Goal: Task Accomplishment & Management: Manage account settings

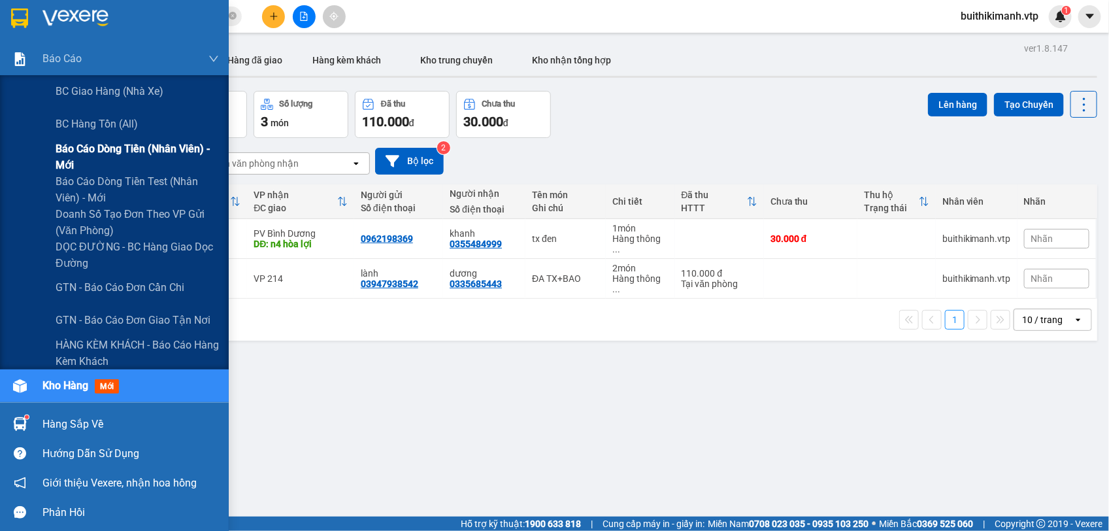
drag, startPoint x: 75, startPoint y: 157, endPoint x: 70, endPoint y: 144, distance: 14.1
click at [70, 144] on span "Báo cáo dòng tiền (nhân viên) - mới" at bounding box center [137, 156] width 163 height 33
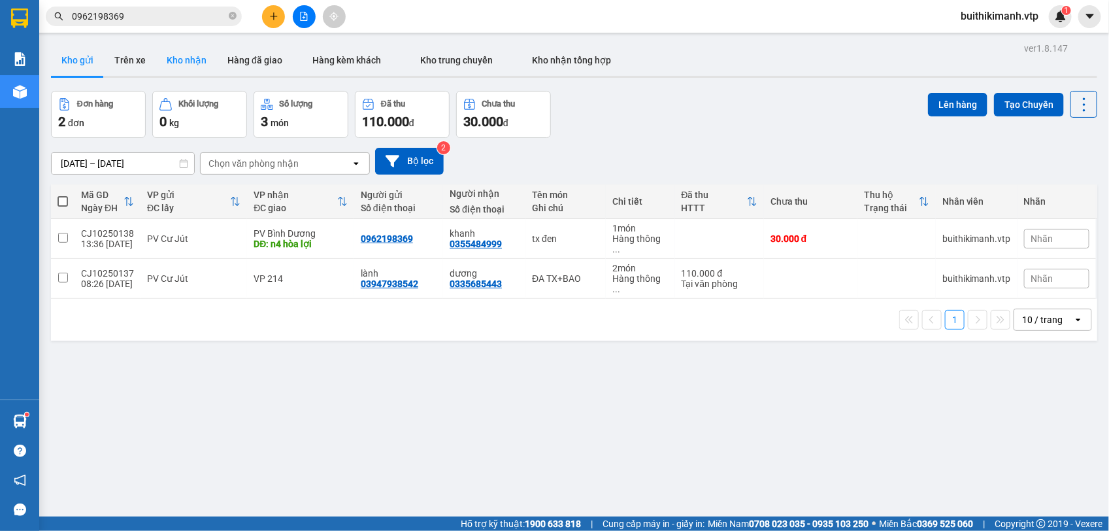
click at [177, 64] on button "Kho nhận" at bounding box center [186, 59] width 61 height 31
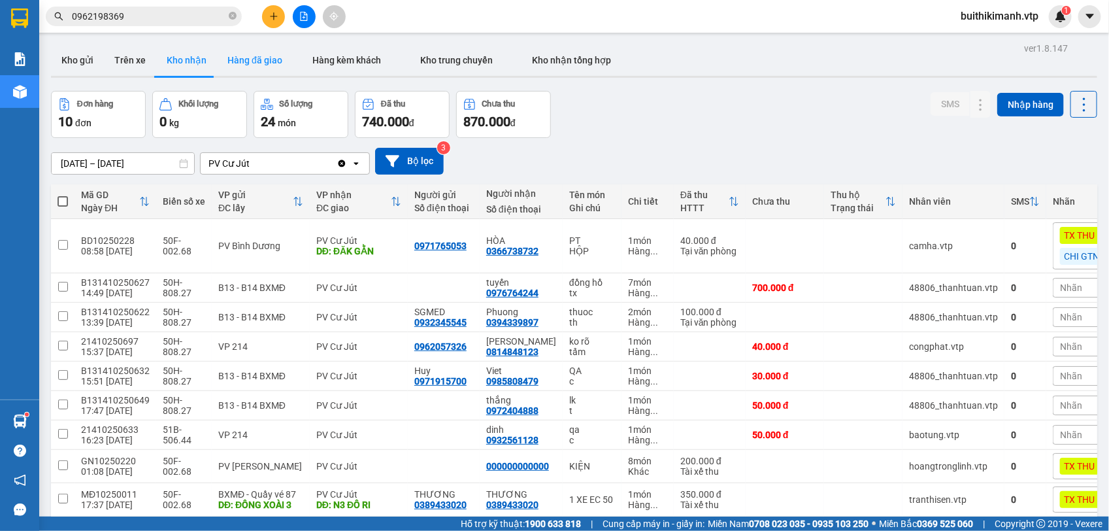
drag, startPoint x: 129, startPoint y: 57, endPoint x: 269, endPoint y: 57, distance: 139.8
click at [128, 57] on button "Trên xe" at bounding box center [130, 59] width 52 height 31
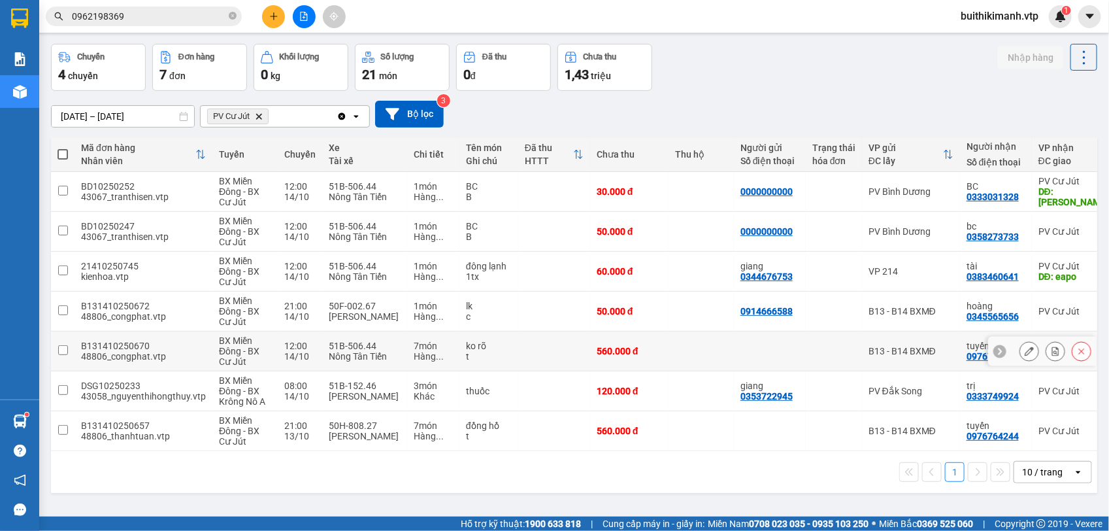
scroll to position [60, 0]
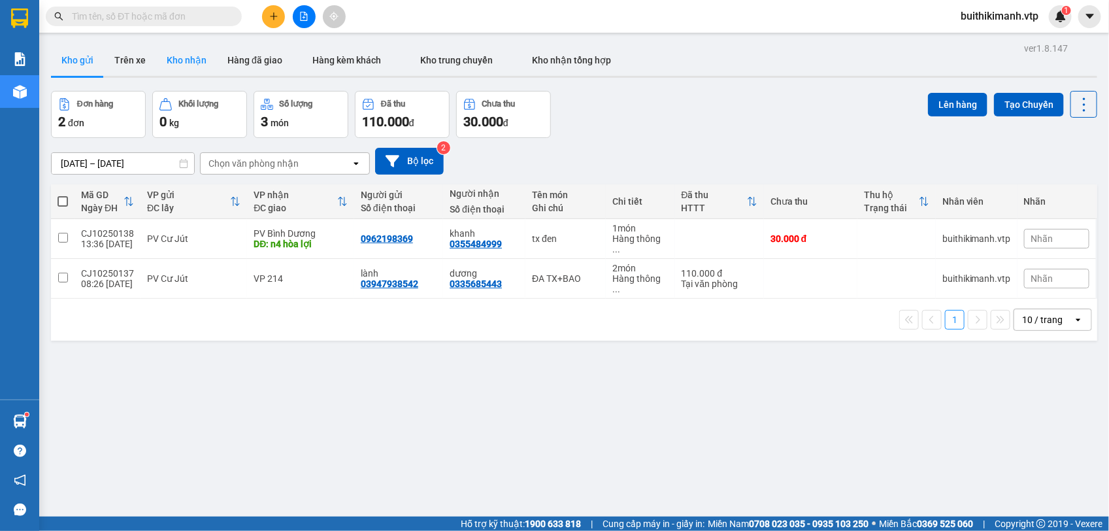
click at [162, 57] on button "Kho nhận" at bounding box center [186, 59] width 61 height 31
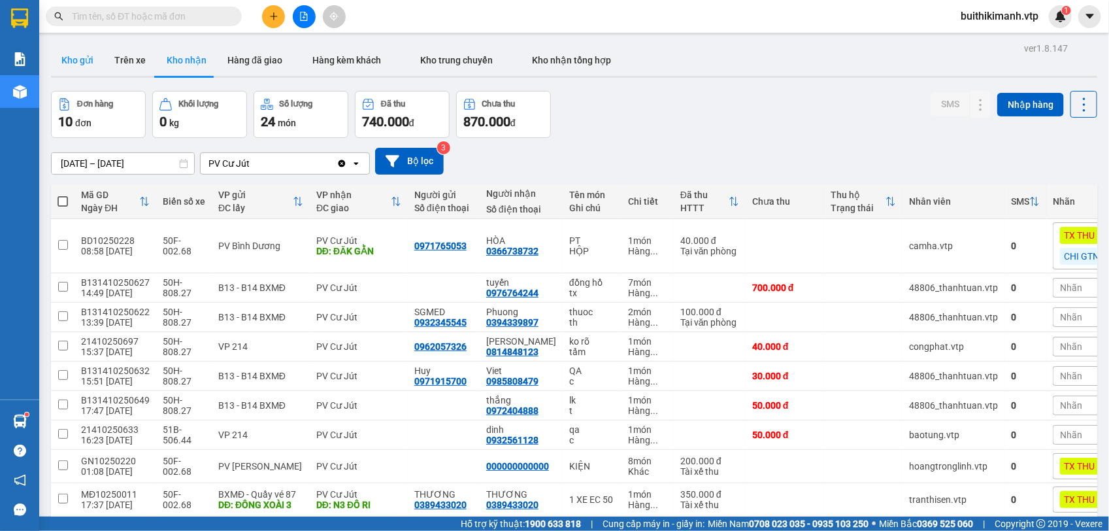
click at [69, 65] on button "Kho gửi" at bounding box center [77, 59] width 53 height 31
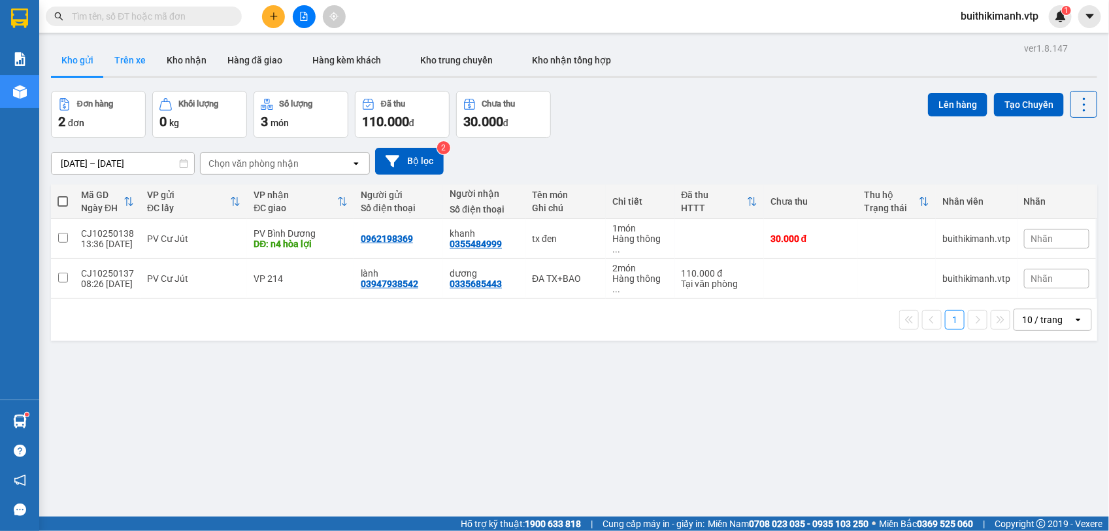
click at [139, 66] on button "Trên xe" at bounding box center [130, 59] width 52 height 31
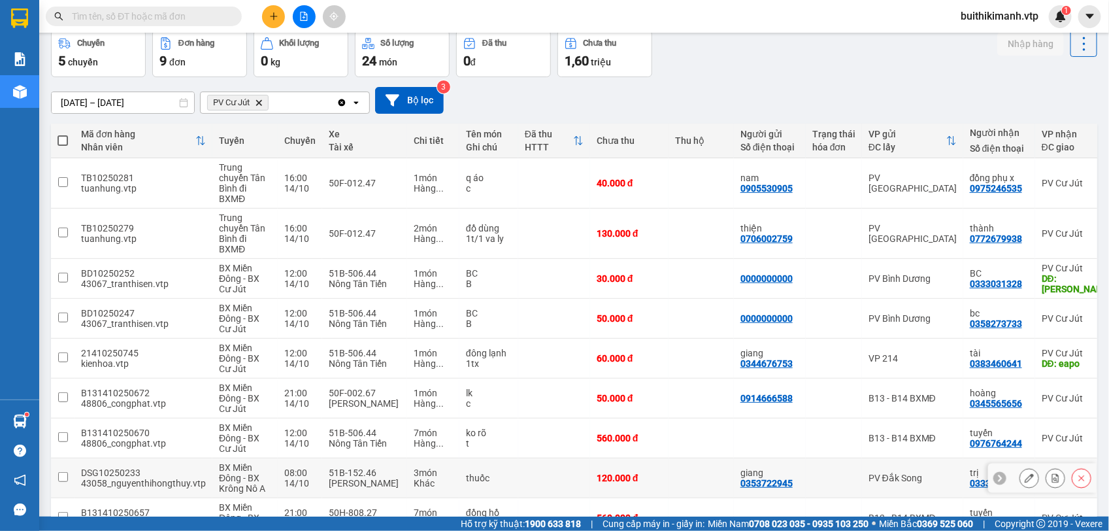
scroll to position [142, 0]
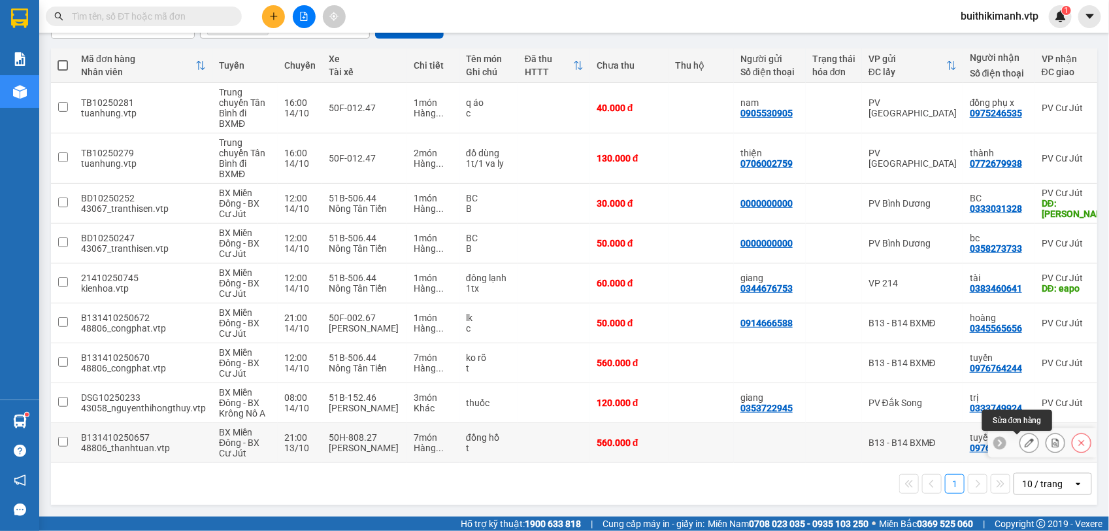
click at [1024, 439] on button at bounding box center [1029, 442] width 18 height 23
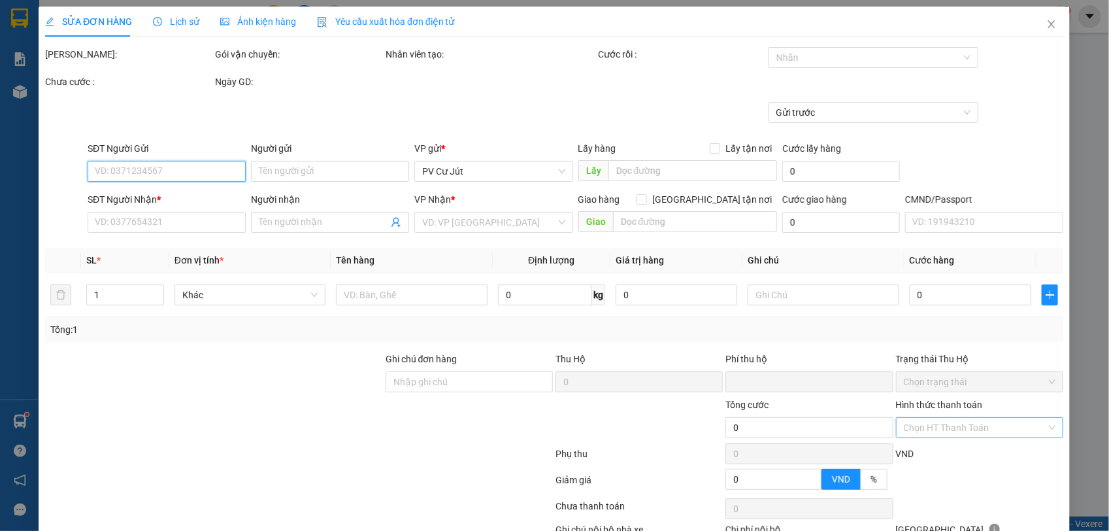
type input "28.000"
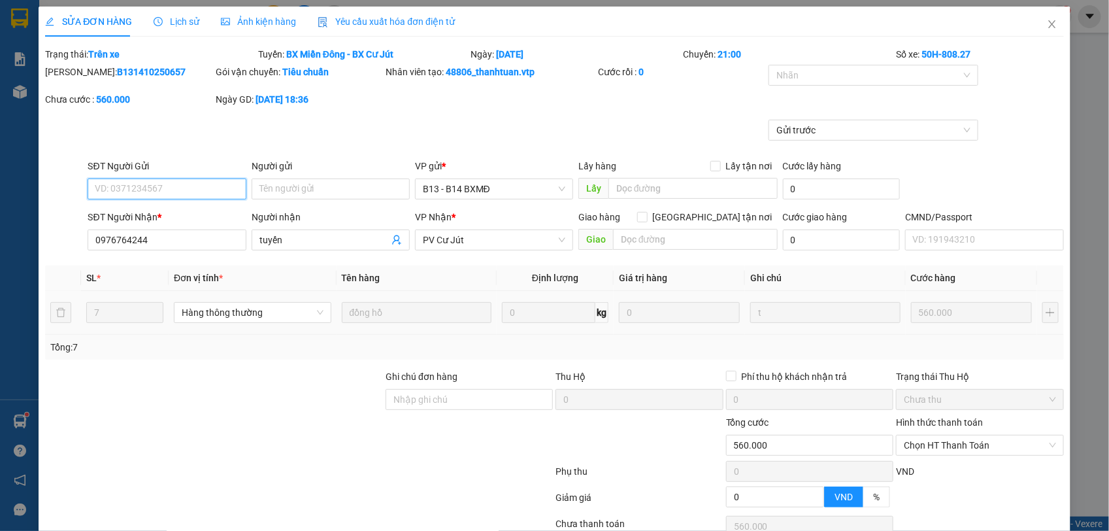
type input "0976764244"
type input "tuyến"
type input "0"
type input "560.000"
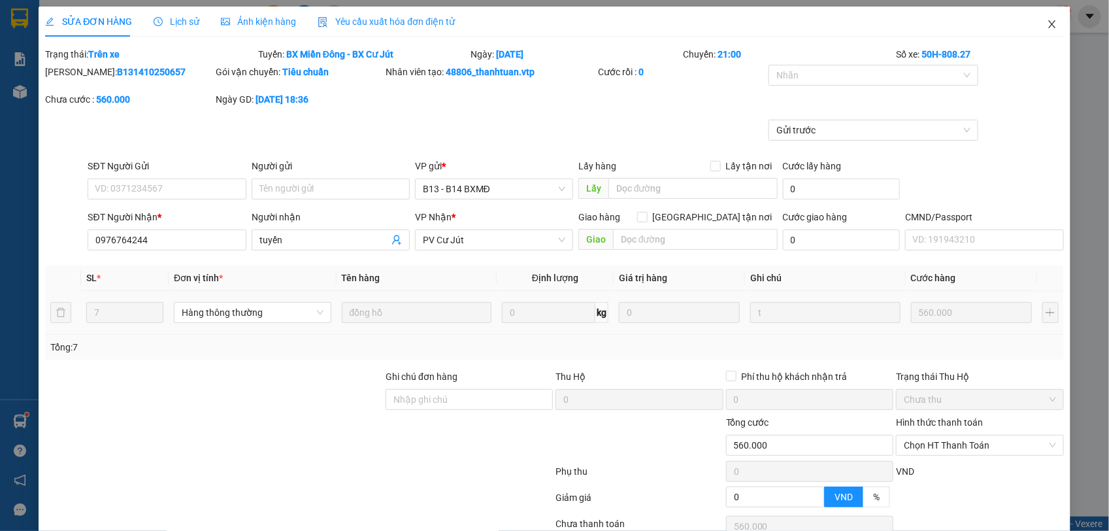
click at [1047, 22] on icon "close" at bounding box center [1052, 24] width 10 height 10
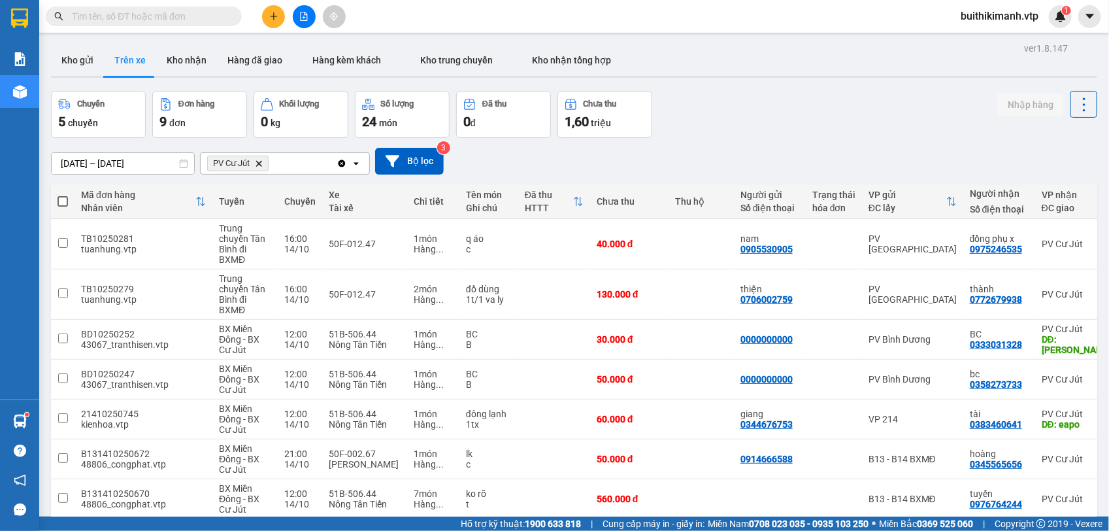
drag, startPoint x: 63, startPoint y: 54, endPoint x: 103, endPoint y: 57, distance: 40.0
click at [63, 54] on button "Kho gửi" at bounding box center [77, 59] width 53 height 31
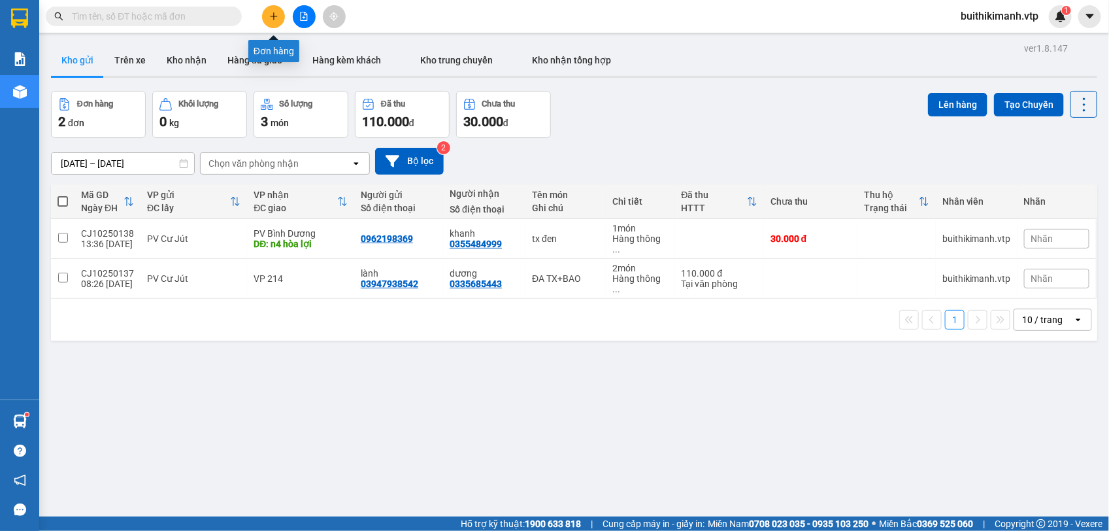
click at [268, 12] on button at bounding box center [273, 16] width 23 height 23
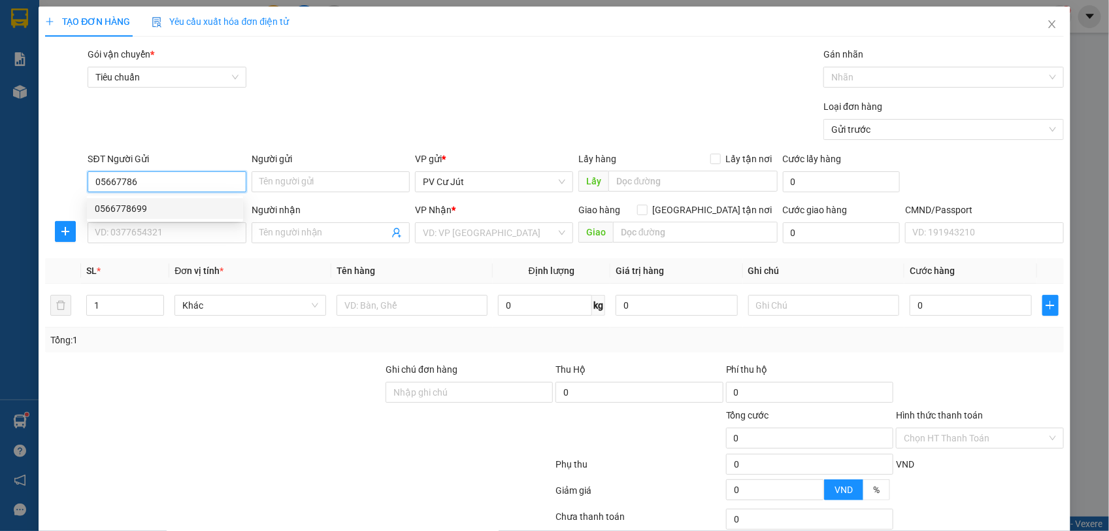
click at [122, 212] on div "0566778699" at bounding box center [165, 208] width 140 height 14
type input "0566778699"
type input "0989629983"
type input "thư"
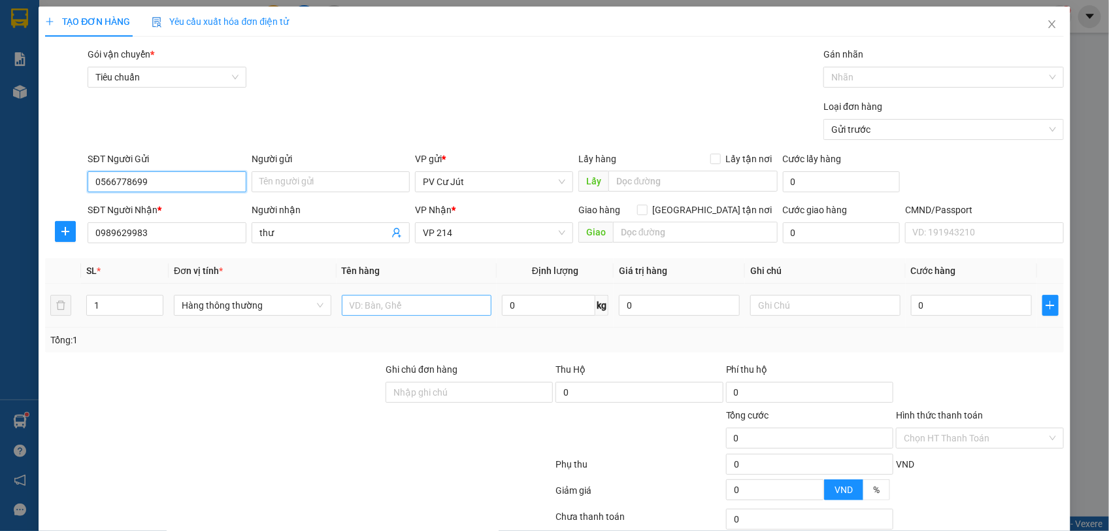
type input "0566778699"
click at [412, 307] on input "text" at bounding box center [417, 305] width 150 height 21
type input "ngũ cốc dễ vỡ"
click at [911, 308] on input "0" at bounding box center [971, 305] width 121 height 21
click at [911, 307] on input "0" at bounding box center [971, 305] width 121 height 21
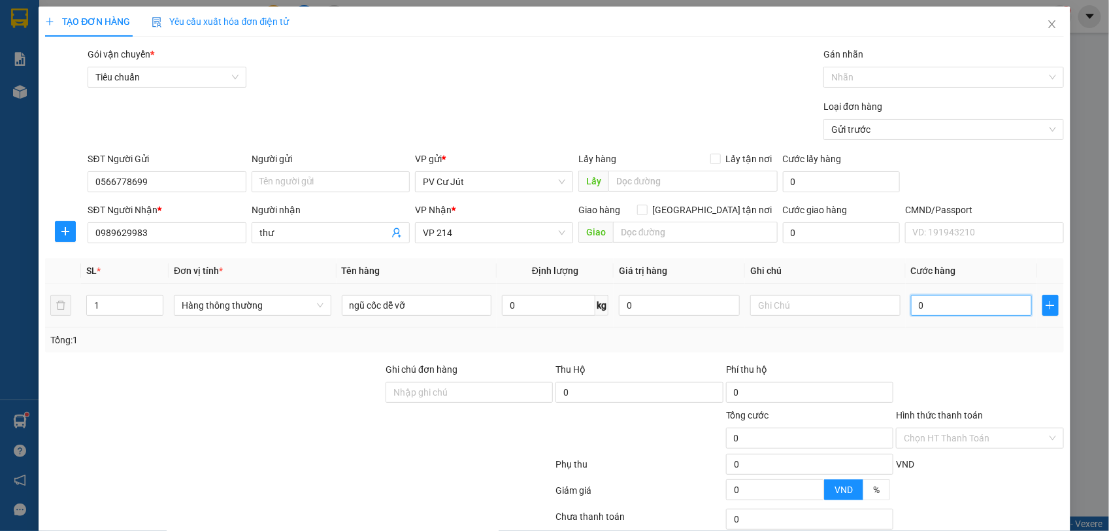
click at [949, 311] on input "0" at bounding box center [971, 305] width 121 height 21
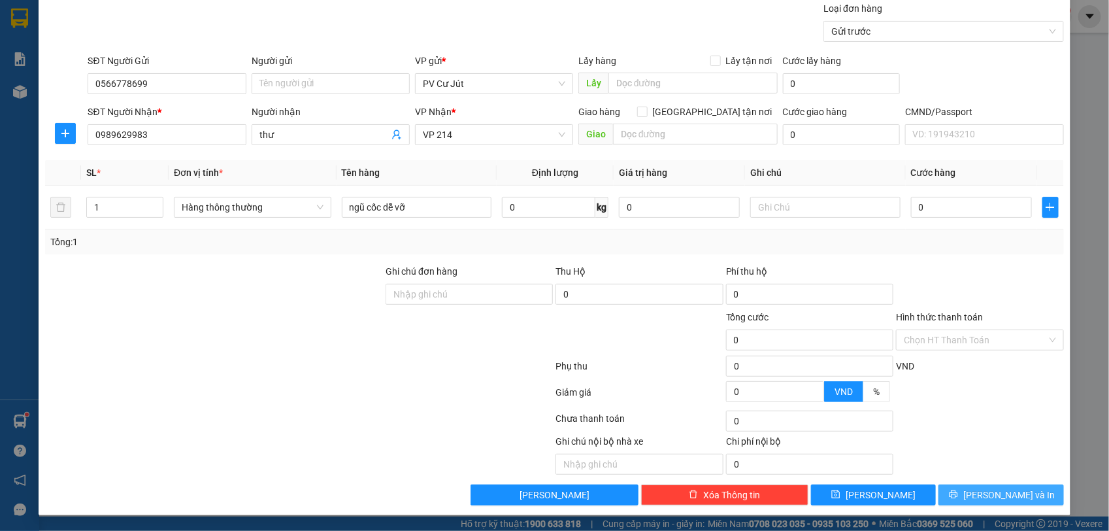
click at [990, 488] on span "[PERSON_NAME] và In" at bounding box center [1008, 494] width 91 height 14
click at [911, 204] on input "0" at bounding box center [971, 207] width 121 height 21
type input "50"
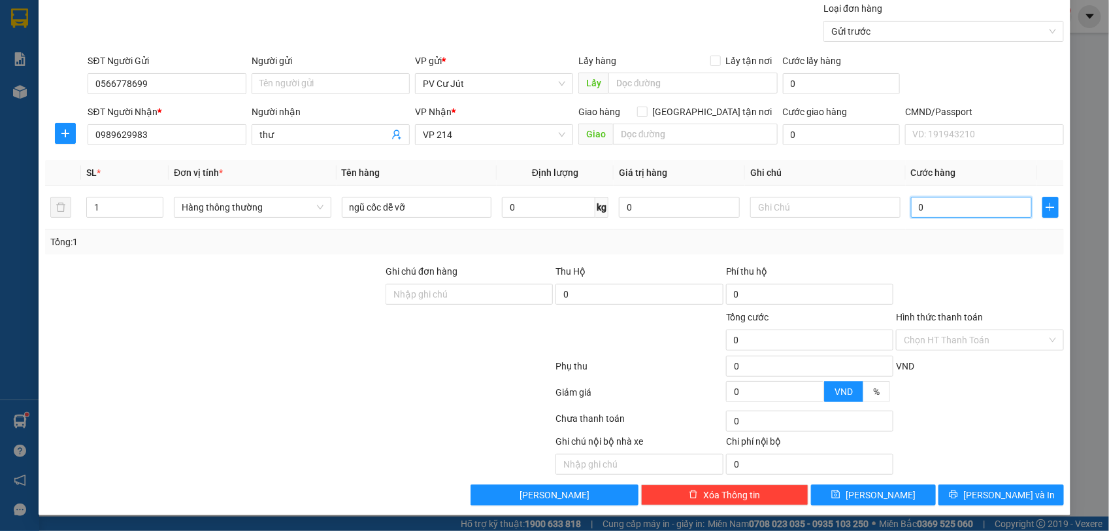
type input "50"
type input "500"
type input "5.000"
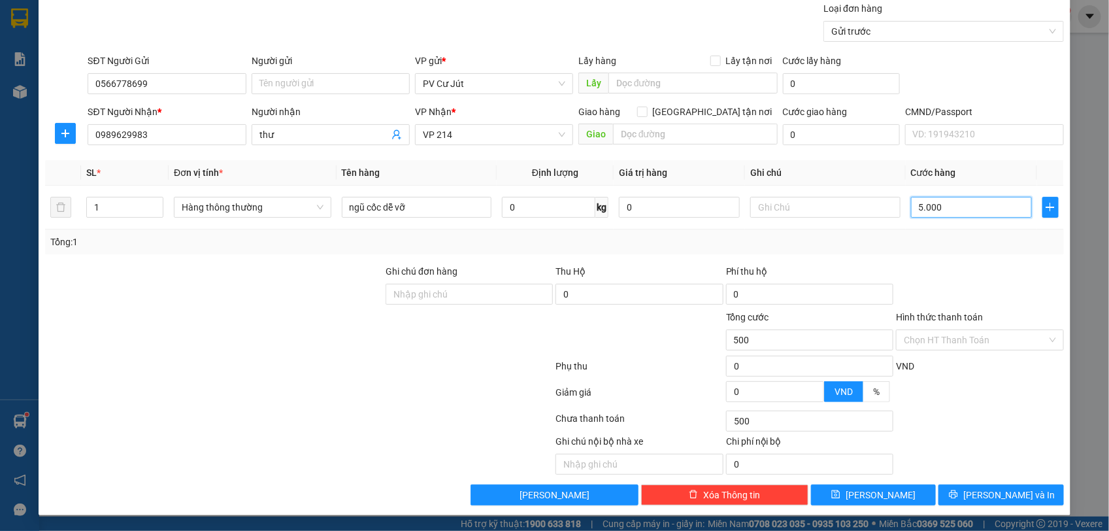
type input "5.000"
type input "55.000"
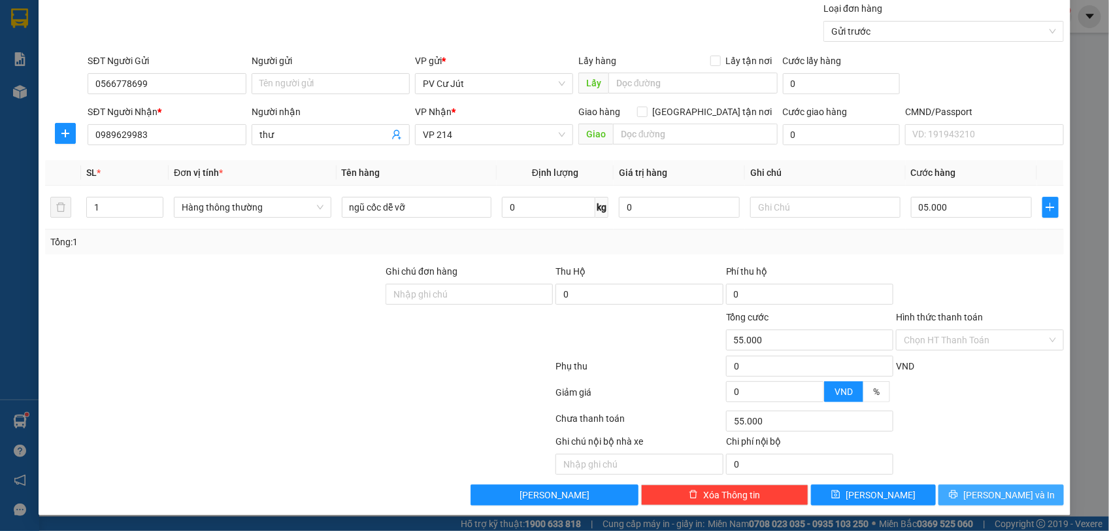
drag, startPoint x: 977, startPoint y: 491, endPoint x: 957, endPoint y: 480, distance: 23.1
click at [978, 492] on button "[PERSON_NAME] và In" at bounding box center [1000, 494] width 125 height 21
type input "5.000.000"
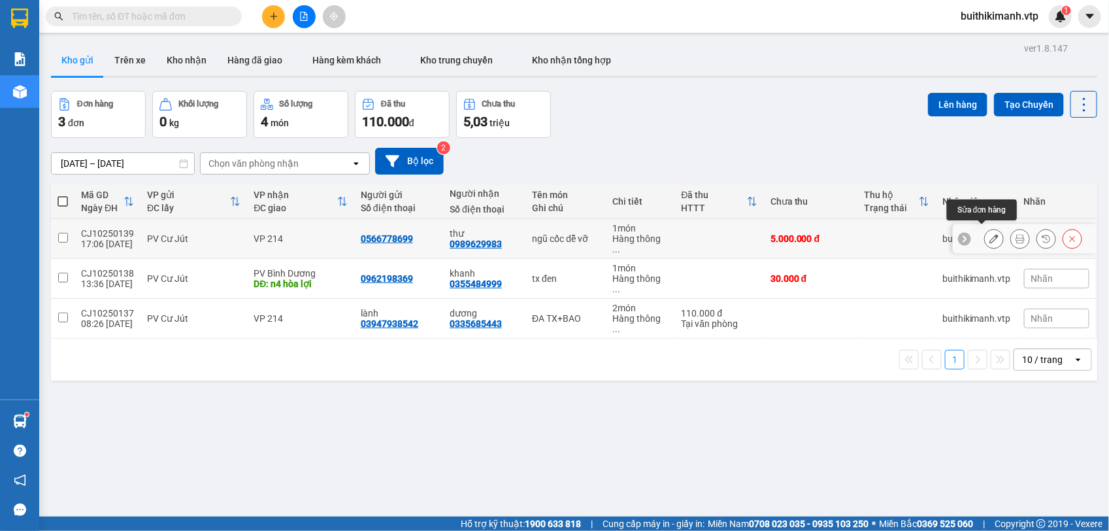
click at [989, 234] on icon at bounding box center [993, 238] width 9 height 9
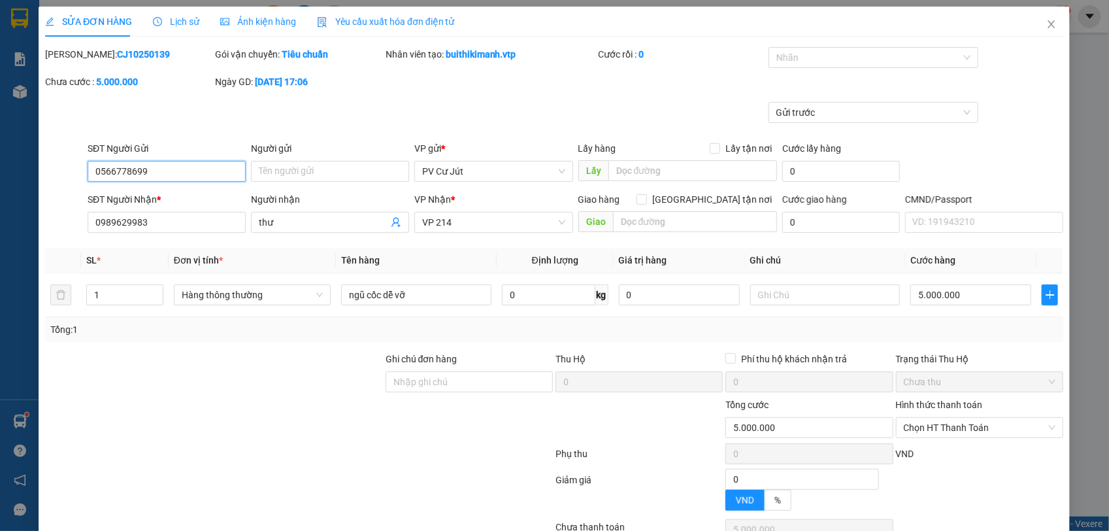
type input "0566778699"
type input "0989629983"
type input "thư"
type input "0"
type input "5.000.000"
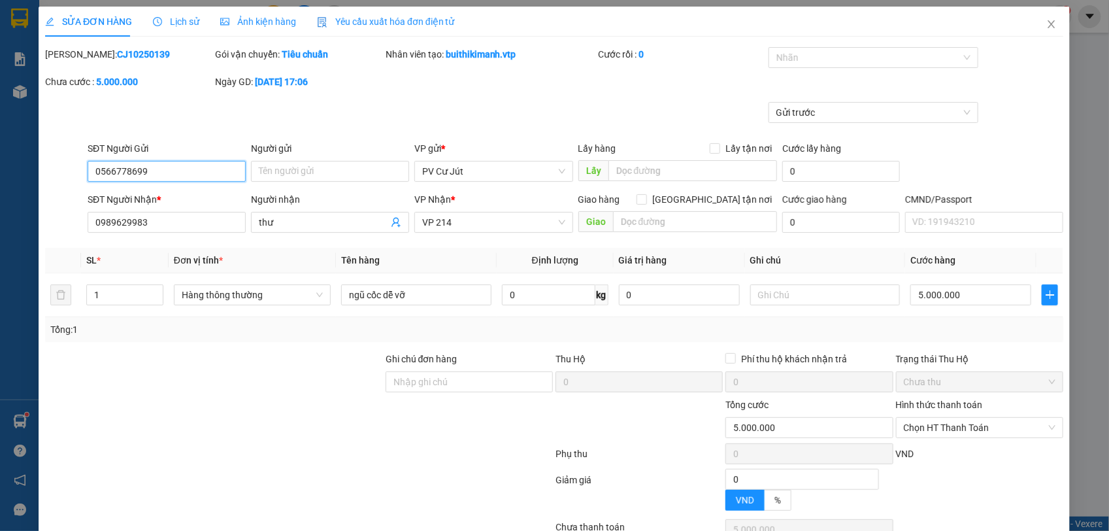
type input "5.000.000"
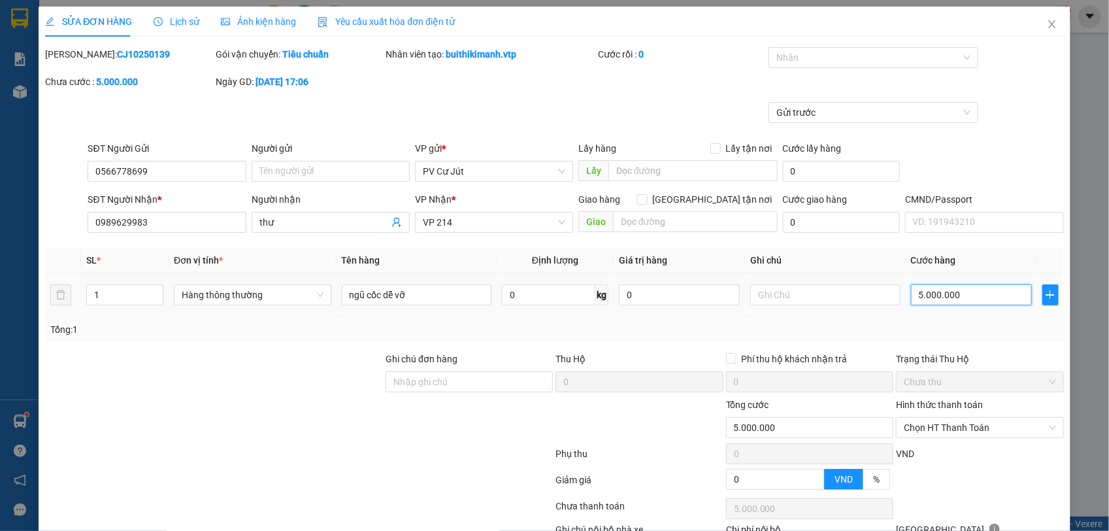
click at [979, 297] on input "5.000.000" at bounding box center [971, 294] width 121 height 21
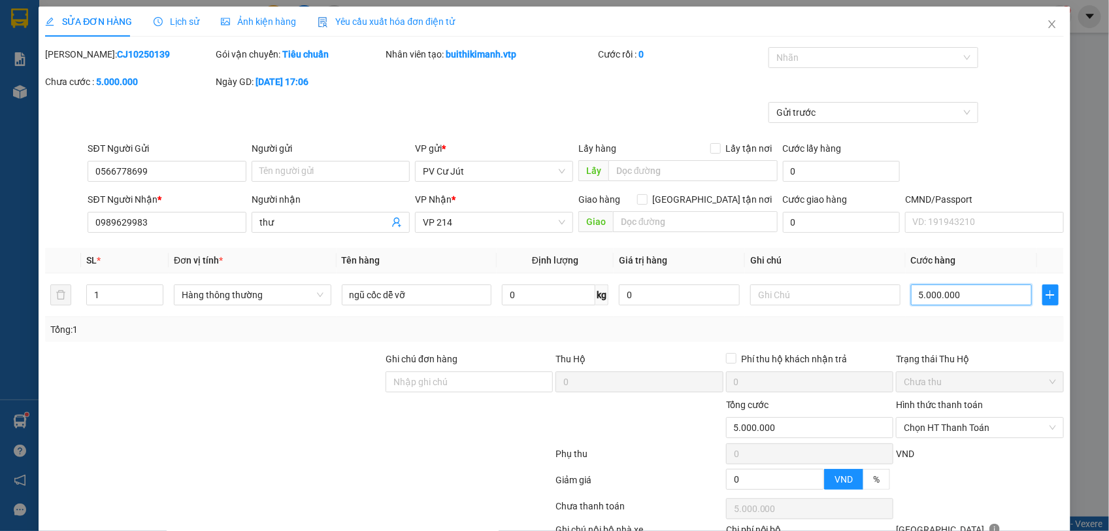
type input "500.000"
type input "50.000"
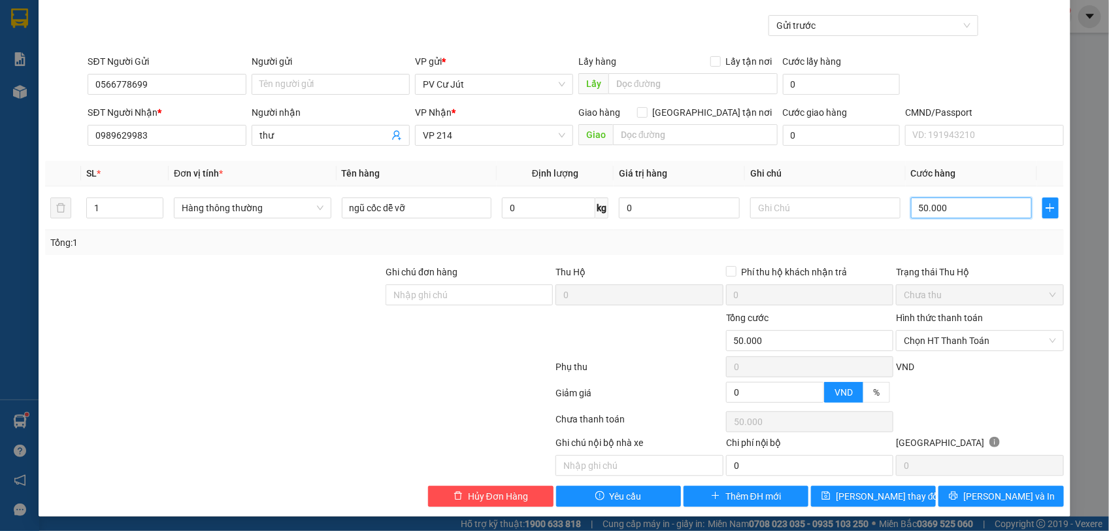
scroll to position [90, 0]
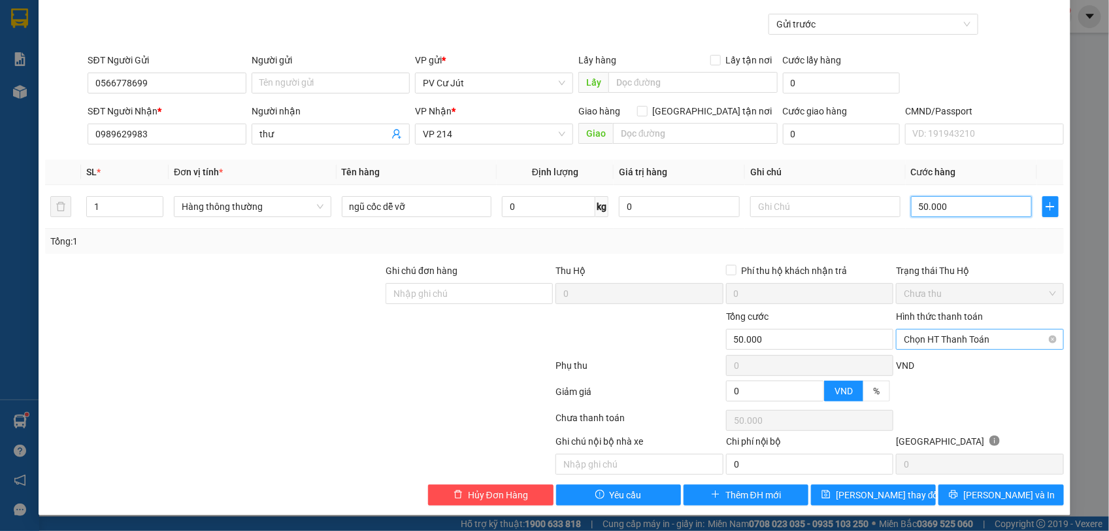
click at [1007, 338] on span "Chọn HT Thanh Toán" at bounding box center [980, 339] width 152 height 20
type input "50.000"
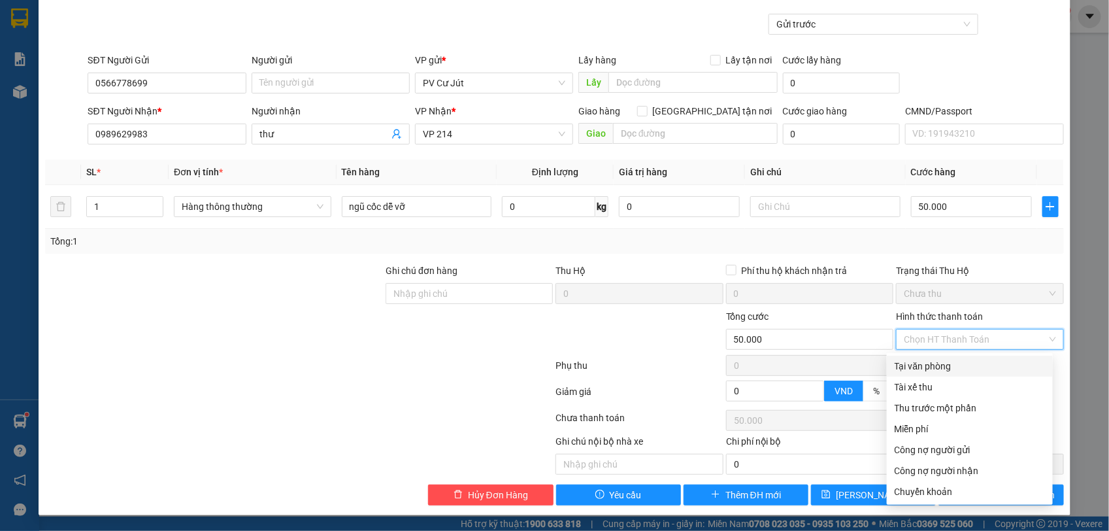
click at [982, 364] on div "Tại văn phòng" at bounding box center [969, 366] width 150 height 14
type input "0"
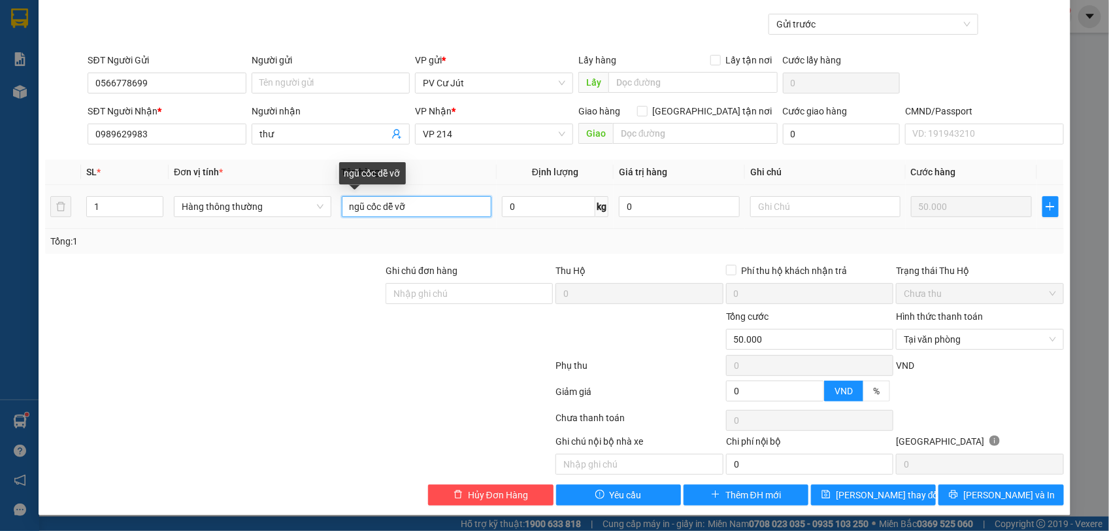
click at [450, 208] on input "ngũ cốc dễ vỡ" at bounding box center [417, 206] width 150 height 21
type input "ngũ cốc dễ vỡ tg"
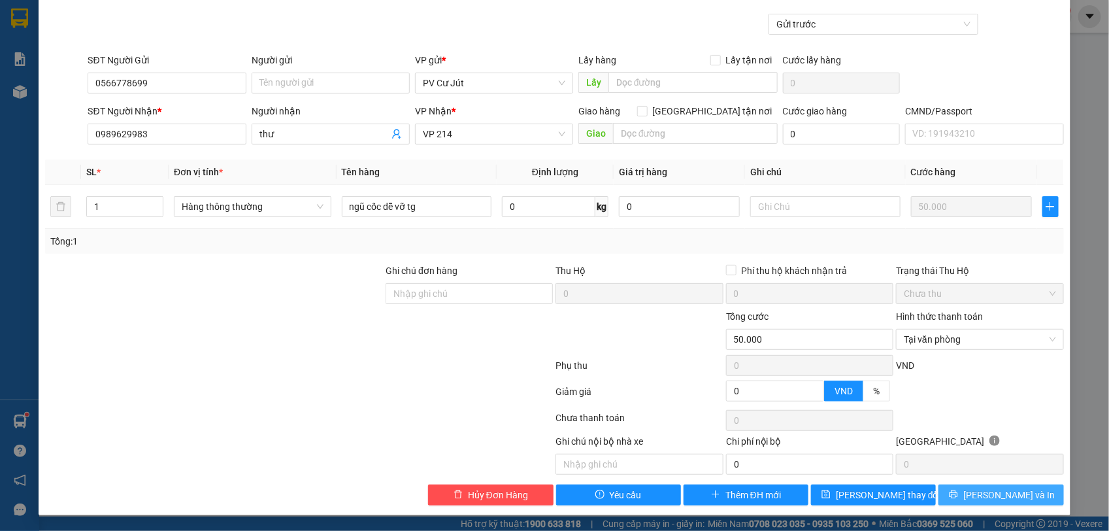
click at [985, 499] on span "[PERSON_NAME] và In" at bounding box center [1008, 494] width 91 height 14
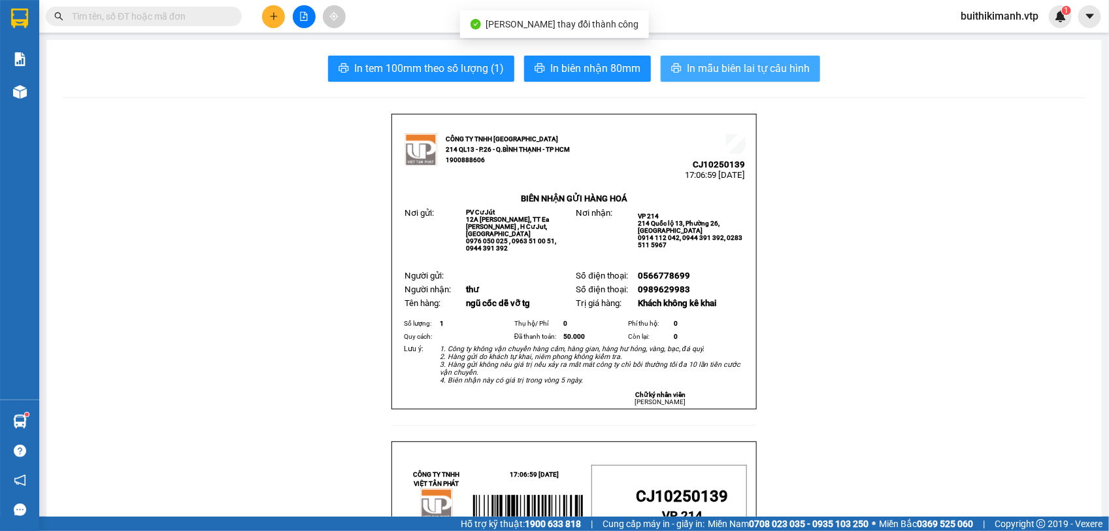
click at [763, 67] on span "In mẫu biên lai tự cấu hình" at bounding box center [748, 68] width 123 height 16
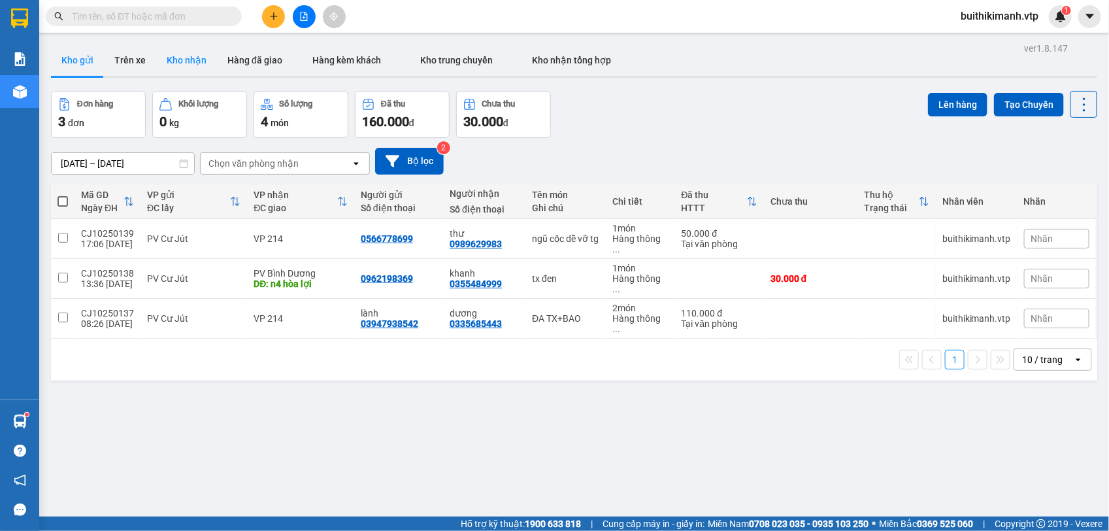
click at [167, 65] on button "Kho nhận" at bounding box center [186, 59] width 61 height 31
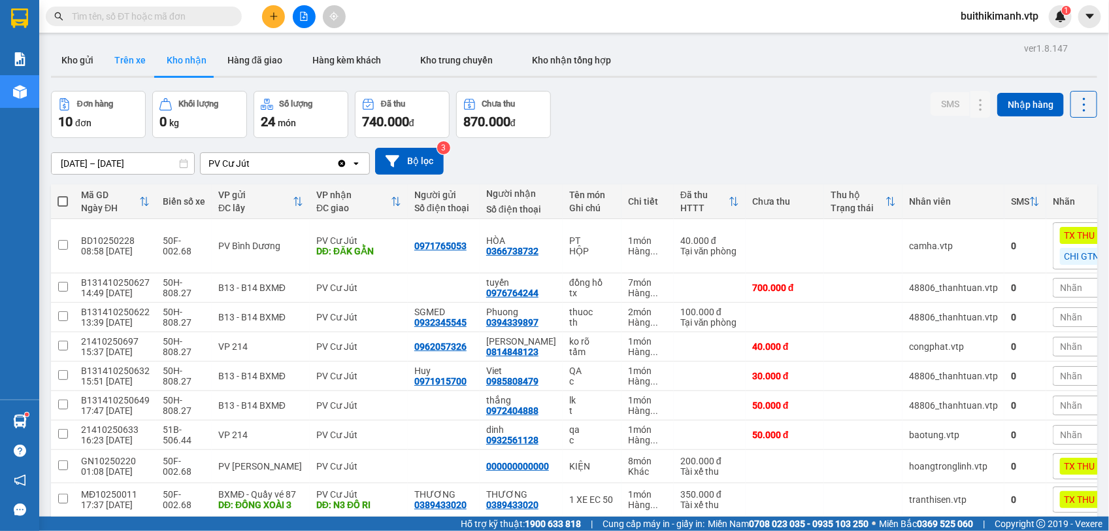
click at [106, 72] on button "Trên xe" at bounding box center [130, 59] width 52 height 31
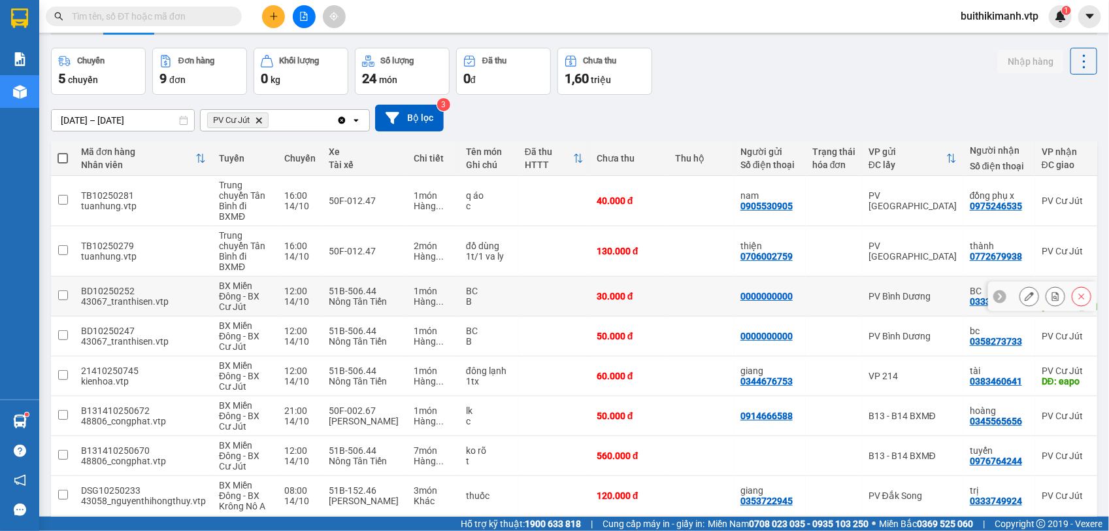
scroll to position [142, 0]
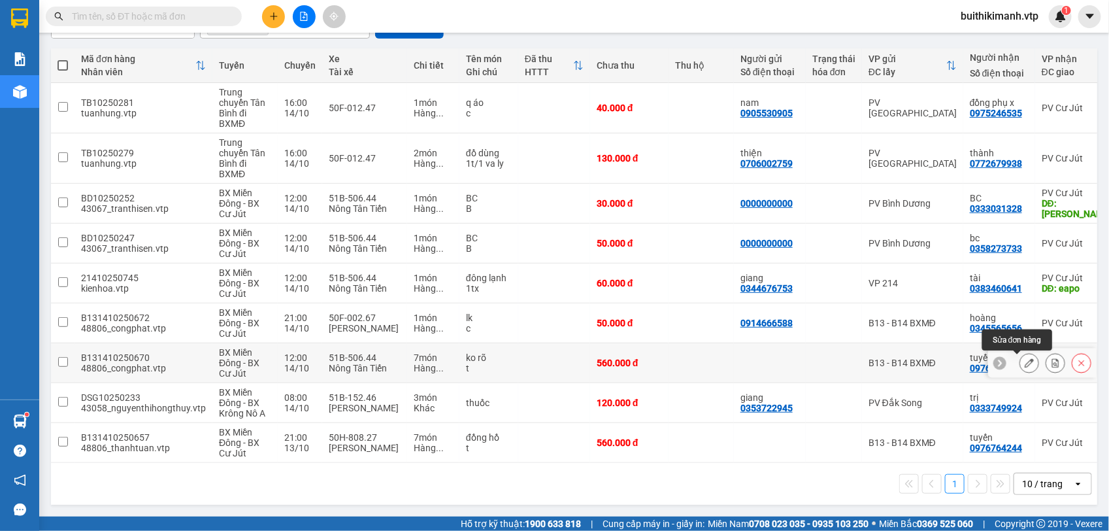
click at [1025, 359] on icon at bounding box center [1029, 362] width 9 height 9
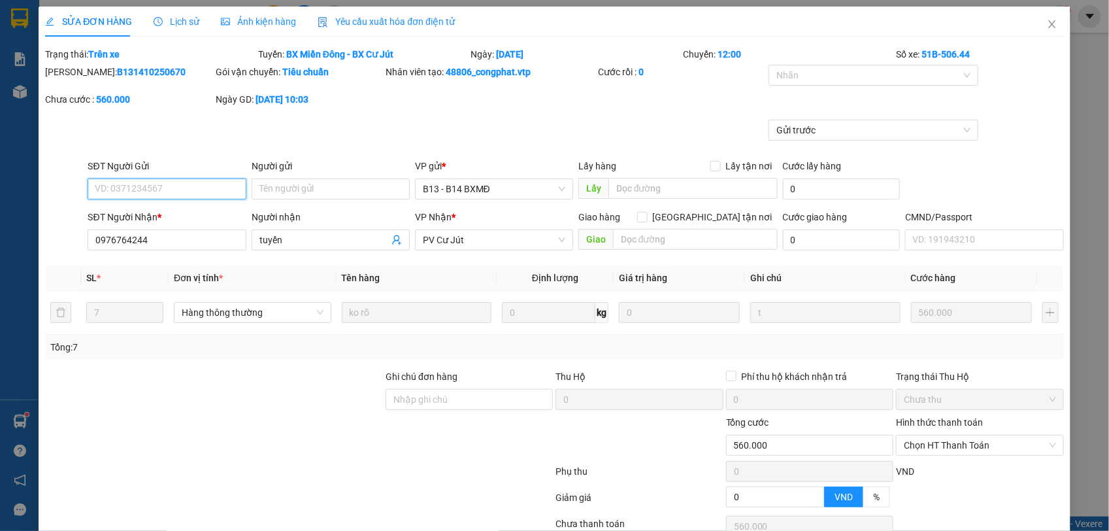
type input "0976764244"
type input "tuyến"
type input "0"
type input "560.000"
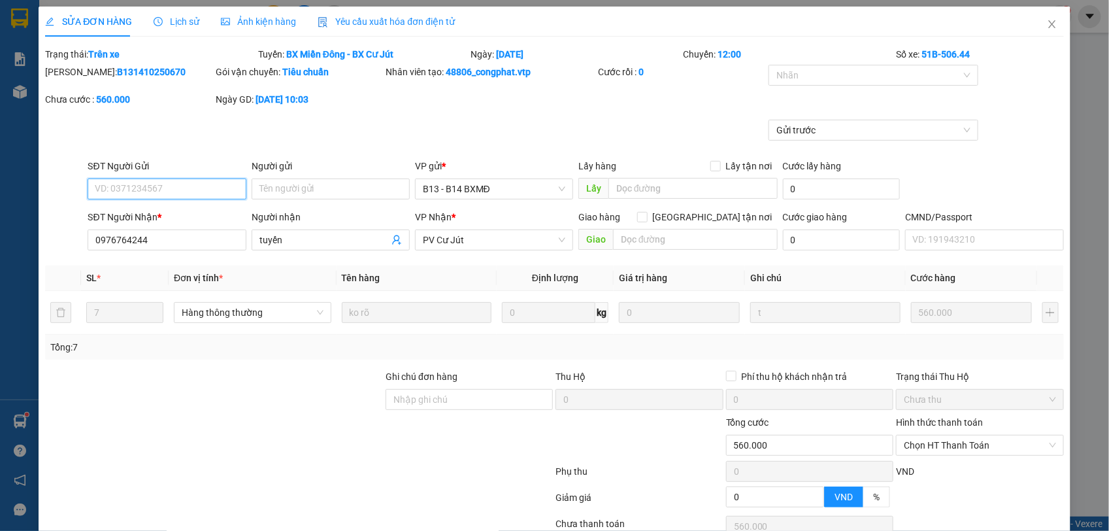
type input "28.000"
click at [1047, 24] on icon "close" at bounding box center [1052, 24] width 10 height 10
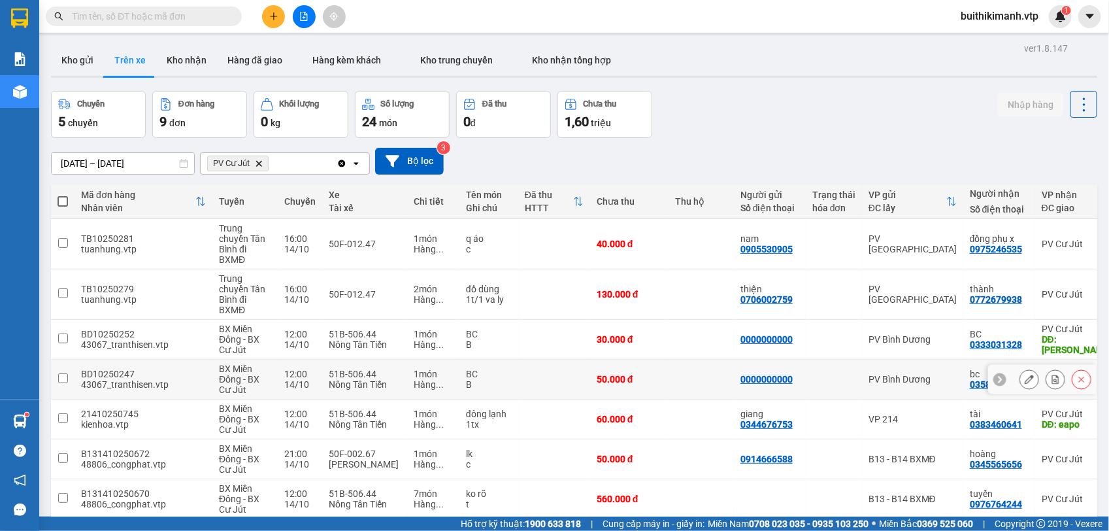
scroll to position [142, 0]
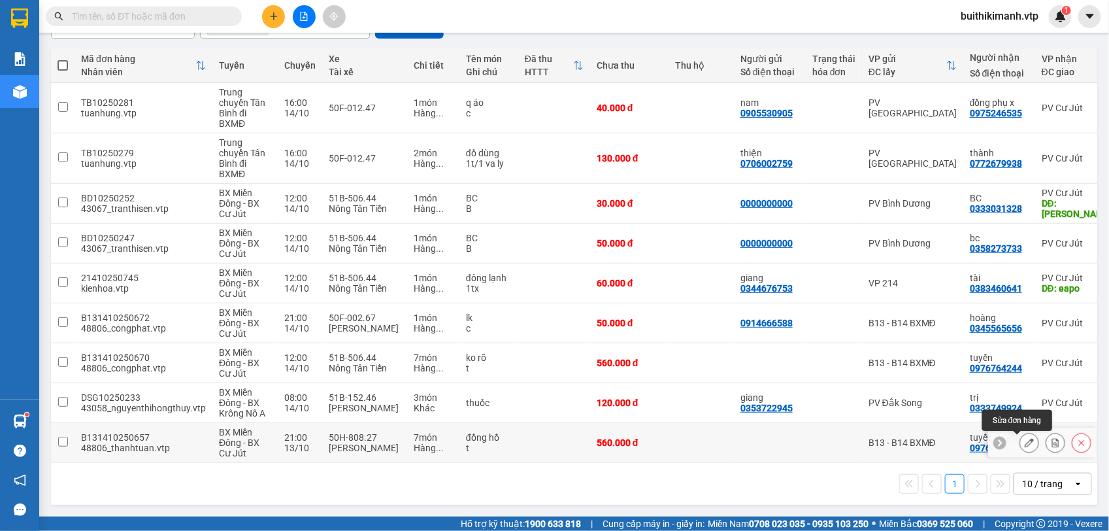
click at [1025, 438] on icon at bounding box center [1029, 442] width 9 height 9
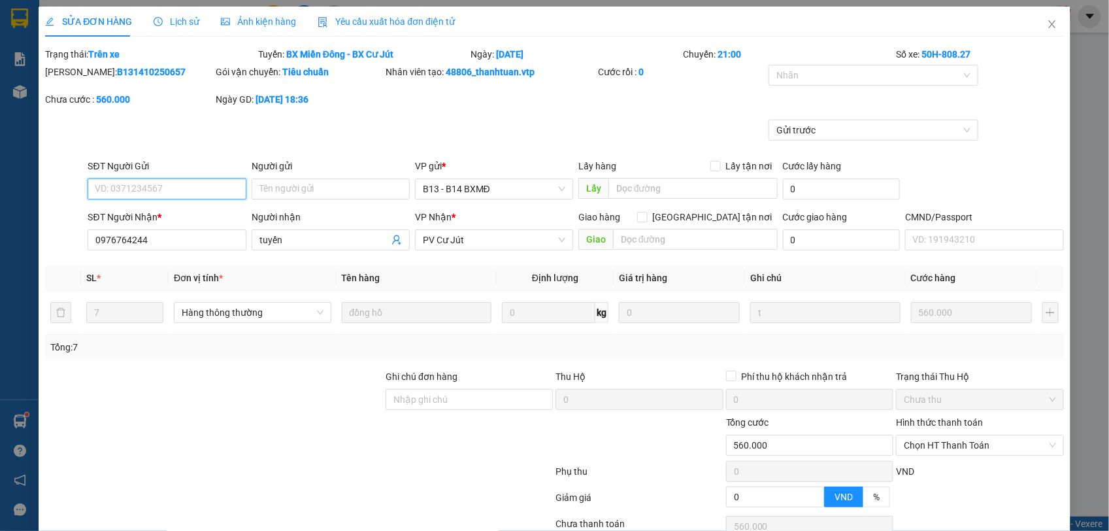
type input "0976764244"
type input "tuyến"
type input "0"
type input "560.000"
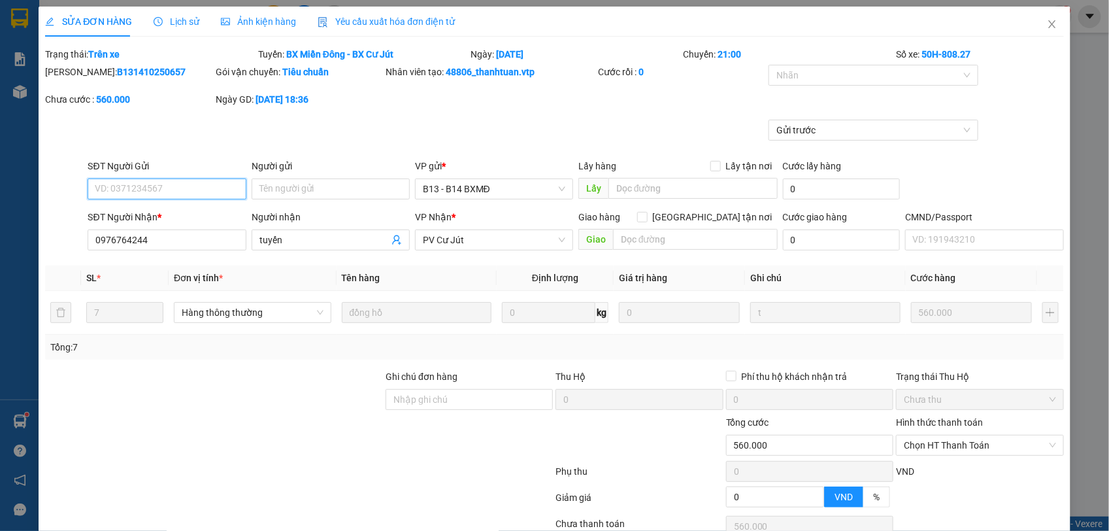
type input "28.000"
click at [1047, 26] on span "Close" at bounding box center [1052, 25] width 37 height 37
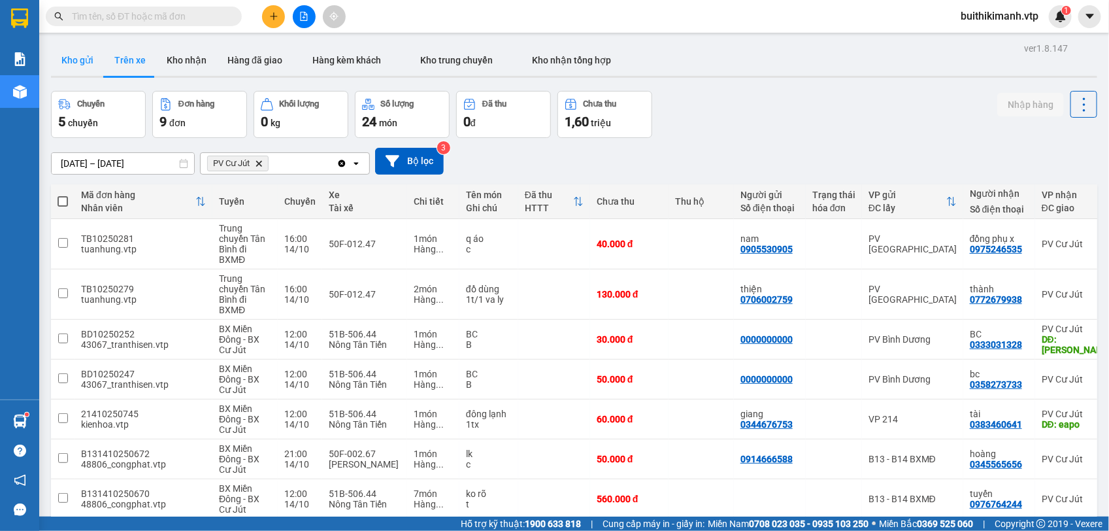
click at [79, 66] on button "Kho gửi" at bounding box center [77, 59] width 53 height 31
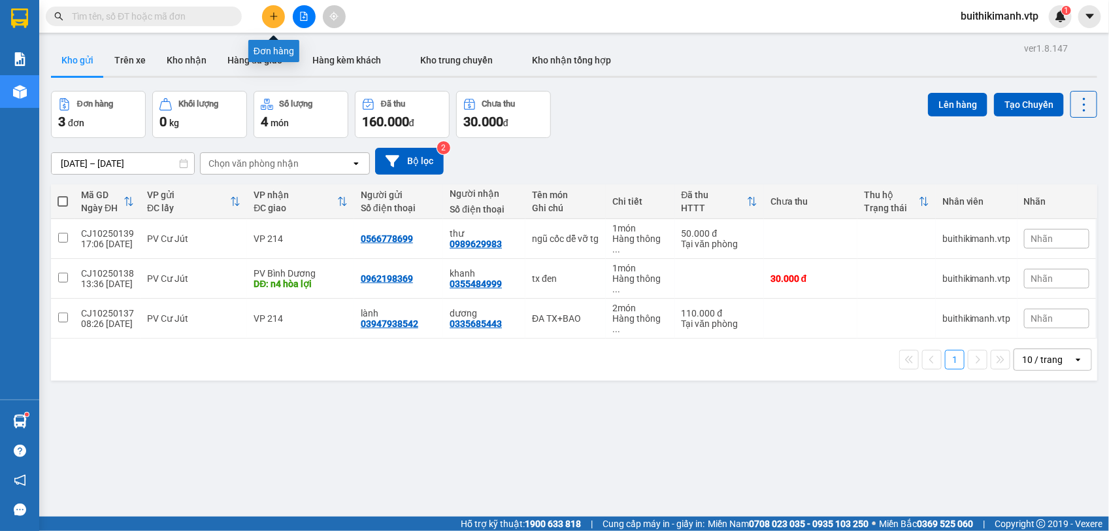
click at [273, 16] on icon "plus" at bounding box center [273, 16] width 7 height 1
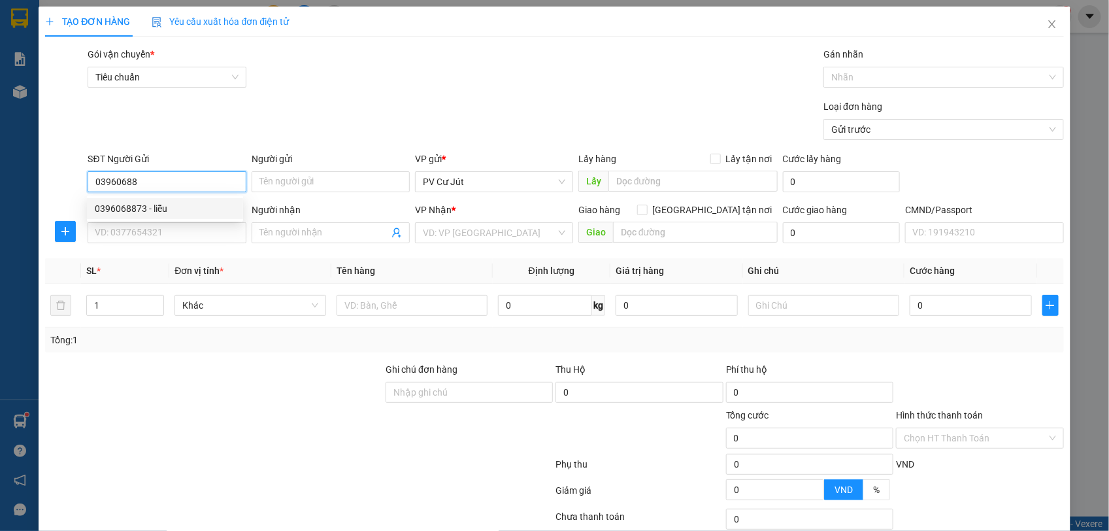
click at [175, 216] on div "0396068873 - liễu" at bounding box center [165, 208] width 156 height 21
type input "0396068873"
type input "liễu"
type input "0359507724"
type input "hiền / GIAO TRONG BUỔI SÁNG HỘ KHÁCH"
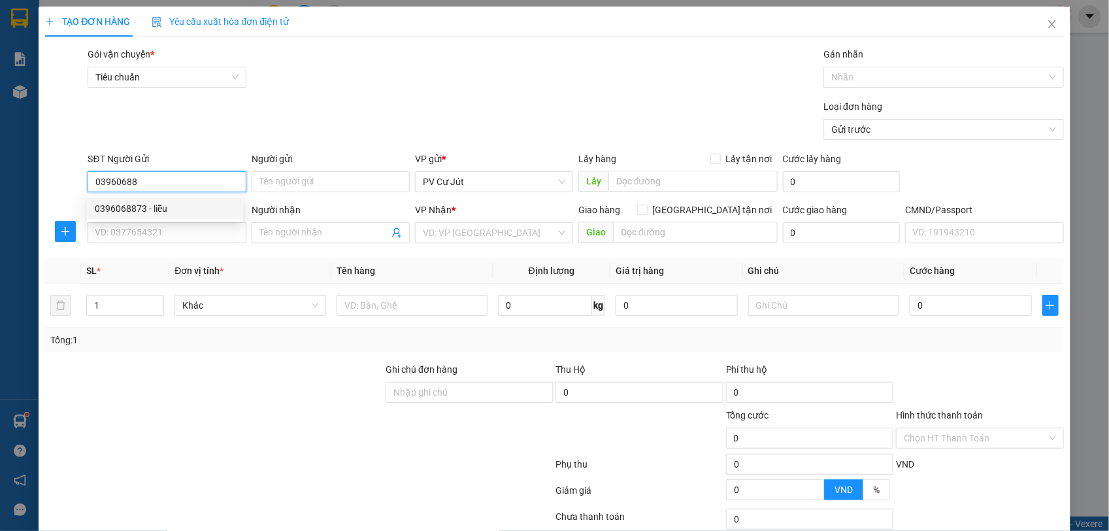
type input "gtn 109 /4 [PERSON_NAME] P tăng nhơn phú p quận 9"
type input "150.000"
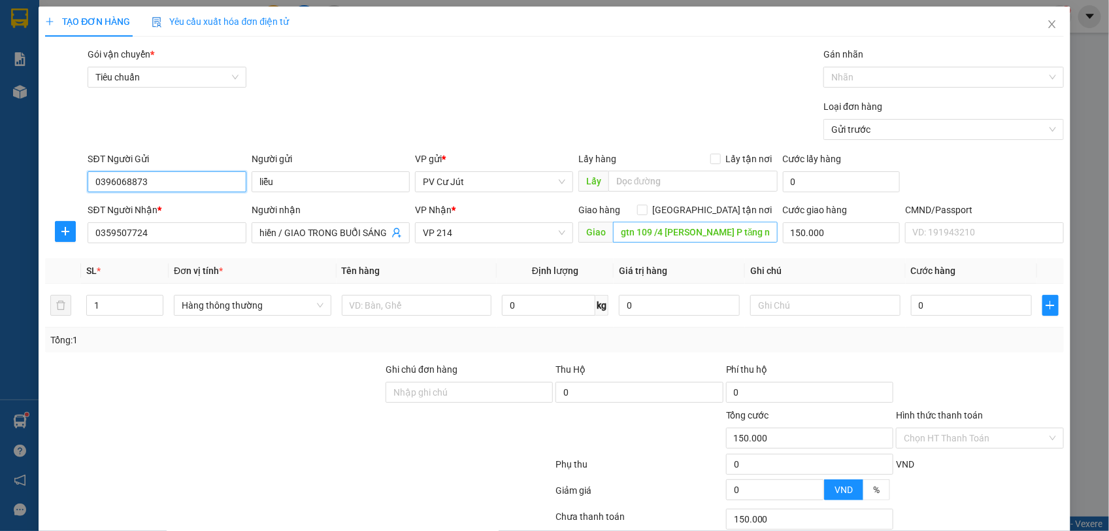
type input "0396068873"
click at [736, 237] on input "gtn 109 /4 [PERSON_NAME] P tăng nhơn phú p quận 9" at bounding box center [695, 232] width 165 height 21
click at [727, 227] on input "gtn 109 /4 [PERSON_NAME] P tăng nhơn phú p quận 9" at bounding box center [695, 232] width 165 height 21
drag, startPoint x: 612, startPoint y: 229, endPoint x: 796, endPoint y: 201, distance: 186.3
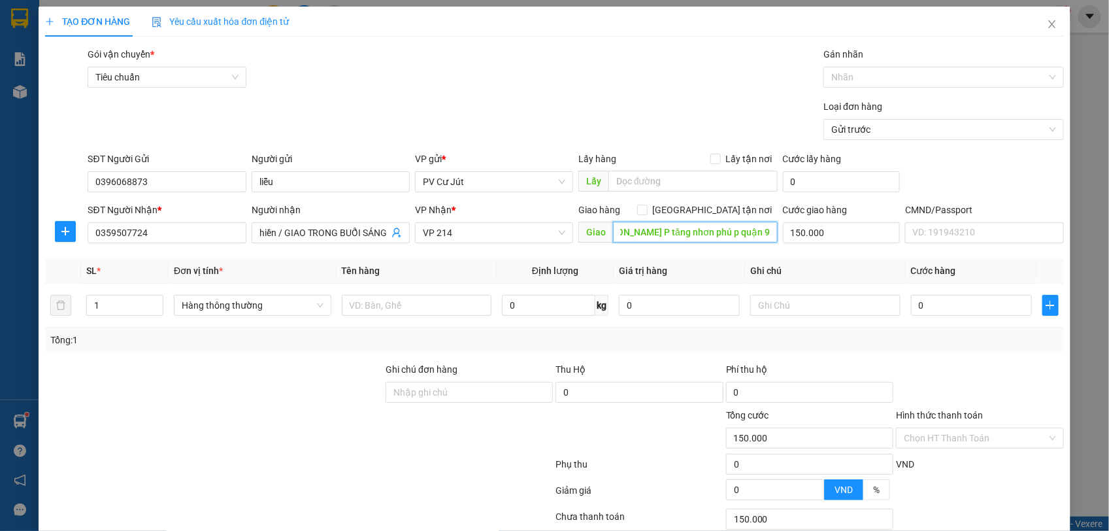
click at [796, 201] on form "SĐT Người Gửi 0396068873 Người gửi liễu VP gửi * PV Cư Jút Lấy hàng Lấy tận nơi…" at bounding box center [554, 200] width 1018 height 97
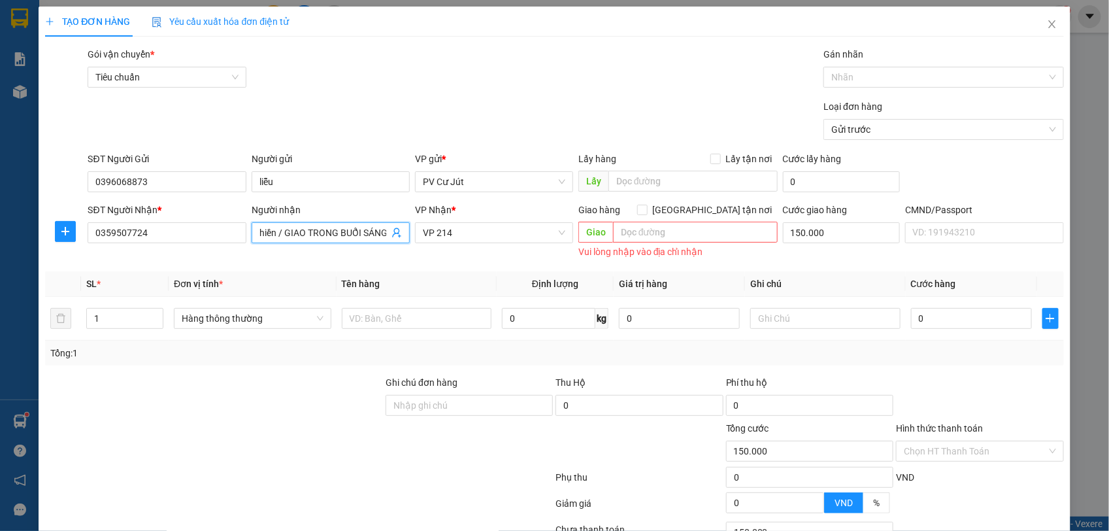
scroll to position [0, 53]
drag, startPoint x: 278, startPoint y: 236, endPoint x: 470, endPoint y: 240, distance: 192.8
click at [470, 240] on div "SĐT Người Nhận * 0359507724 Người nhận hiền / GIAO TRONG BUỔI SÁNG HỘ KHÁCH hiề…" at bounding box center [575, 232] width 981 height 59
click at [281, 236] on input "hiền / GIAO TRONG BUỔI SÁNG HỘ KHÁCH" at bounding box center [323, 232] width 129 height 14
drag, startPoint x: 281, startPoint y: 237, endPoint x: 448, endPoint y: 227, distance: 166.9
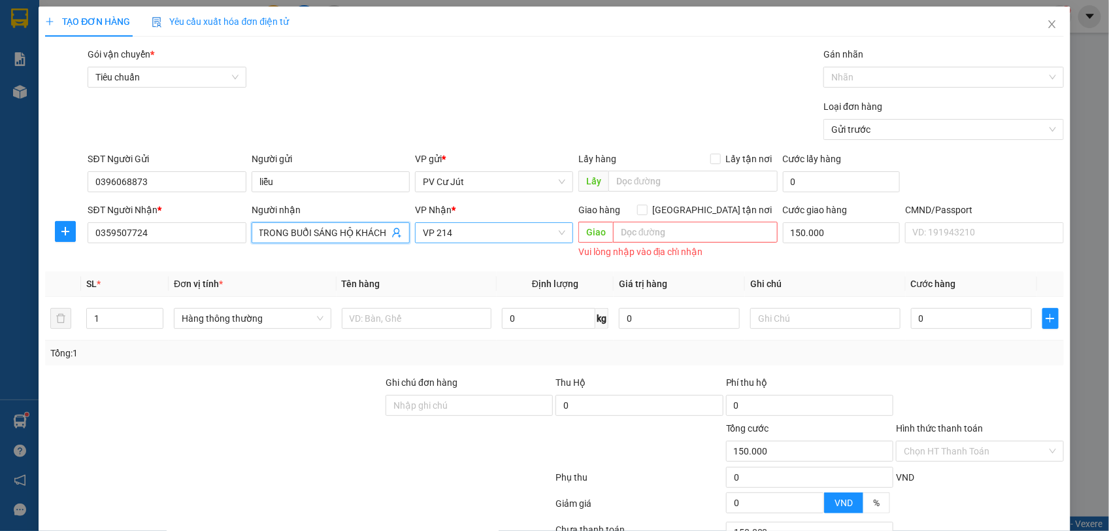
click at [448, 227] on div "SĐT Người Nhận * 0359507724 Người nhận hiền / GIAO TRONG BUỔI SÁNG HỘ KHÁCH hiề…" at bounding box center [575, 232] width 981 height 59
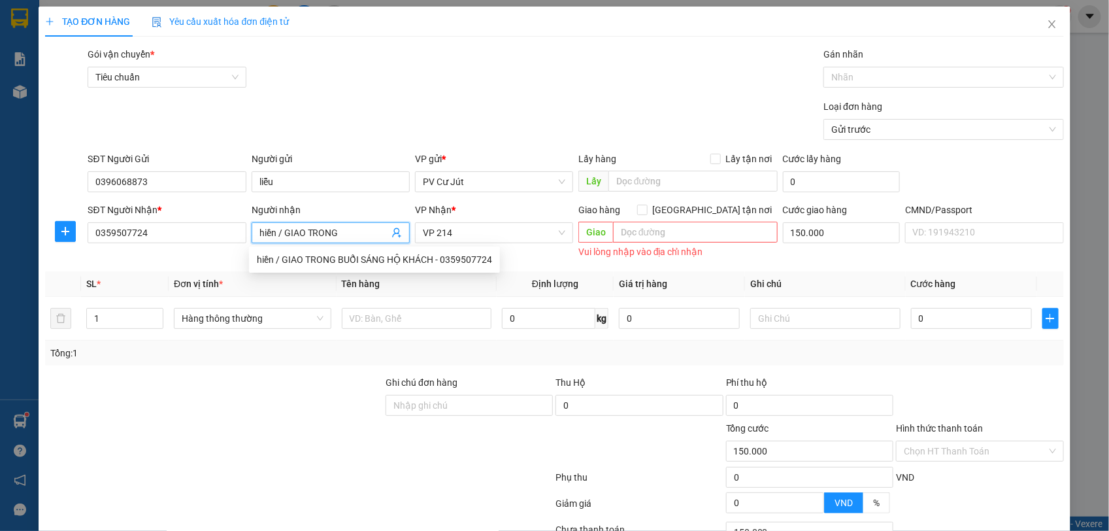
drag, startPoint x: 274, startPoint y: 232, endPoint x: 384, endPoint y: 239, distance: 109.4
click at [384, 239] on span "hiền / GIAO TRONG" at bounding box center [331, 232] width 158 height 21
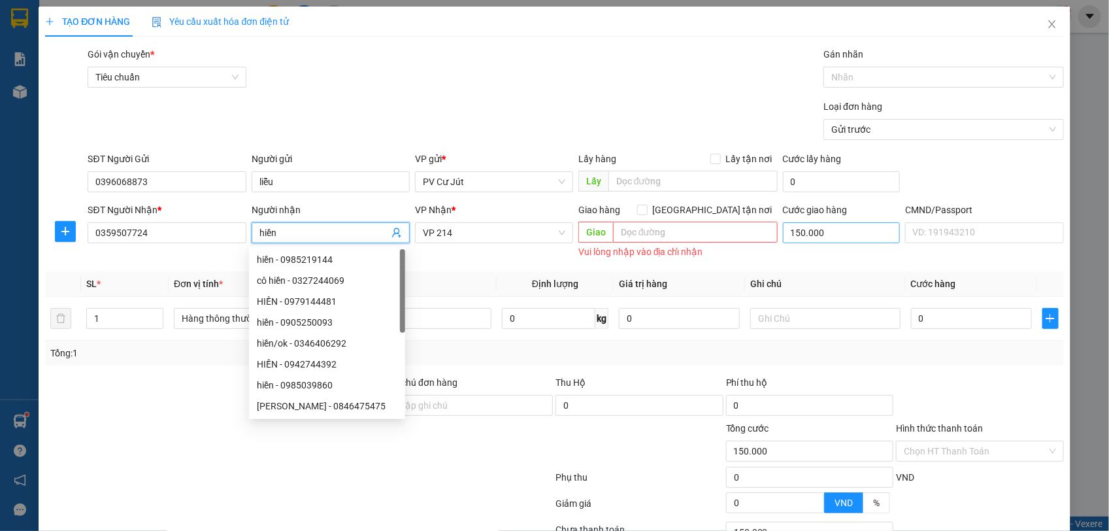
type input "hiền"
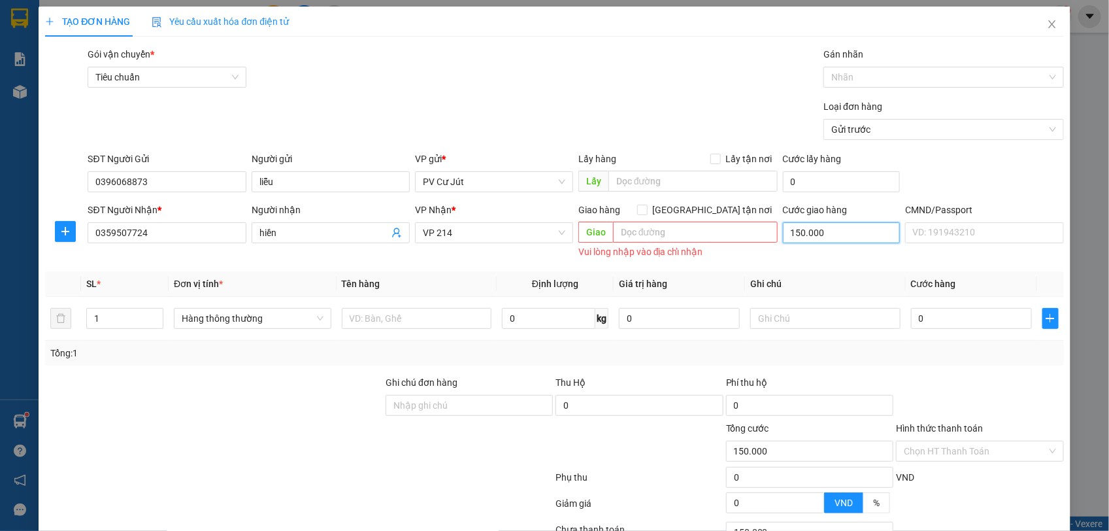
type input "0"
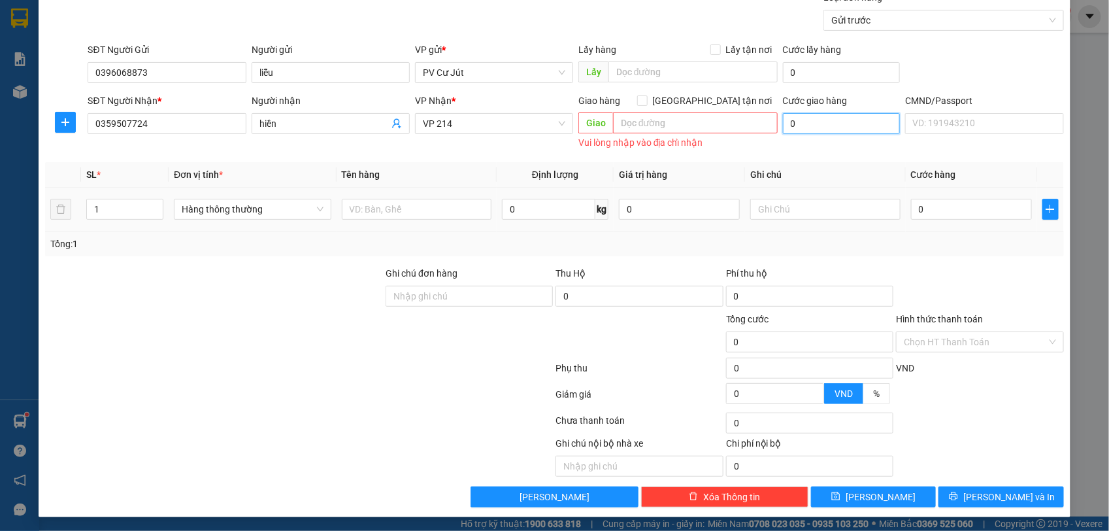
scroll to position [112, 0]
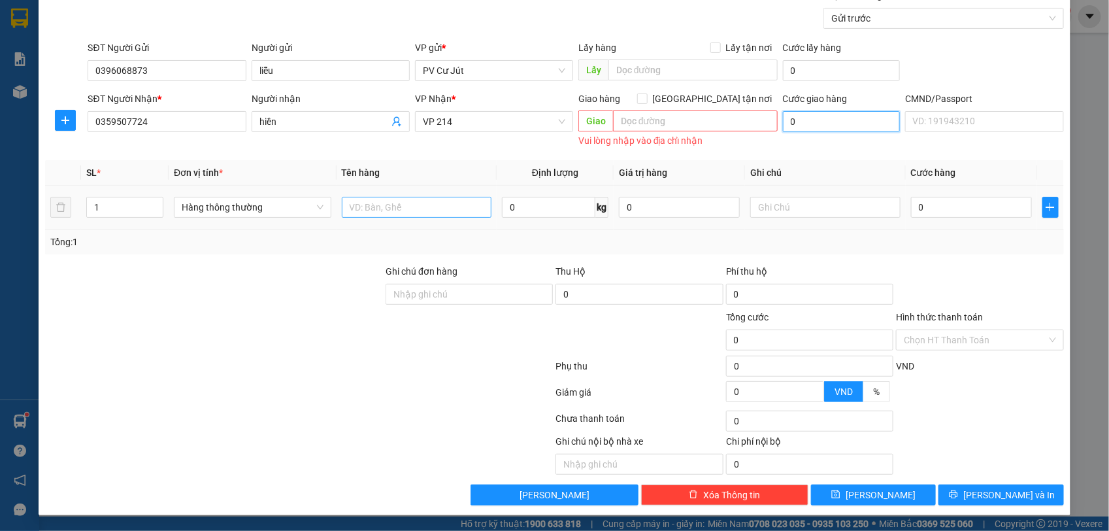
type input "0"
click at [420, 209] on input "text" at bounding box center [417, 207] width 150 height 21
type input "đa tx"
click at [960, 206] on input "0" at bounding box center [971, 207] width 121 height 21
click at [911, 206] on input "0" at bounding box center [971, 207] width 121 height 21
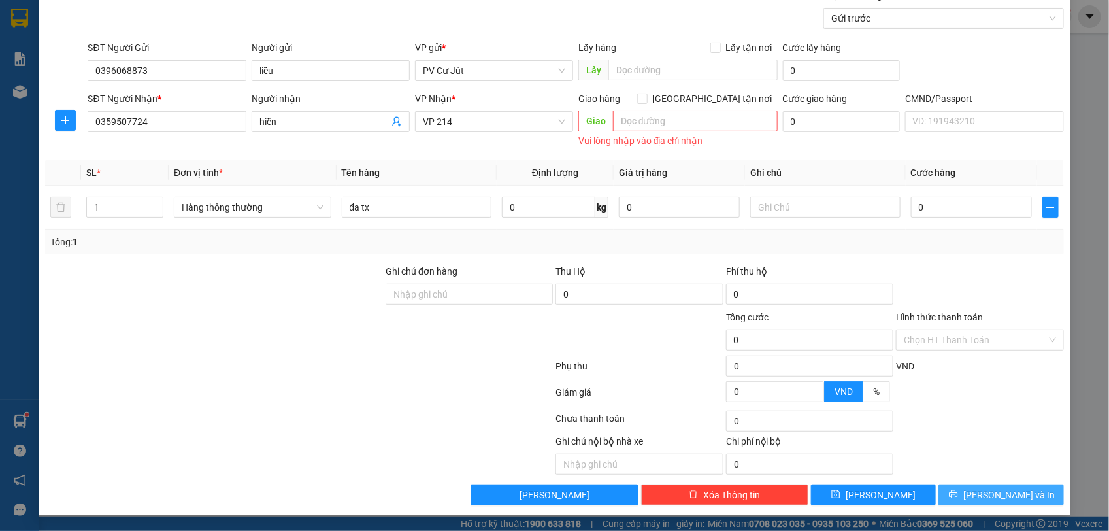
click at [955, 487] on button "[PERSON_NAME] và In" at bounding box center [1000, 494] width 125 height 21
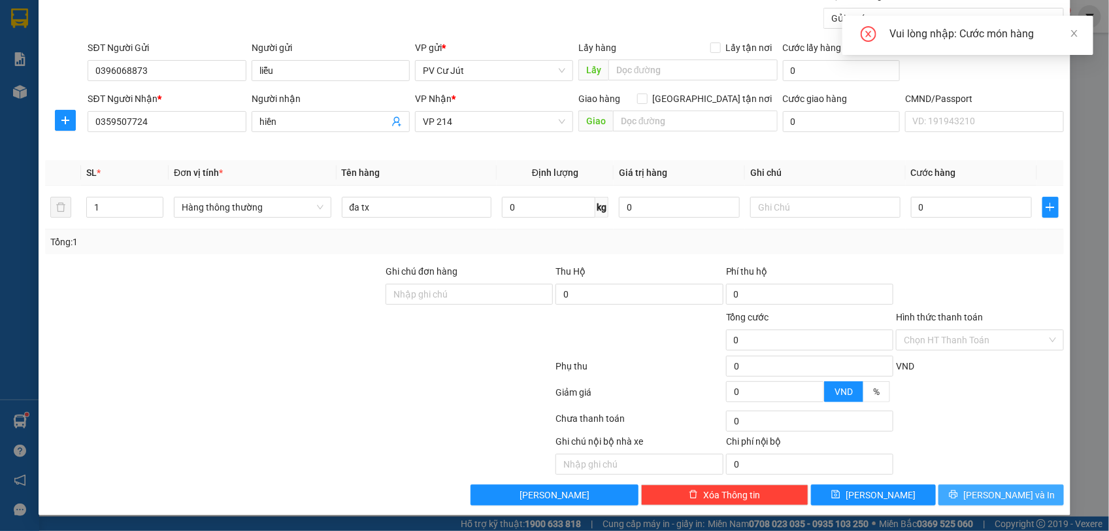
scroll to position [99, 0]
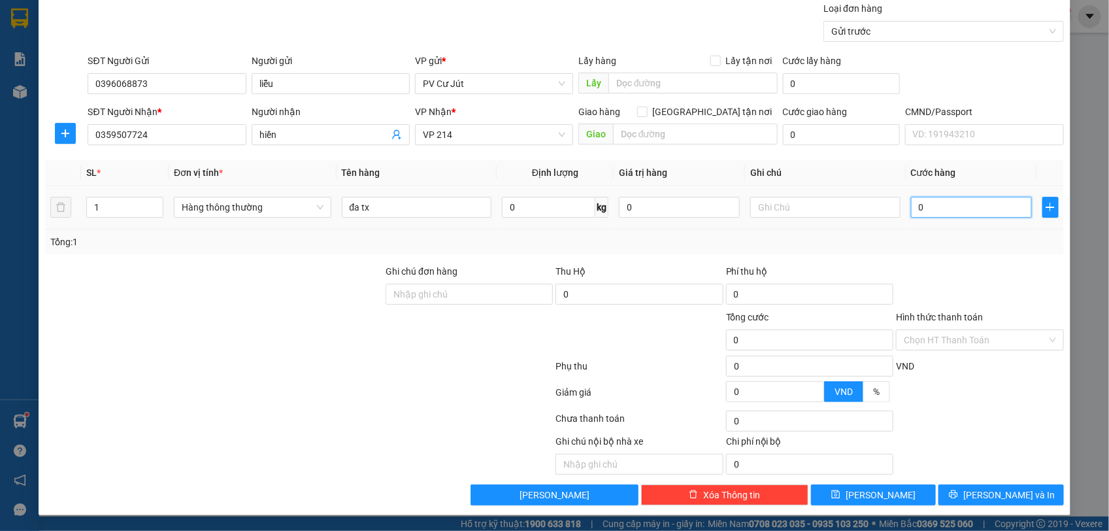
click at [911, 200] on input "0" at bounding box center [971, 207] width 121 height 21
drag, startPoint x: 903, startPoint y: 200, endPoint x: 906, endPoint y: 207, distance: 7.6
click at [911, 203] on input "0" at bounding box center [971, 207] width 121 height 21
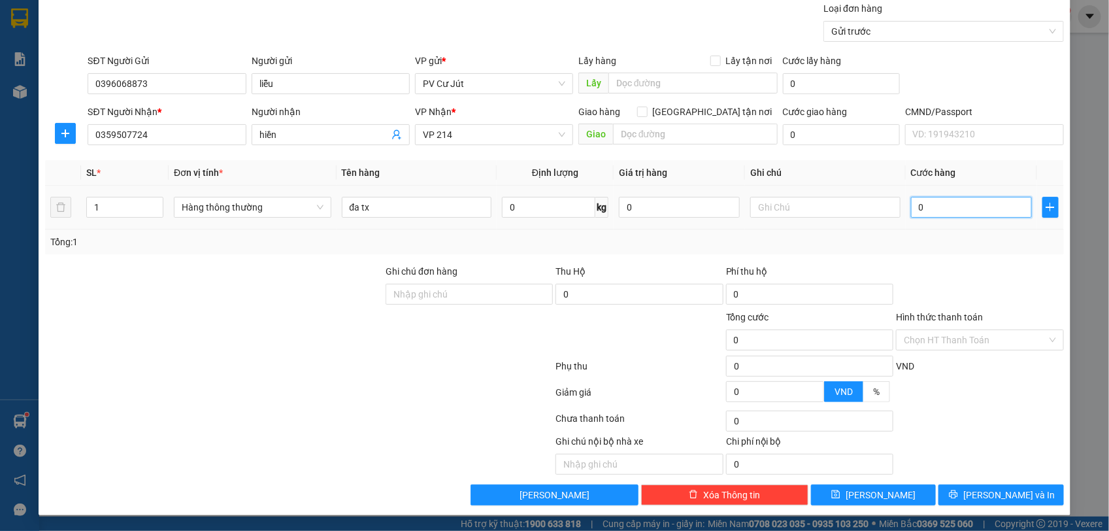
click at [911, 210] on input "0" at bounding box center [971, 207] width 121 height 21
type input "50"
type input "500"
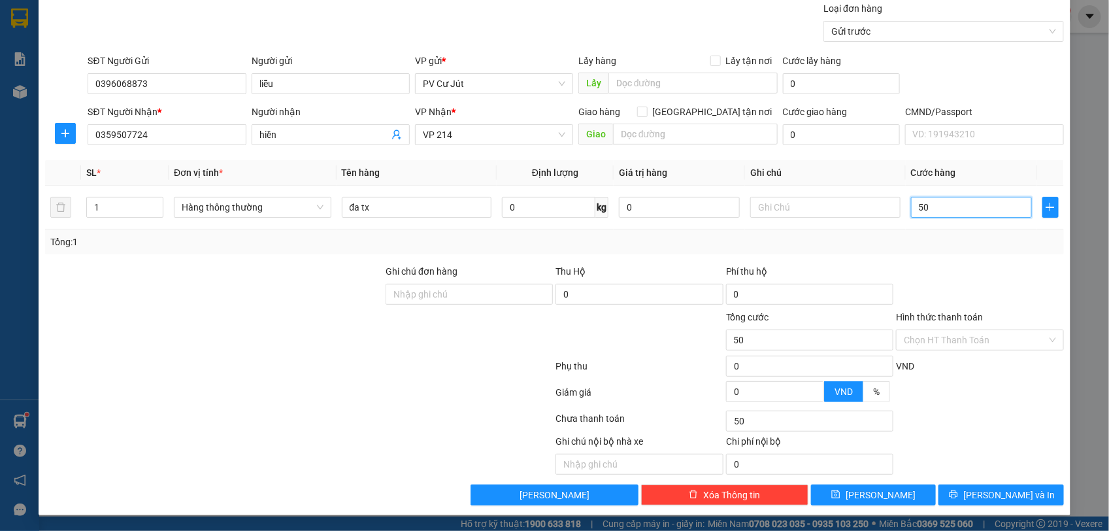
type input "500"
type input "5.000"
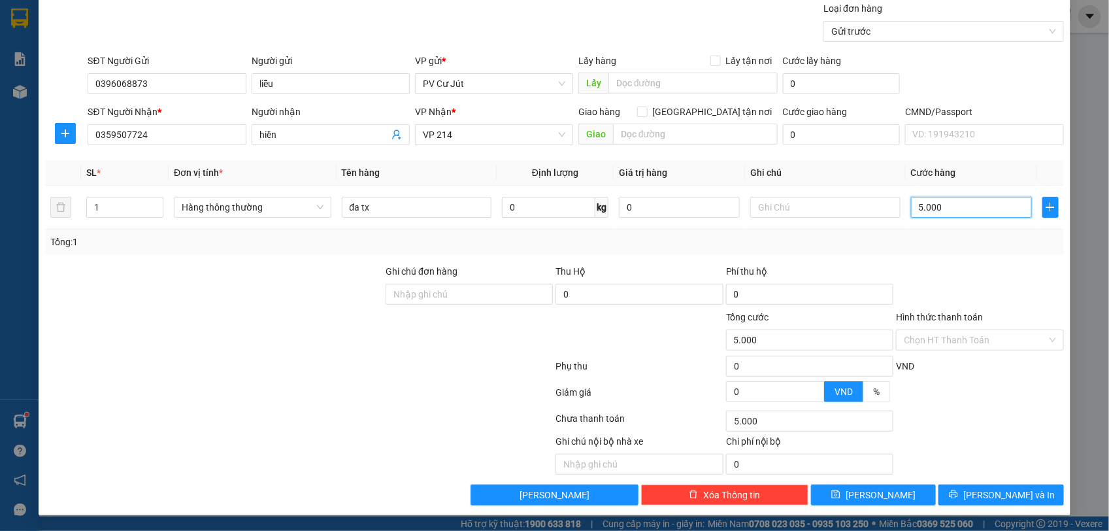
type input "55.000"
click at [959, 485] on button "[PERSON_NAME] và In" at bounding box center [1000, 494] width 125 height 21
type input "5.000.000"
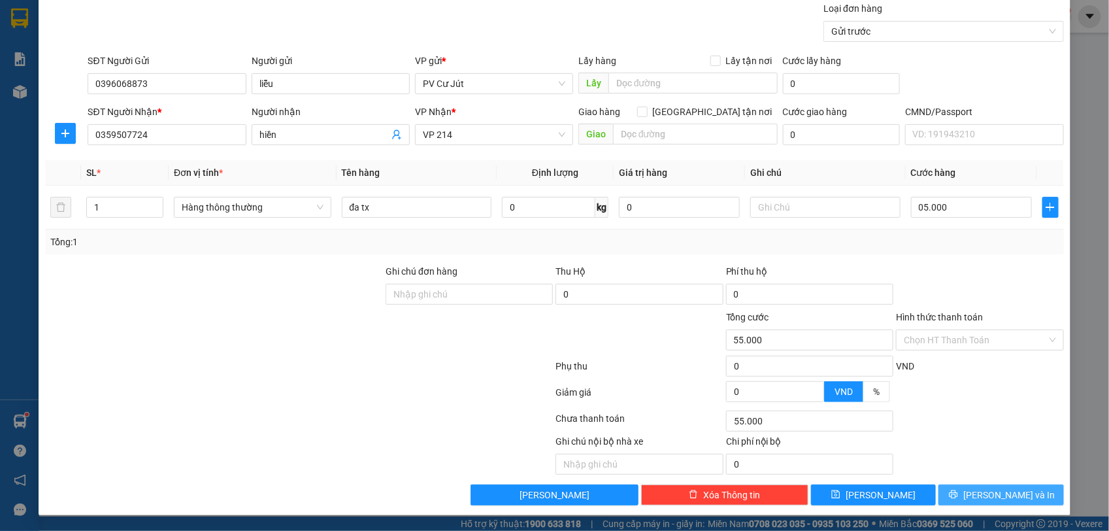
type input "5.000.000"
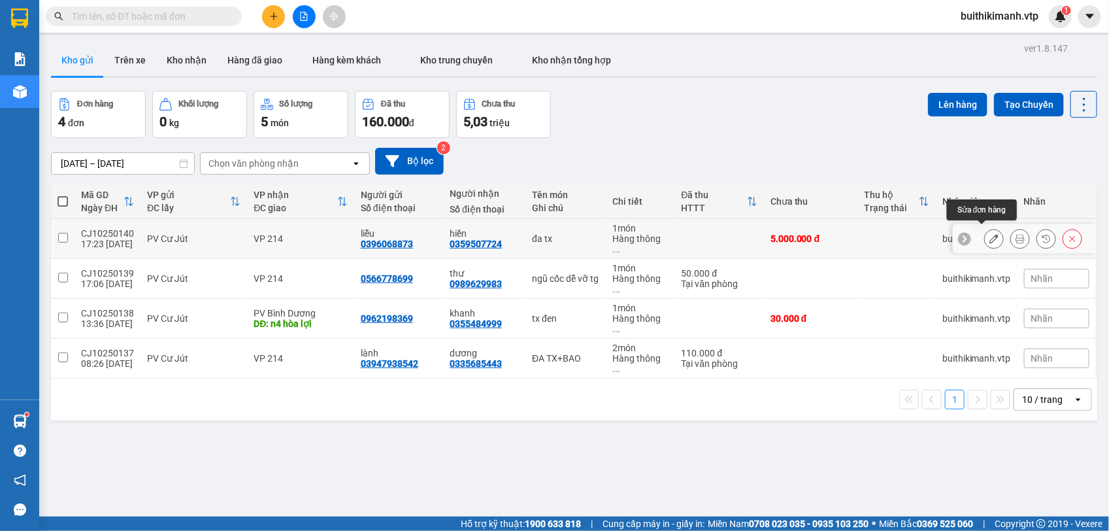
click at [995, 244] on div at bounding box center [1025, 238] width 144 height 29
click at [989, 235] on icon at bounding box center [993, 238] width 9 height 9
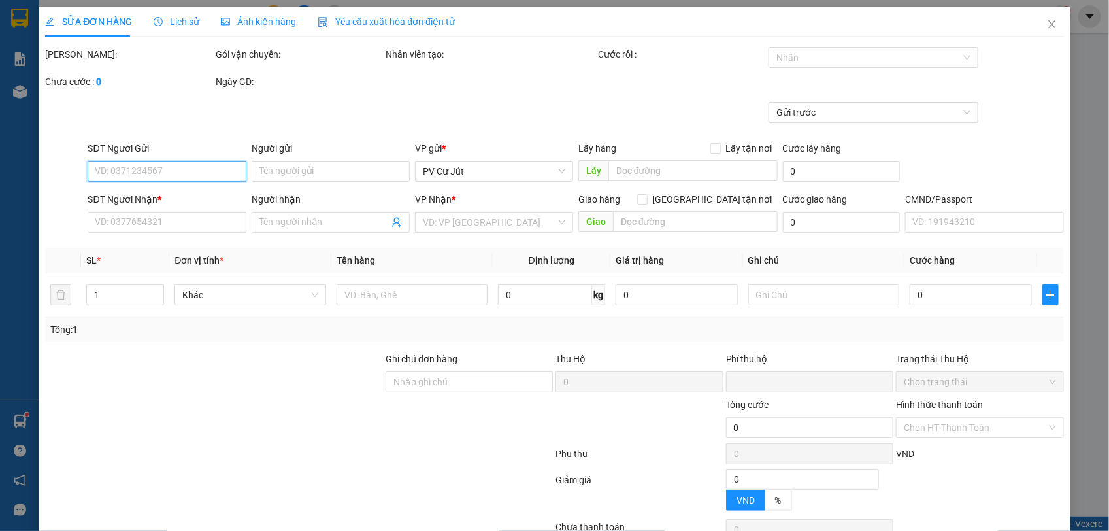
type input "0396068873"
type input "liễu"
type input "0359507724"
type input "hiền"
type input "0"
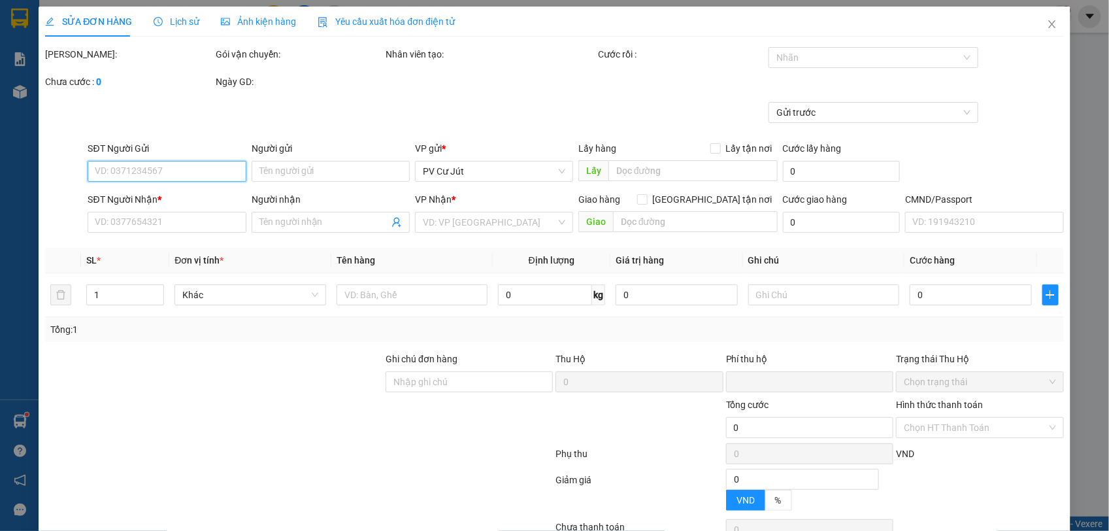
type input "5.000.000"
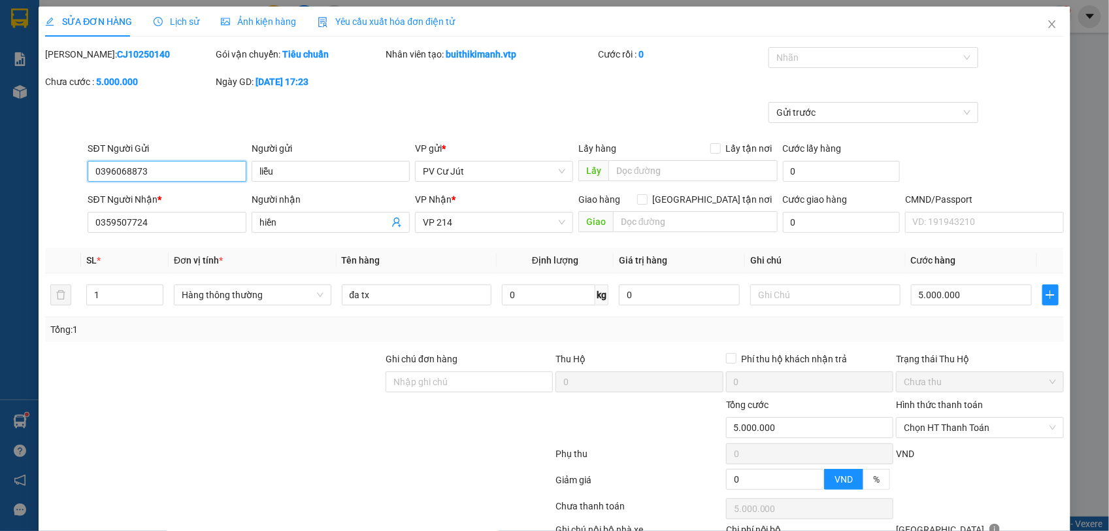
scroll to position [82, 0]
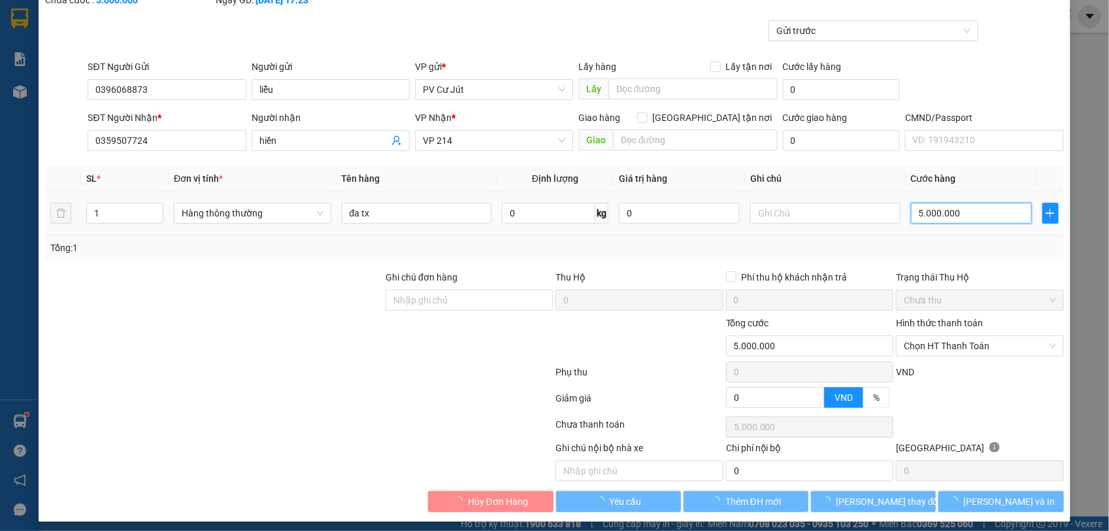
click at [959, 207] on input "5.000.000" at bounding box center [971, 213] width 121 height 21
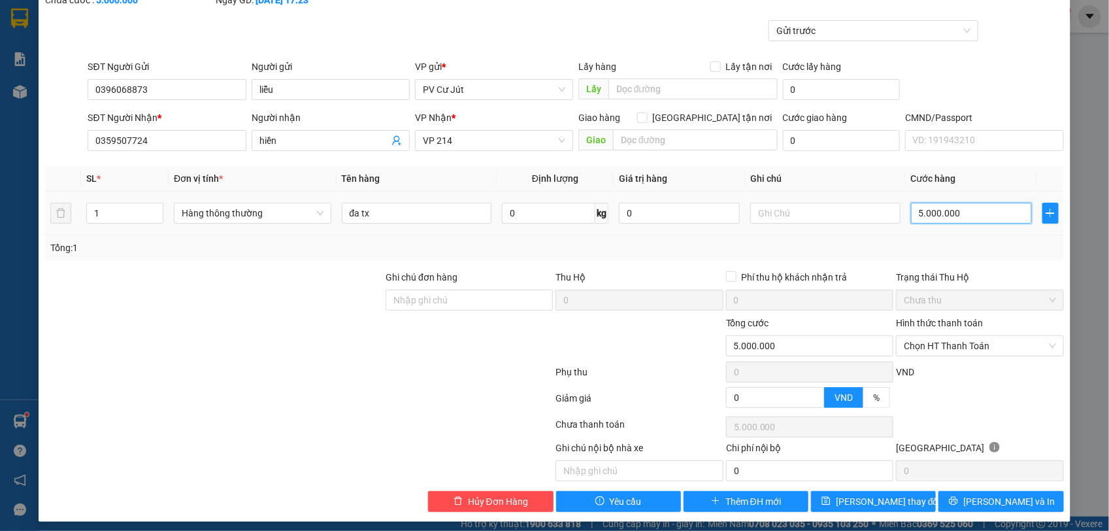
click at [959, 207] on input "5.000.000" at bounding box center [971, 213] width 121 height 21
type input "500.000"
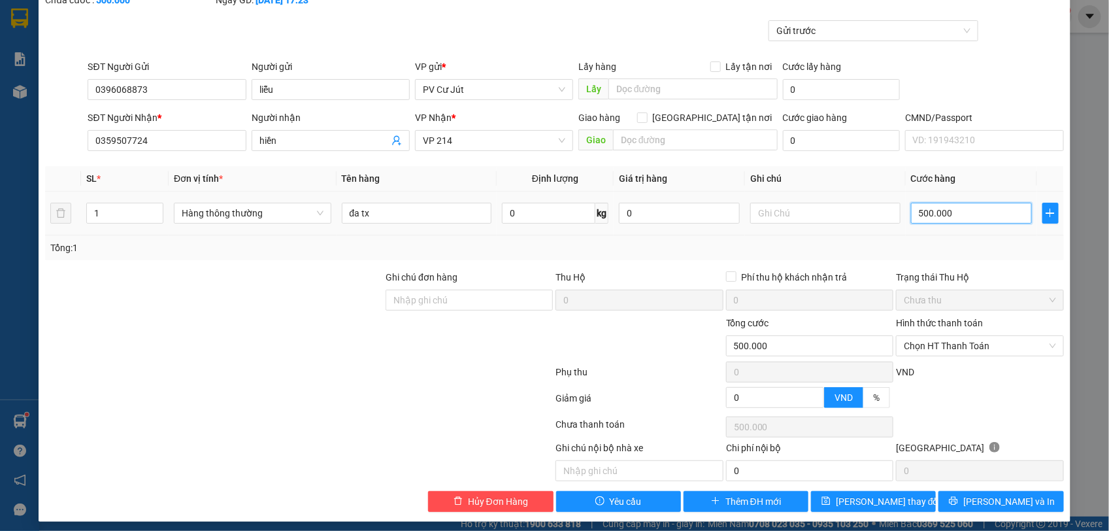
type input "50.000"
click at [1006, 348] on span "Chọn HT Thanh Toán" at bounding box center [980, 346] width 152 height 20
type input "50.000"
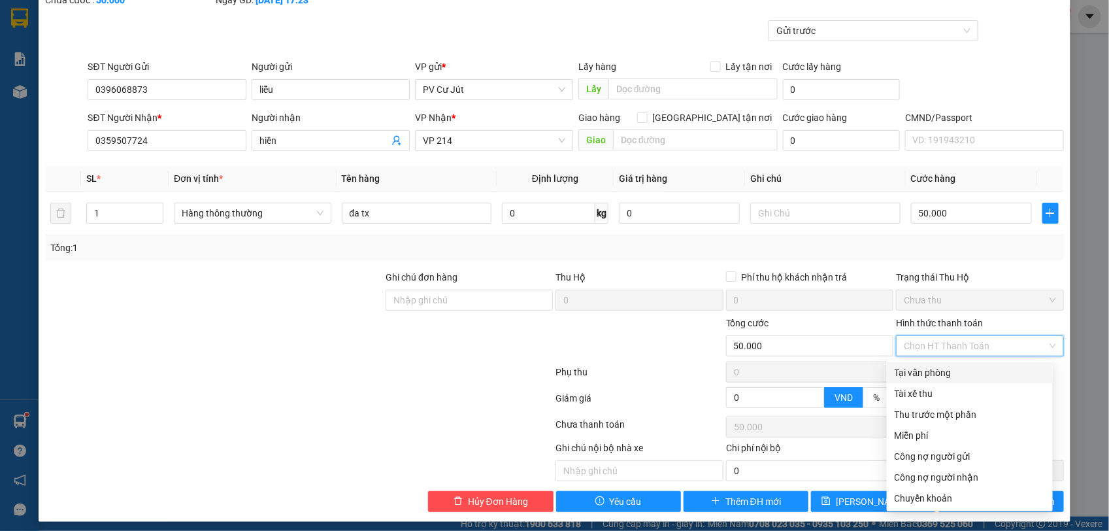
click at [978, 364] on div "Tại văn phòng" at bounding box center [970, 372] width 166 height 21
type input "0"
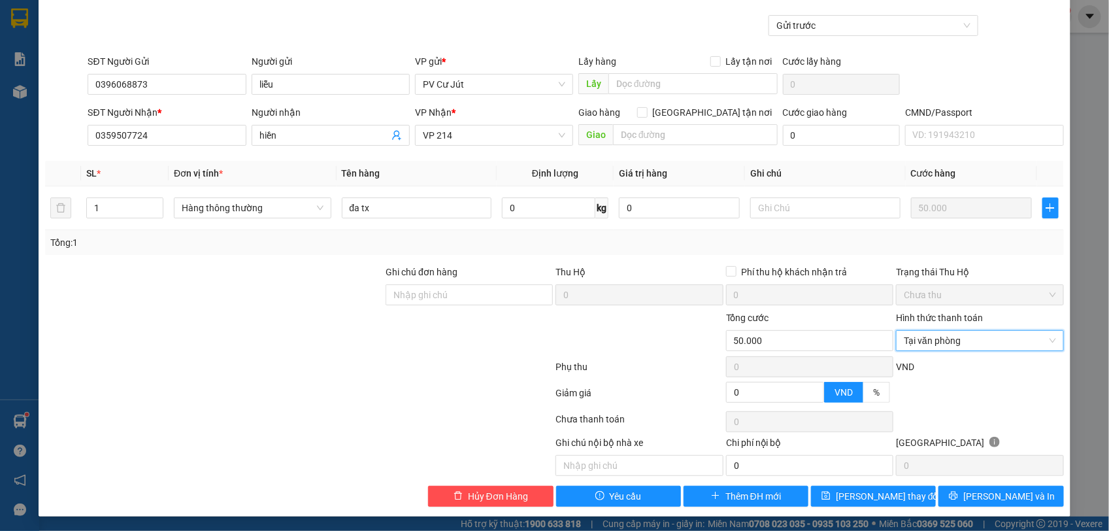
scroll to position [90, 0]
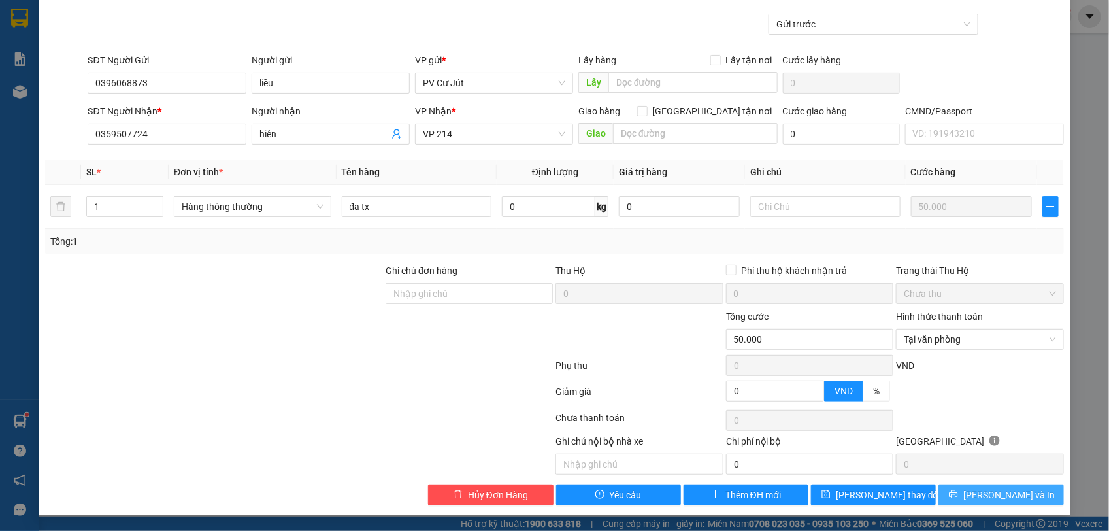
click at [962, 501] on button "[PERSON_NAME] và In" at bounding box center [1000, 494] width 125 height 21
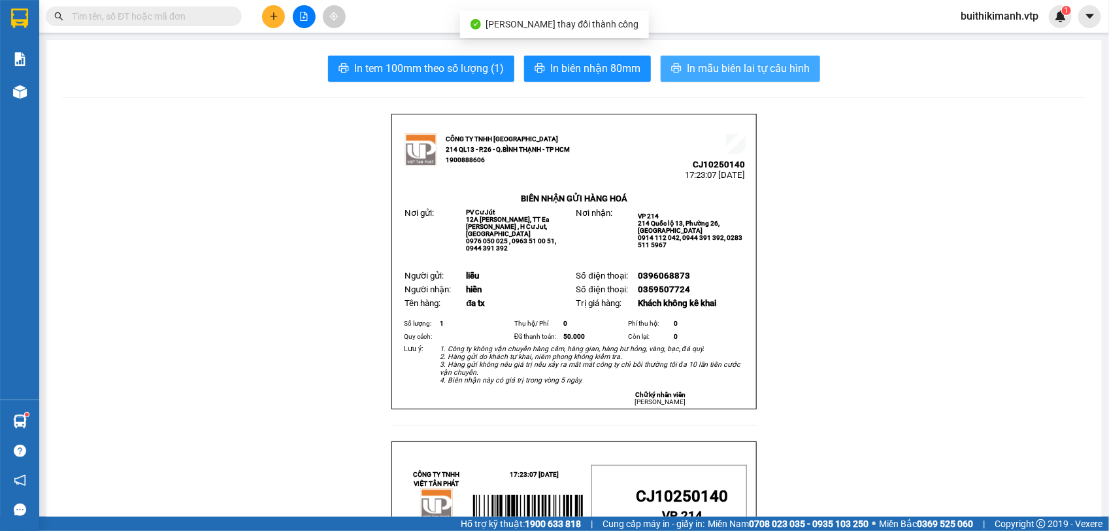
click at [751, 67] on span "In mẫu biên lai tự cấu hình" at bounding box center [748, 68] width 123 height 16
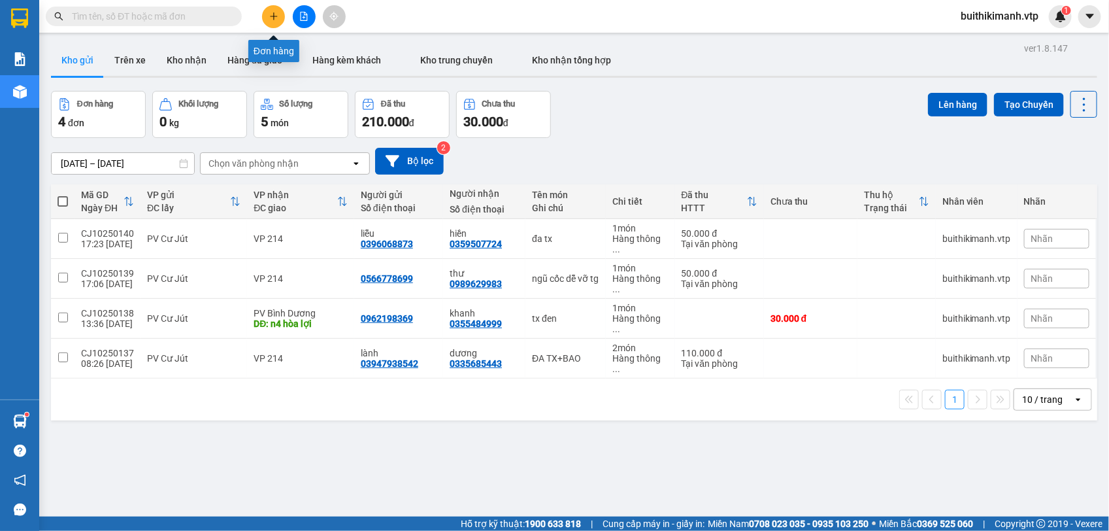
click at [276, 20] on icon "plus" at bounding box center [273, 16] width 9 height 9
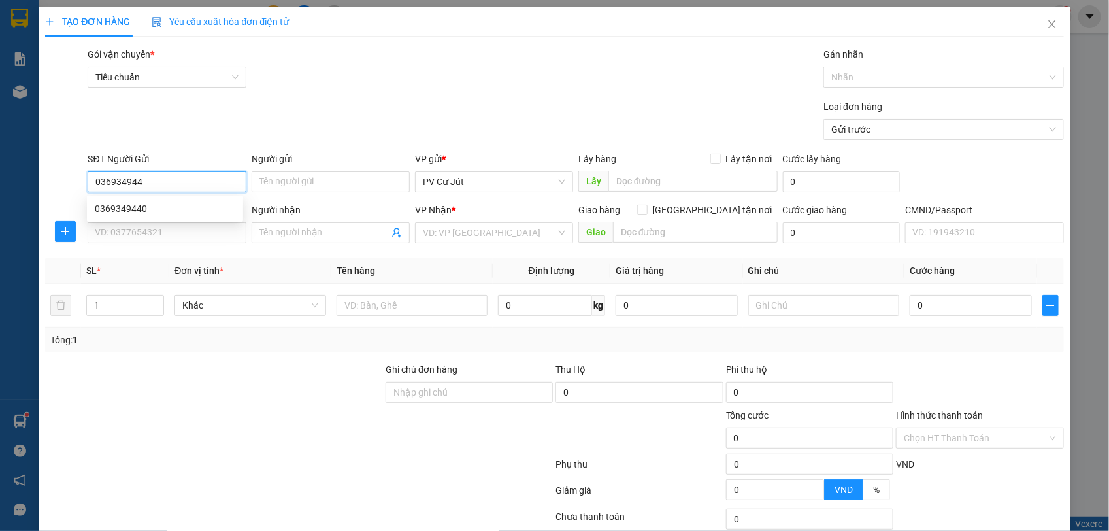
type input "0369349440"
click at [150, 207] on div "0369349440" at bounding box center [165, 208] width 140 height 14
type input "0369829575"
type input "hậu"
type input "[GEOGRAPHIC_DATA]"
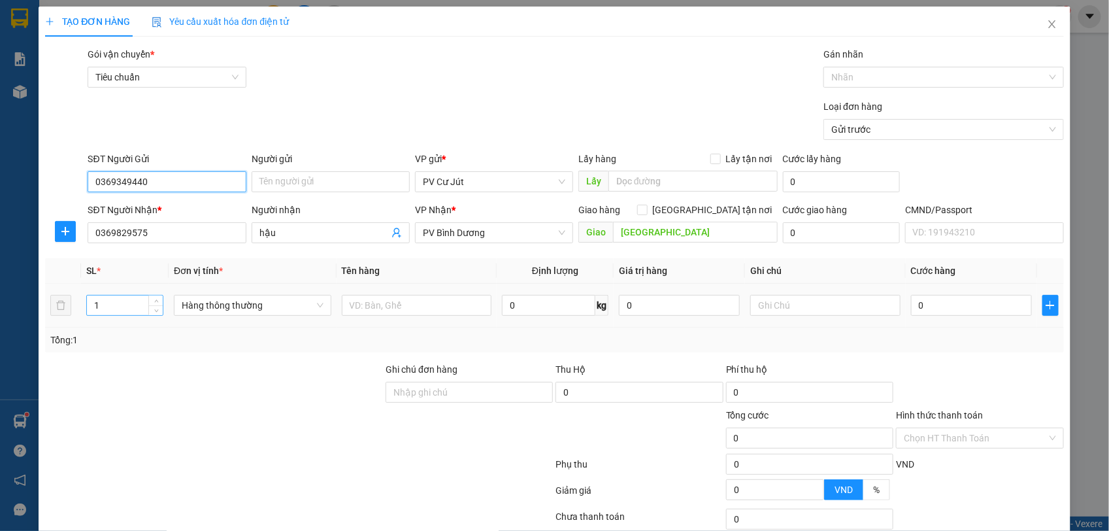
type input "0369349440"
click at [108, 299] on input "1" at bounding box center [125, 305] width 76 height 20
type input "5"
click at [373, 296] on div at bounding box center [417, 305] width 150 height 26
click at [363, 304] on input "text" at bounding box center [417, 305] width 150 height 21
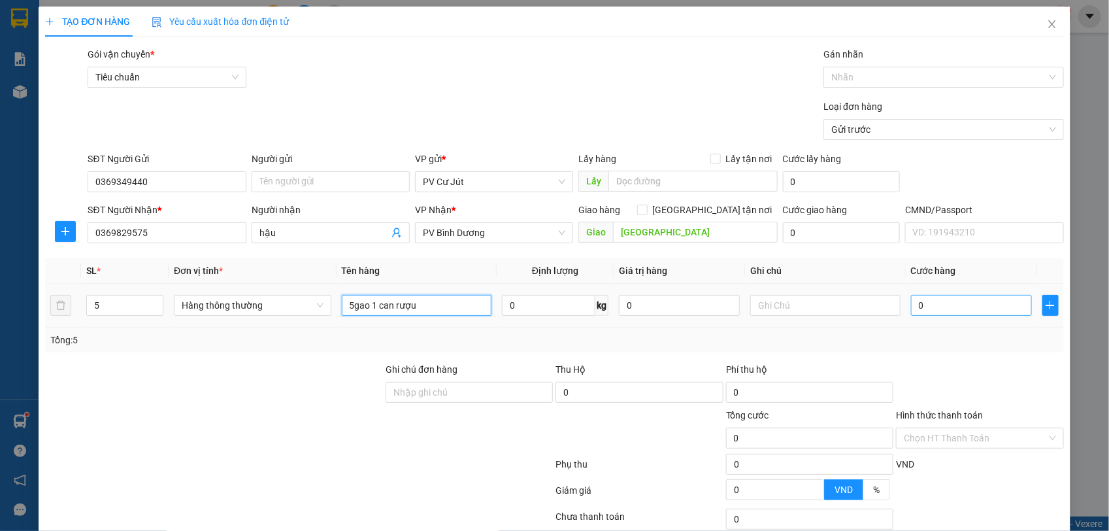
type input "5gao 1 can rượu"
click at [954, 308] on input "0" at bounding box center [971, 305] width 121 height 21
click at [911, 301] on input "0" at bounding box center [971, 305] width 121 height 21
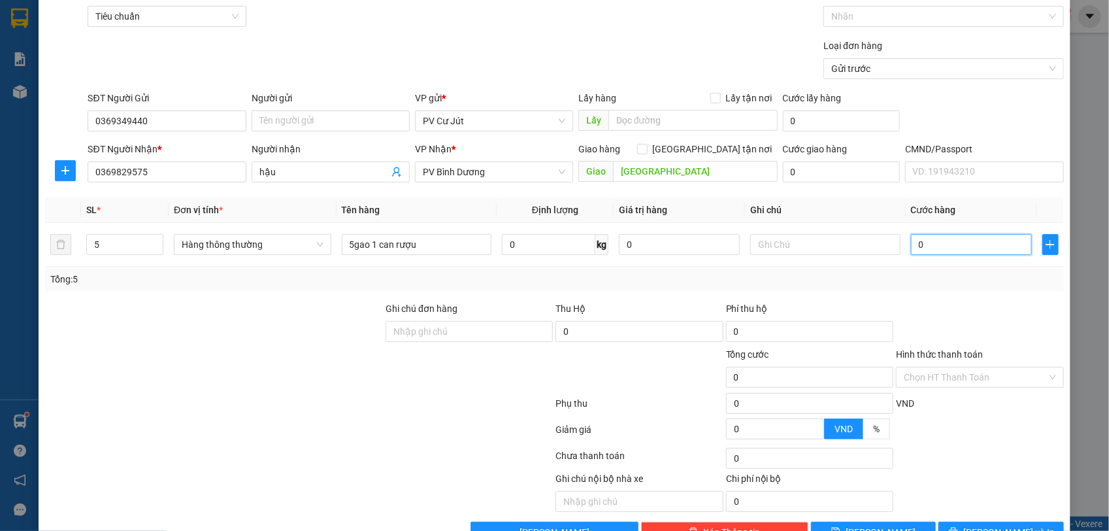
scroll to position [99, 0]
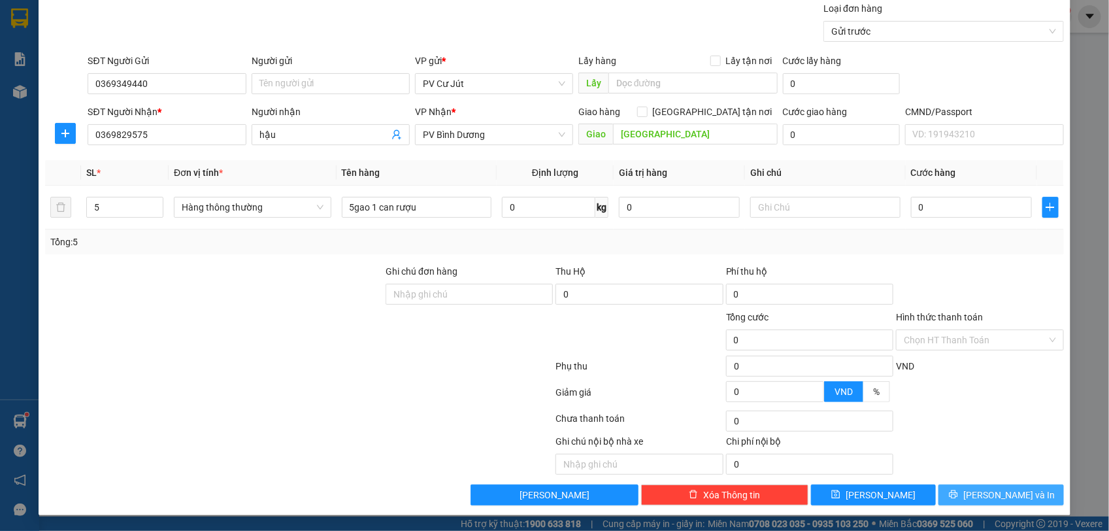
click at [962, 495] on button "[PERSON_NAME] và In" at bounding box center [1000, 494] width 125 height 21
click at [911, 208] on input "0" at bounding box center [971, 207] width 121 height 21
click at [911, 201] on input "0" at bounding box center [971, 207] width 121 height 21
type input "20"
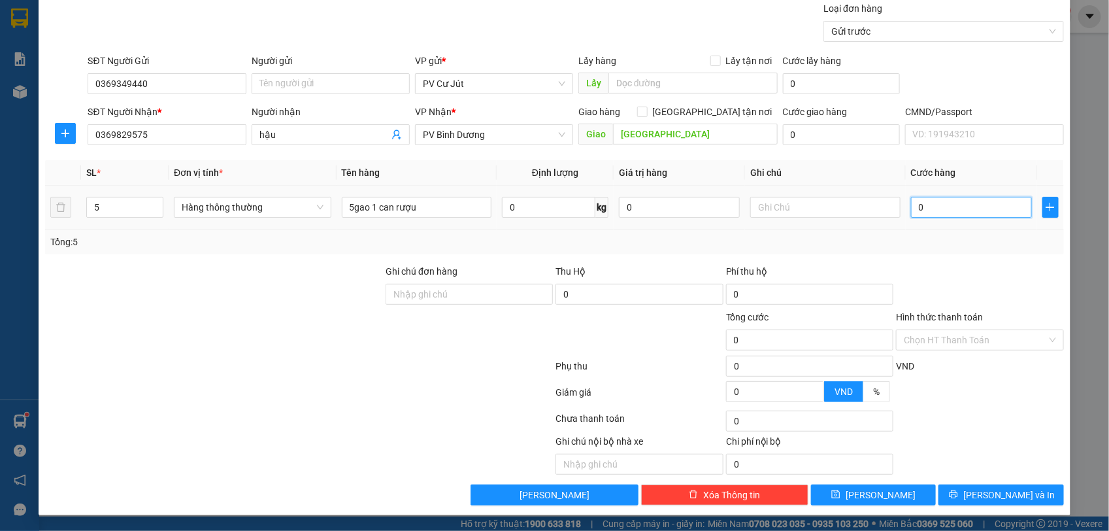
type input "20"
type input "290"
type input "2.900.292.902"
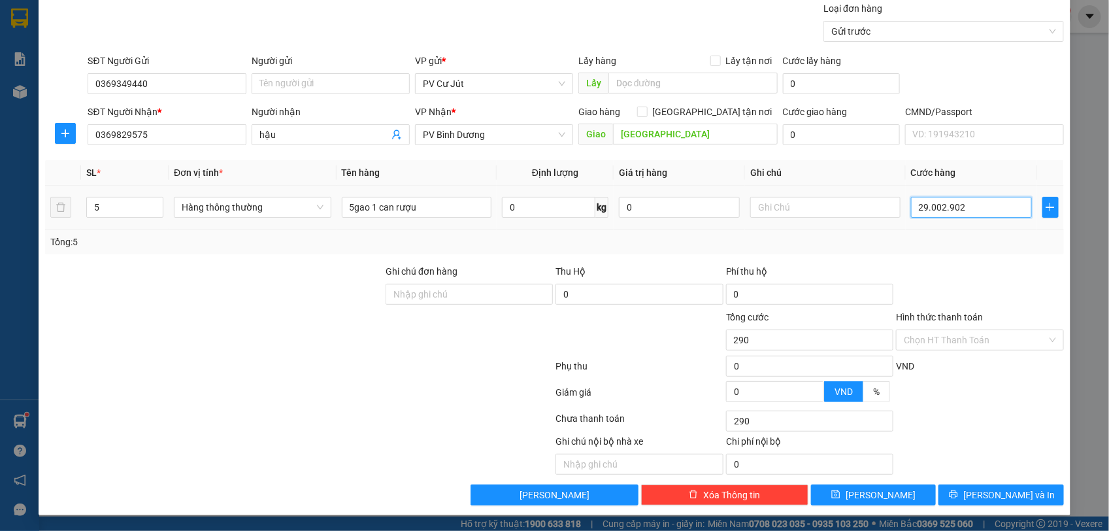
type input "2.900.292.902"
type input "290.029.290"
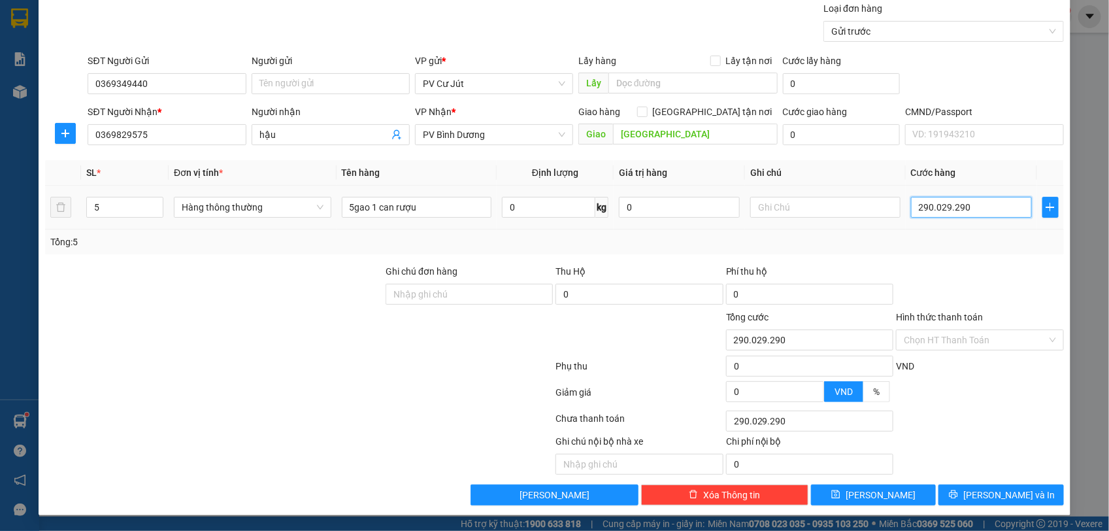
type input "29.002.929"
type input "2.900.292"
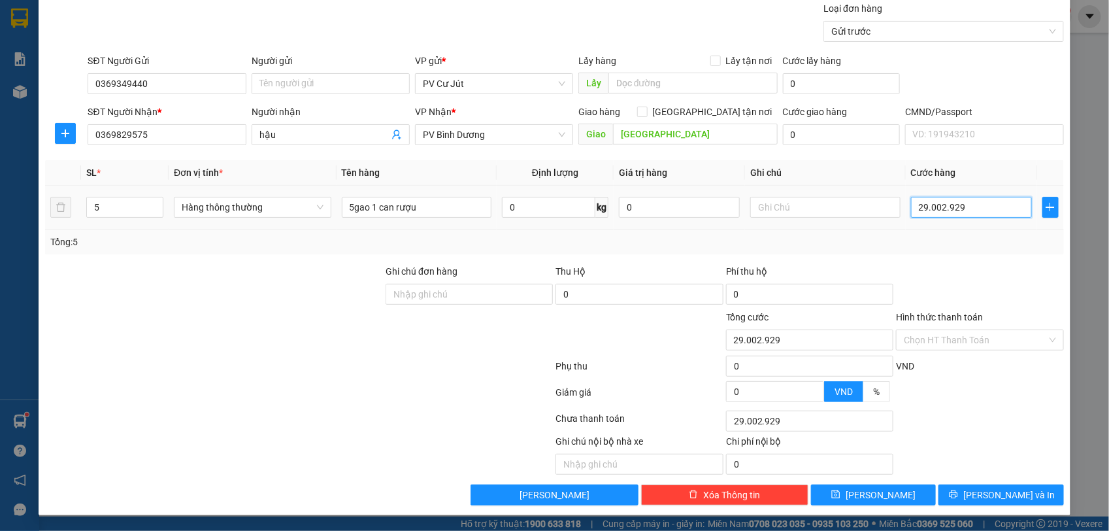
type input "2.900.292"
type input "290.029"
type input "29.002"
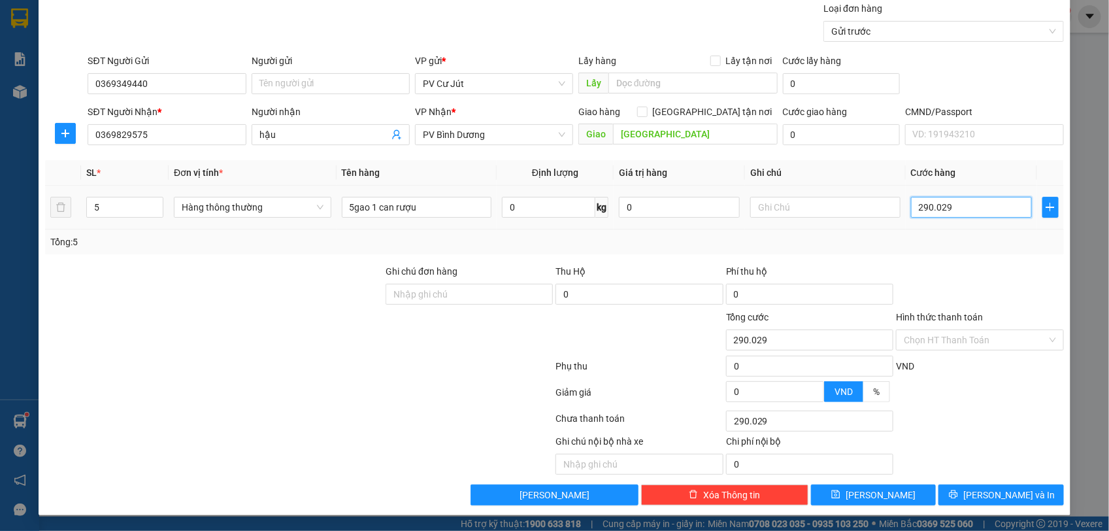
type input "29.002"
type input "2.900"
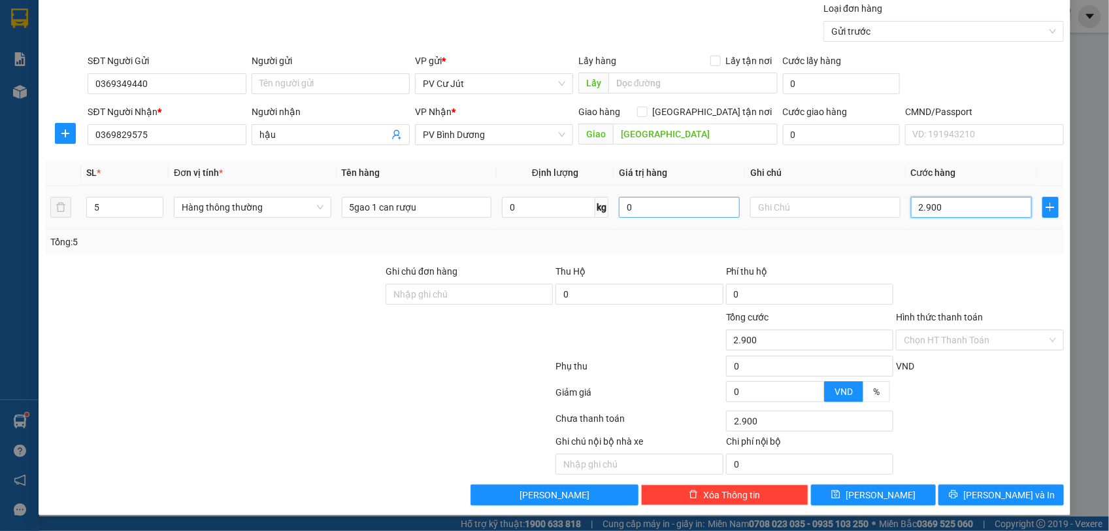
type input "29.000"
type input "299.000"
click at [941, 488] on button "[PERSON_NAME] và In" at bounding box center [1000, 494] width 125 height 21
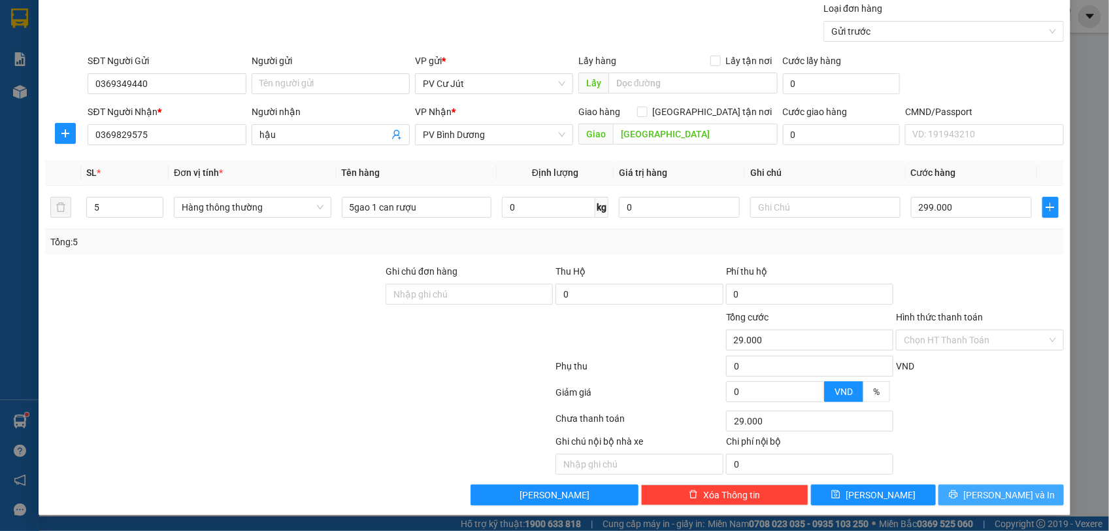
type input "299.000"
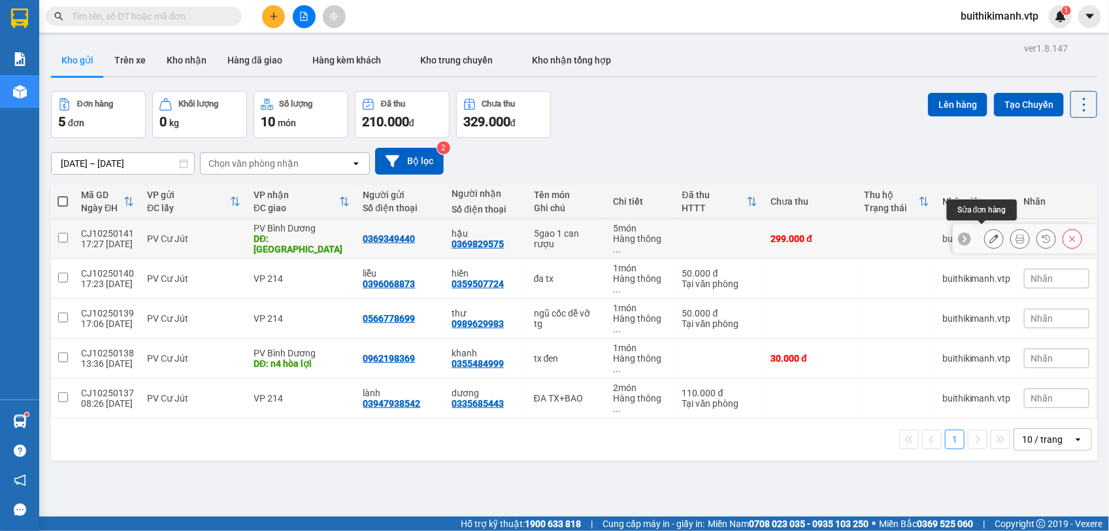
click at [985, 240] on button at bounding box center [994, 238] width 18 height 23
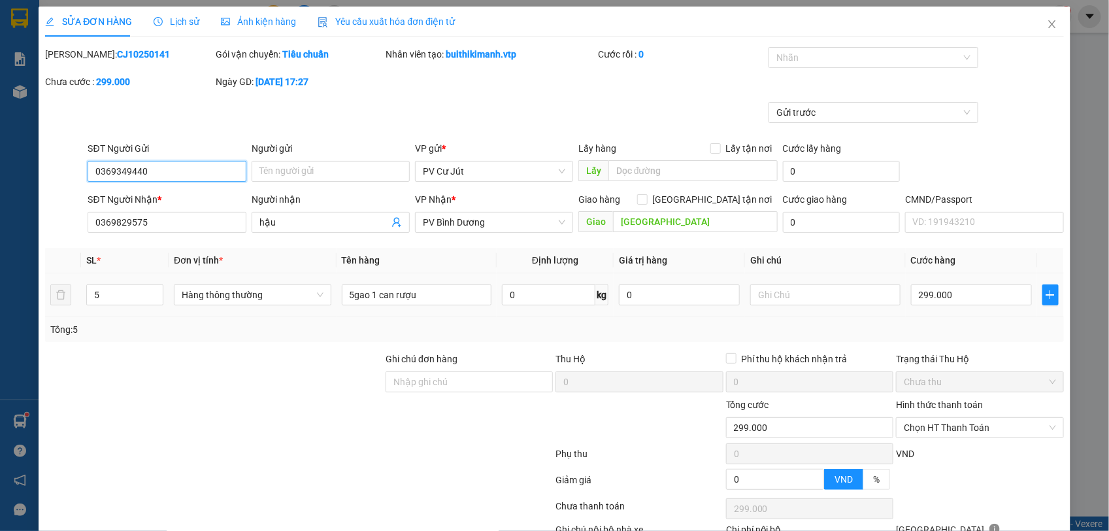
type input "0369349440"
type input "0369829575"
type input "hậu"
type input "[GEOGRAPHIC_DATA]"
type input "0"
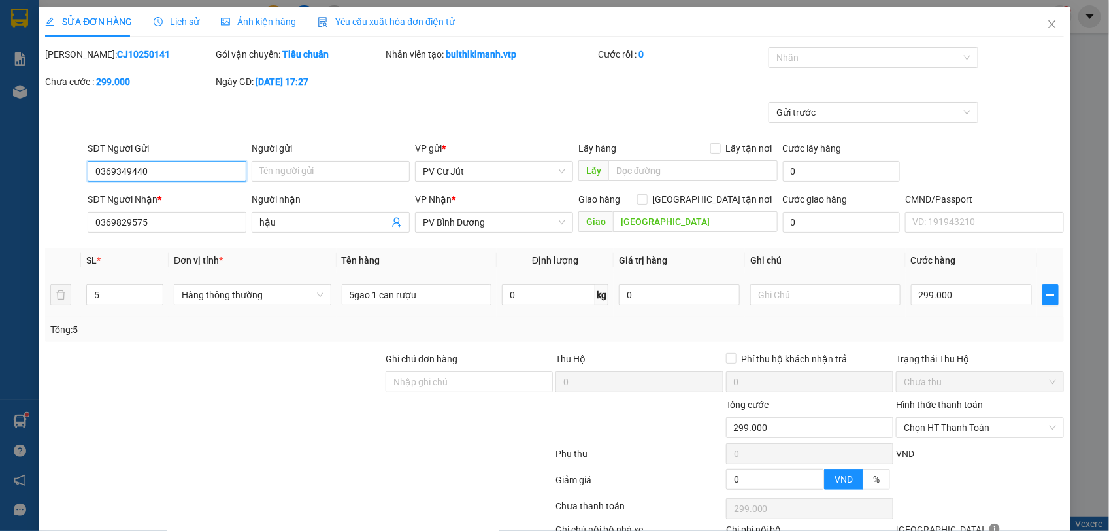
type input "299.000"
click at [949, 282] on div "299.000" at bounding box center [971, 295] width 121 height 26
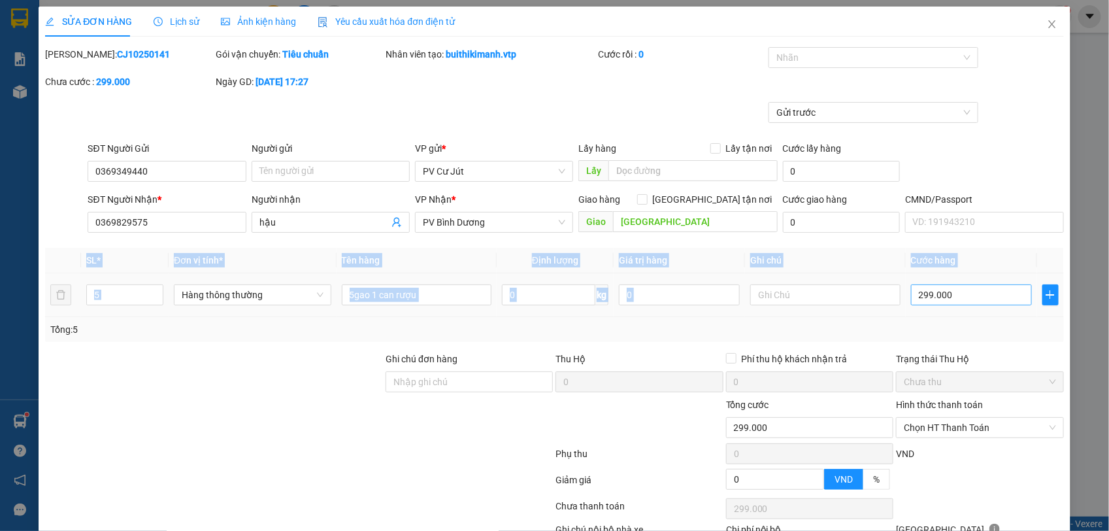
drag, startPoint x: 949, startPoint y: 282, endPoint x: 955, endPoint y: 289, distance: 9.2
click at [955, 289] on input "299.000" at bounding box center [971, 294] width 121 height 21
click at [952, 291] on input "299.000" at bounding box center [971, 294] width 121 height 21
click at [925, 292] on input "299.000" at bounding box center [971, 294] width 121 height 21
type input "299.000"
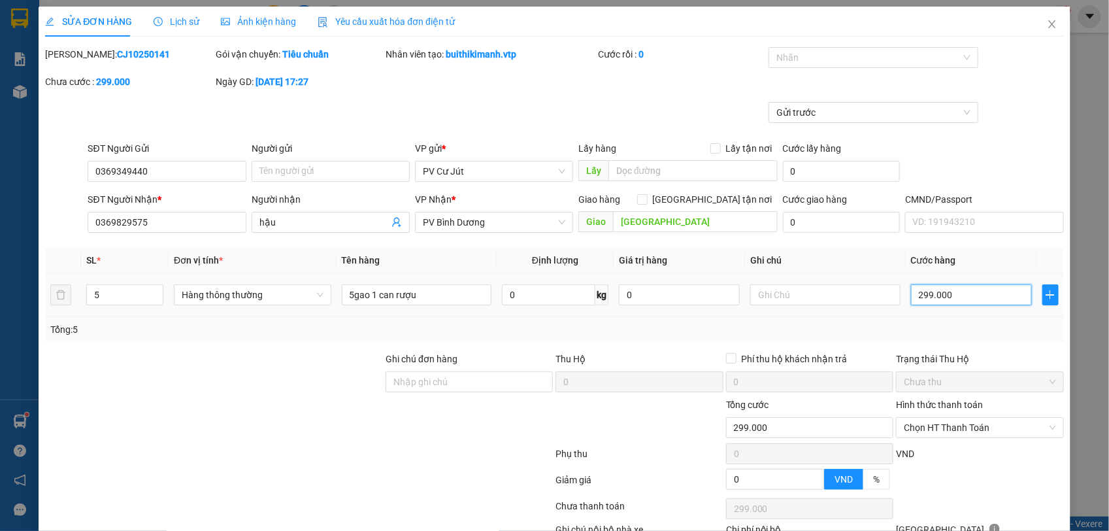
click at [923, 291] on input "299.000" at bounding box center [971, 294] width 121 height 21
type input "29.000"
click at [962, 294] on input "29.000" at bounding box center [971, 294] width 121 height 21
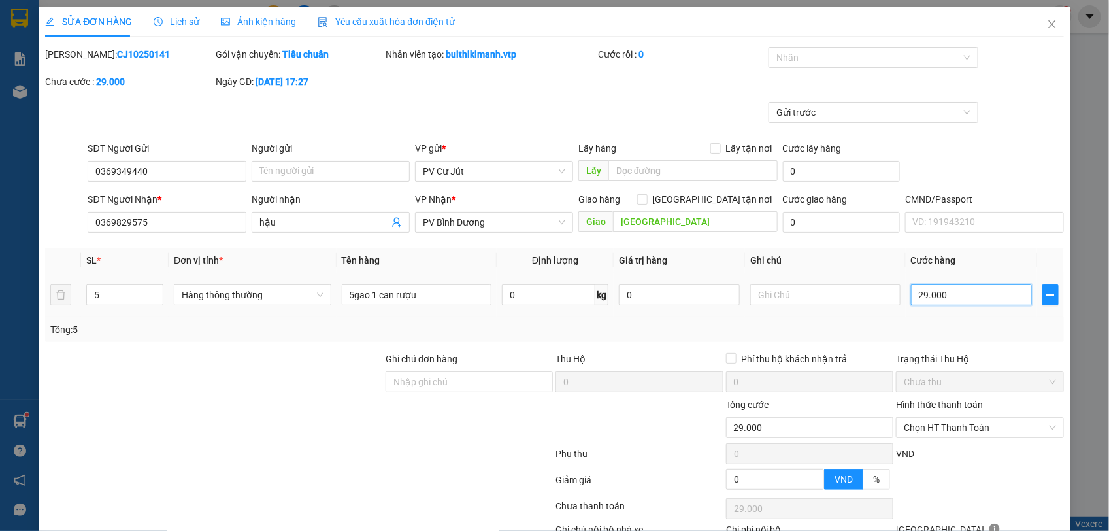
type input "290.000"
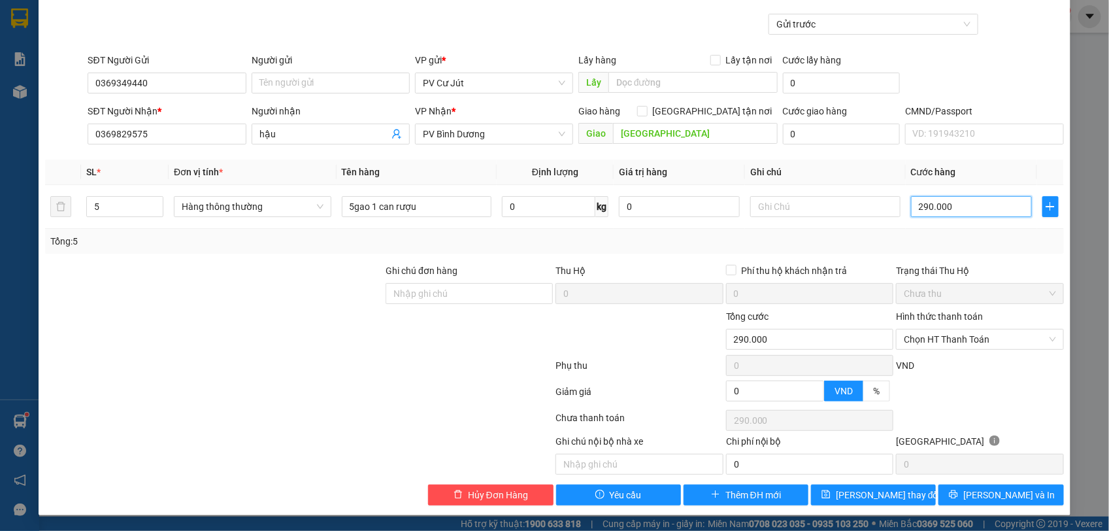
scroll to position [90, 0]
type input "2.900.000"
click at [958, 497] on icon "printer" at bounding box center [953, 494] width 8 height 8
type input "2.900.000"
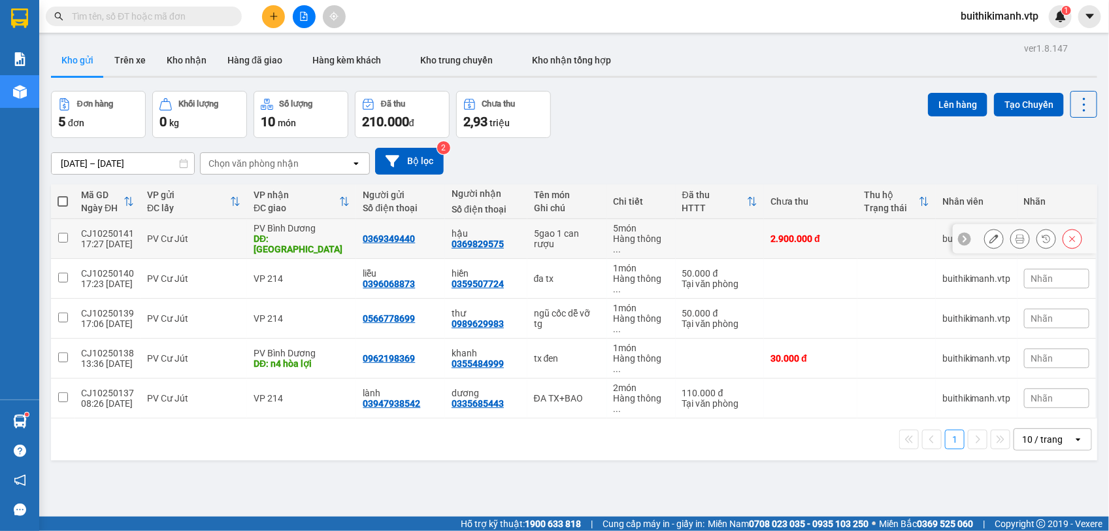
click at [987, 230] on button at bounding box center [994, 238] width 18 height 23
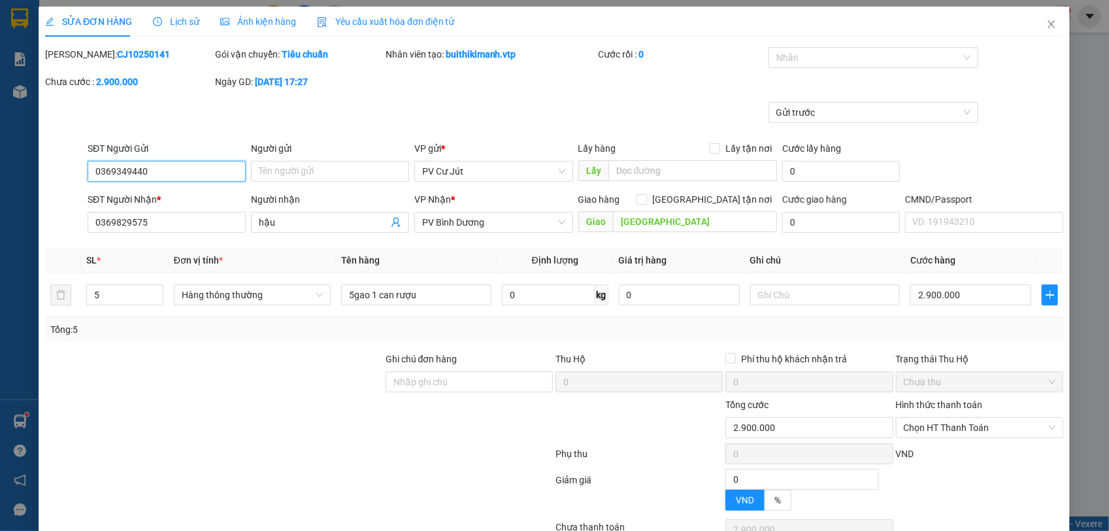
type input "0369349440"
type input "0369829575"
type input "hậu"
type input "[GEOGRAPHIC_DATA]"
type input "0"
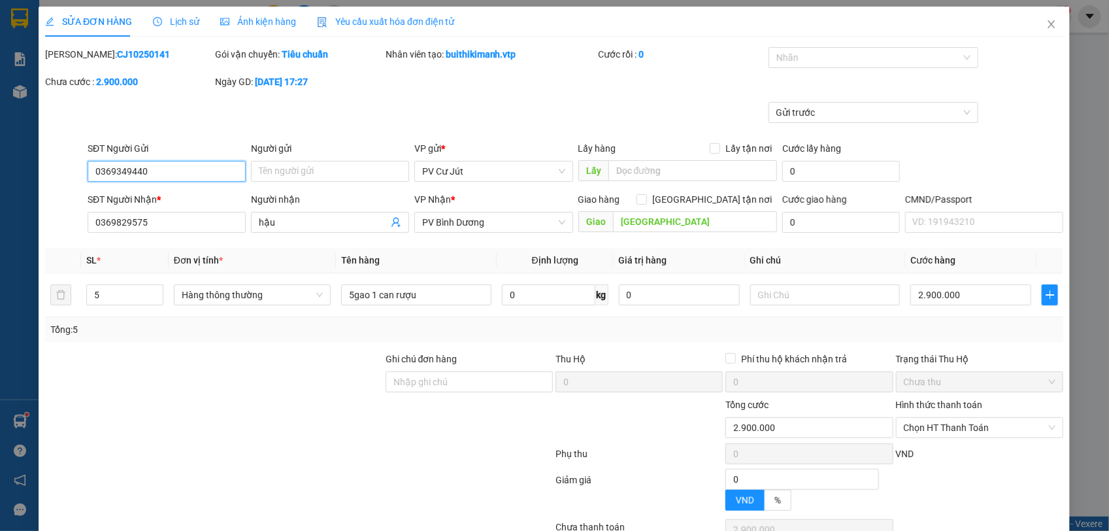
type input "2.900.000"
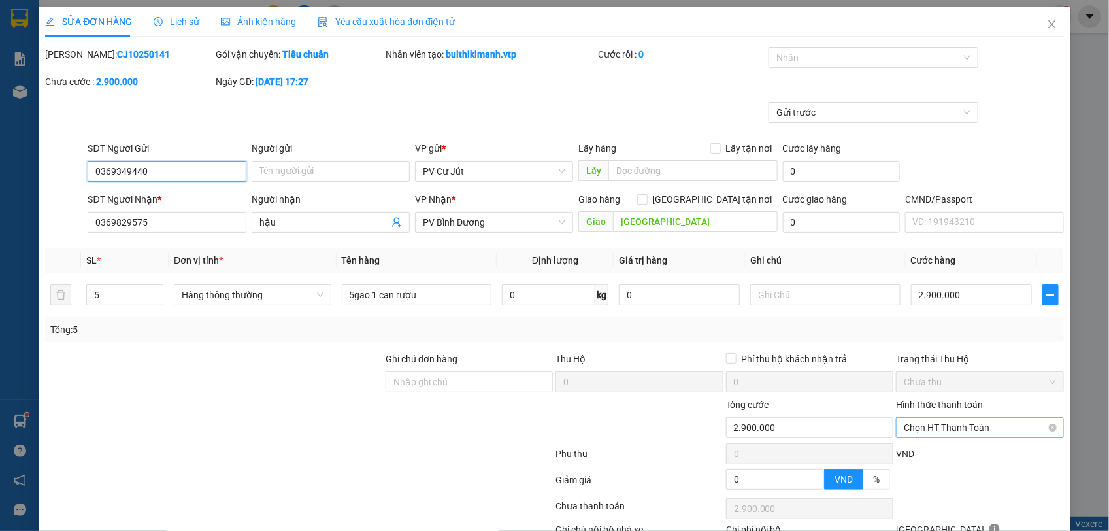
scroll to position [90, 0]
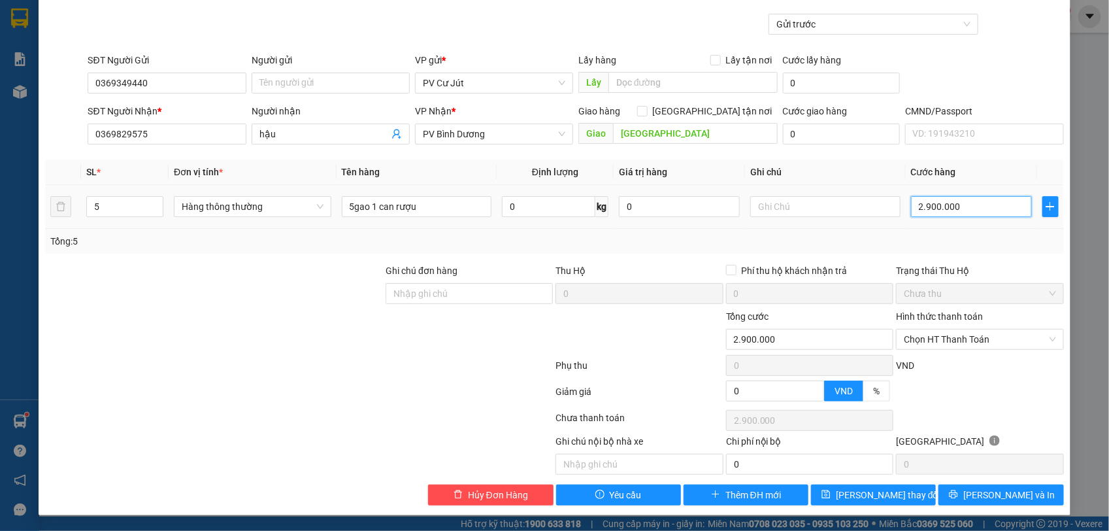
click at [952, 206] on input "2.900.000" at bounding box center [971, 206] width 121 height 21
click at [955, 206] on input "2.900.000" at bounding box center [971, 206] width 121 height 21
click at [955, 205] on input "2.900.000" at bounding box center [971, 206] width 121 height 21
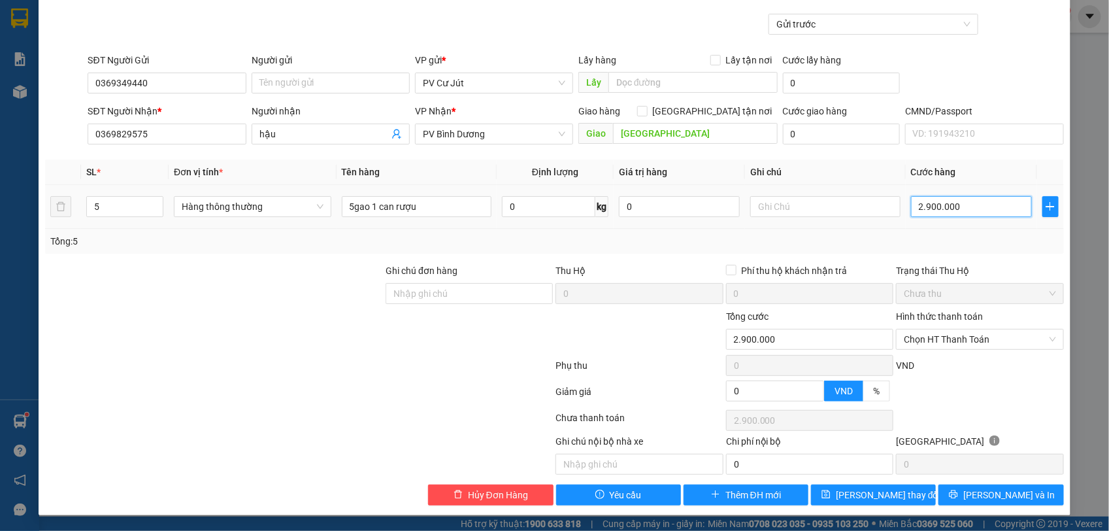
click at [955, 205] on input "2.900.000" at bounding box center [971, 206] width 121 height 21
type input "290.000"
drag, startPoint x: 945, startPoint y: 497, endPoint x: 957, endPoint y: 408, distance: 89.0
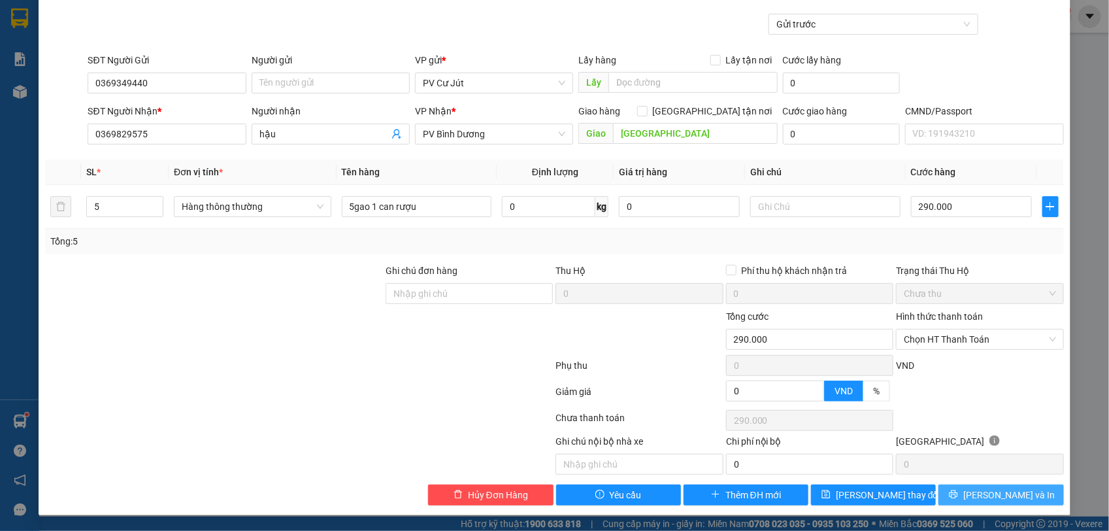
click at [945, 497] on button "[PERSON_NAME] và In" at bounding box center [1000, 494] width 125 height 21
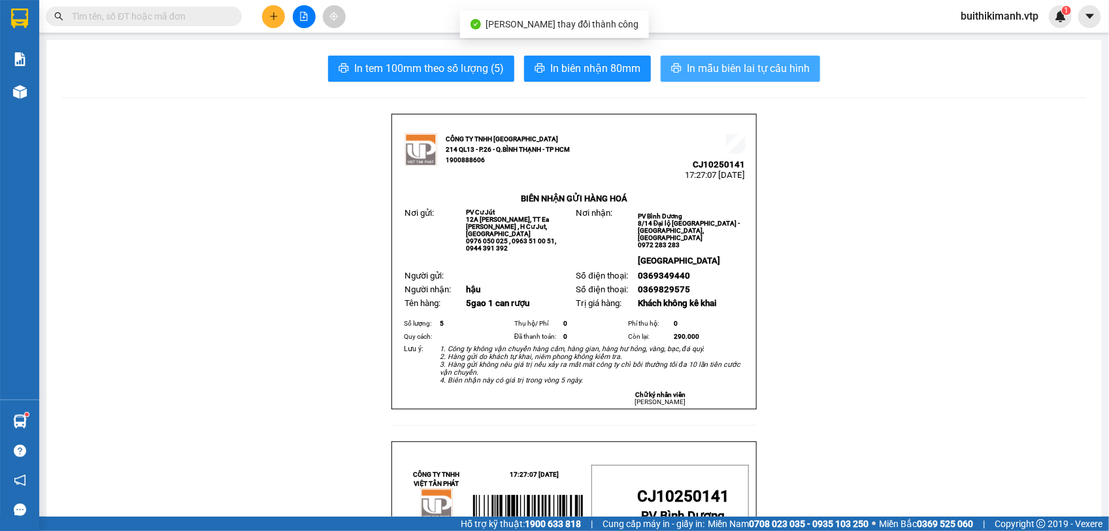
click at [760, 56] on button "In mẫu biên lai tự cấu hình" at bounding box center [740, 69] width 159 height 26
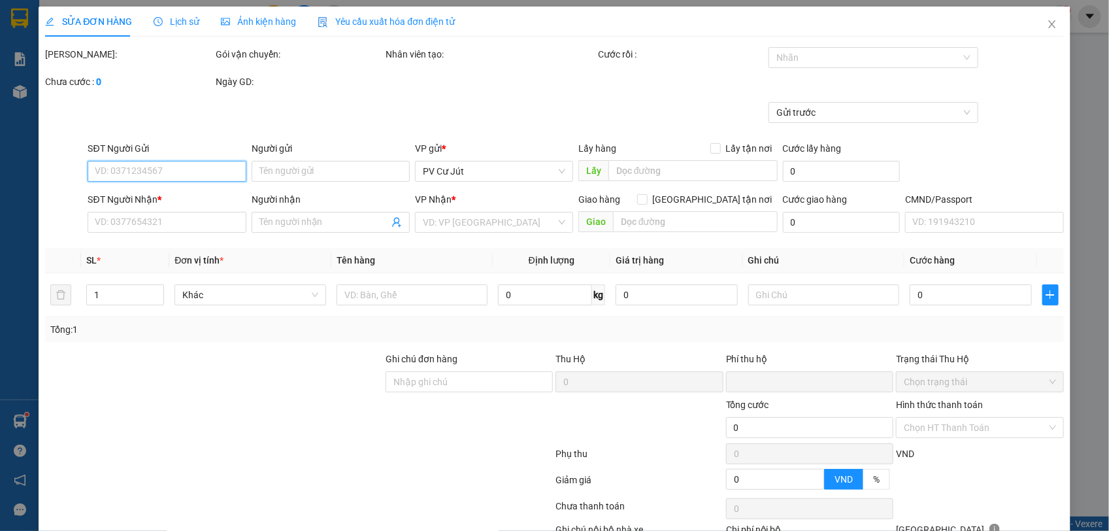
type input "0369349440"
type input "0369829575"
type input "hậu"
type input "[GEOGRAPHIC_DATA]"
type input "0"
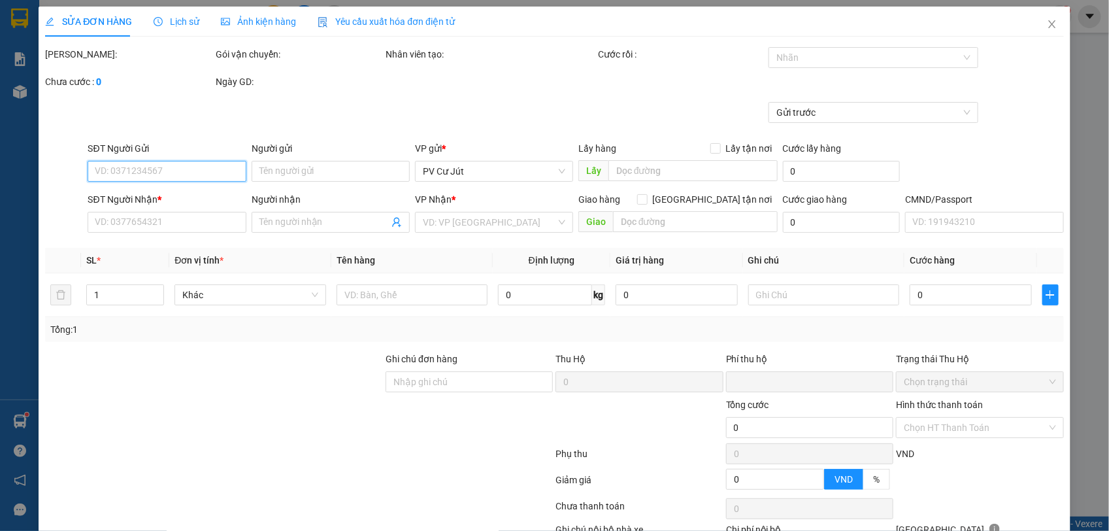
type input "290.000"
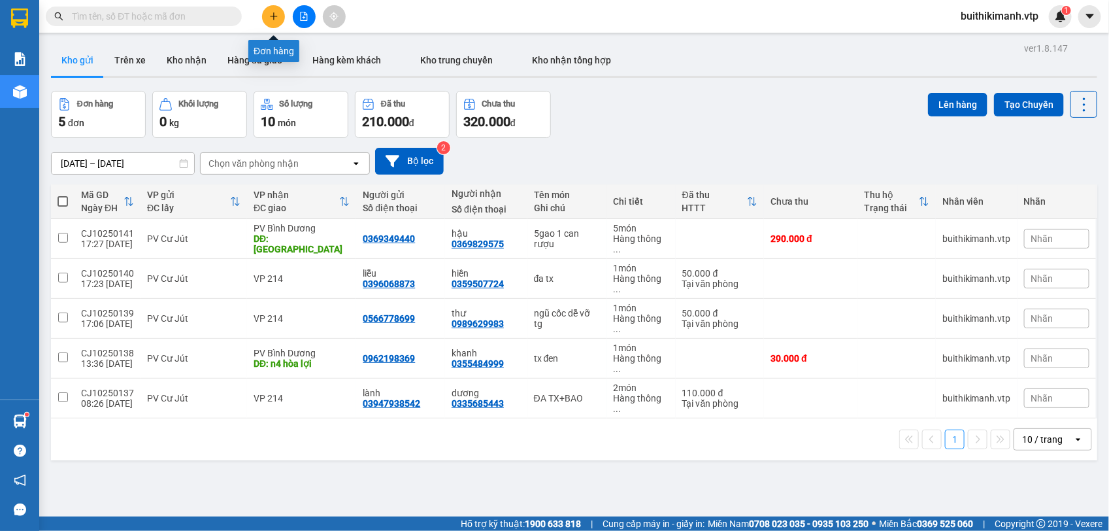
click at [269, 16] on icon "plus" at bounding box center [273, 16] width 9 height 9
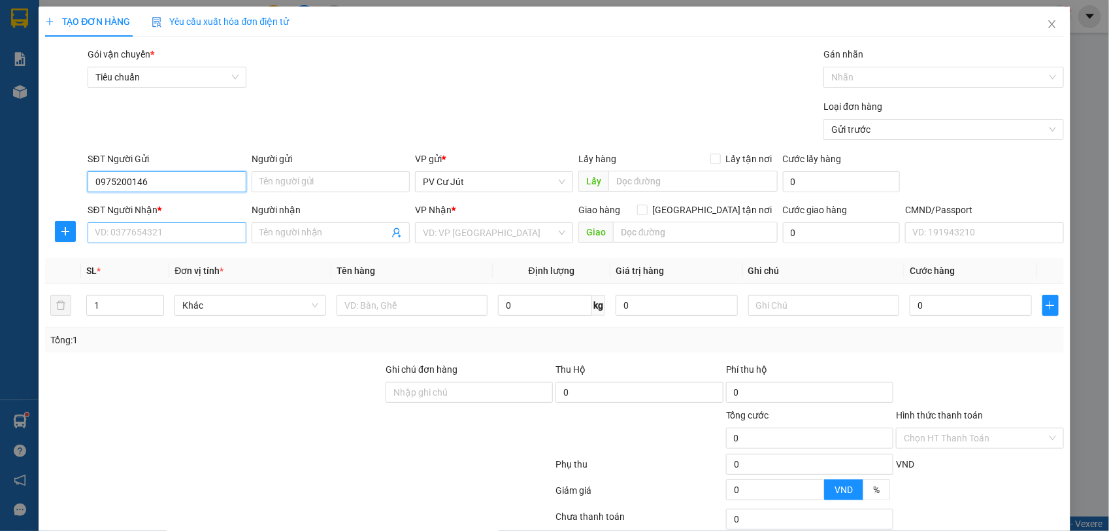
type input "0975200146"
click at [172, 237] on input "SĐT Người Nhận *" at bounding box center [167, 232] width 158 height 21
type input "0337469241"
click at [331, 227] on input "Người nhận" at bounding box center [323, 232] width 129 height 14
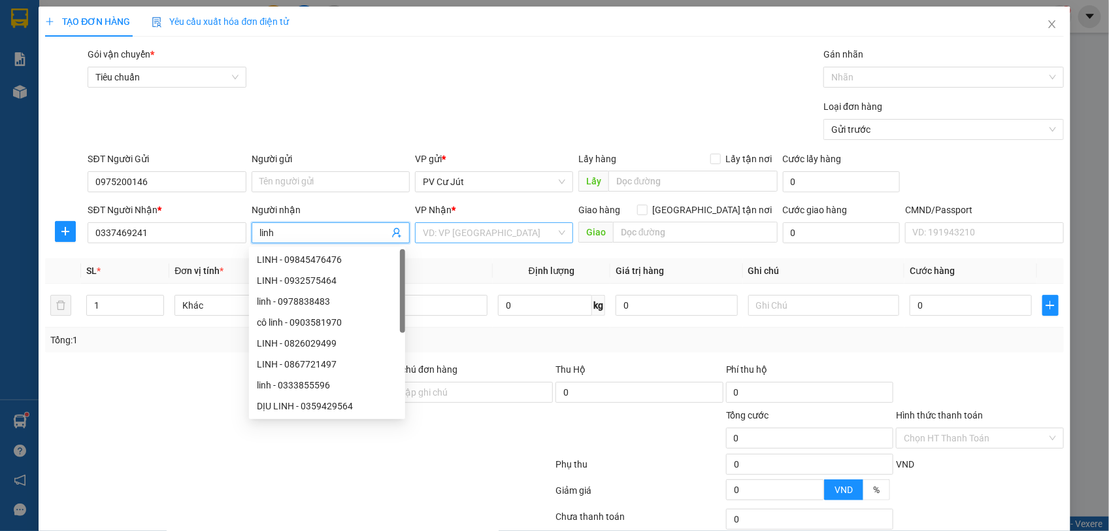
type input "linh"
click at [495, 233] on input "search" at bounding box center [489, 233] width 133 height 20
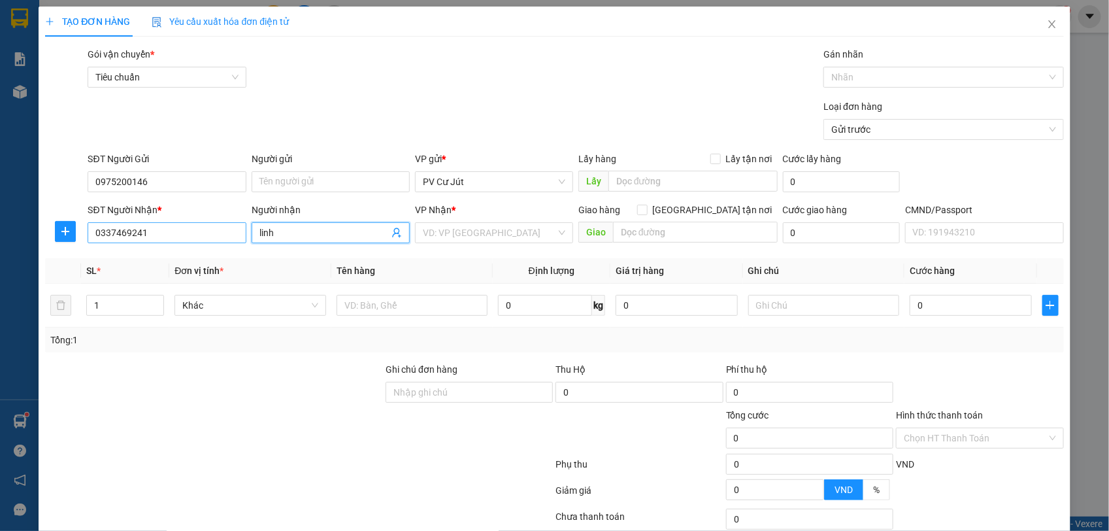
drag, startPoint x: 292, startPoint y: 237, endPoint x: 154, endPoint y: 223, distance: 139.1
click at [154, 223] on div "SĐT Người Nhận * 0337469241 Người nhận linh linh VP Nhận * VD: VP [GEOGRAPHIC_D…" at bounding box center [575, 226] width 981 height 46
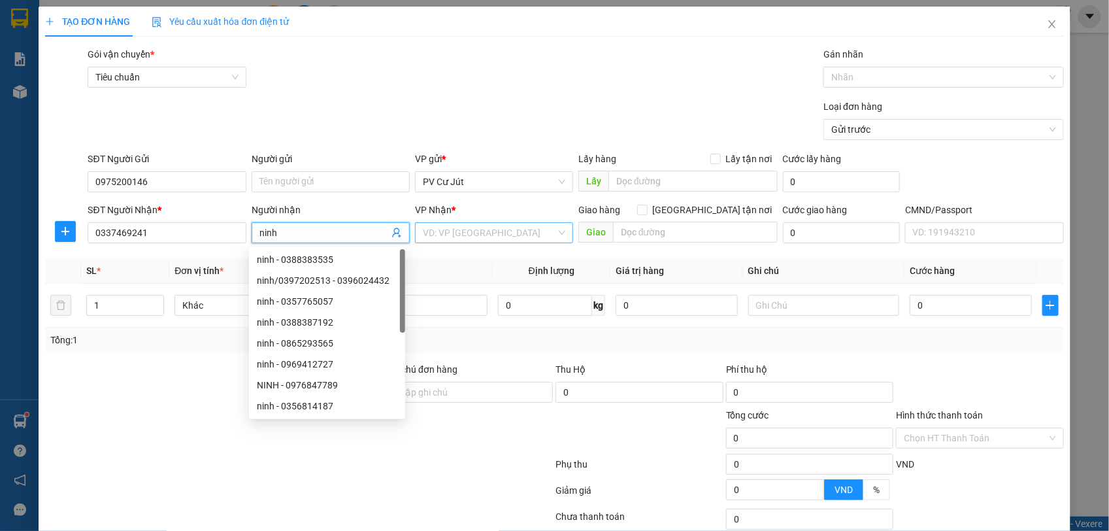
type input "ninh"
click at [502, 232] on input "search" at bounding box center [489, 233] width 133 height 20
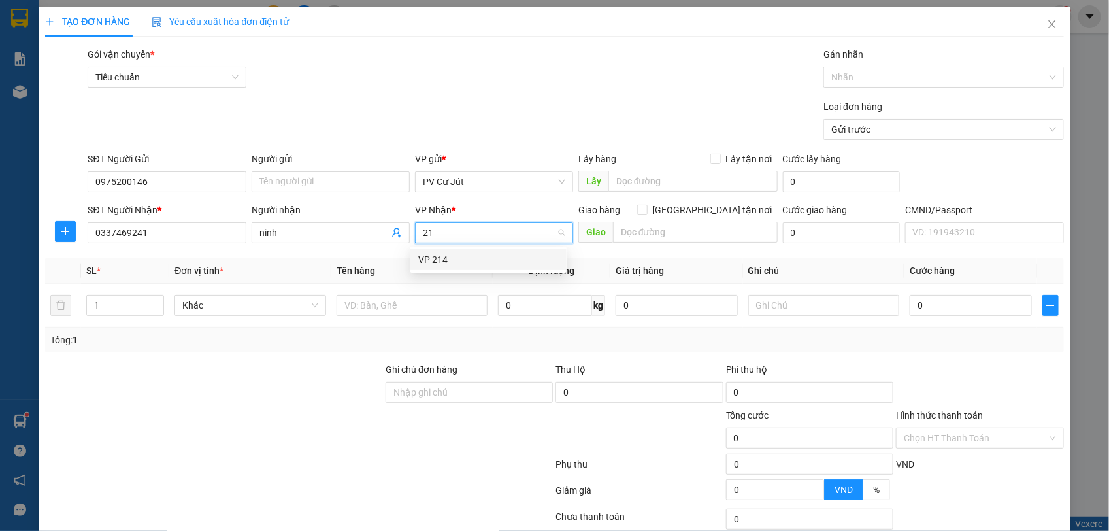
type input "214"
click at [512, 265] on div "VP 214" at bounding box center [488, 259] width 140 height 14
click at [394, 309] on input "text" at bounding box center [417, 305] width 150 height 21
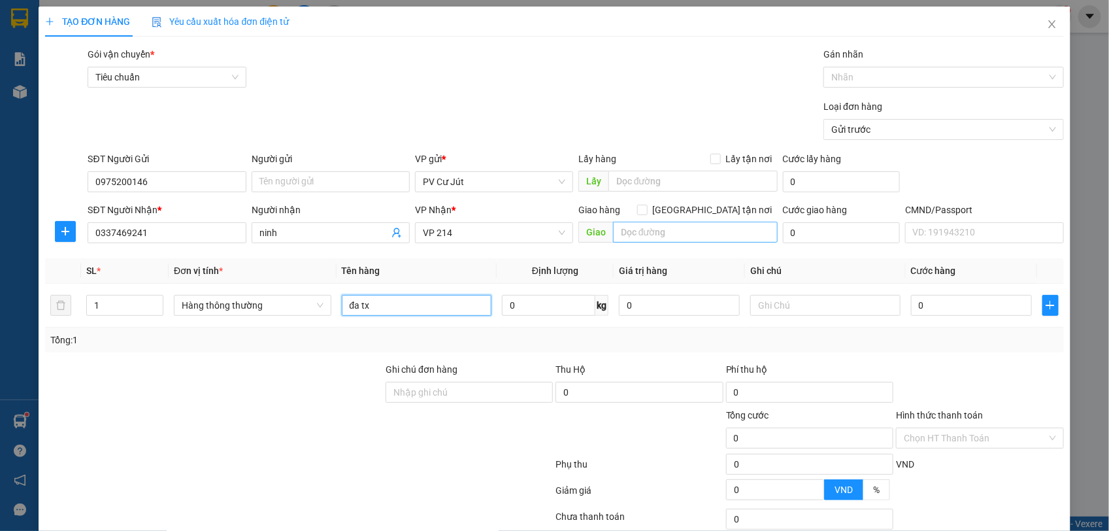
type input "đa tx"
click at [670, 230] on input "text" at bounding box center [695, 232] width 165 height 21
drag, startPoint x: 289, startPoint y: 235, endPoint x: 210, endPoint y: 237, distance: 79.1
click at [210, 237] on div "SĐT Người Nhận * 0337469241 Người nhận ninh ninh VP Nhận * VP 214 Giao hàng [GE…" at bounding box center [575, 226] width 981 height 46
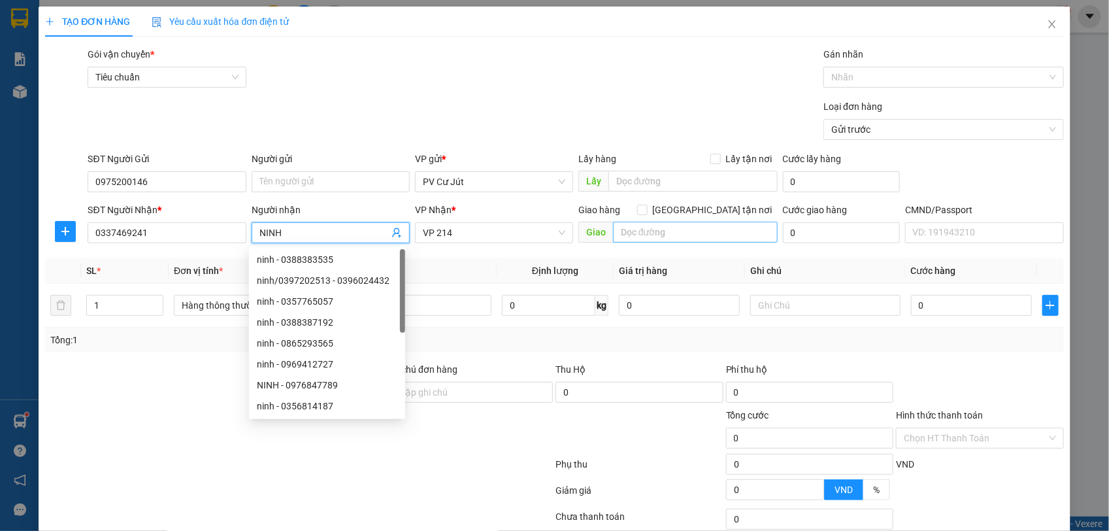
type input "NINH"
click at [645, 239] on input "text" at bounding box center [695, 232] width 165 height 21
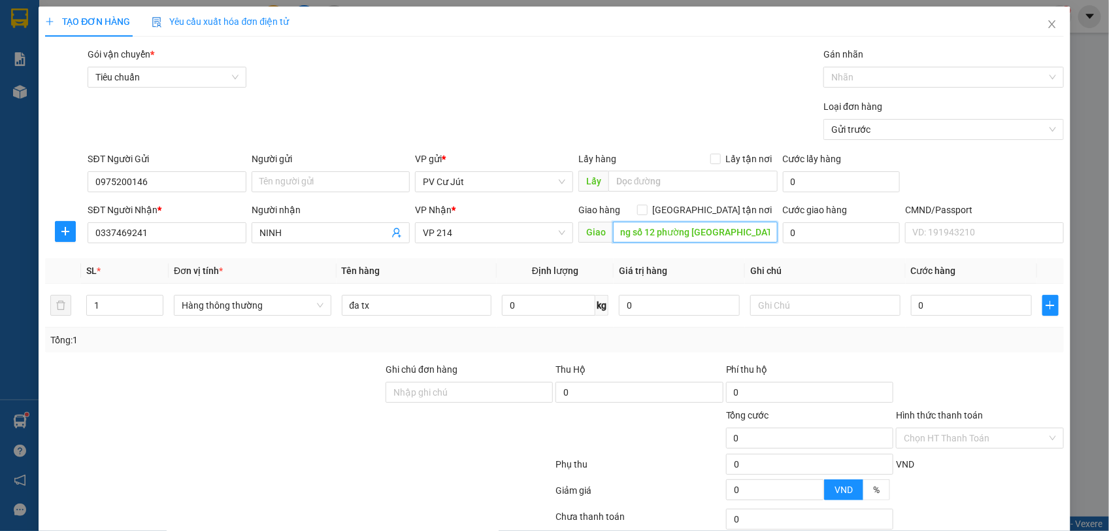
scroll to position [0, 48]
type input "gtn 1b đường số 12 phường [GEOGRAPHIC_DATA]"
click at [717, 207] on span "[GEOGRAPHIC_DATA] tận nơi" at bounding box center [713, 210] width 130 height 14
click at [646, 207] on input "[GEOGRAPHIC_DATA] tận nơi" at bounding box center [641, 209] width 9 height 9
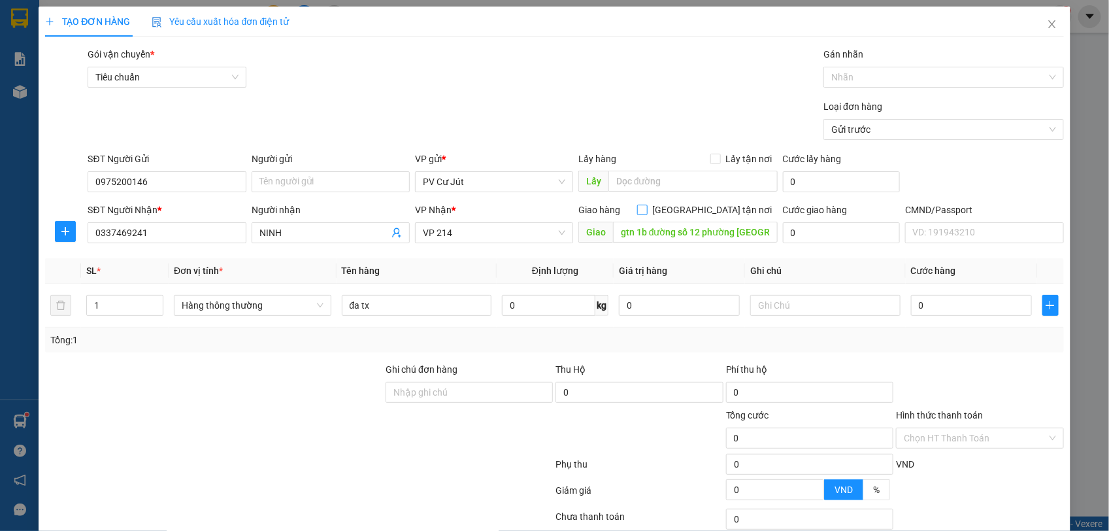
checkbox input "true"
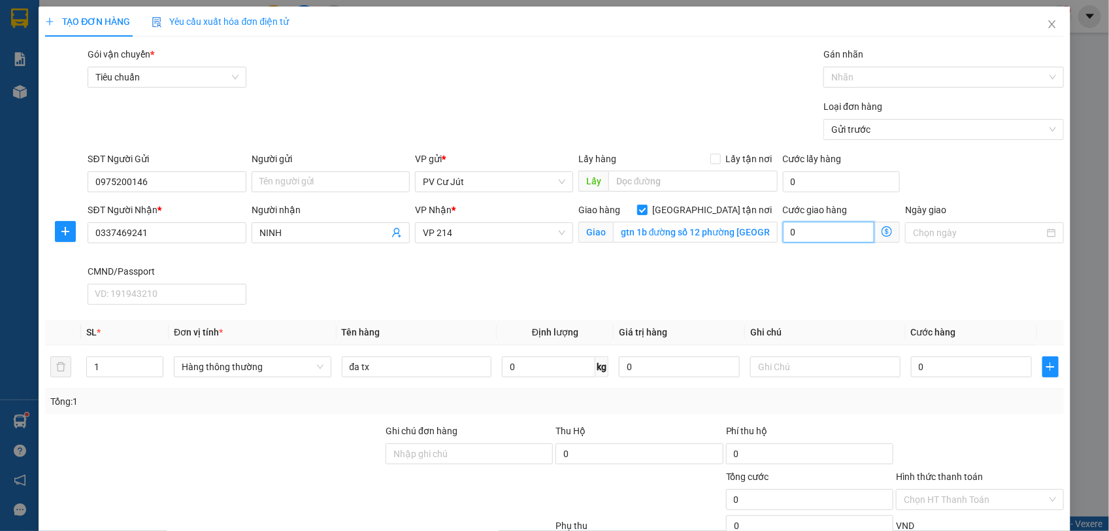
click at [797, 233] on input "0" at bounding box center [829, 232] width 92 height 21
click at [783, 237] on input "0" at bounding box center [829, 232] width 92 height 21
click at [783, 231] on input "0" at bounding box center [829, 232] width 92 height 21
click at [783, 237] on input "0" at bounding box center [829, 232] width 92 height 21
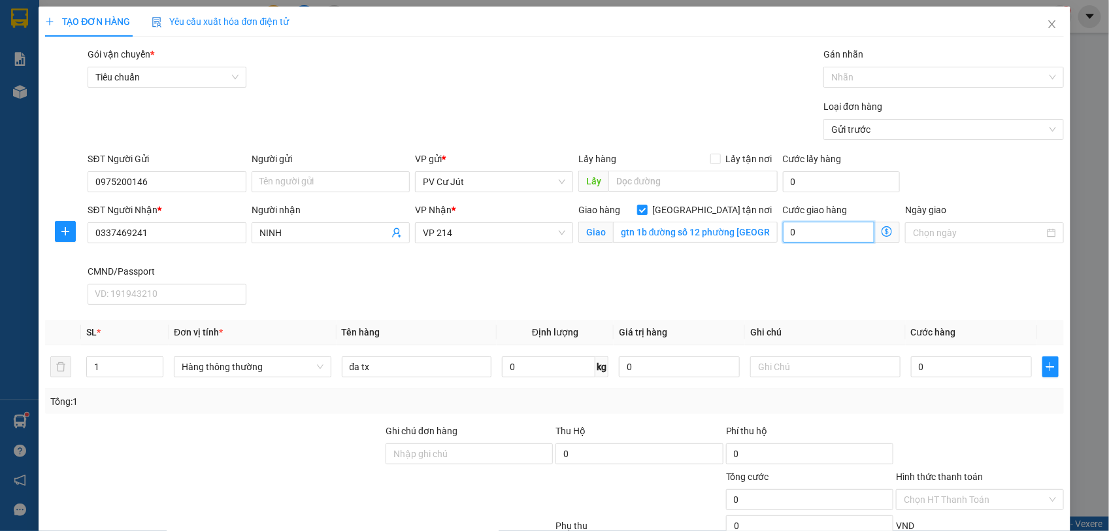
click at [783, 237] on input "0" at bounding box center [829, 232] width 92 height 21
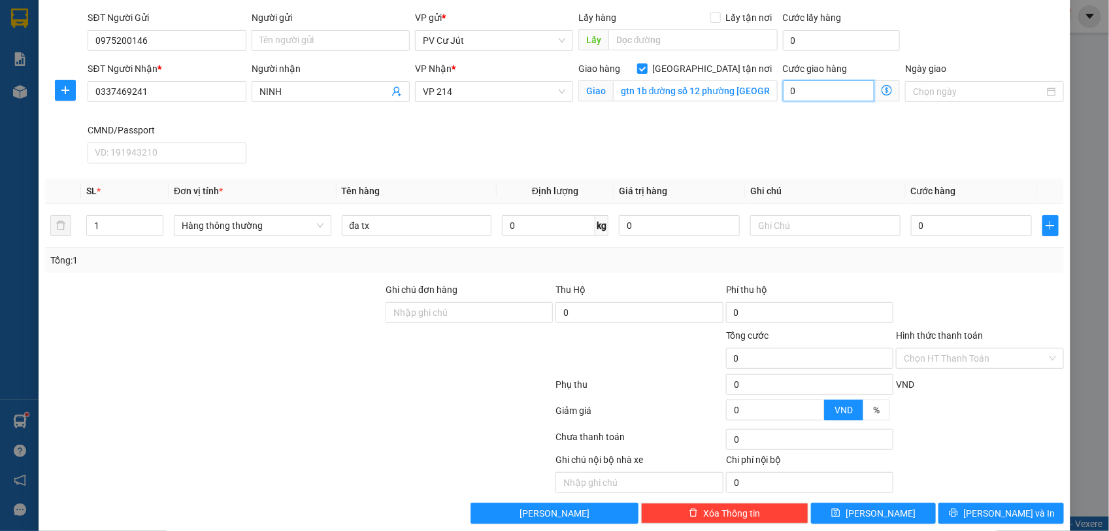
scroll to position [161, 0]
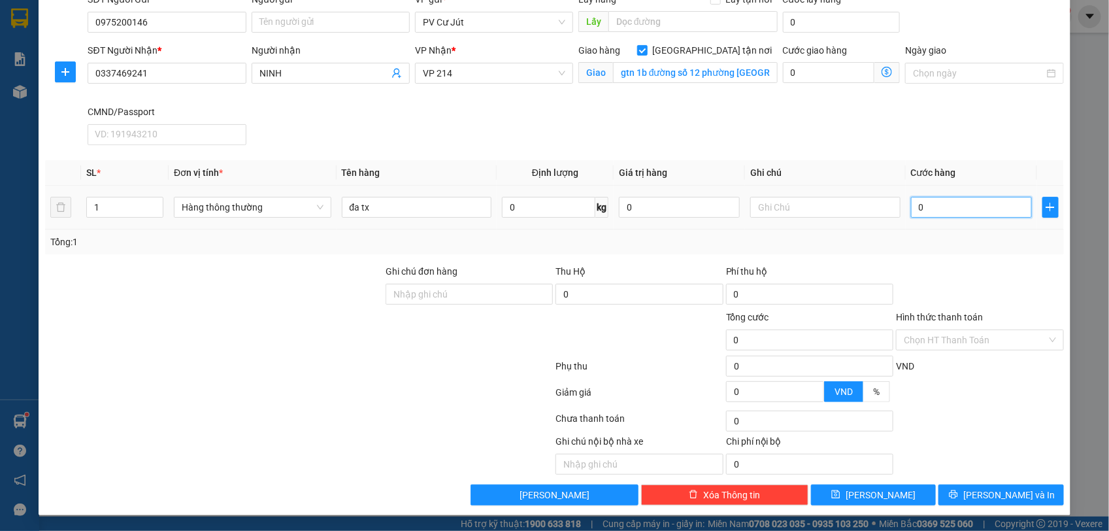
click at [959, 207] on input "0" at bounding box center [971, 207] width 121 height 21
click at [955, 207] on input "0" at bounding box center [971, 207] width 121 height 21
click at [906, 206] on td "0" at bounding box center [971, 208] width 131 height 44
click at [911, 204] on input "0" at bounding box center [971, 207] width 121 height 21
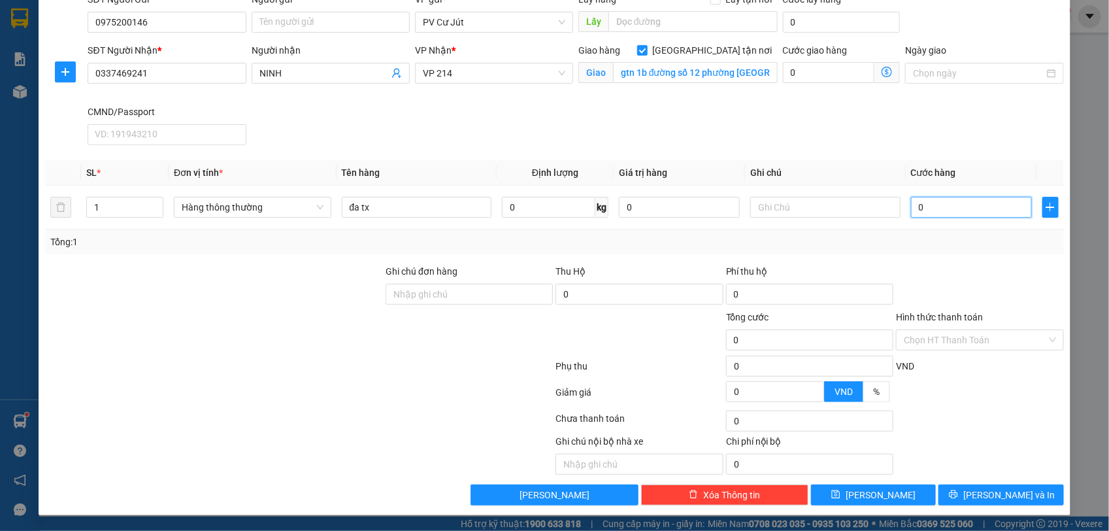
type input "60"
type input "600"
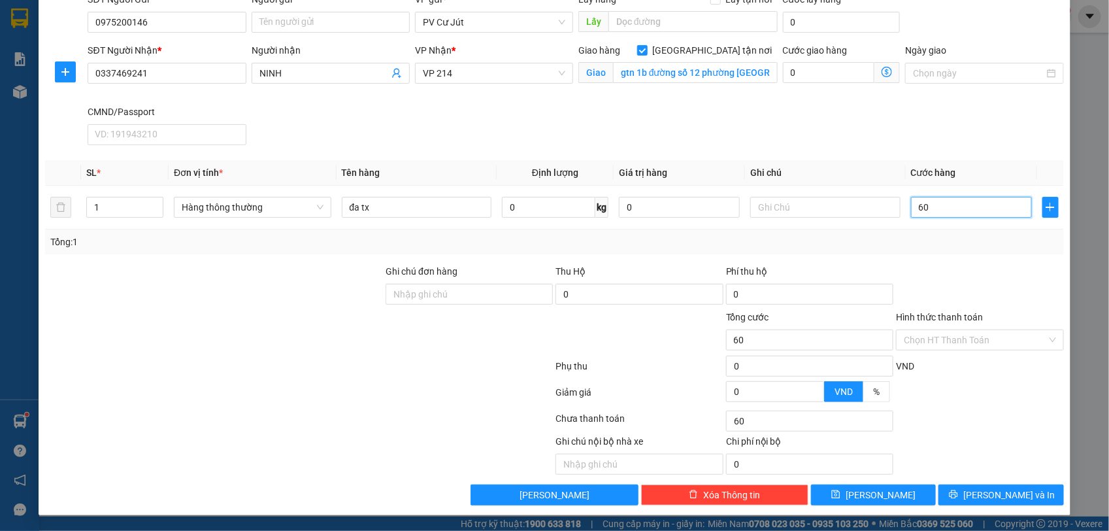
type input "600"
type input "6.000"
type input "66.000"
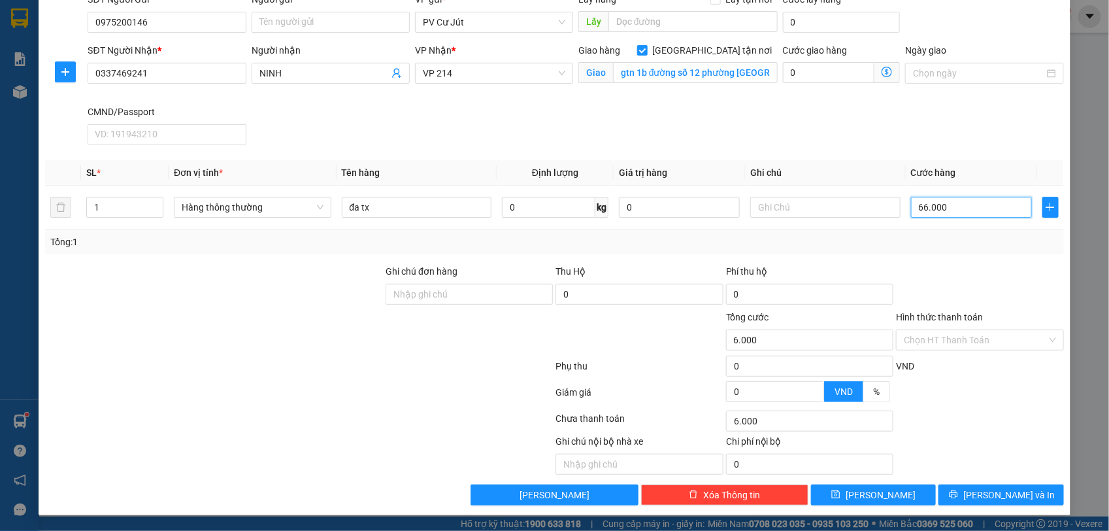
type input "66.000"
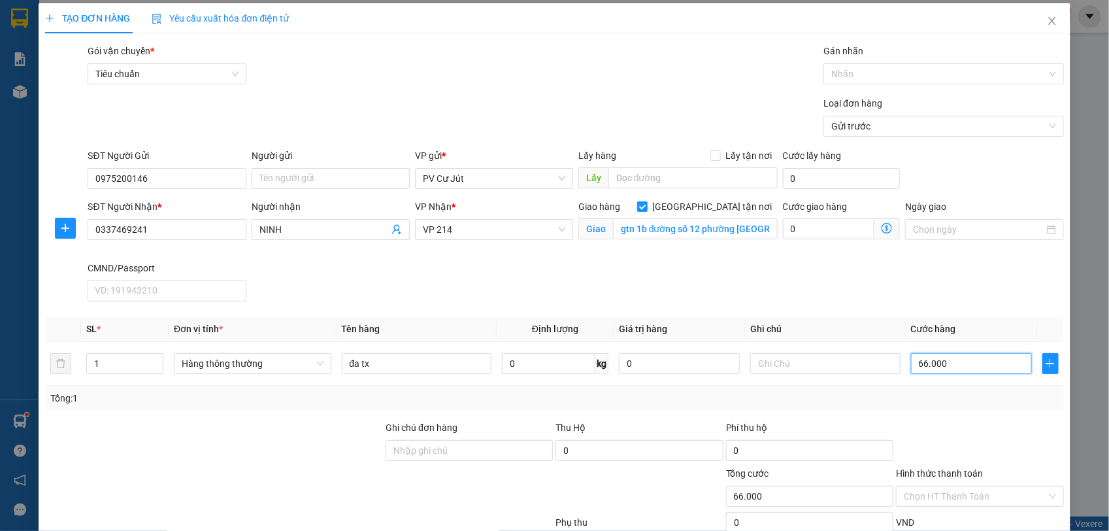
scroll to position [0, 0]
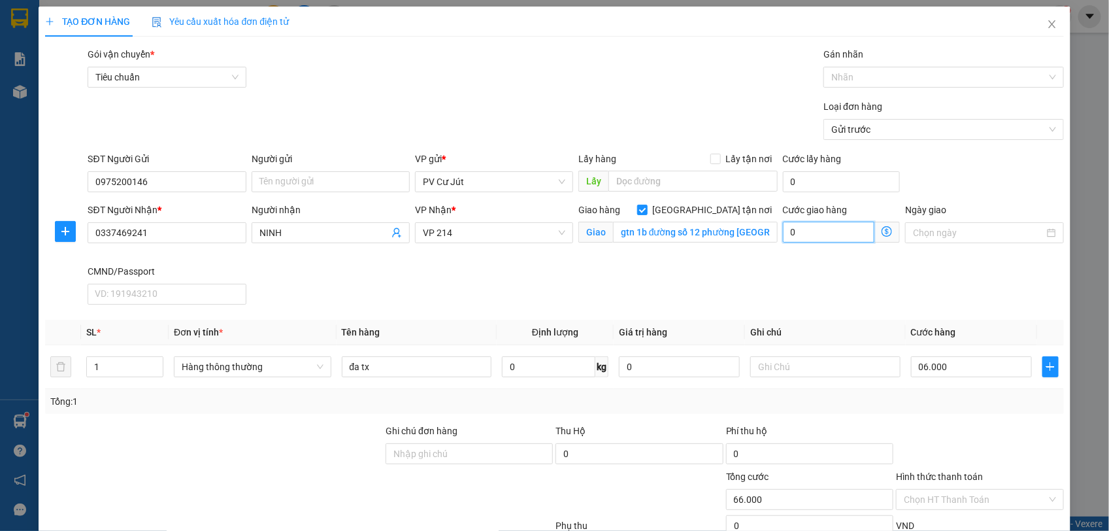
click at [783, 233] on input "0" at bounding box center [829, 232] width 92 height 21
type input "6.000.000"
click at [783, 234] on input "0" at bounding box center [829, 232] width 92 height 21
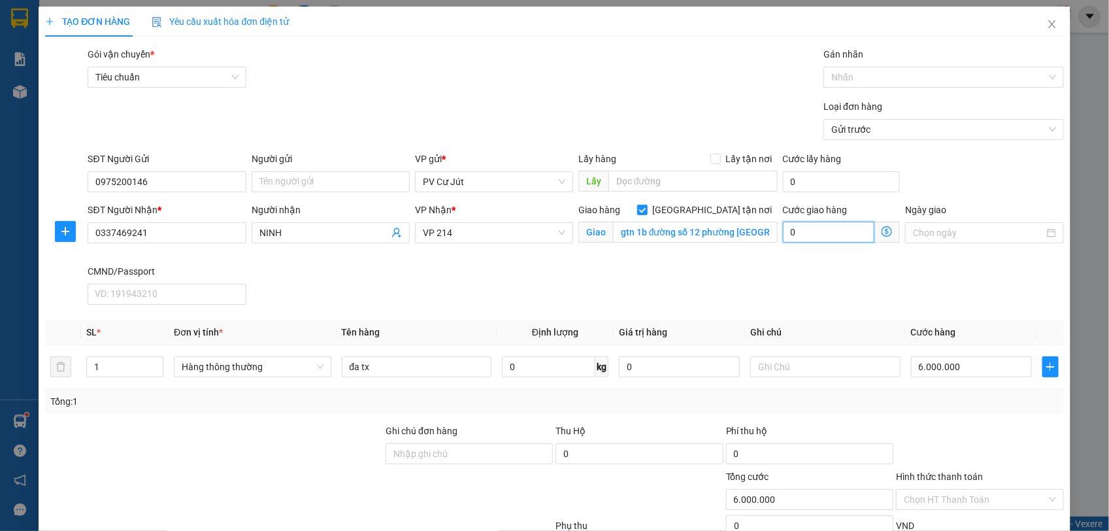
click at [783, 234] on input "0" at bounding box center [829, 232] width 92 height 21
type input "6.000.010"
type input "10"
type input "6.000.120"
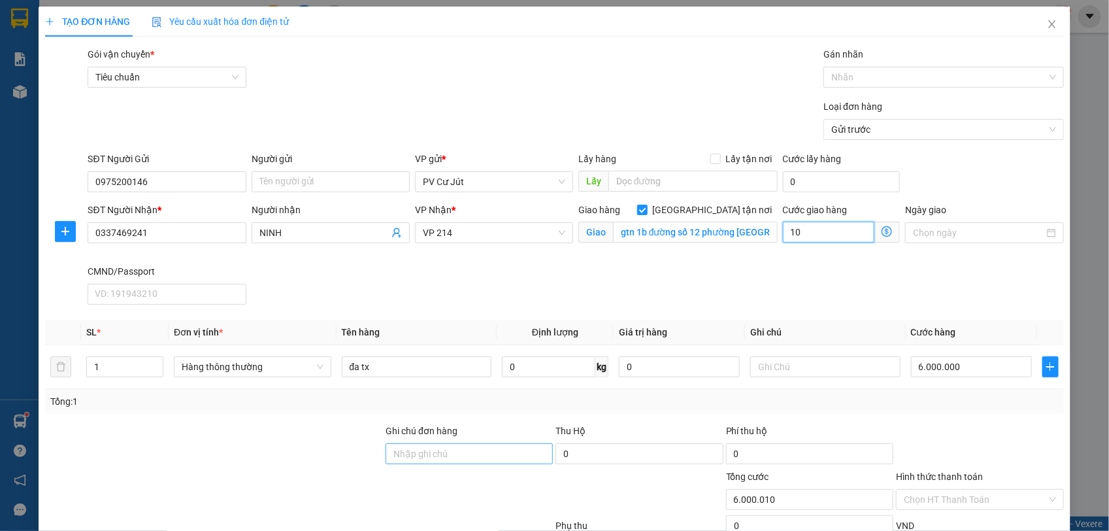
type input "6.000.120"
drag, startPoint x: 804, startPoint y: 237, endPoint x: 714, endPoint y: 259, distance: 92.9
click at [714, 259] on div "SĐT Người Nhận * 0337469241 Người nhận NINH VP Nhận * VP 214 Giao hàng [GEOGRAP…" at bounding box center [575, 256] width 981 height 107
click at [789, 234] on input "1" at bounding box center [829, 232] width 92 height 21
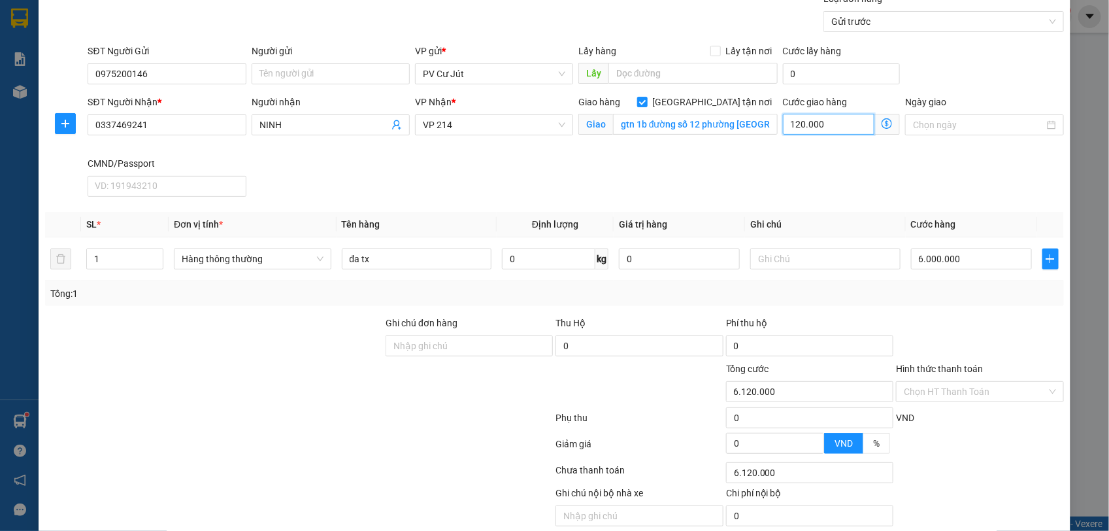
scroll to position [80, 0]
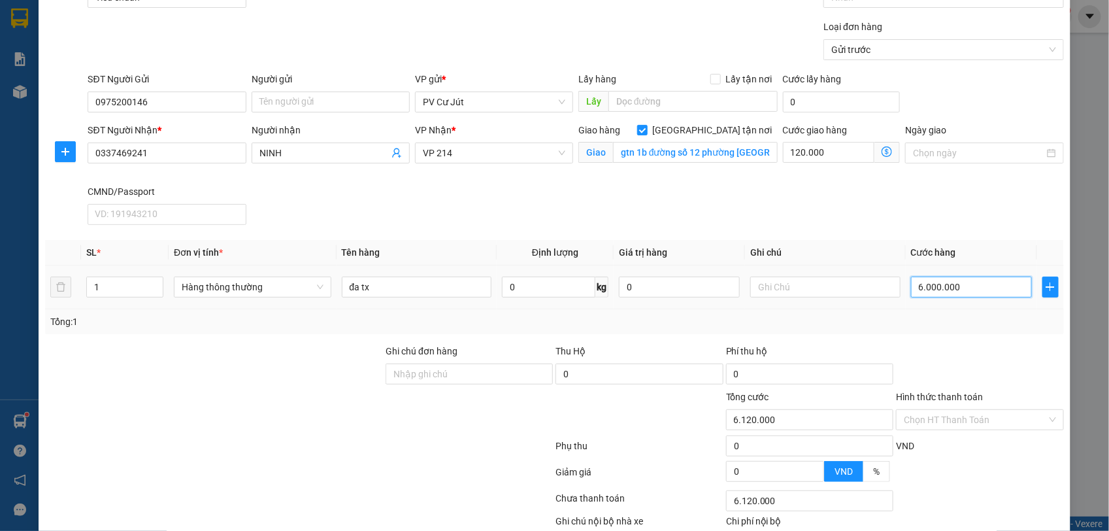
click at [956, 292] on input "6.000.000" at bounding box center [971, 286] width 121 height 21
click at [958, 289] on input "6.000.000" at bounding box center [971, 286] width 121 height 21
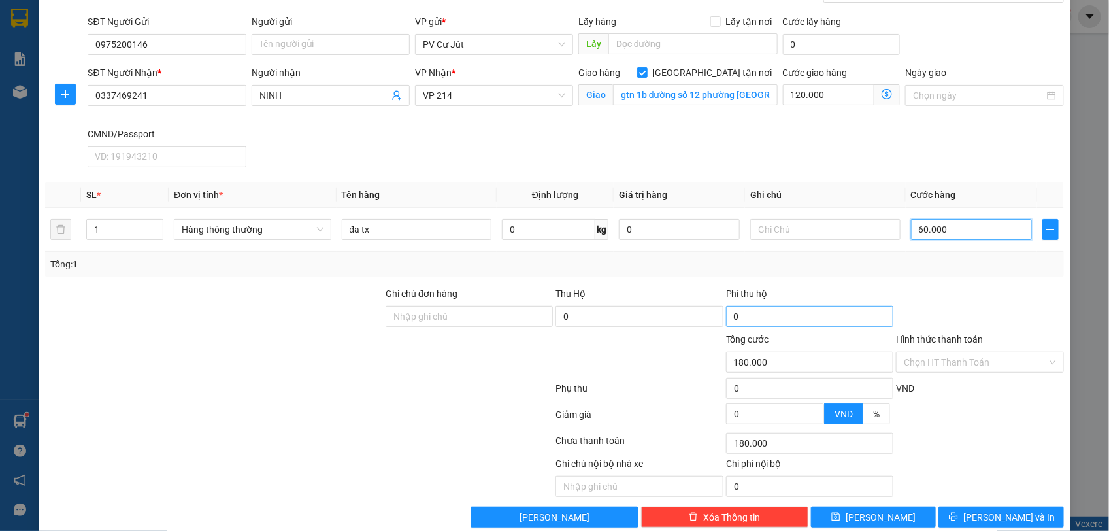
scroll to position [161, 0]
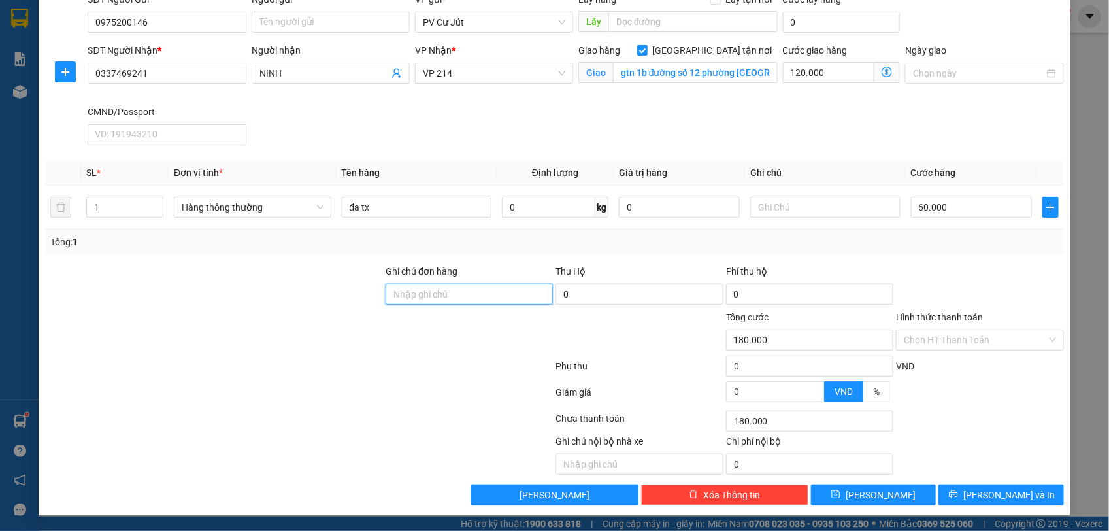
click at [458, 297] on input "Ghi chú đơn hàng" at bounding box center [469, 294] width 167 height 21
click at [928, 329] on div "Chọn HT Thanh Toán" at bounding box center [979, 339] width 167 height 21
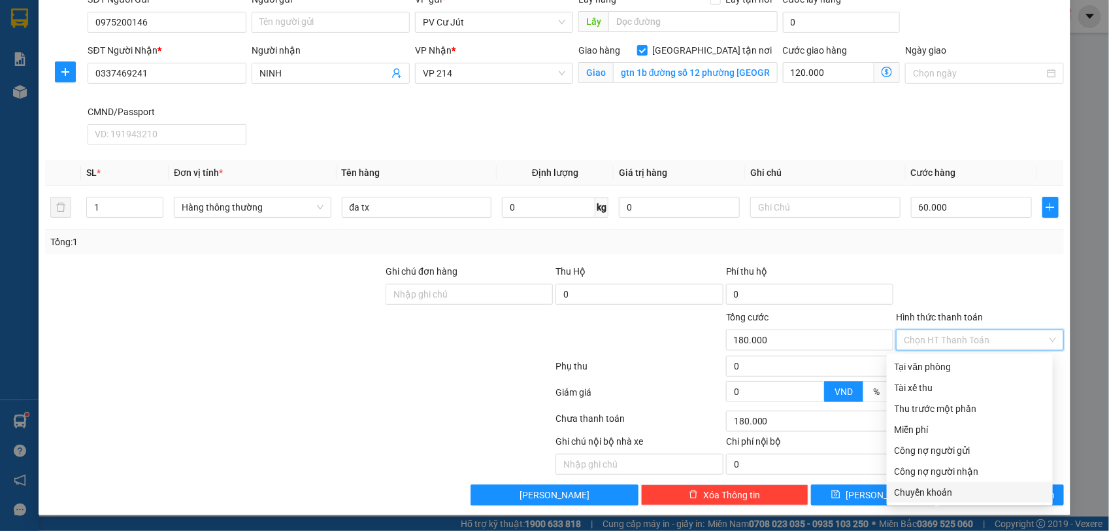
click at [941, 488] on div "Chuyển khoản" at bounding box center [969, 492] width 150 height 14
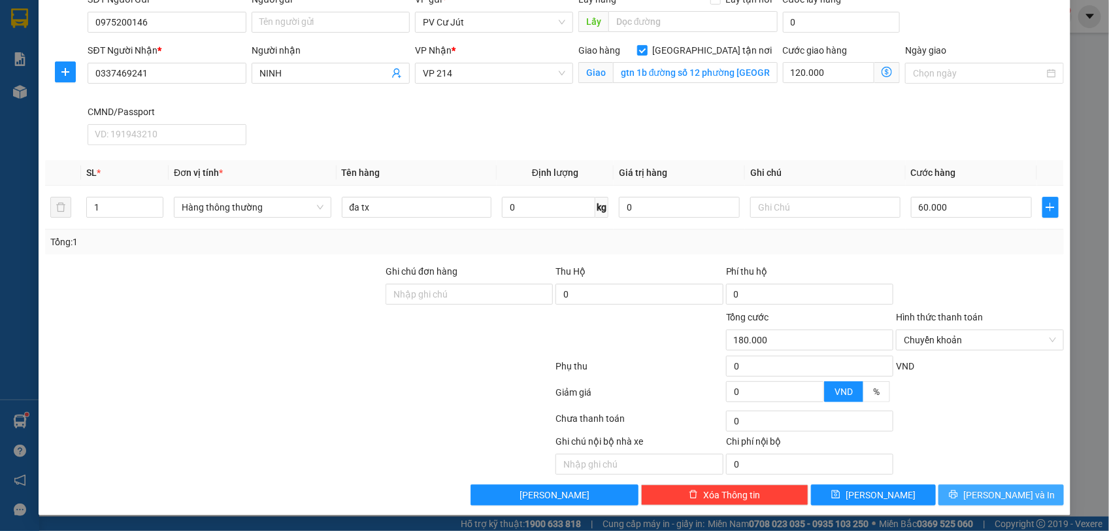
click at [978, 497] on span "[PERSON_NAME] và In" at bounding box center [1008, 494] width 91 height 14
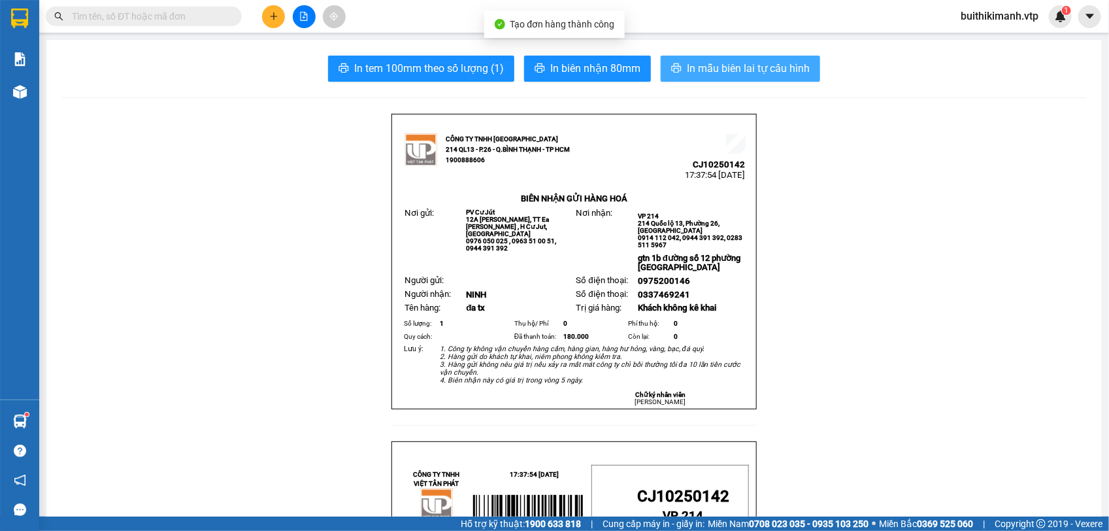
click at [762, 66] on span "In mẫu biên lai tự cấu hình" at bounding box center [748, 68] width 123 height 16
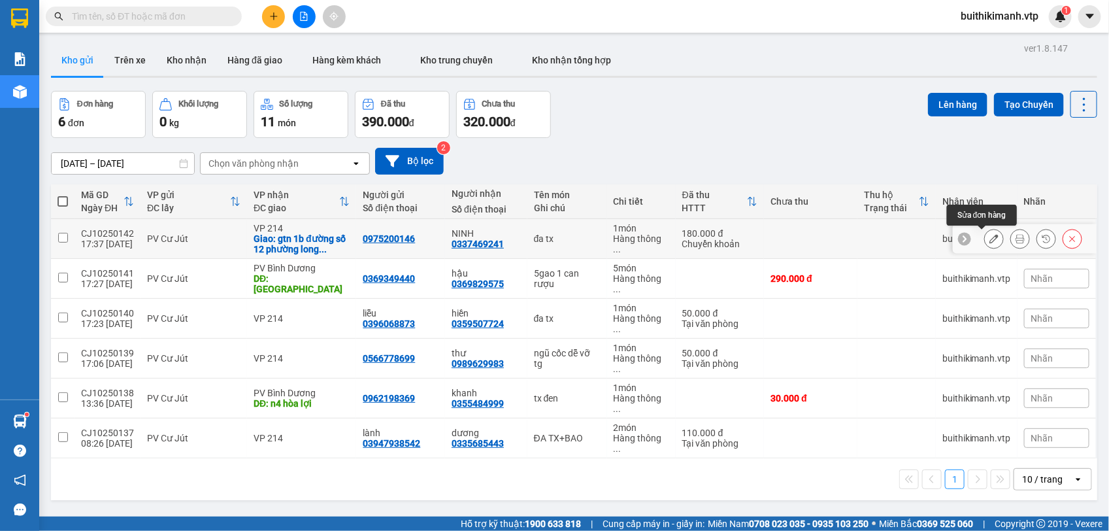
click at [989, 236] on button at bounding box center [994, 238] width 18 height 23
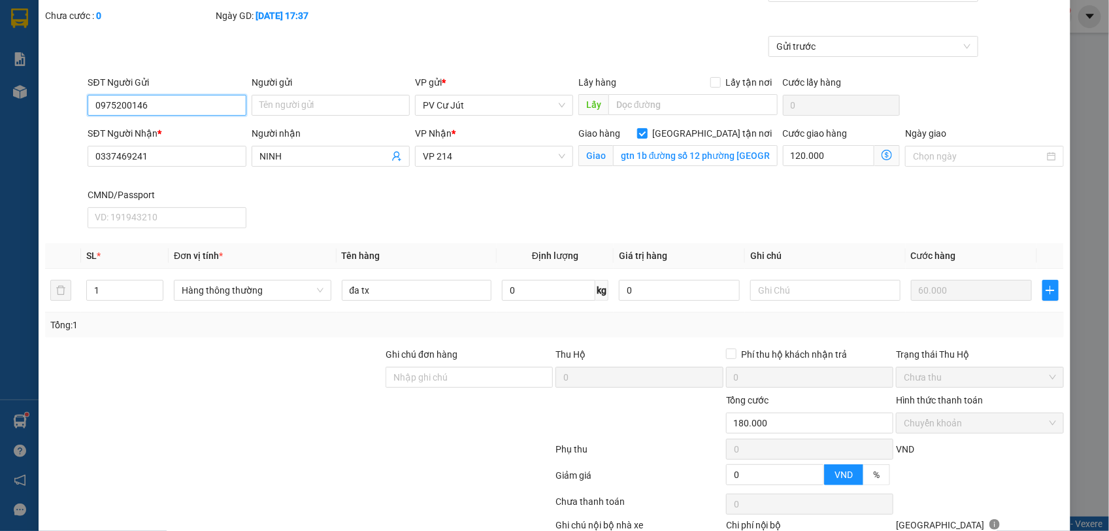
scroll to position [152, 0]
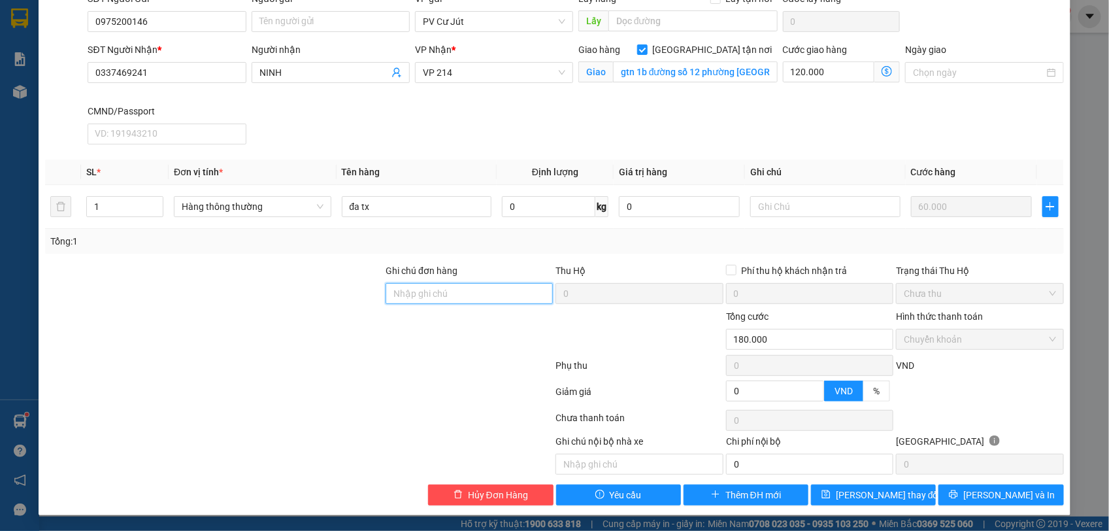
click at [459, 283] on input "Ghi chú đơn hàng" at bounding box center [469, 293] width 167 height 21
click at [830, 497] on icon "save" at bounding box center [826, 494] width 8 height 8
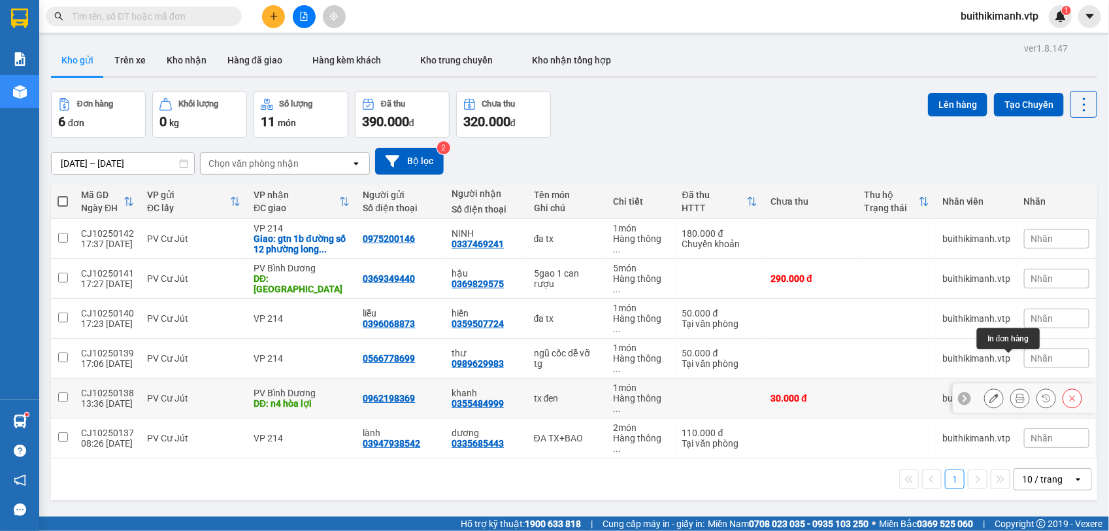
click at [1013, 387] on button at bounding box center [1020, 398] width 18 height 23
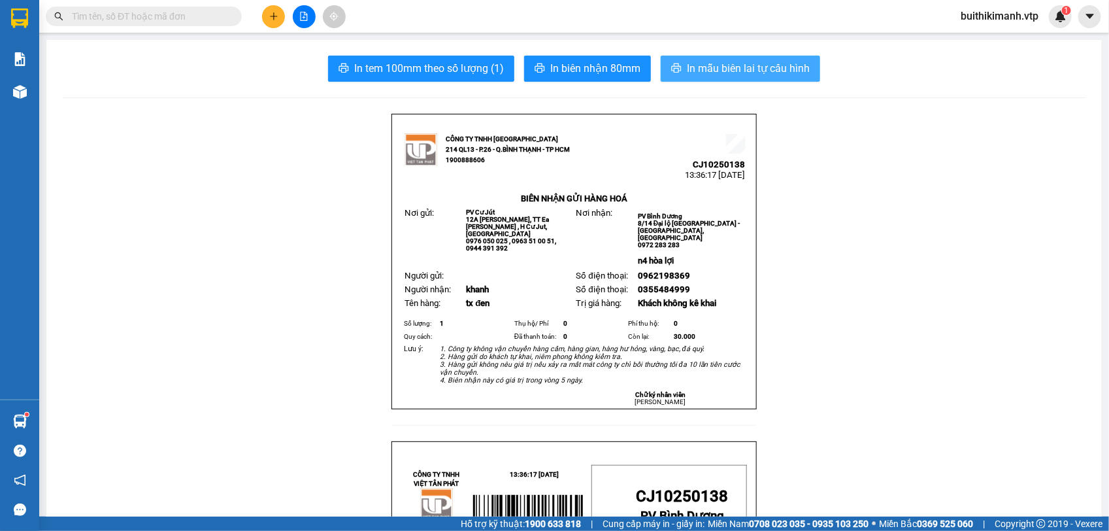
click at [780, 70] on span "In mẫu biên lai tự cấu hình" at bounding box center [748, 68] width 123 height 16
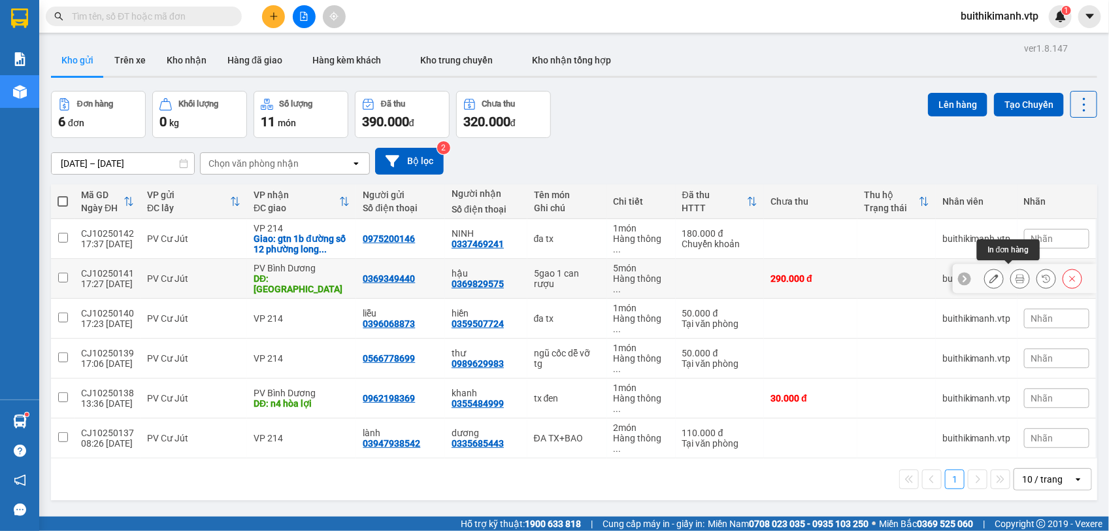
click at [1015, 274] on icon at bounding box center [1019, 278] width 9 height 9
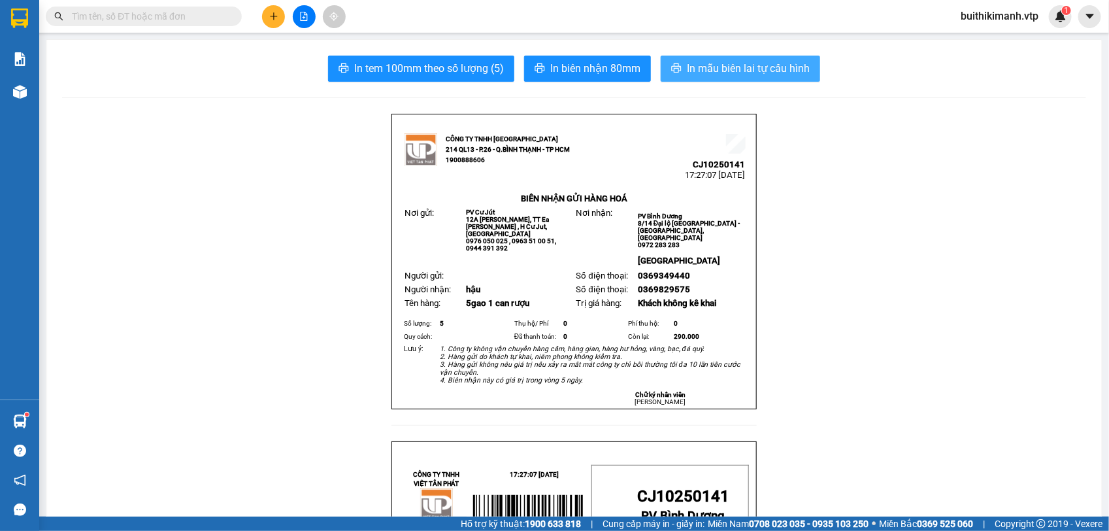
click at [760, 74] on span "In mẫu biên lai tự cấu hình" at bounding box center [748, 68] width 123 height 16
click at [766, 62] on span "In mẫu biên lai tự cấu hình" at bounding box center [748, 68] width 123 height 16
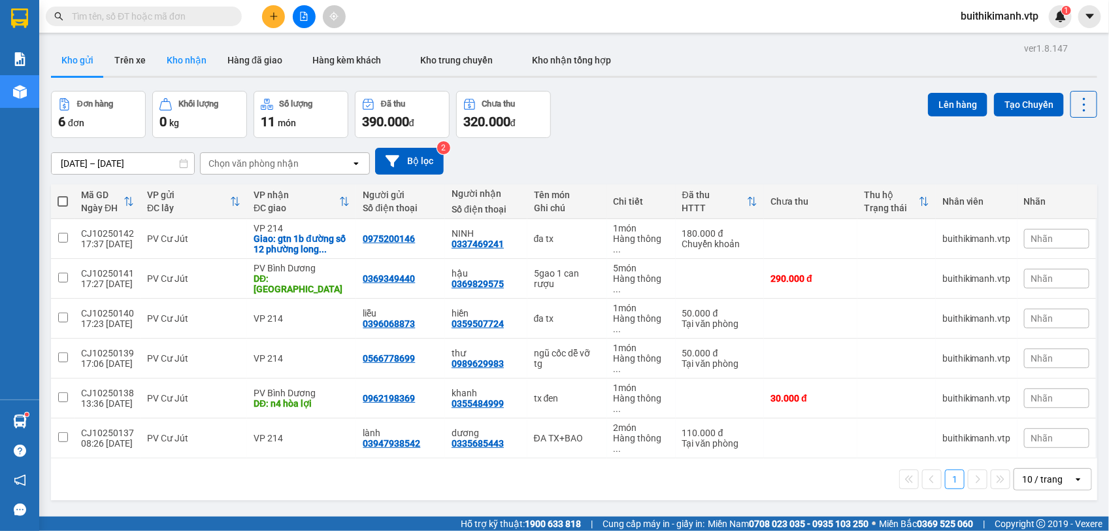
click at [184, 59] on button "Kho nhận" at bounding box center [186, 59] width 61 height 31
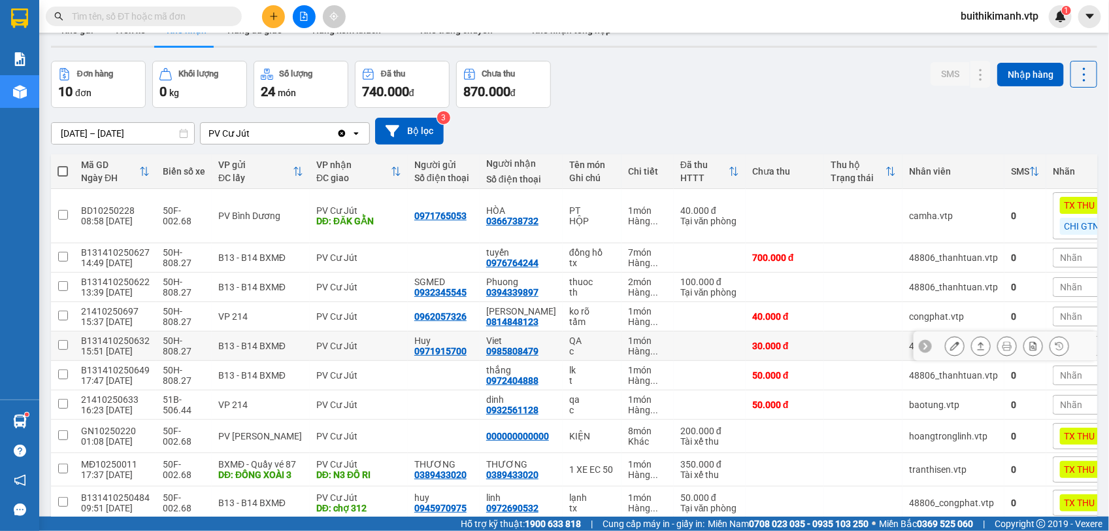
scroll to position [82, 0]
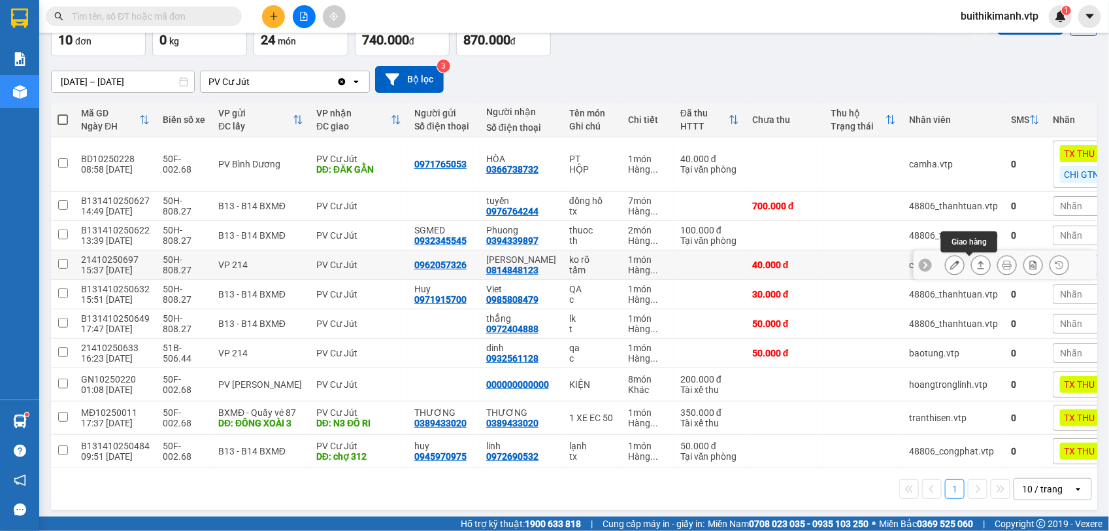
click at [976, 269] on icon at bounding box center [980, 264] width 9 height 9
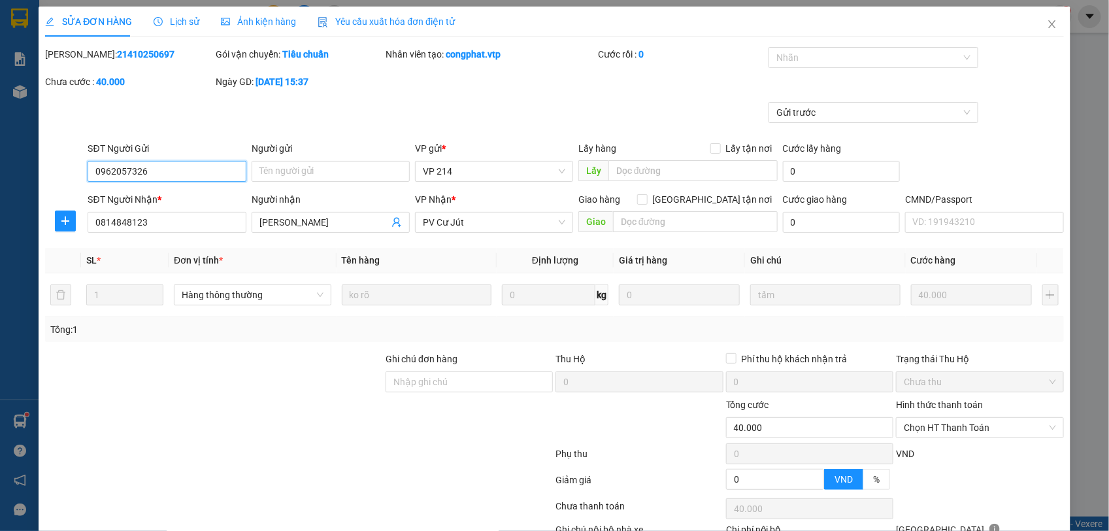
scroll to position [90, 0]
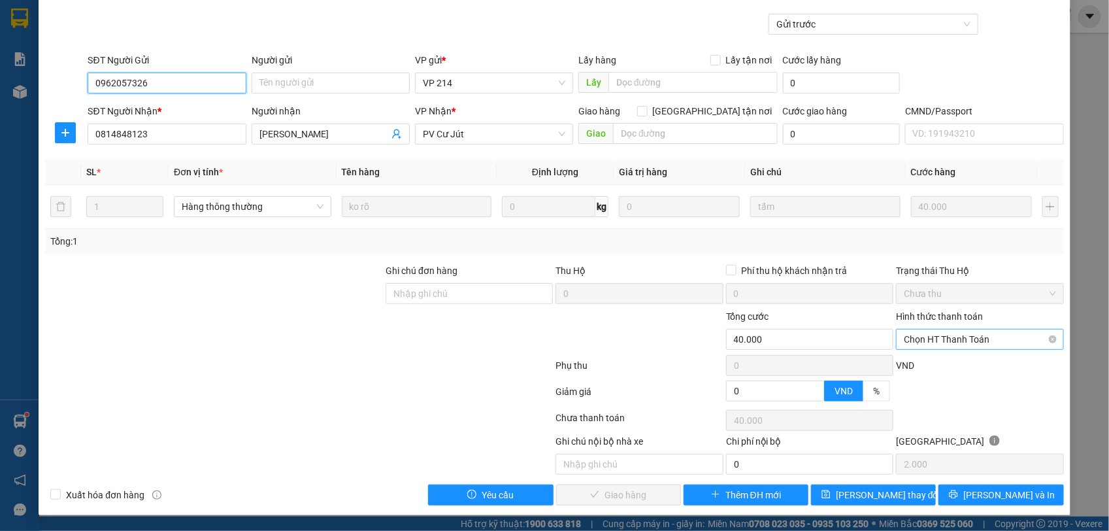
click at [955, 334] on span "Chọn HT Thanh Toán" at bounding box center [980, 339] width 152 height 20
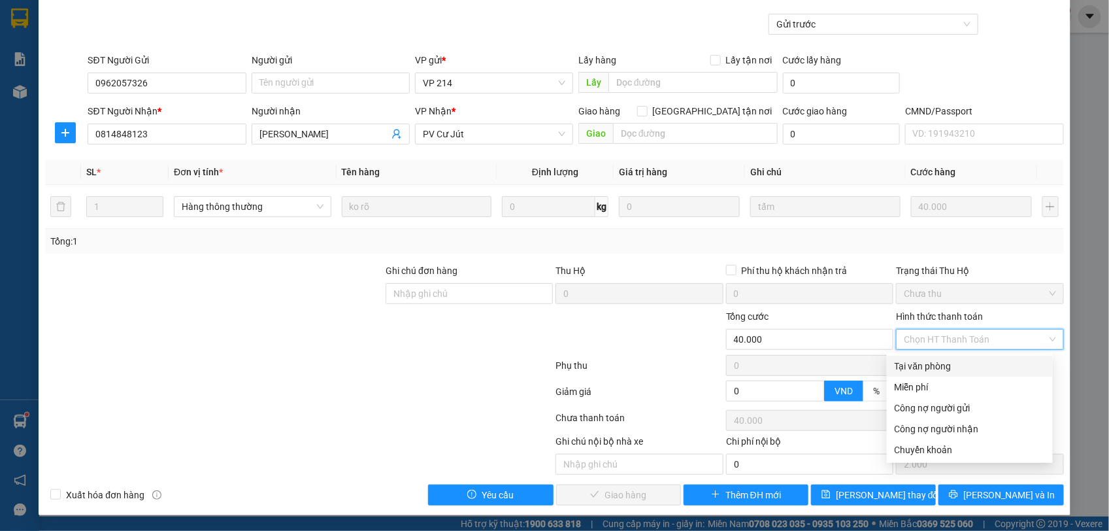
click at [955, 363] on div "Tại văn phòng" at bounding box center [969, 366] width 150 height 14
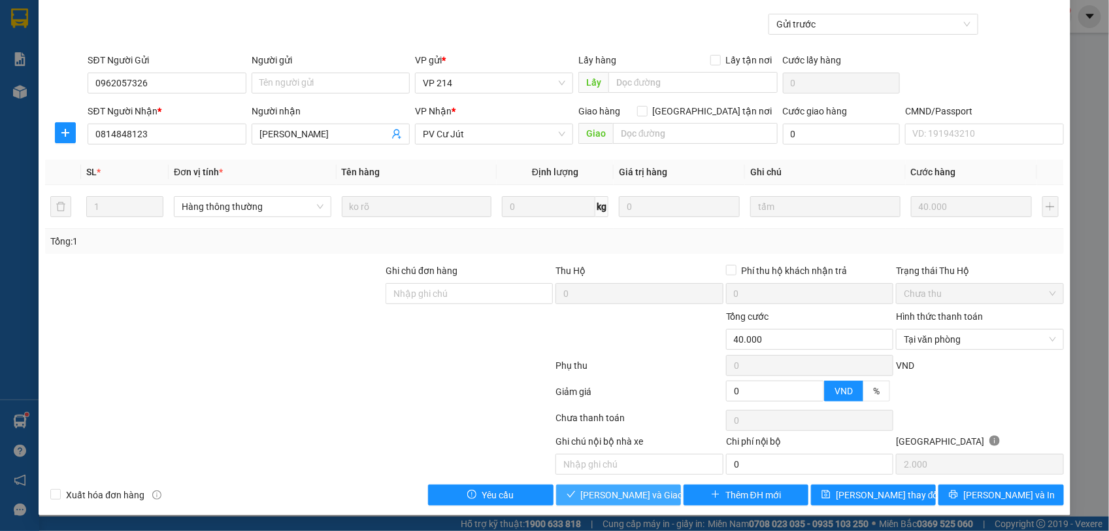
click at [642, 493] on span "[PERSON_NAME] và Giao hàng" at bounding box center [643, 494] width 125 height 14
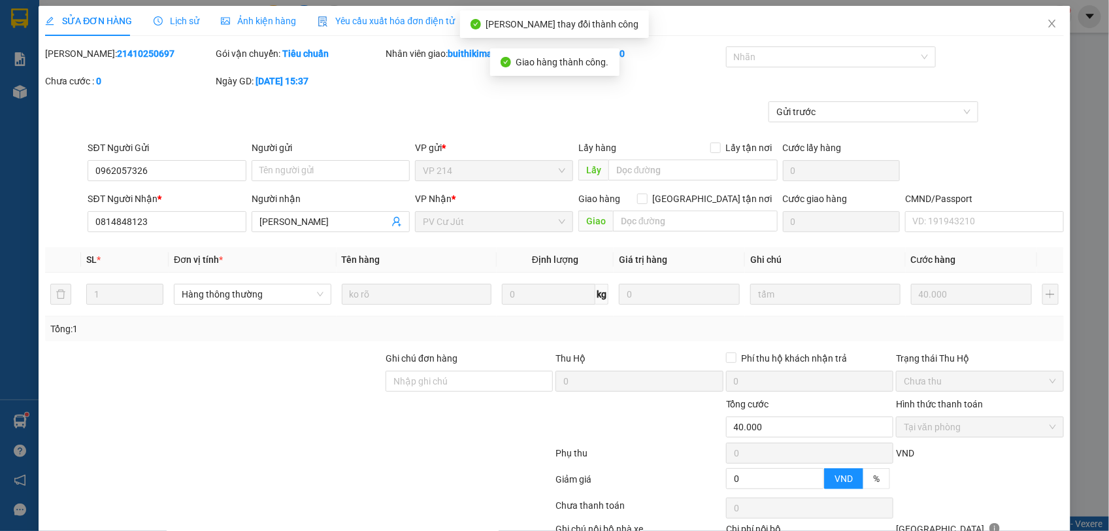
scroll to position [0, 0]
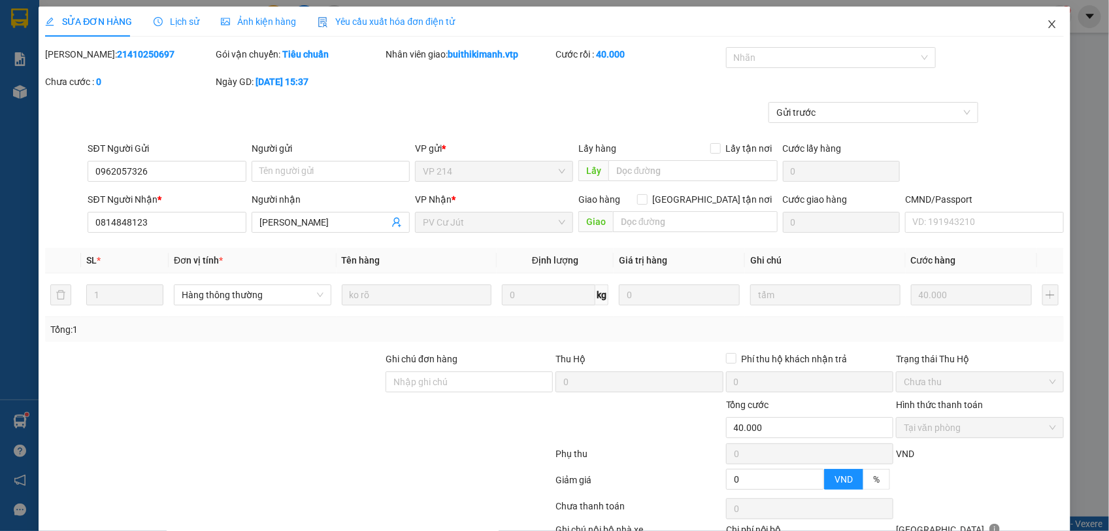
click at [1047, 24] on icon "close" at bounding box center [1052, 24] width 10 height 10
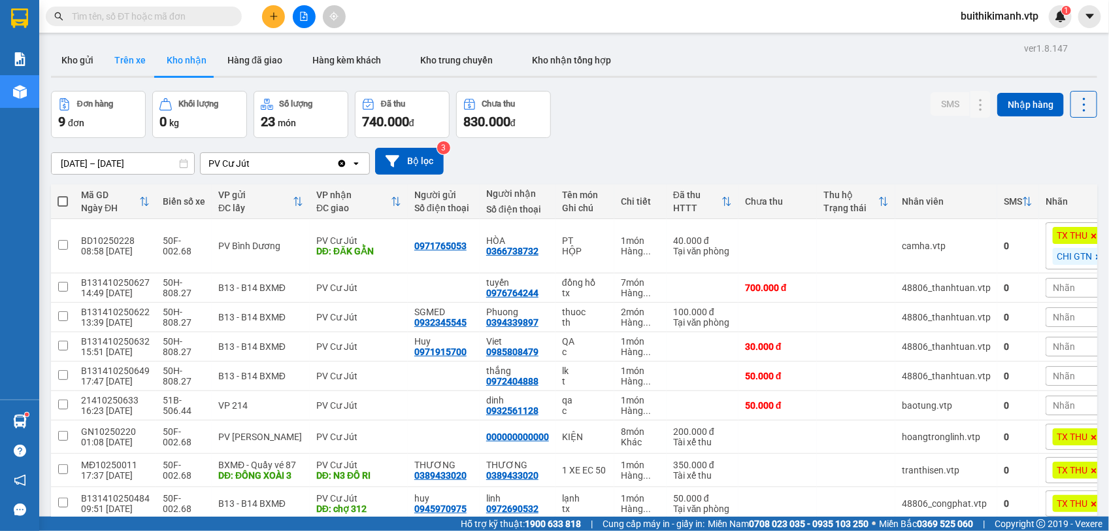
drag, startPoint x: 89, startPoint y: 57, endPoint x: 123, endPoint y: 71, distance: 36.4
click at [88, 57] on button "Kho gửi" at bounding box center [77, 59] width 53 height 31
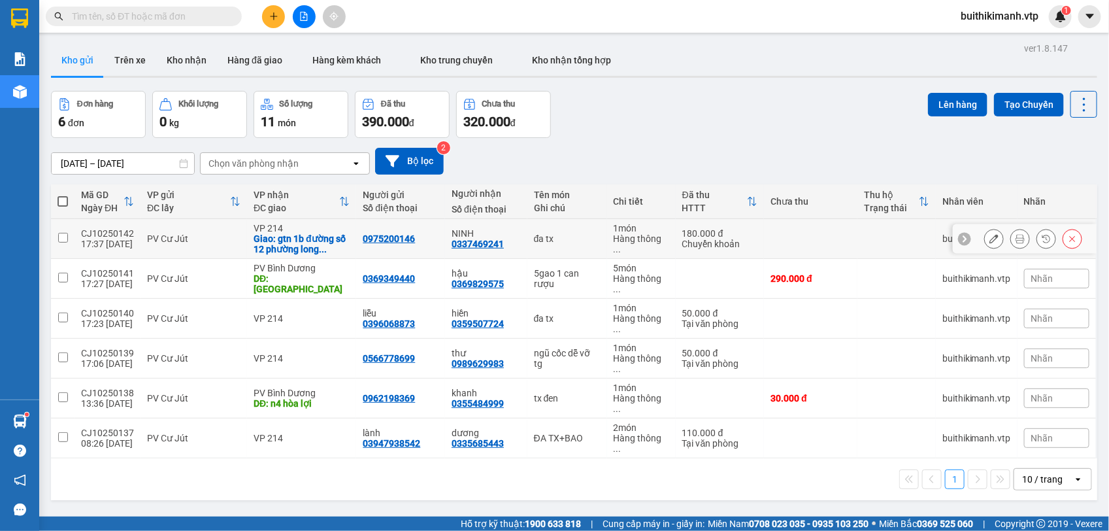
click at [589, 243] on div "đa tx" at bounding box center [567, 238] width 67 height 10
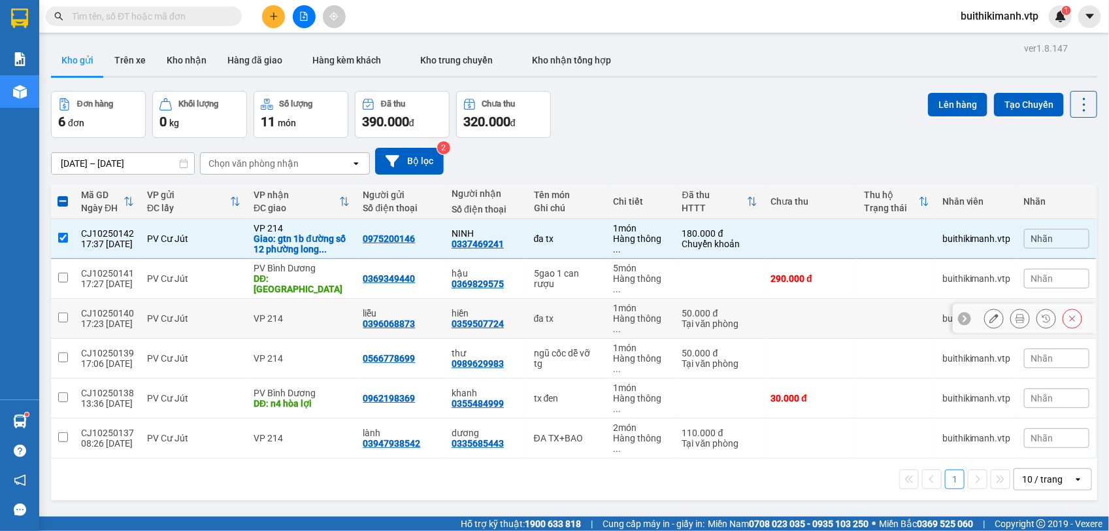
click at [590, 313] on div "đa tx" at bounding box center [567, 318] width 67 height 10
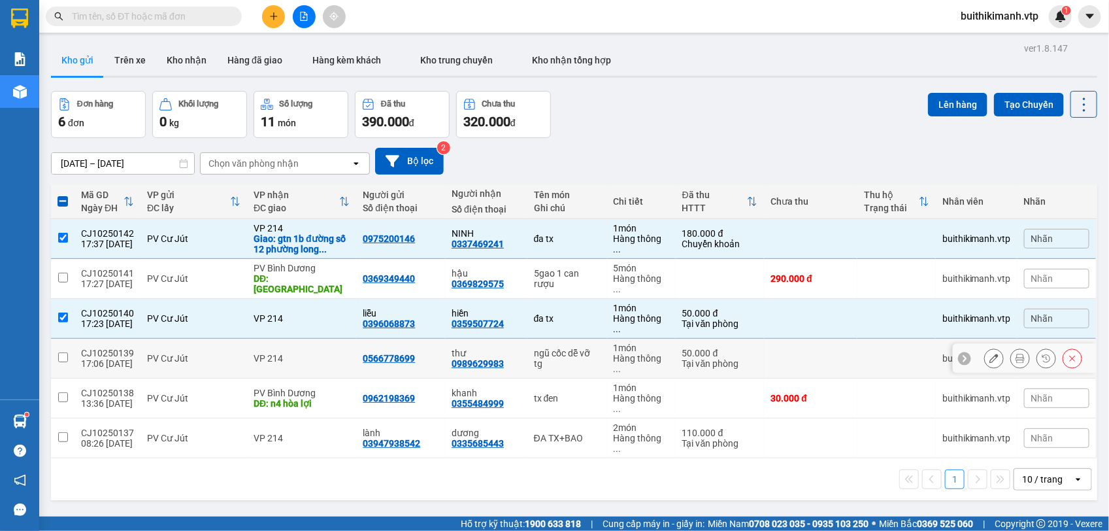
click at [582, 348] on div "ngũ cốc dễ vỡ tg" at bounding box center [567, 358] width 67 height 21
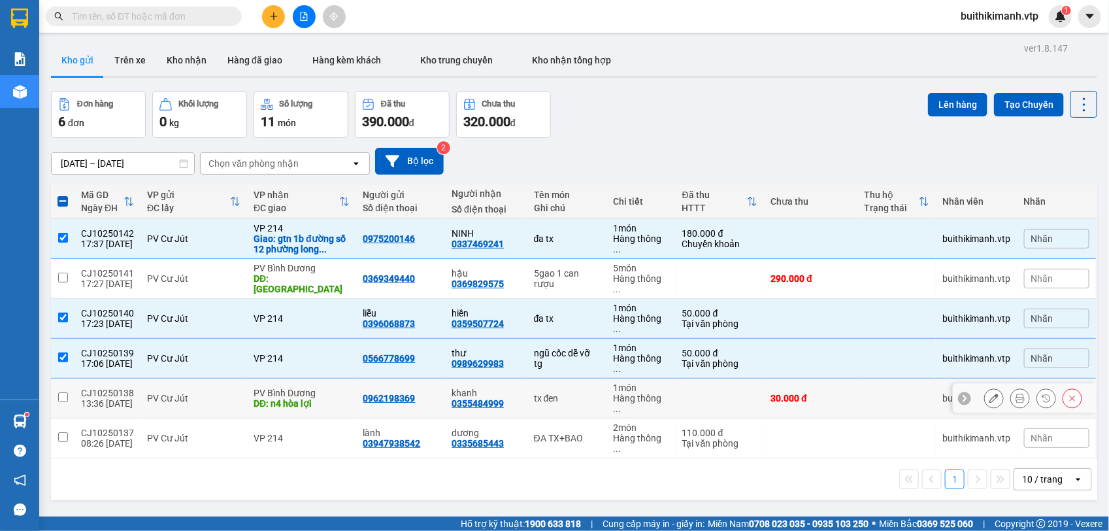
click at [580, 393] on div "tx đen" at bounding box center [567, 398] width 67 height 10
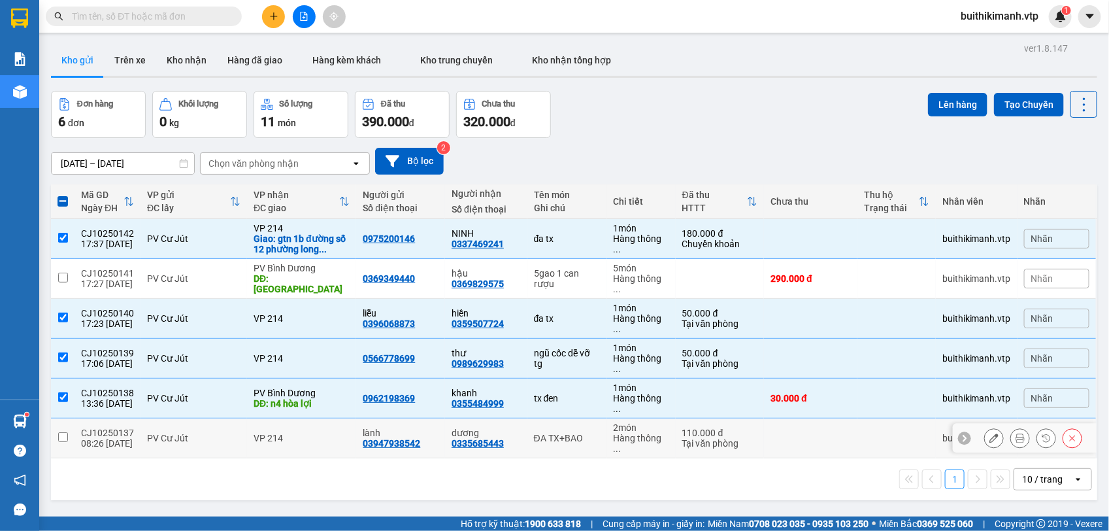
click at [585, 433] on div "ĐA TX+BAO" at bounding box center [567, 438] width 67 height 10
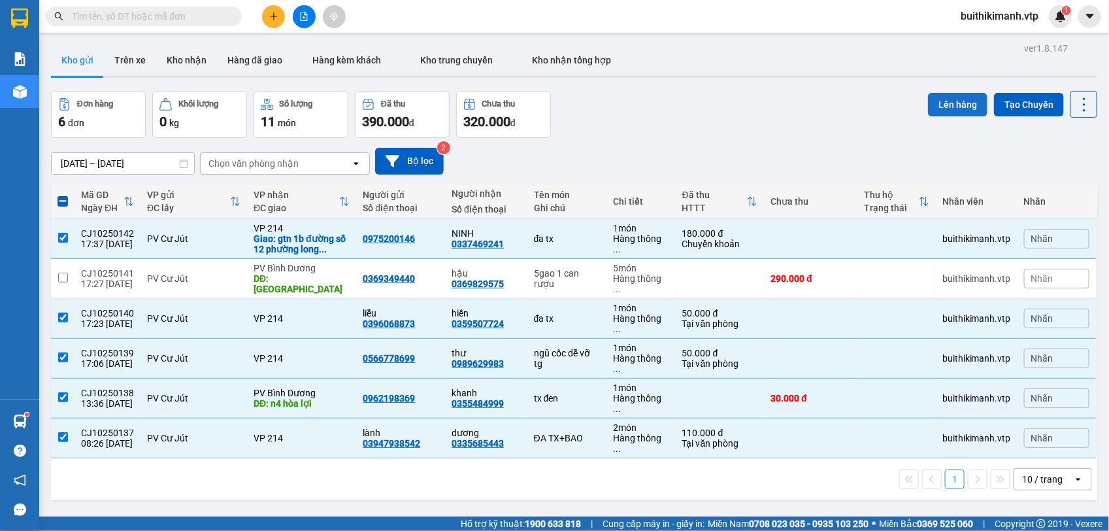
click at [938, 108] on button "Lên hàng" at bounding box center [957, 105] width 59 height 24
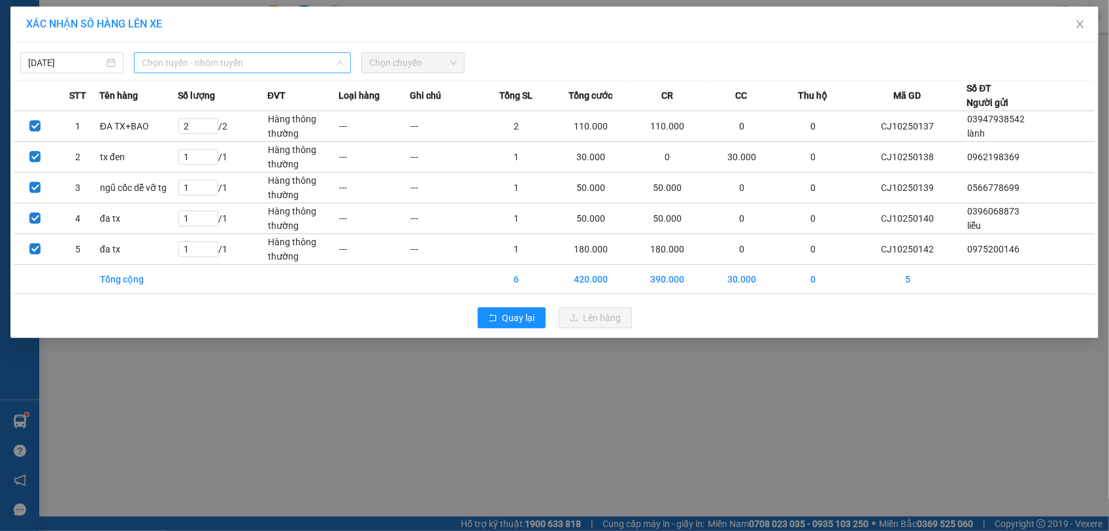
click at [168, 61] on span "Chọn tuyến - nhóm tuyến" at bounding box center [242, 63] width 201 height 20
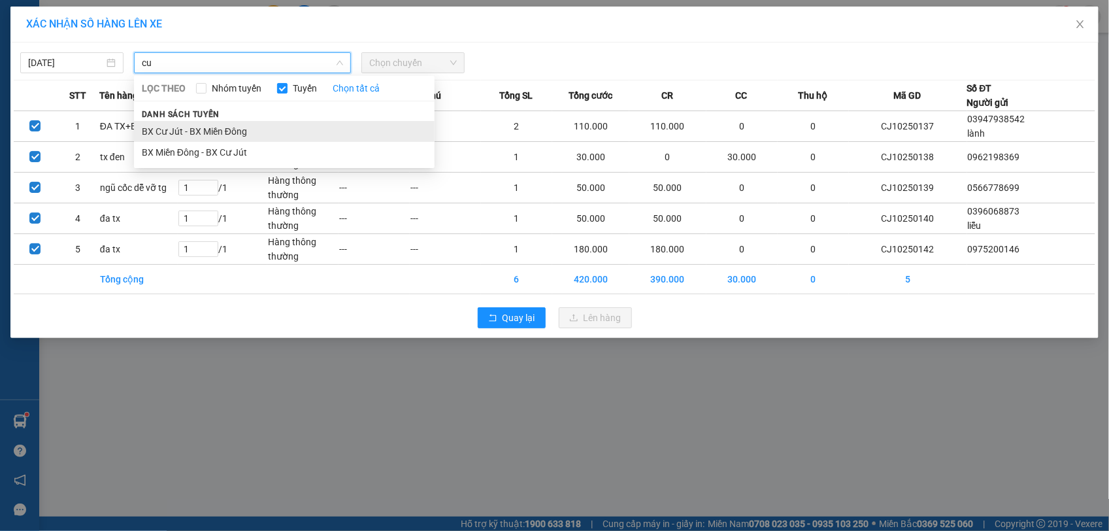
click at [203, 125] on li "BX Cư Jút - BX Miền Đông" at bounding box center [284, 131] width 301 height 21
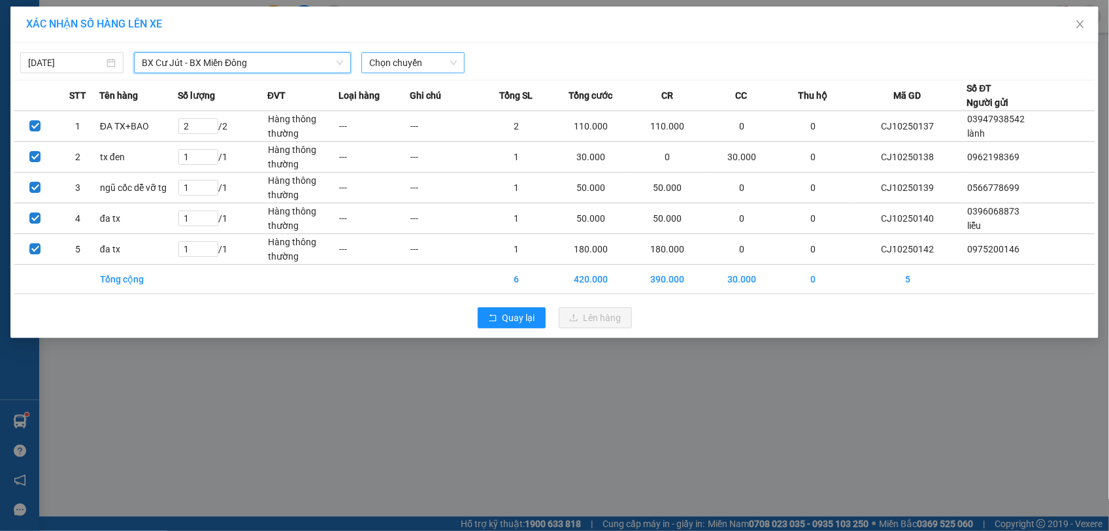
click at [403, 60] on span "Chọn chuyến" at bounding box center [413, 63] width 88 height 20
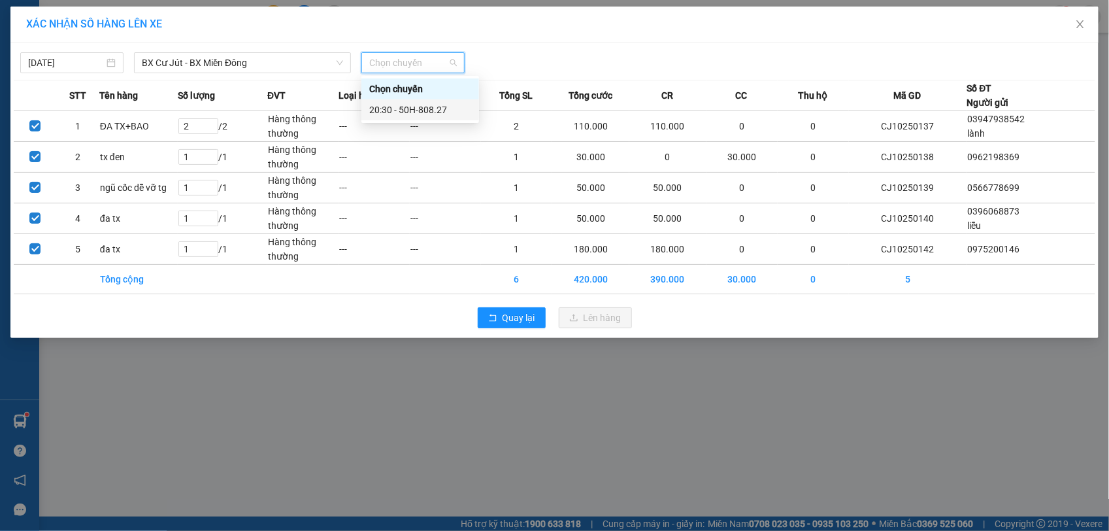
click at [405, 110] on div "20:30 - 50H-808.27" at bounding box center [420, 110] width 102 height 14
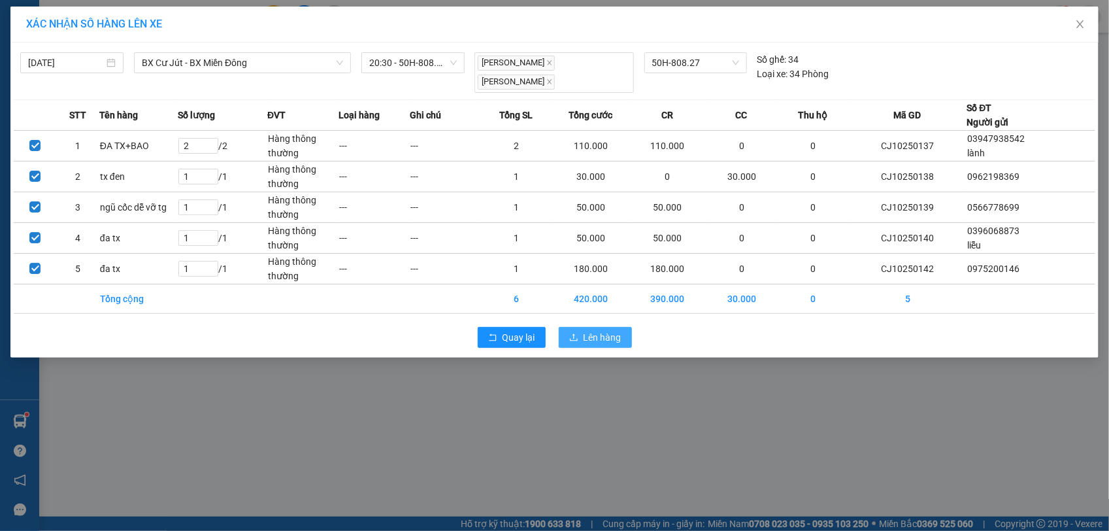
click at [583, 333] on span "Lên hàng" at bounding box center [602, 337] width 38 height 14
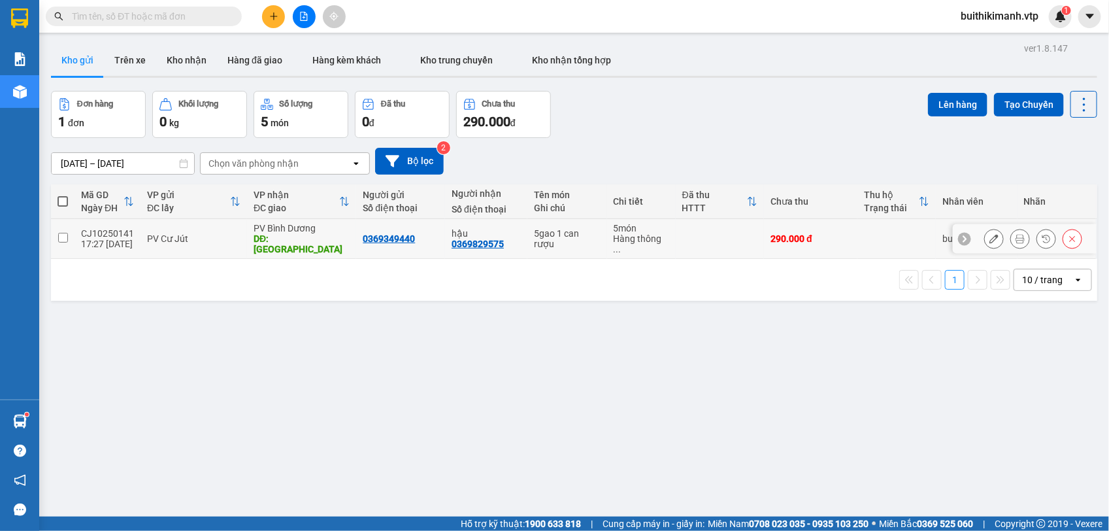
click at [770, 233] on div "290.000 đ" at bounding box center [810, 238] width 80 height 10
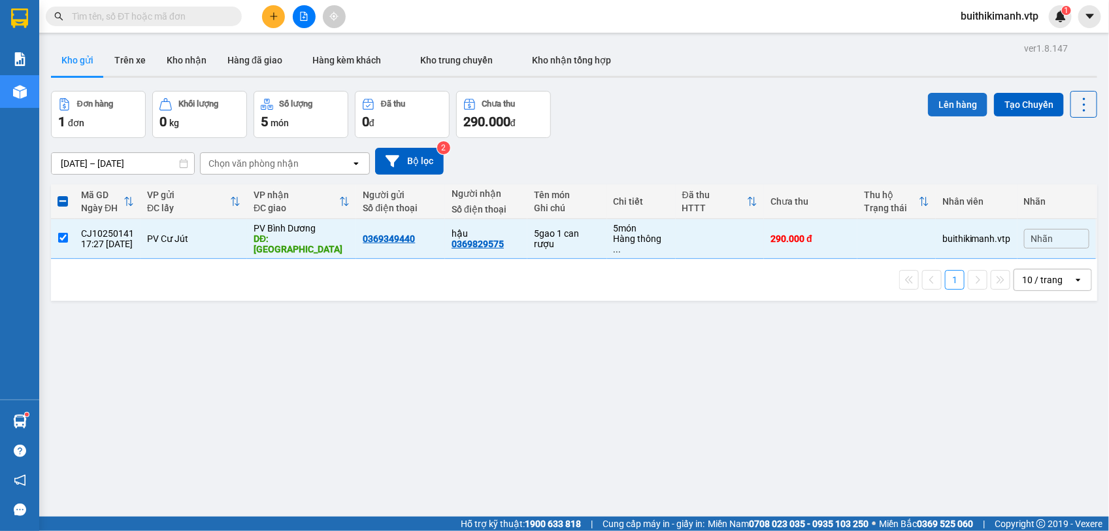
click at [952, 93] on button "Lên hàng" at bounding box center [957, 105] width 59 height 24
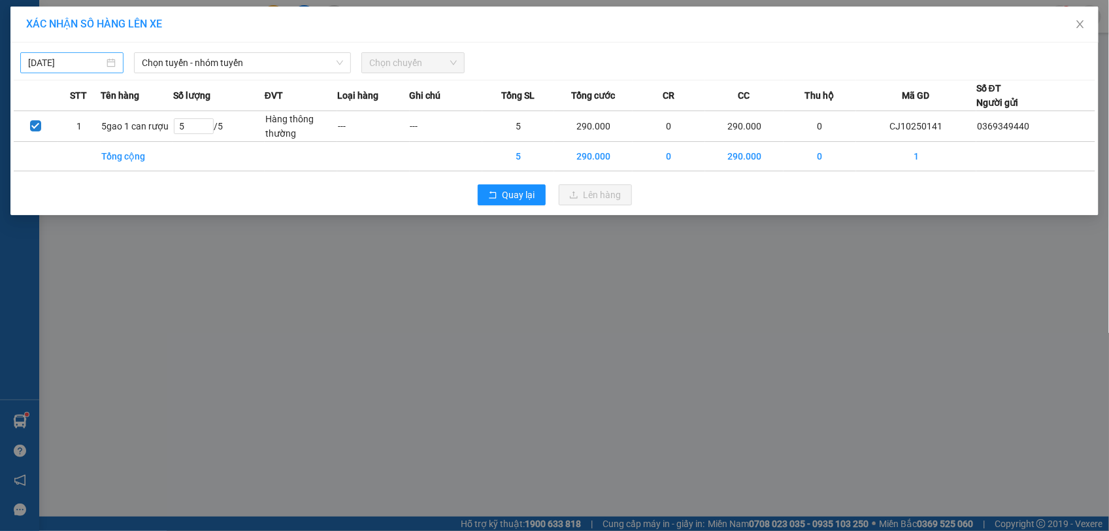
click at [82, 59] on body "Kết quả tìm kiếm ( 0 ) Bộ lọc No Data buithikimanh.vtp 1 Báo cáo BC giao hàng (…" at bounding box center [554, 265] width 1109 height 531
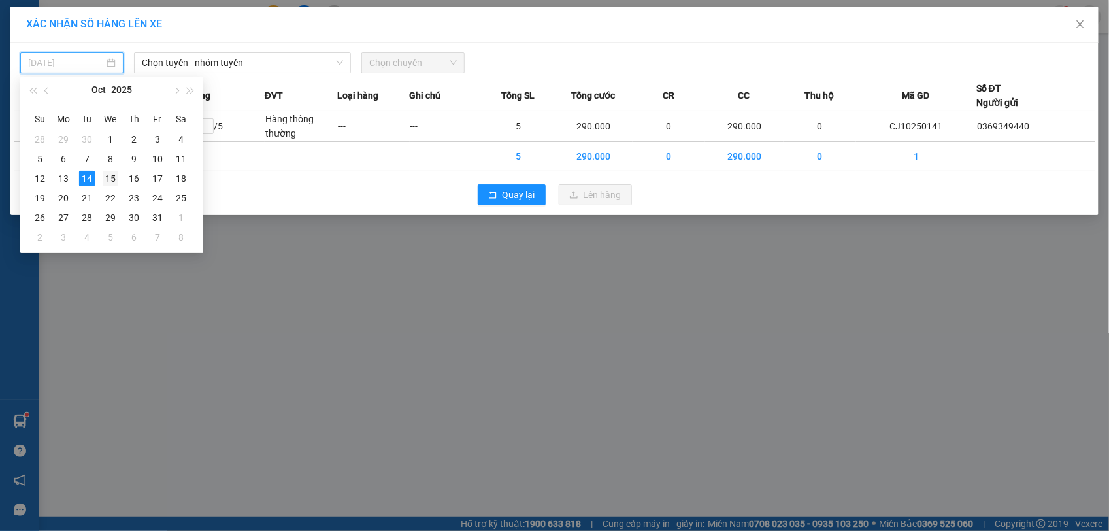
click at [114, 174] on div "15" at bounding box center [111, 179] width 16 height 16
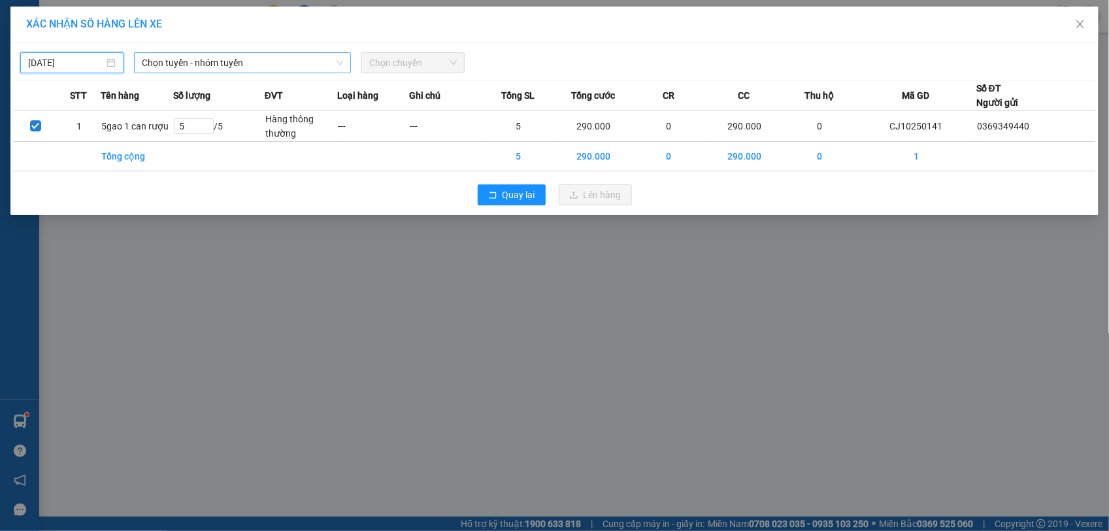
click at [206, 63] on span "Chọn tuyến - nhóm tuyến" at bounding box center [242, 63] width 201 height 20
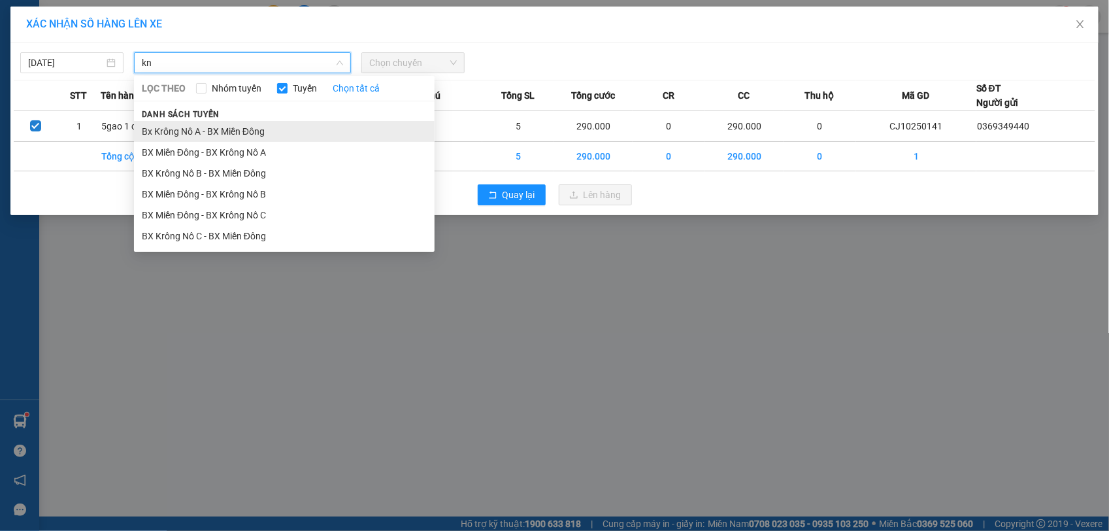
click at [167, 135] on li "Bx Krông Nô A - BX Miền Đông" at bounding box center [284, 131] width 301 height 21
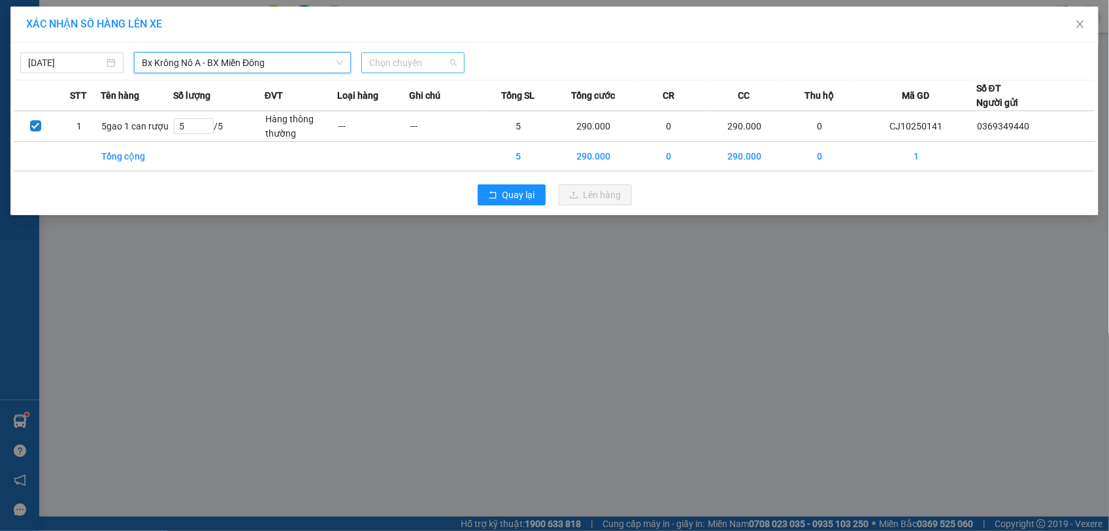
click at [396, 63] on span "Chọn chuyến" at bounding box center [413, 63] width 88 height 20
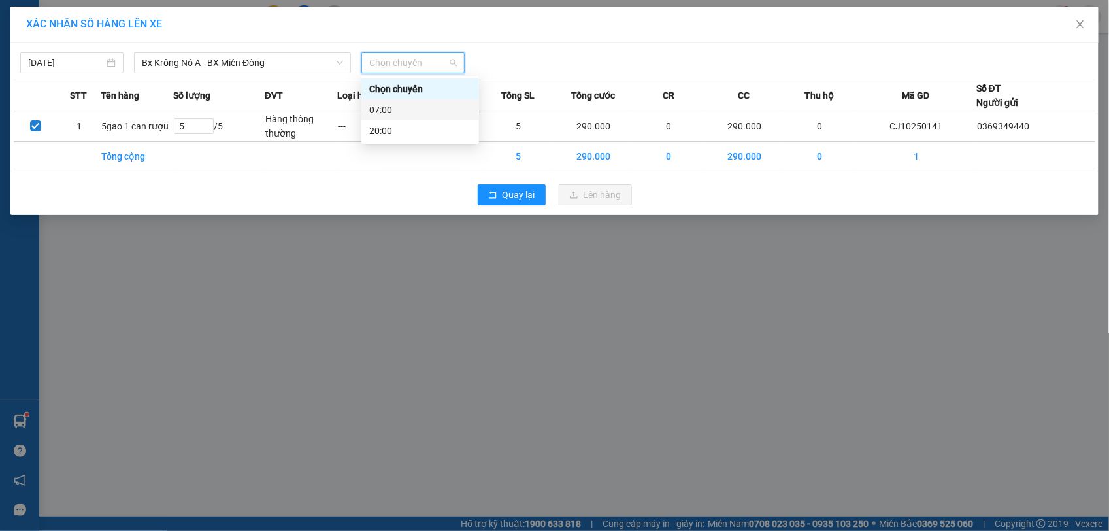
click at [405, 112] on div "07:00" at bounding box center [420, 110] width 102 height 14
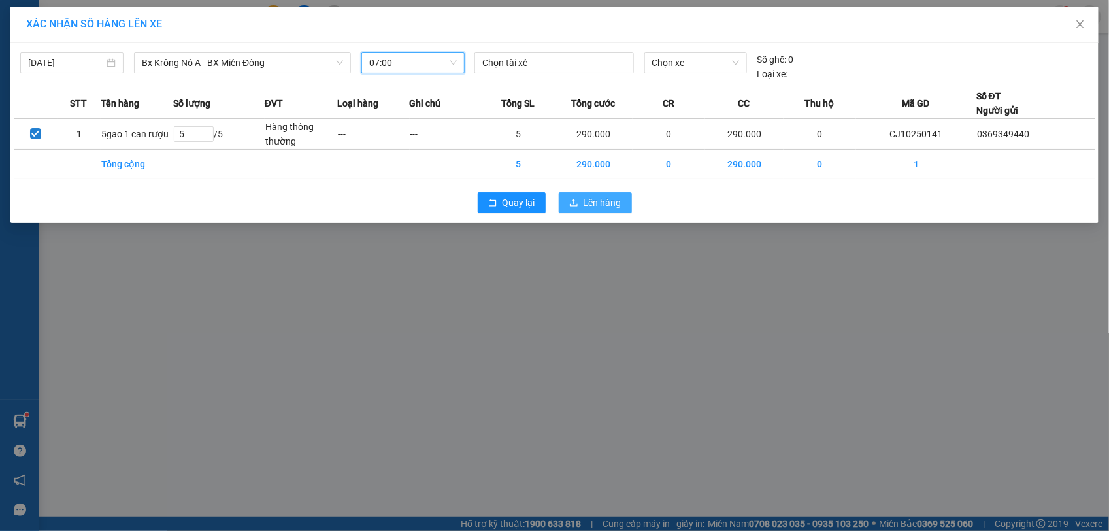
click at [597, 205] on span "Lên hàng" at bounding box center [602, 202] width 38 height 14
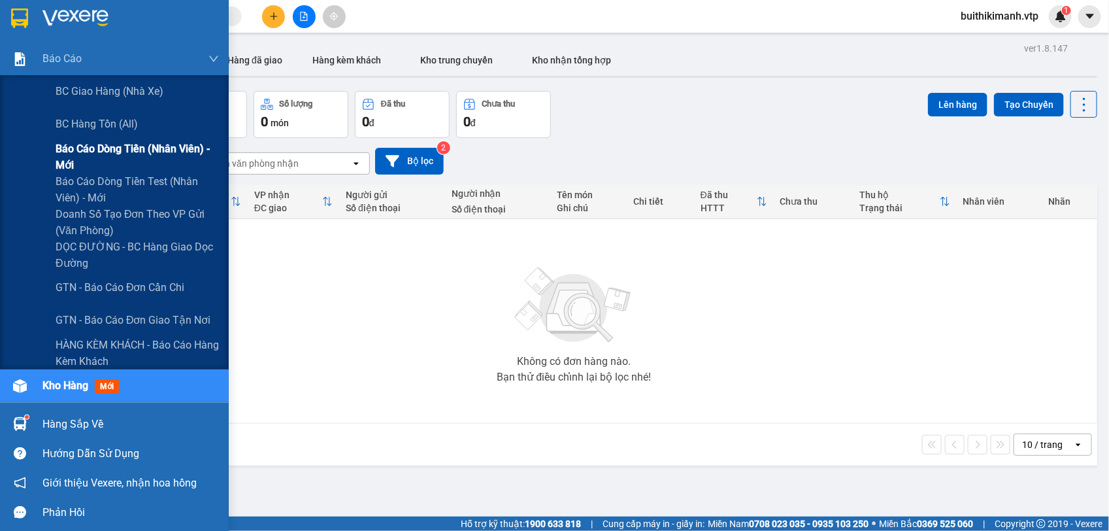
click at [93, 147] on span "Báo cáo dòng tiền (nhân viên) - mới" at bounding box center [137, 156] width 163 height 33
click at [118, 147] on span "Báo cáo dòng tiền (nhân viên) - mới" at bounding box center [137, 156] width 163 height 33
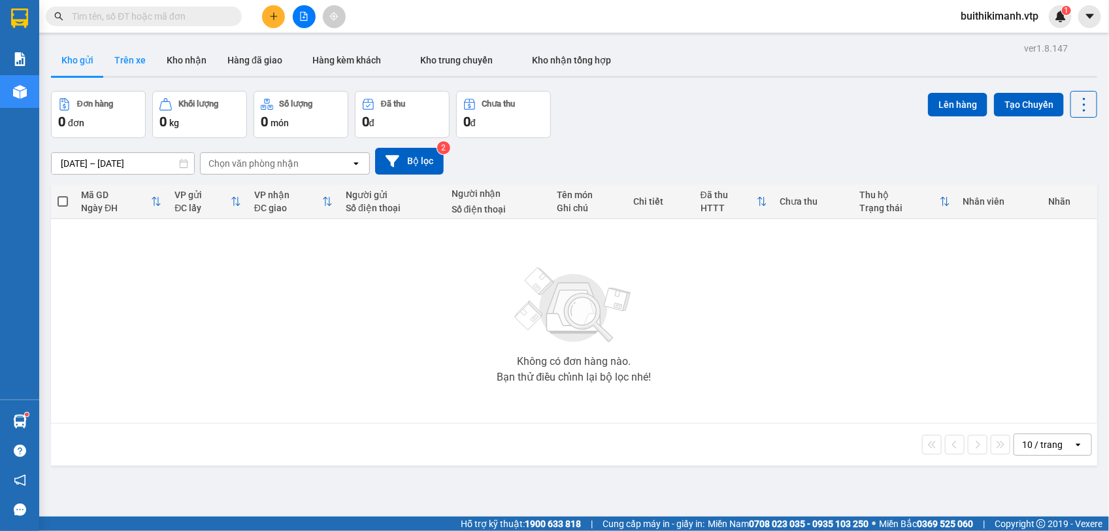
click at [140, 69] on button "Trên xe" at bounding box center [130, 59] width 52 height 31
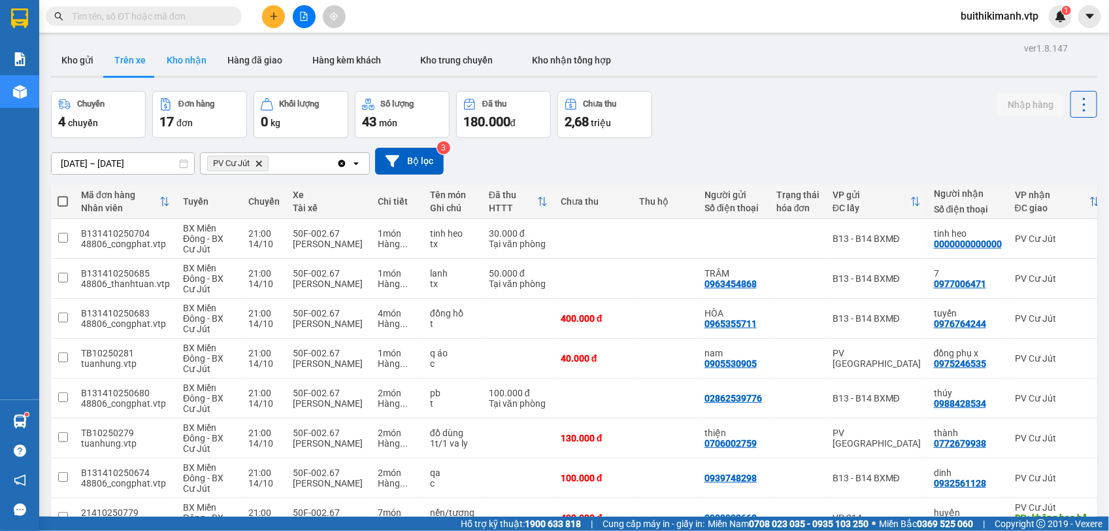
click at [180, 63] on button "Kho nhận" at bounding box center [186, 59] width 61 height 31
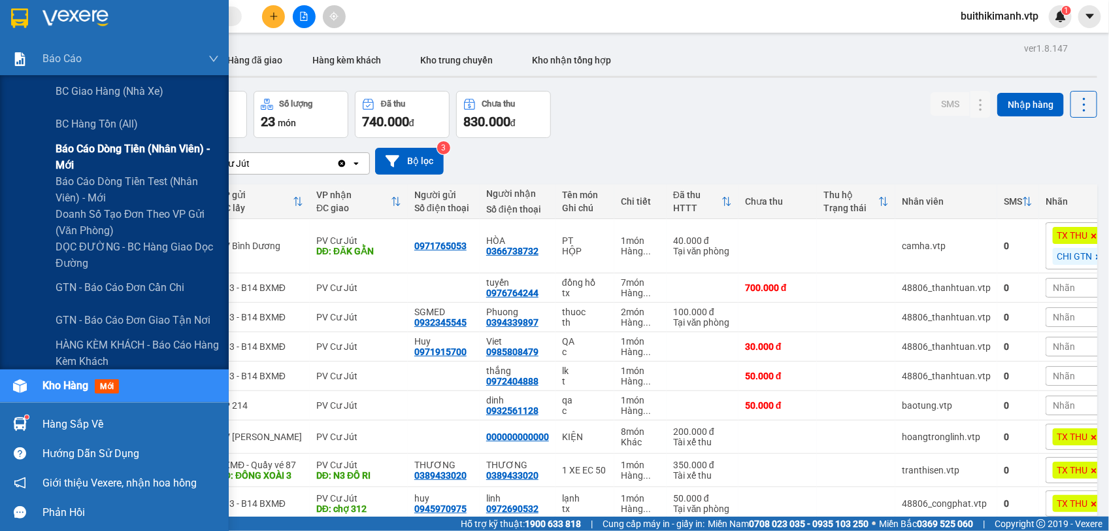
click at [125, 142] on span "Báo cáo dòng tiền (nhân viên) - mới" at bounding box center [137, 156] width 163 height 33
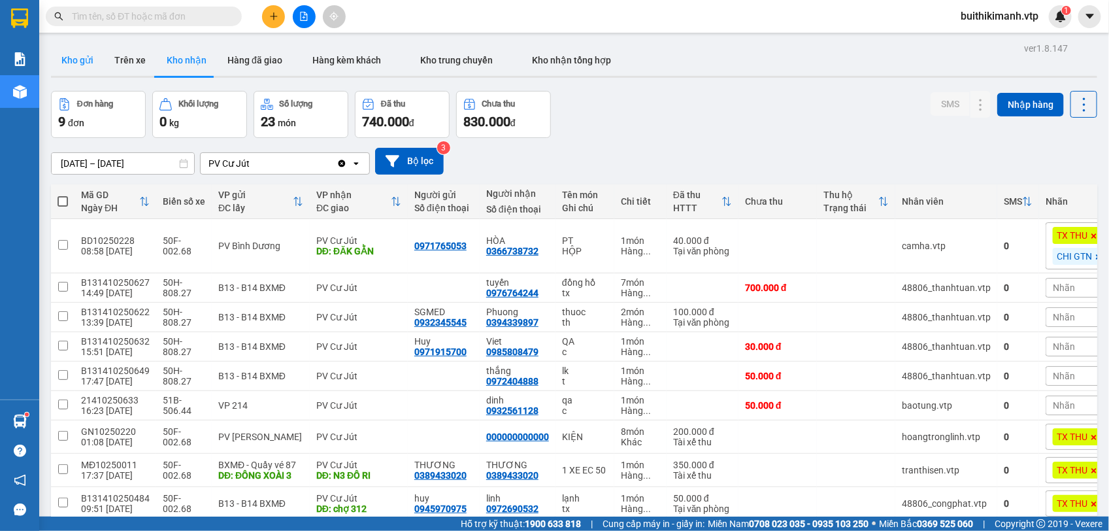
click at [96, 54] on button "Kho gửi" at bounding box center [77, 59] width 53 height 31
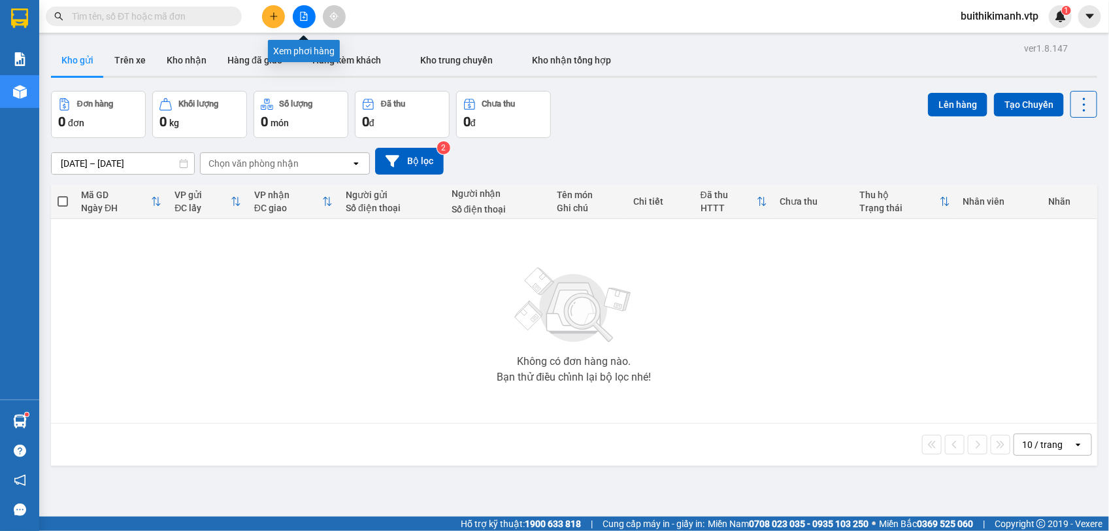
click at [306, 16] on icon "file-add" at bounding box center [303, 16] width 9 height 9
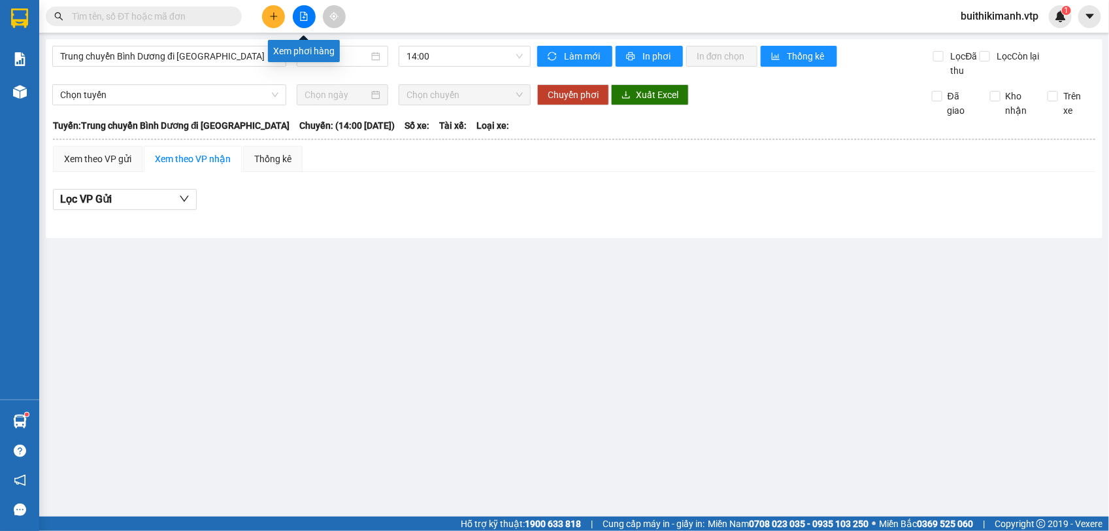
drag, startPoint x: 305, startPoint y: 17, endPoint x: 291, endPoint y: 33, distance: 21.3
click at [308, 17] on button at bounding box center [304, 16] width 23 height 23
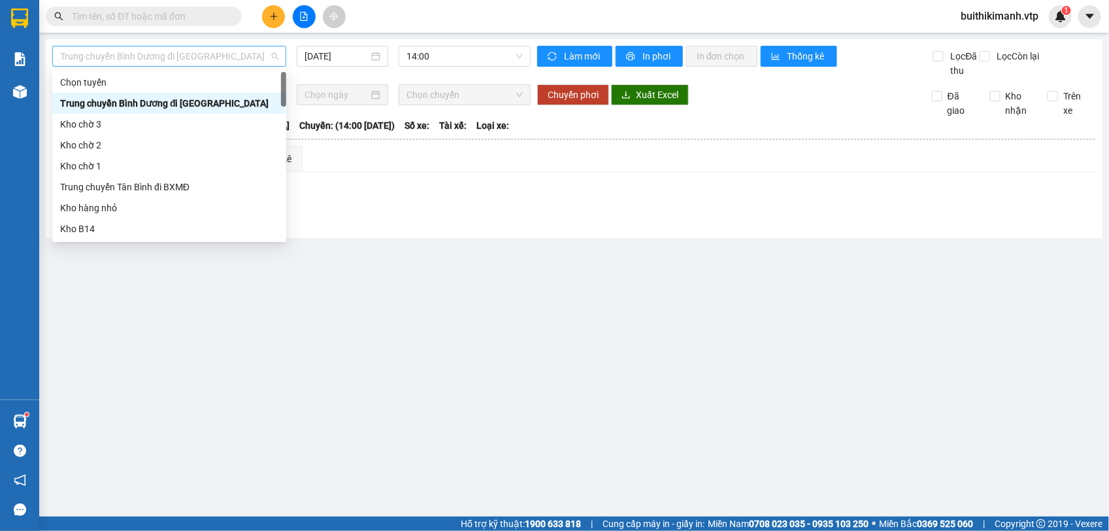
click at [220, 59] on span "Trung chuyển Bình Dương đi [GEOGRAPHIC_DATA]" at bounding box center [169, 56] width 218 height 20
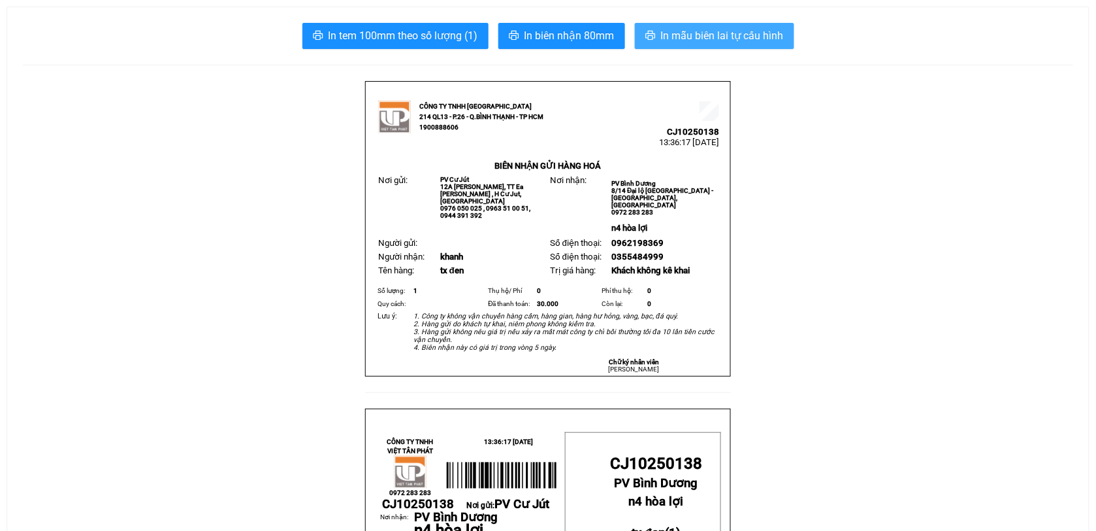
click at [713, 28] on span "In mẫu biên lai tự cấu hình" at bounding box center [722, 35] width 123 height 16
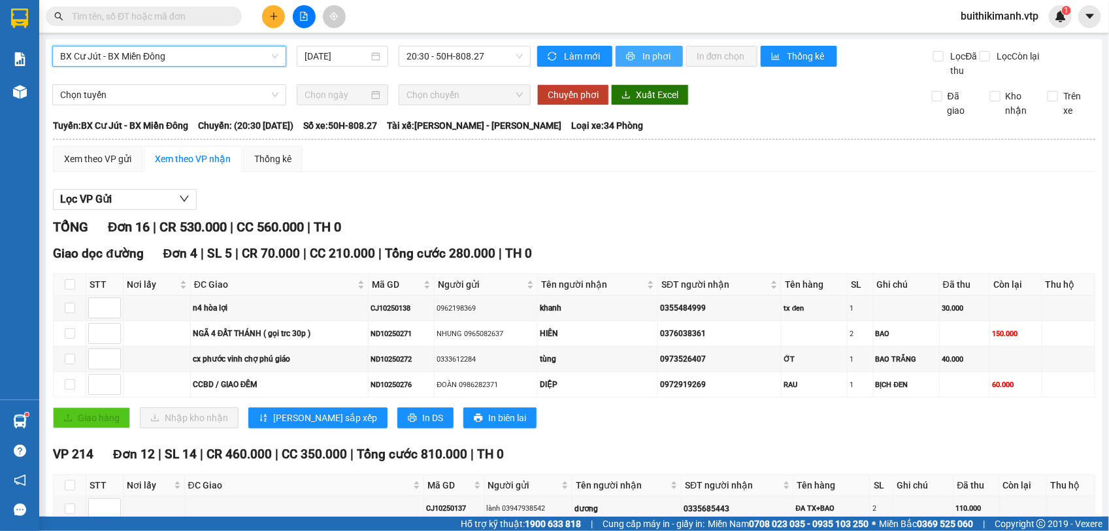
click at [642, 54] on span "In phơi" at bounding box center [657, 56] width 30 height 14
click at [642, 60] on span "In phơi" at bounding box center [657, 56] width 30 height 14
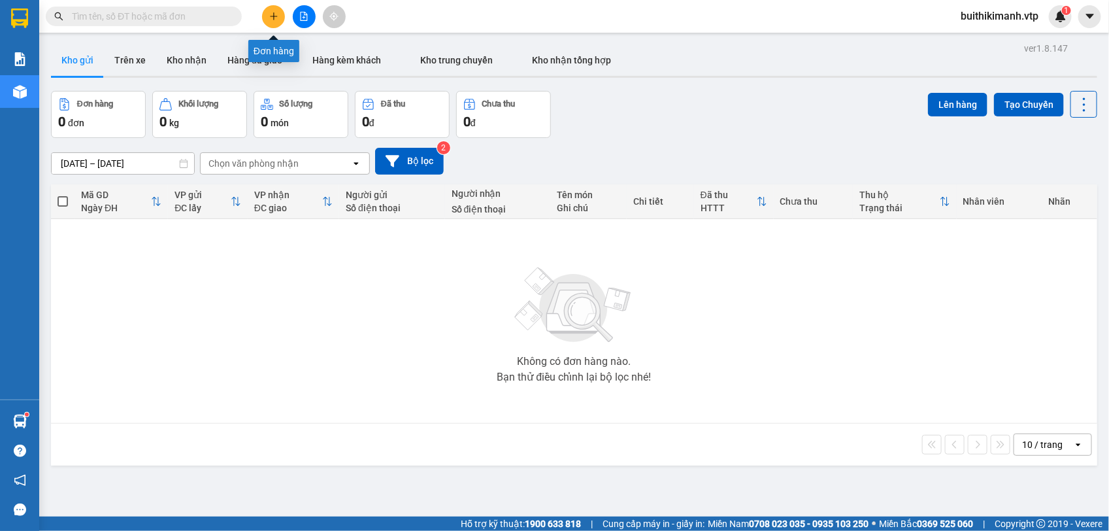
click at [267, 18] on button at bounding box center [273, 16] width 23 height 23
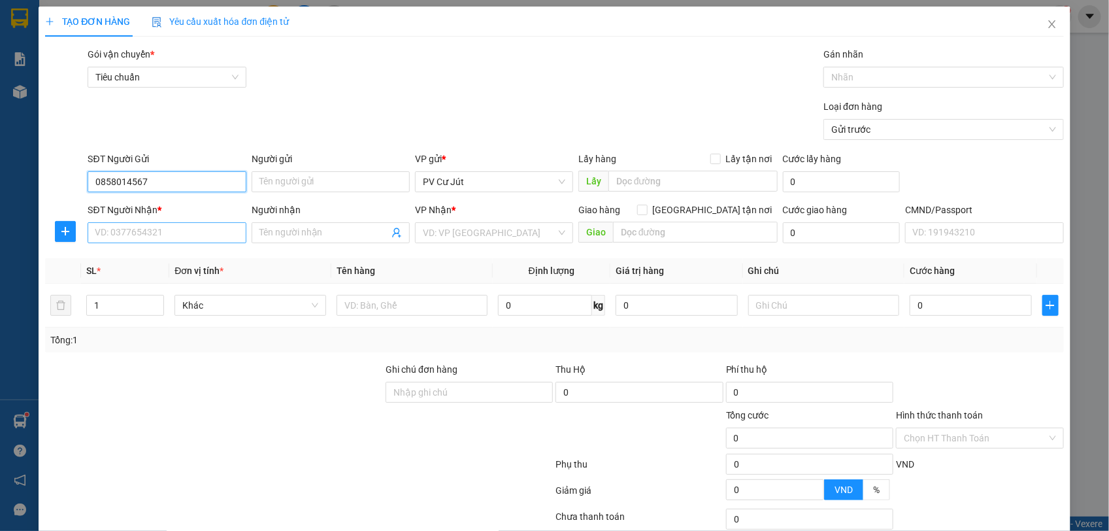
type input "0858014567"
click at [169, 236] on input "SĐT Người Nhận *" at bounding box center [167, 232] width 158 height 21
type input "0906395577"
click at [327, 227] on input "Người nhận" at bounding box center [323, 232] width 129 height 14
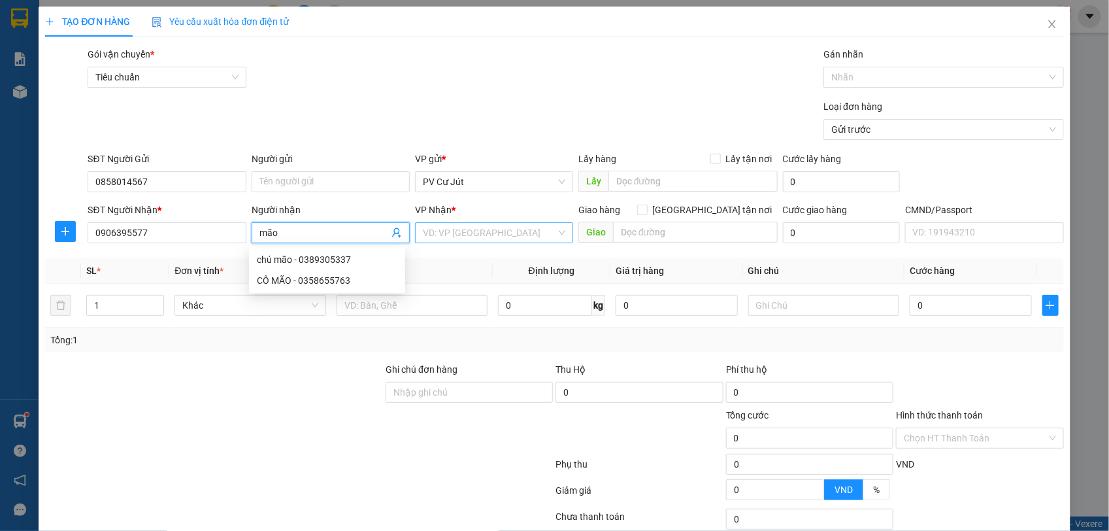
type input "mão"
click at [527, 229] on input "search" at bounding box center [489, 233] width 133 height 20
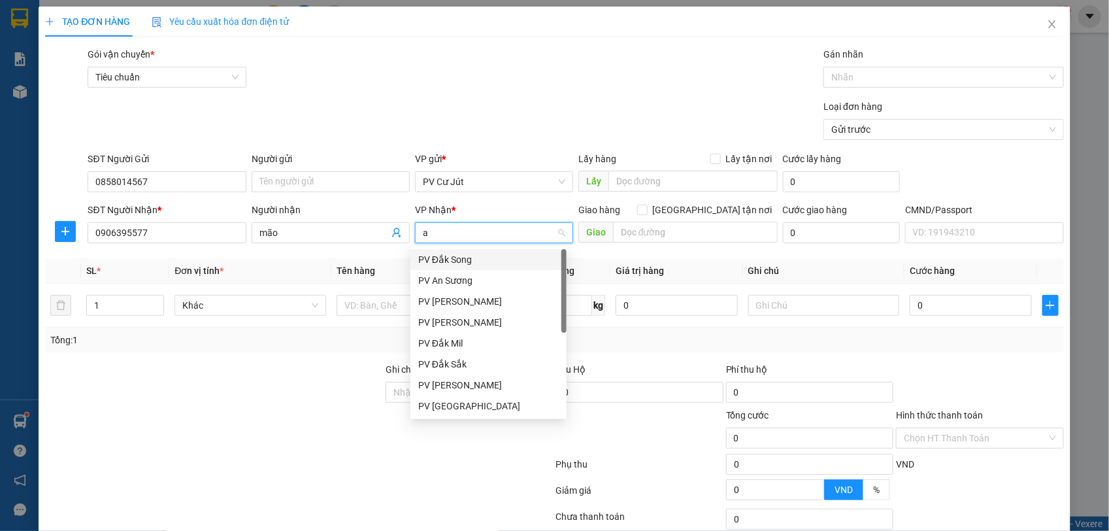
type input "an"
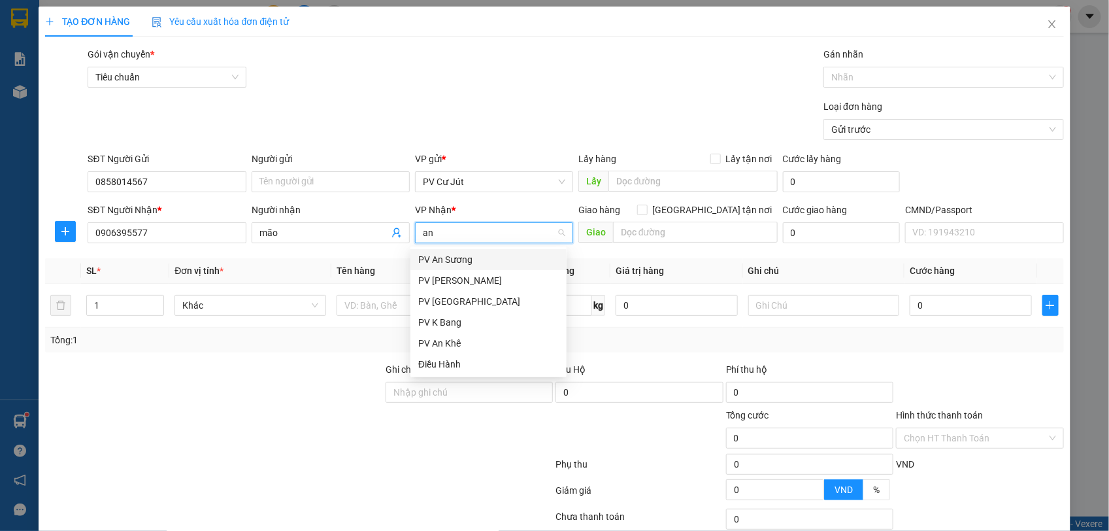
click at [485, 257] on div "PV An Sương" at bounding box center [488, 259] width 140 height 14
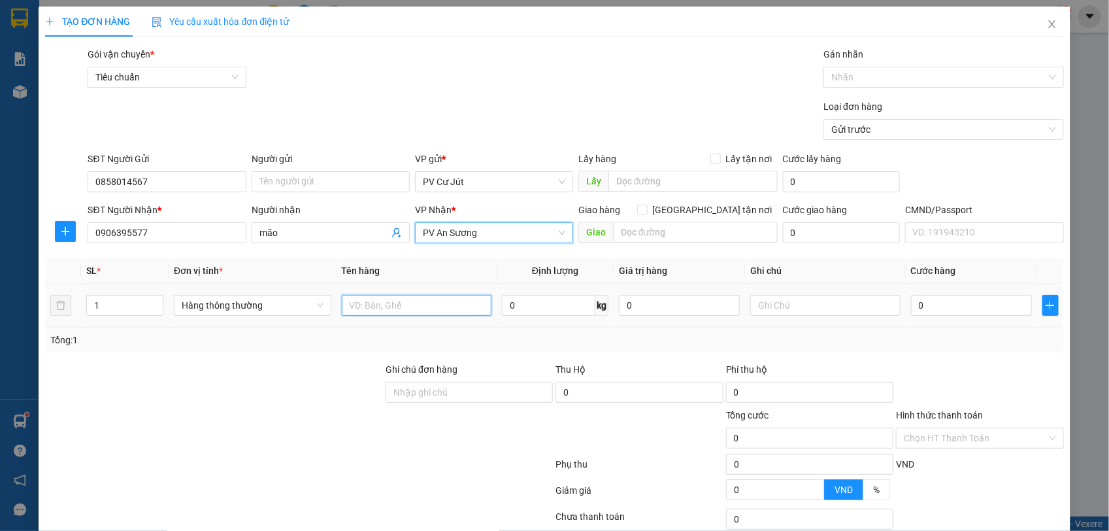
click at [432, 298] on input "text" at bounding box center [417, 305] width 150 height 21
type input "gt bì"
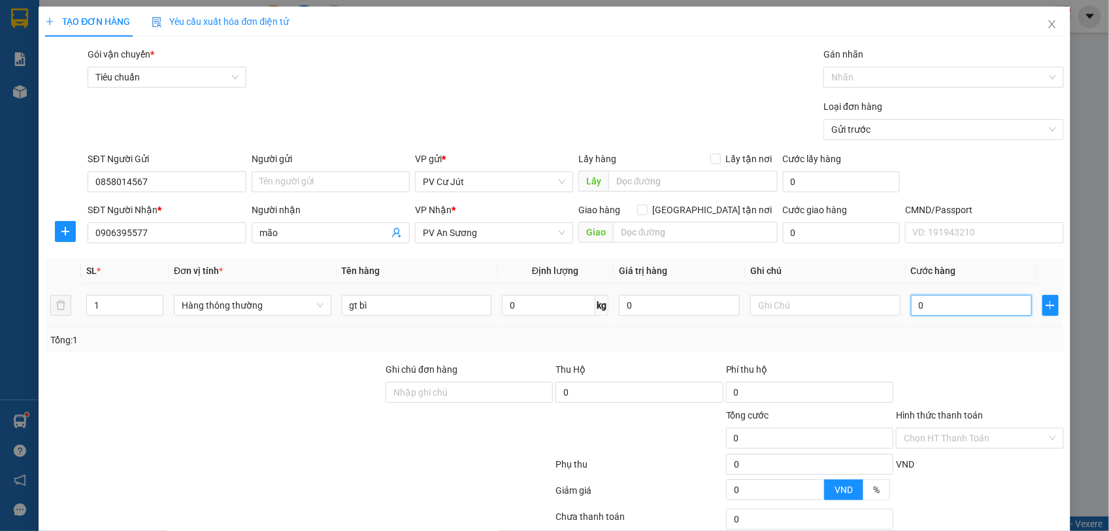
click at [925, 316] on input "0" at bounding box center [971, 305] width 121 height 21
click at [911, 304] on input "0" at bounding box center [971, 305] width 121 height 21
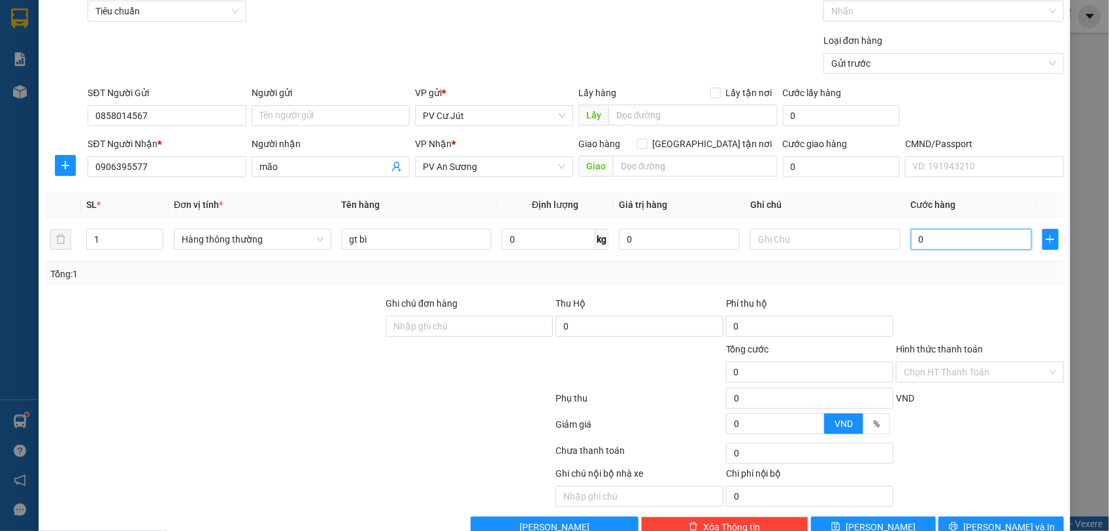
scroll to position [99, 0]
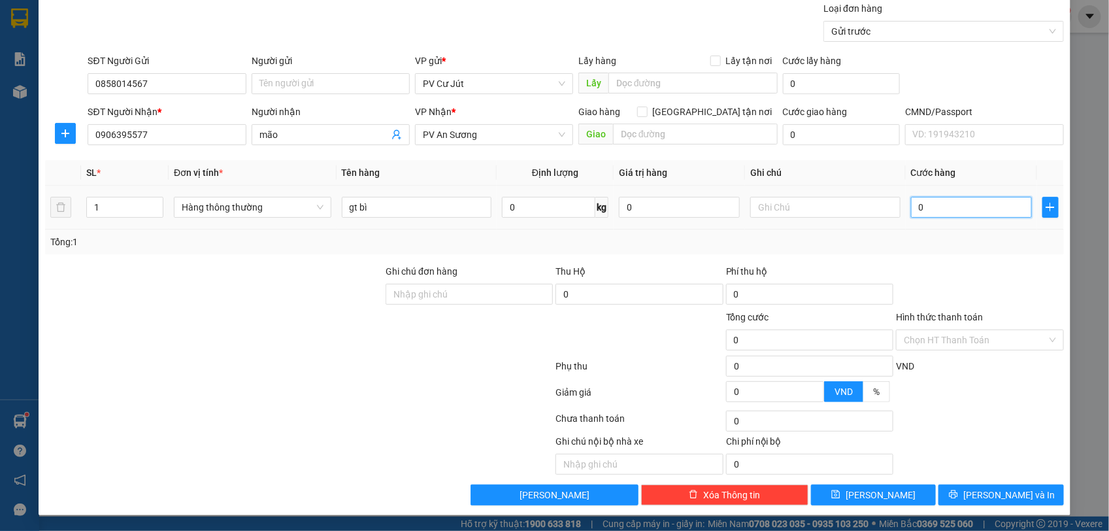
click at [911, 203] on input "0" at bounding box center [971, 207] width 121 height 21
type input "30"
type input "300"
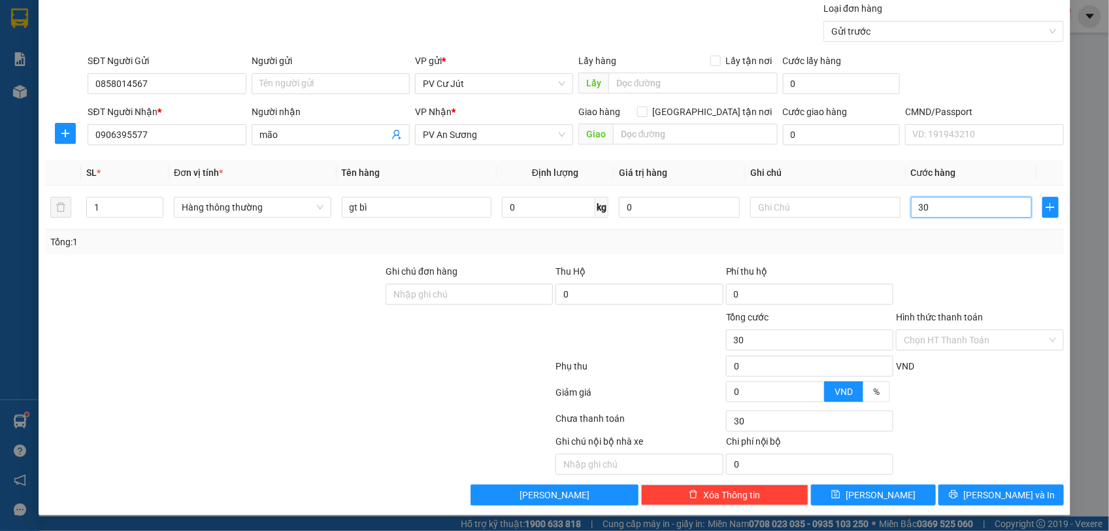
type input "300"
type input "3.000"
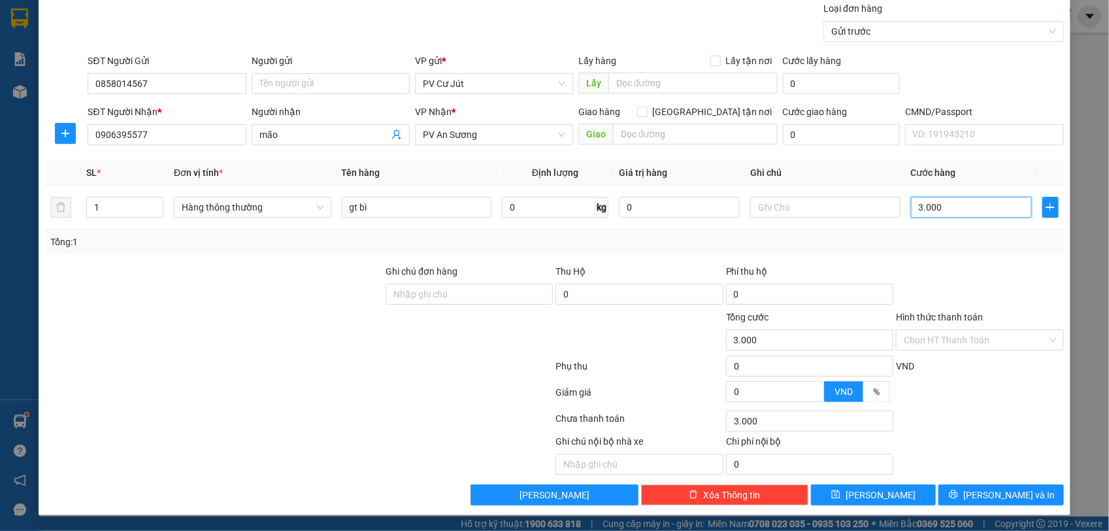
type input "33.000"
click at [992, 491] on span "[PERSON_NAME] và In" at bounding box center [1008, 494] width 91 height 14
type input "3.000.000"
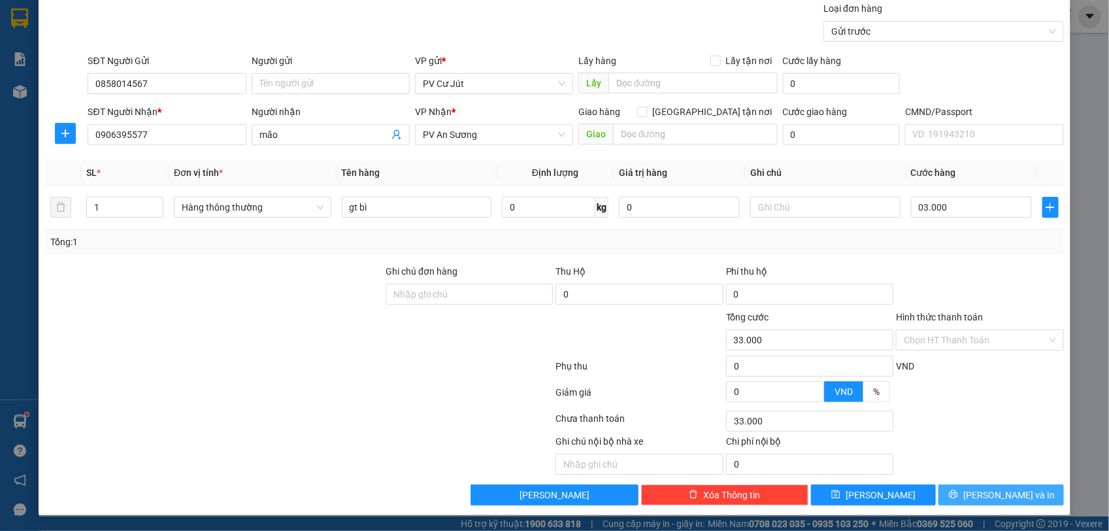
type input "3.000.000"
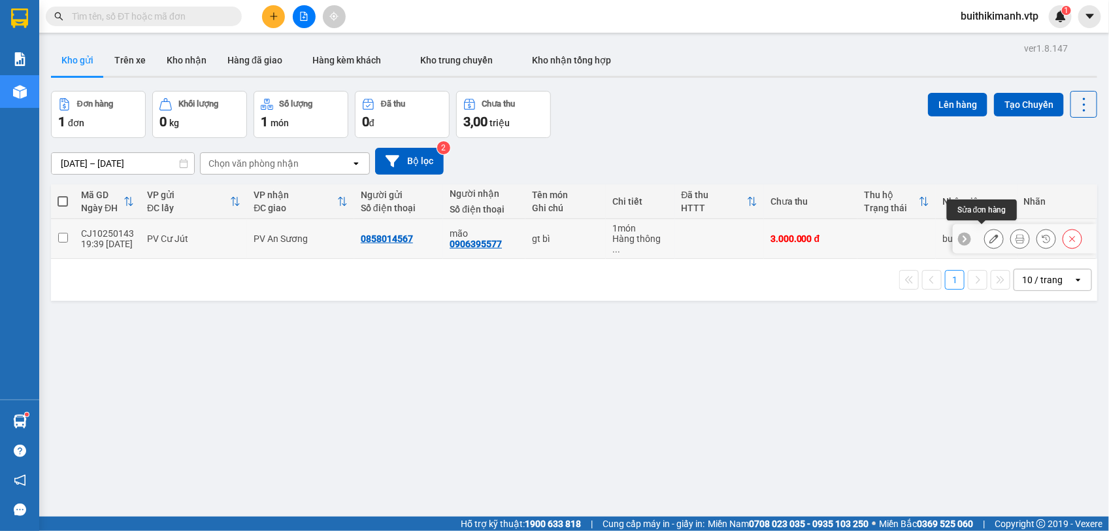
click at [989, 234] on icon at bounding box center [993, 238] width 9 height 9
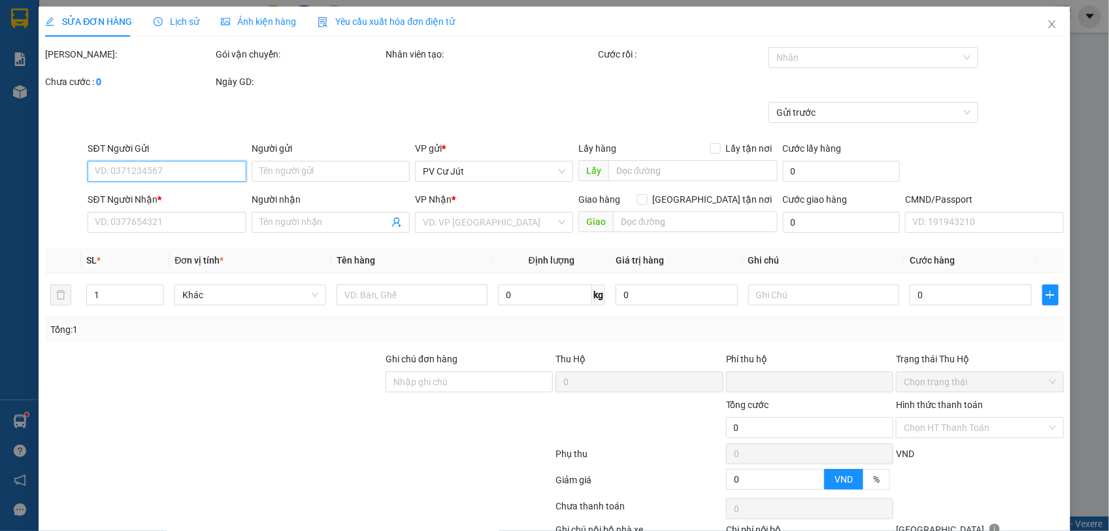
type input "0858014567"
type input "0906395577"
type input "mão"
type input "0"
type input "3.000.000"
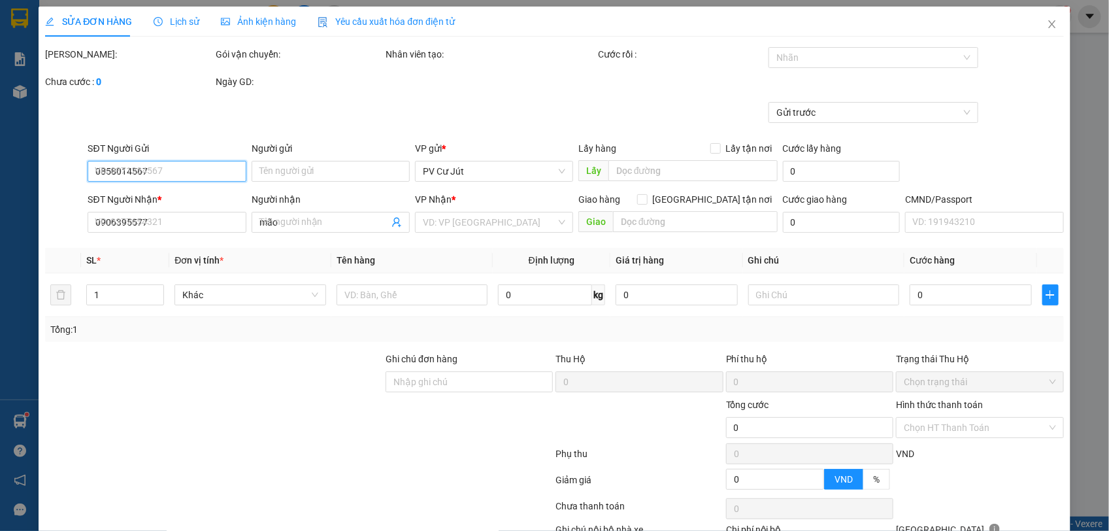
type input "3.000.000"
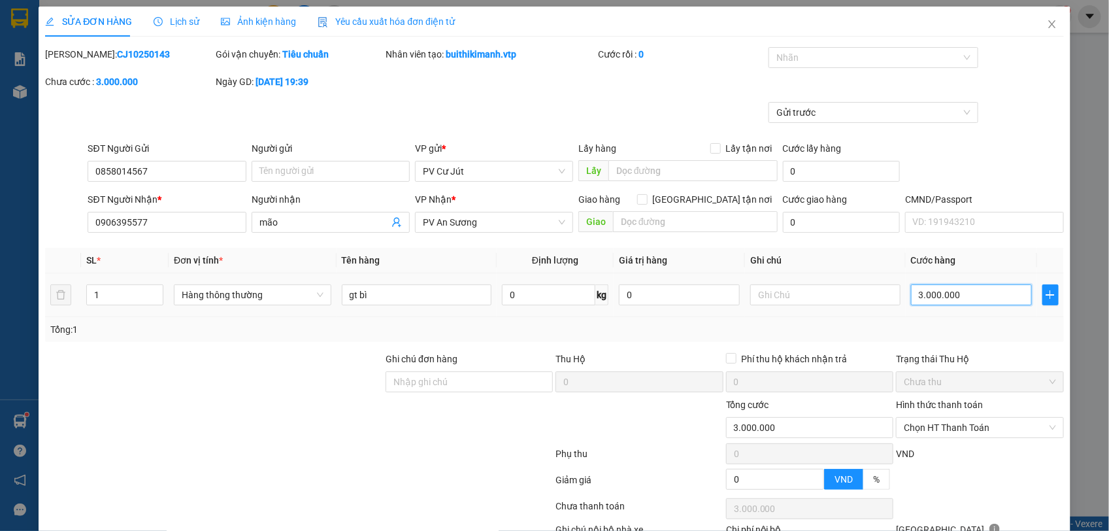
click at [974, 296] on input "3.000.000" at bounding box center [971, 294] width 121 height 21
click at [972, 295] on input "3.000.000" at bounding box center [971, 294] width 121 height 21
click at [945, 296] on input "3.000.000" at bounding box center [971, 294] width 121 height 21
type input "300.000"
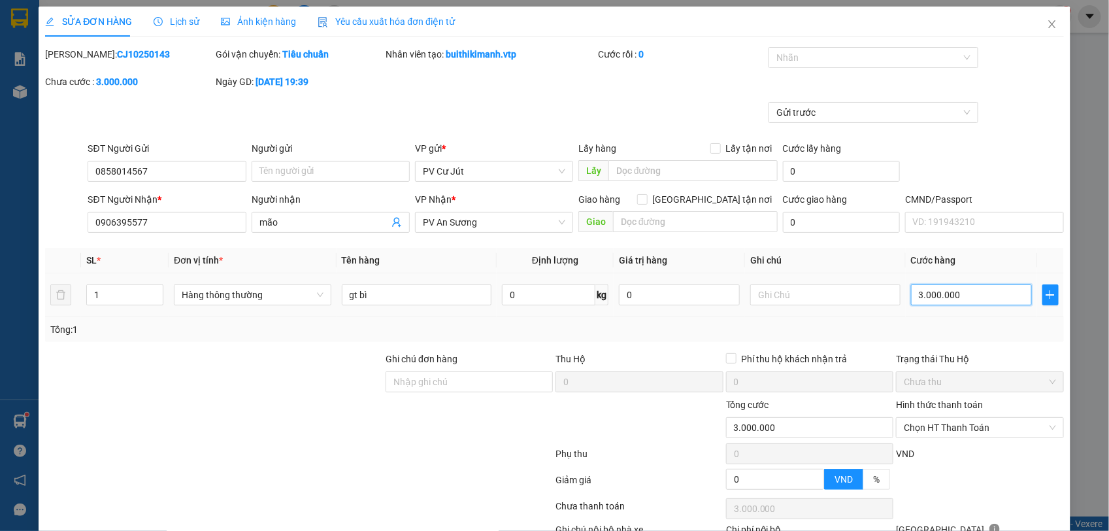
type input "300.000"
type input "30.000"
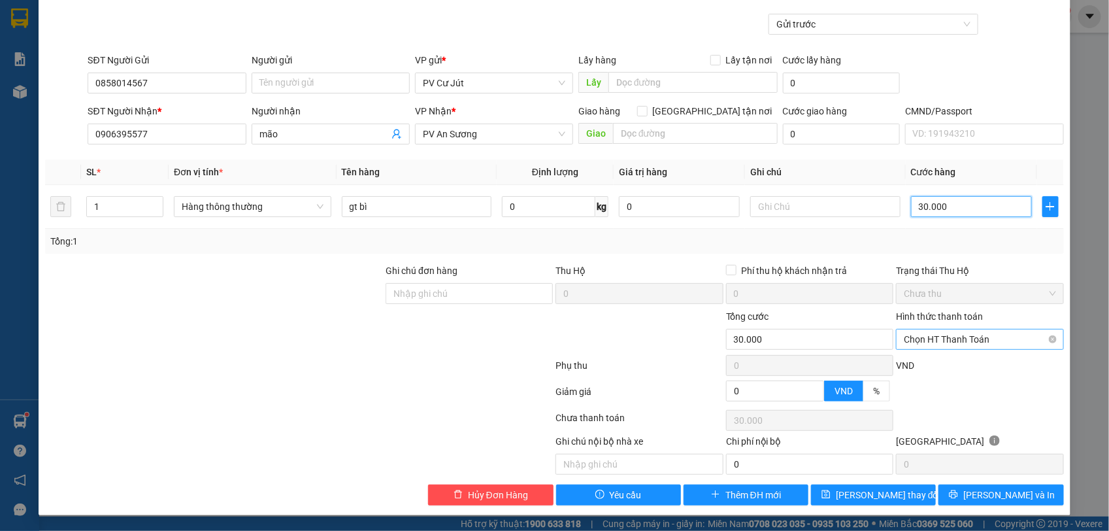
click at [987, 338] on span "Chọn HT Thanh Toán" at bounding box center [980, 339] width 152 height 20
type input "30.000"
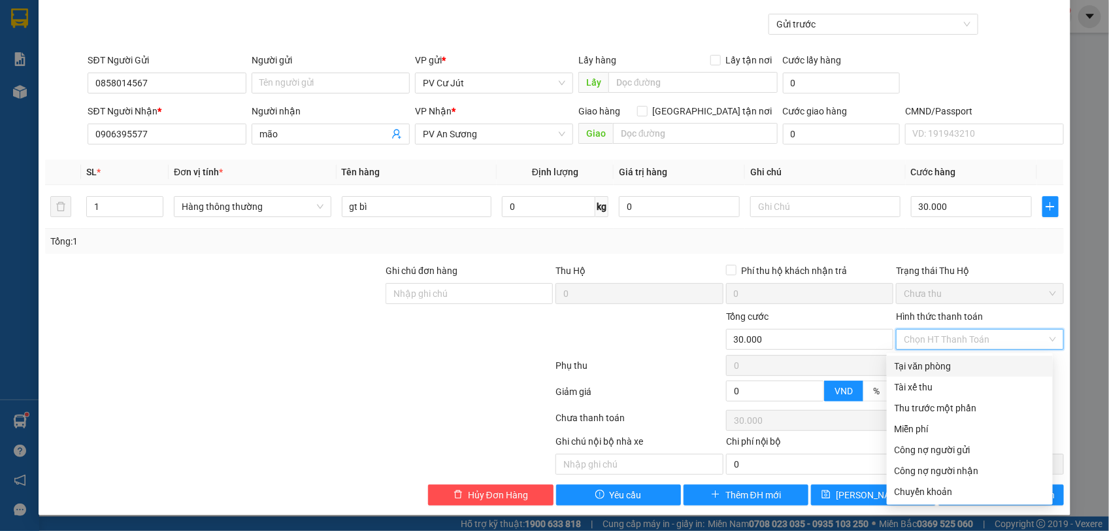
click at [978, 369] on div "Tại văn phòng" at bounding box center [969, 366] width 150 height 14
type input "0"
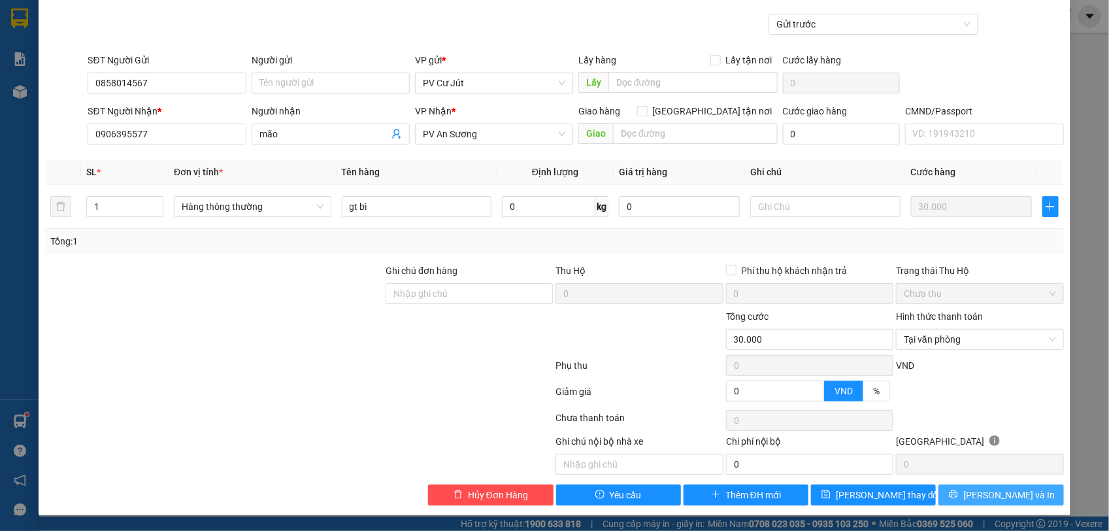
click at [1000, 497] on span "[PERSON_NAME] và In" at bounding box center [1008, 494] width 91 height 14
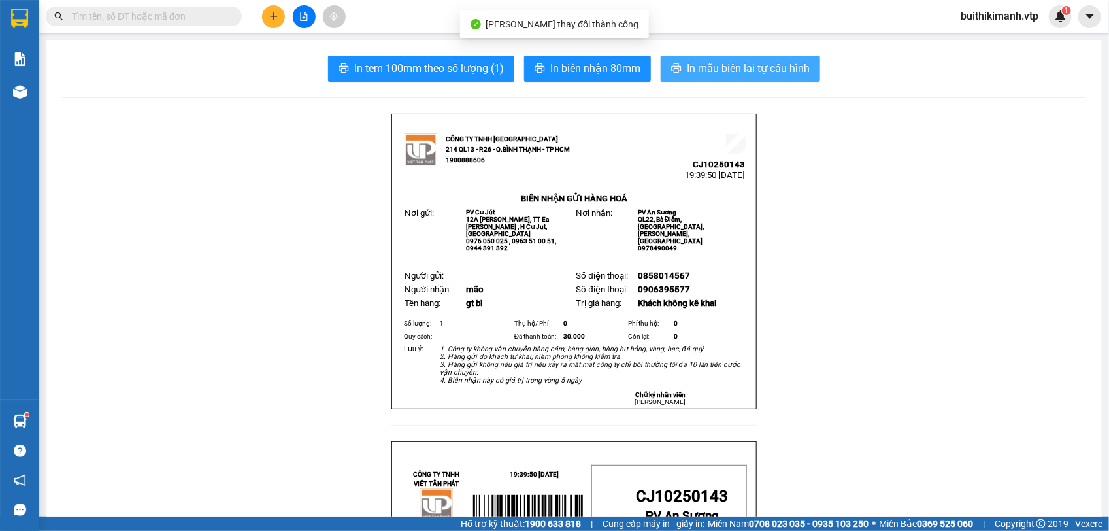
click at [687, 61] on span "In mẫu biên lai tự cấu hình" at bounding box center [748, 68] width 123 height 16
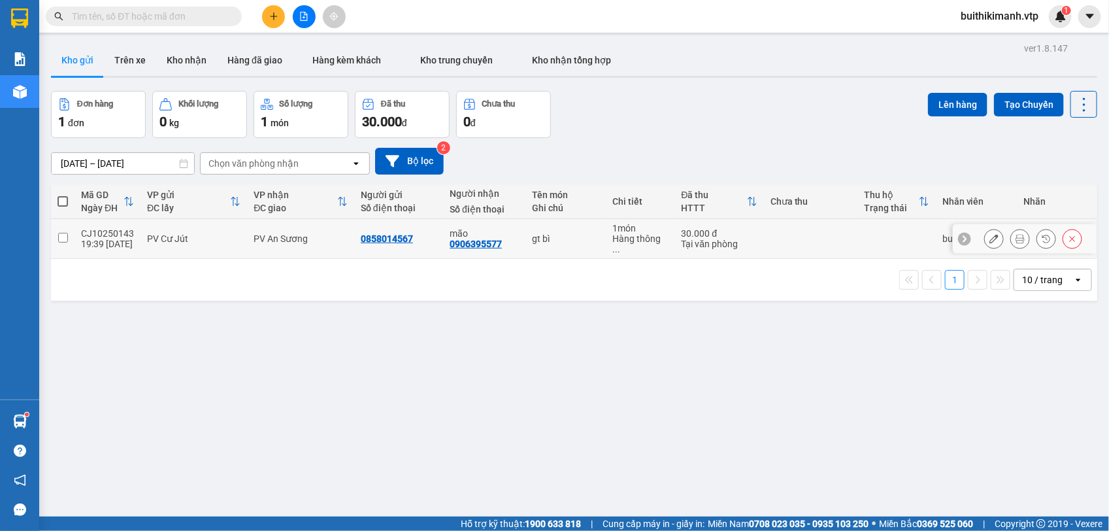
click at [476, 229] on div "mão" at bounding box center [484, 233] width 69 height 10
checkbox input "true"
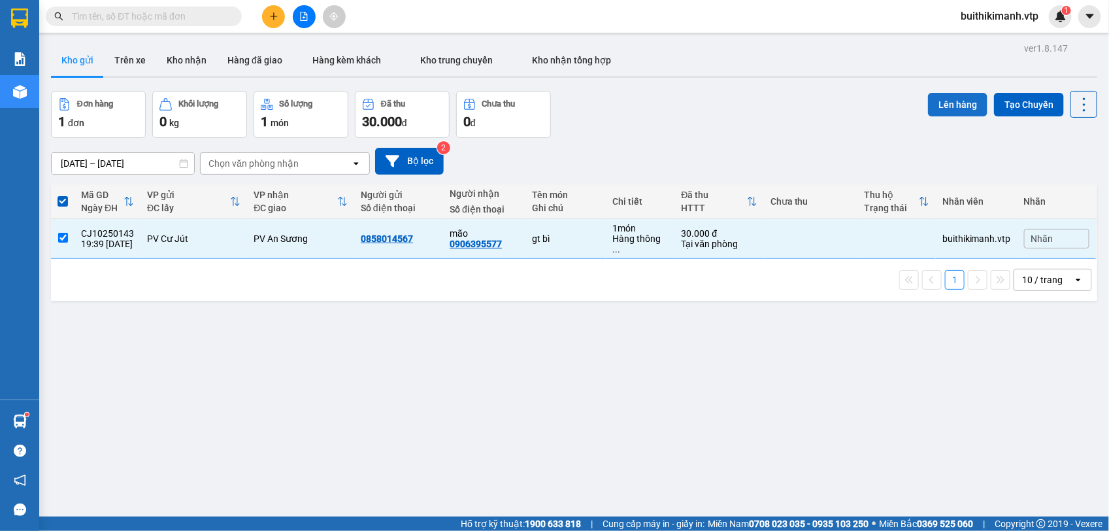
click at [938, 106] on button "Lên hàng" at bounding box center [957, 105] width 59 height 24
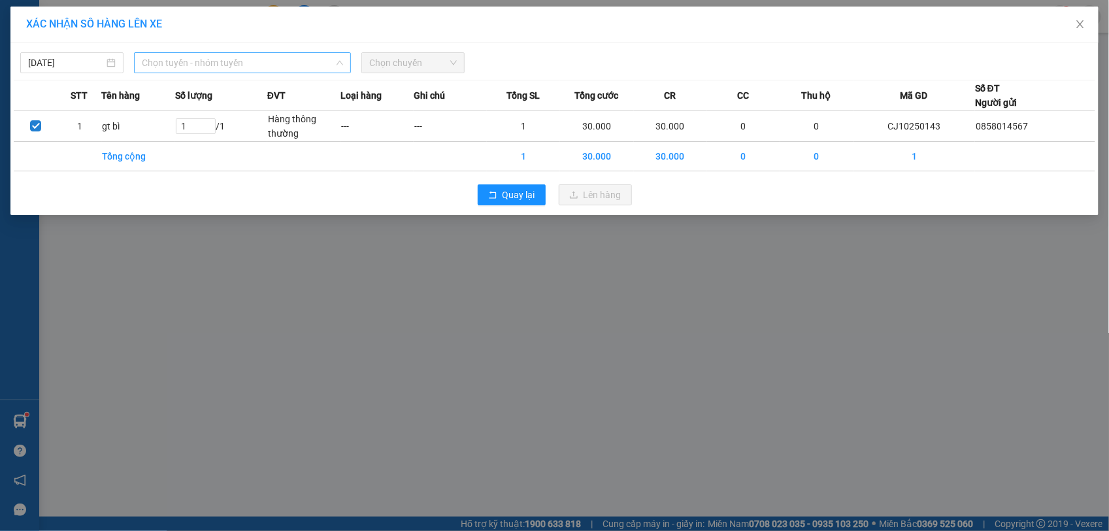
click at [193, 72] on span "Chọn tuyến - nhóm tuyến" at bounding box center [242, 63] width 201 height 20
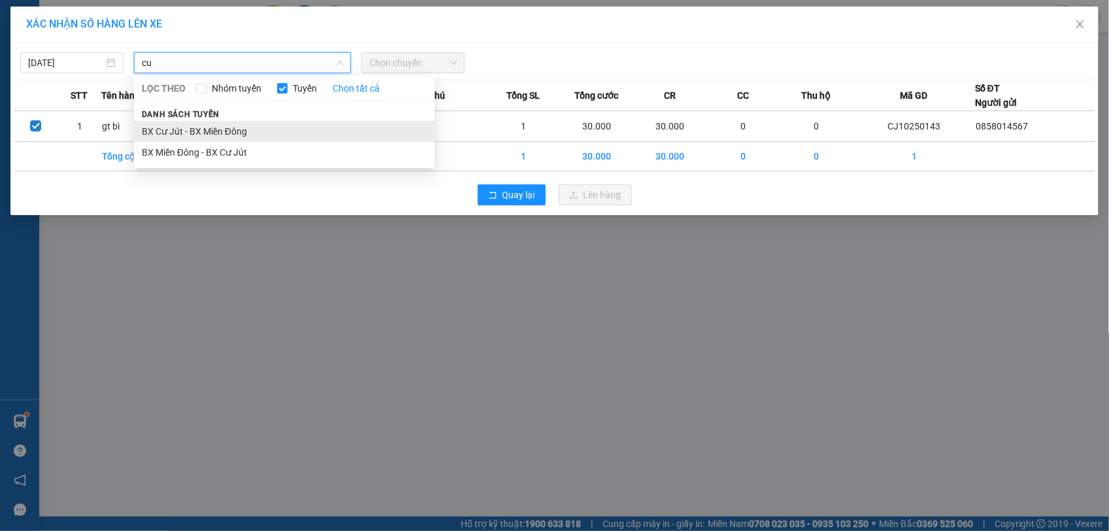
type input "cu"
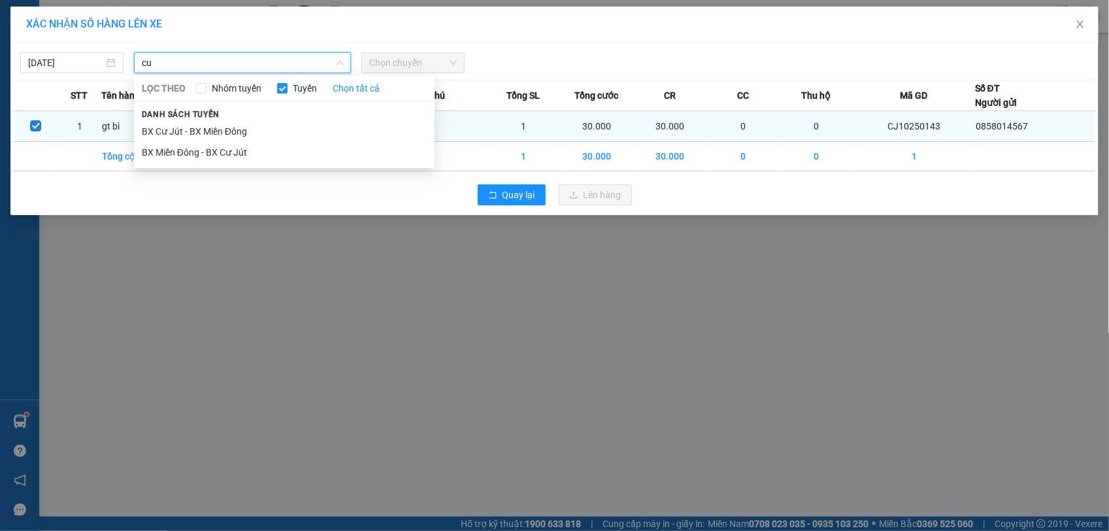
click at [222, 139] on li "BX Cư Jút - BX Miền Đông" at bounding box center [284, 131] width 301 height 21
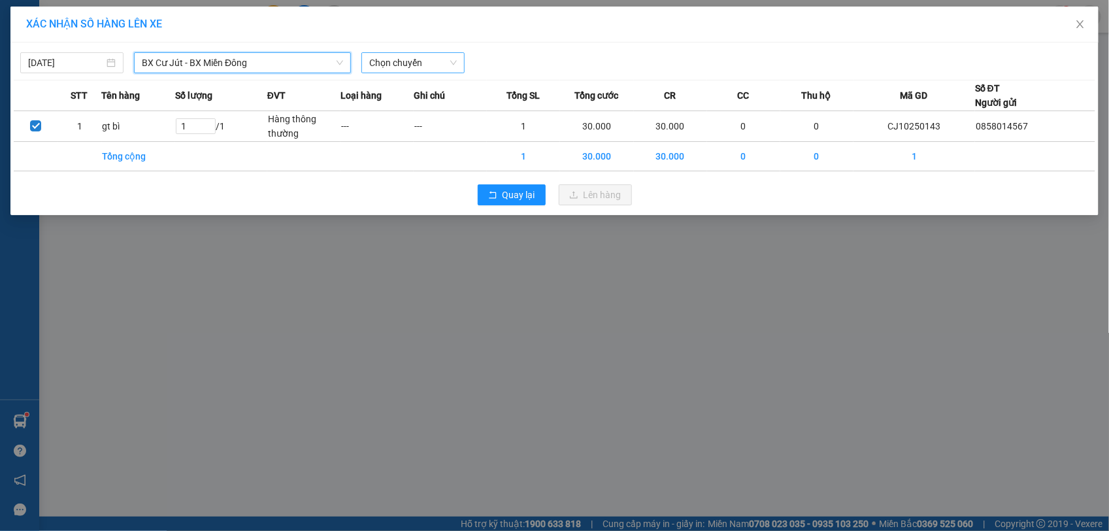
click at [393, 56] on span "Chọn chuyến" at bounding box center [413, 63] width 88 height 20
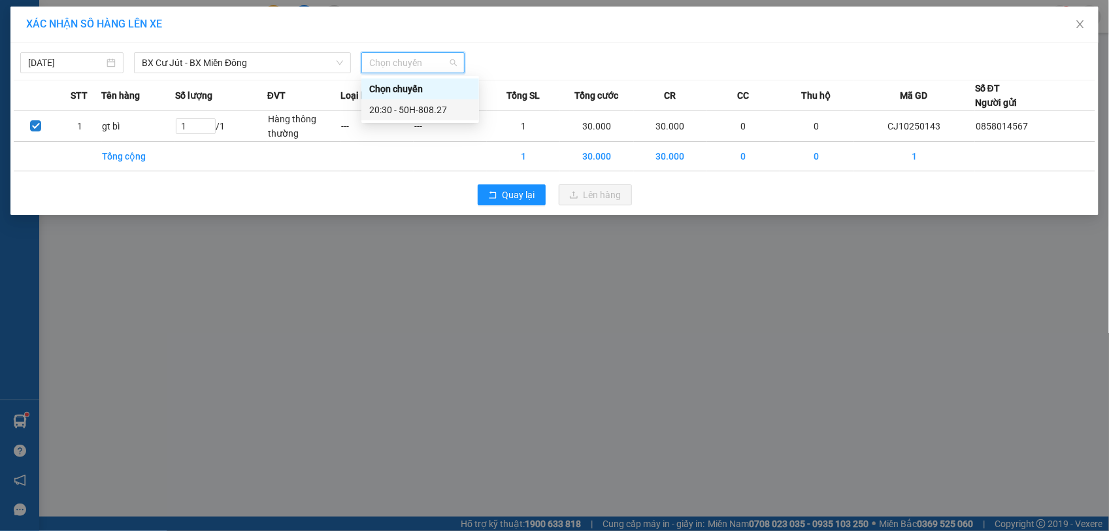
click at [371, 111] on div "20:30 - 50H-808.27" at bounding box center [420, 110] width 102 height 14
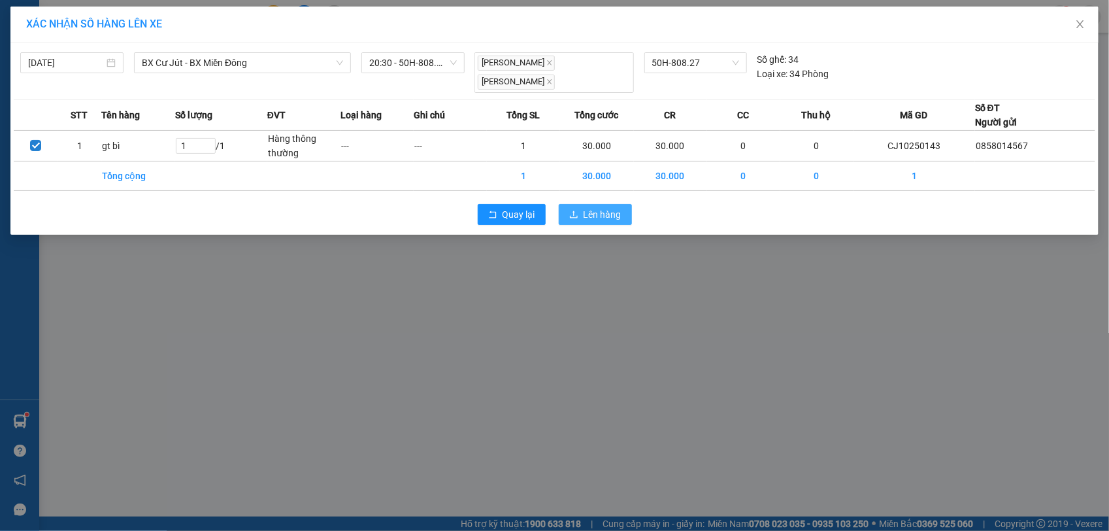
click at [591, 207] on span "Lên hàng" at bounding box center [602, 214] width 38 height 14
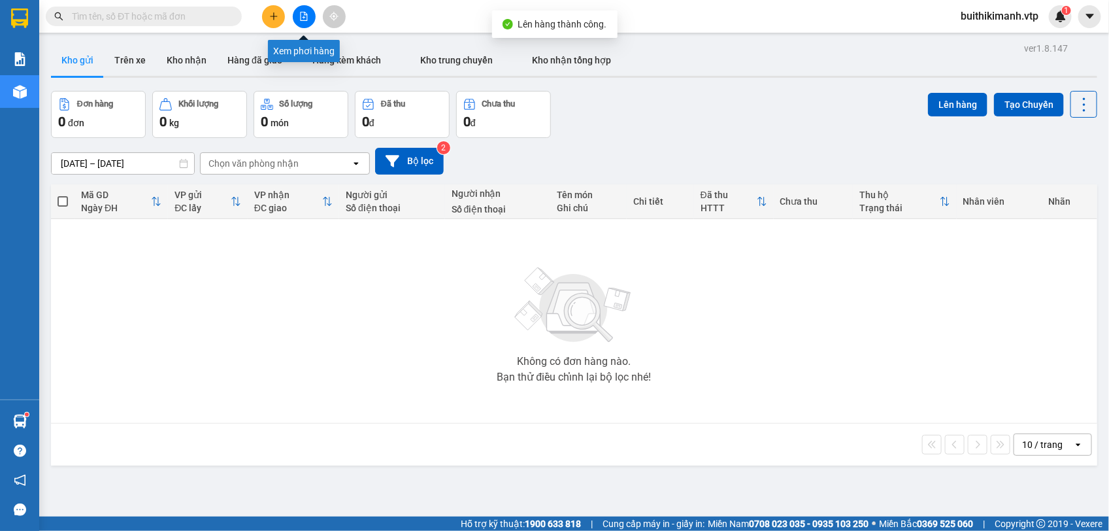
click at [305, 15] on icon "file-add" at bounding box center [303, 16] width 9 height 9
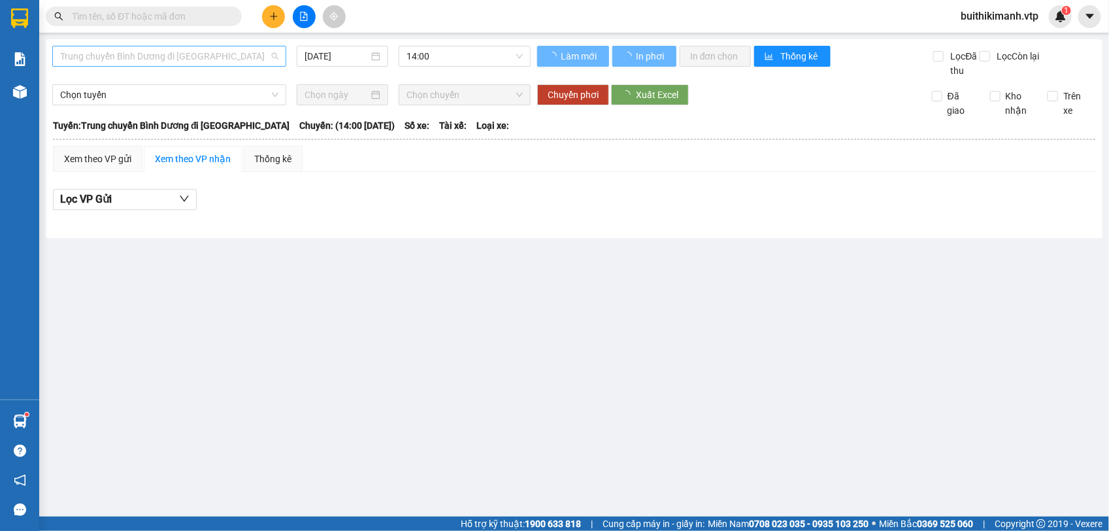
click at [184, 53] on span "Trung chuyển Bình Dương đi [GEOGRAPHIC_DATA]" at bounding box center [169, 56] width 218 height 20
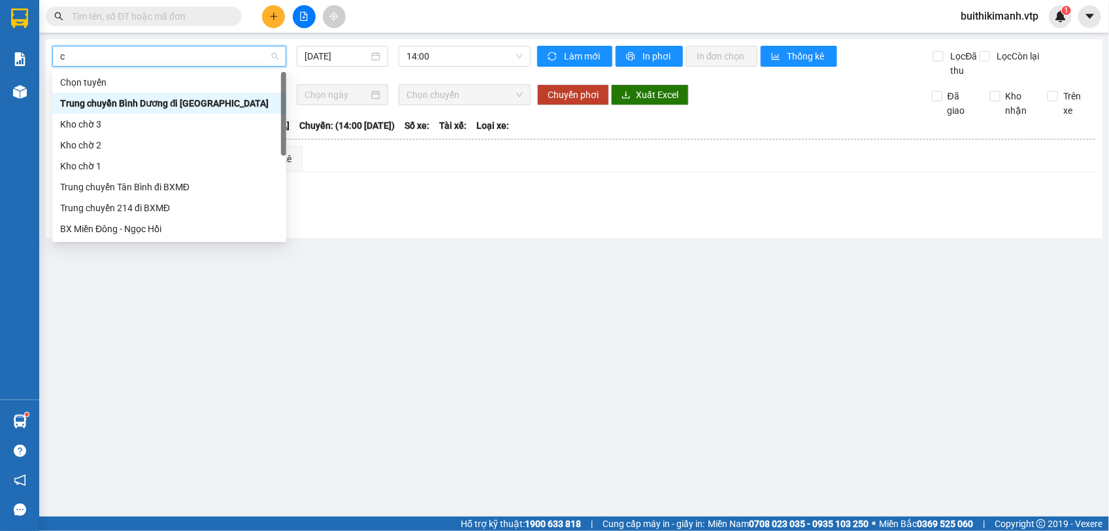
type input "cu"
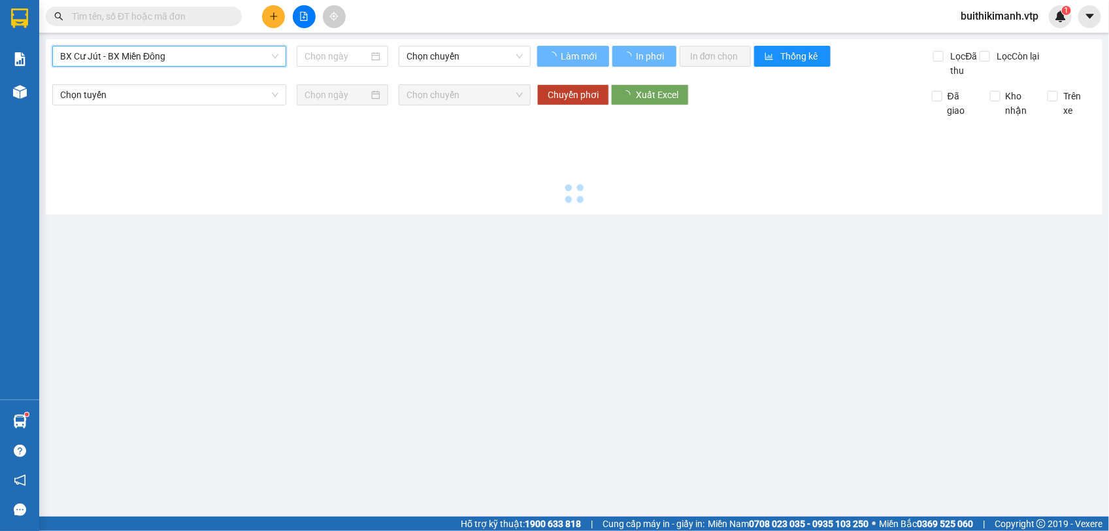
type input "[DATE]"
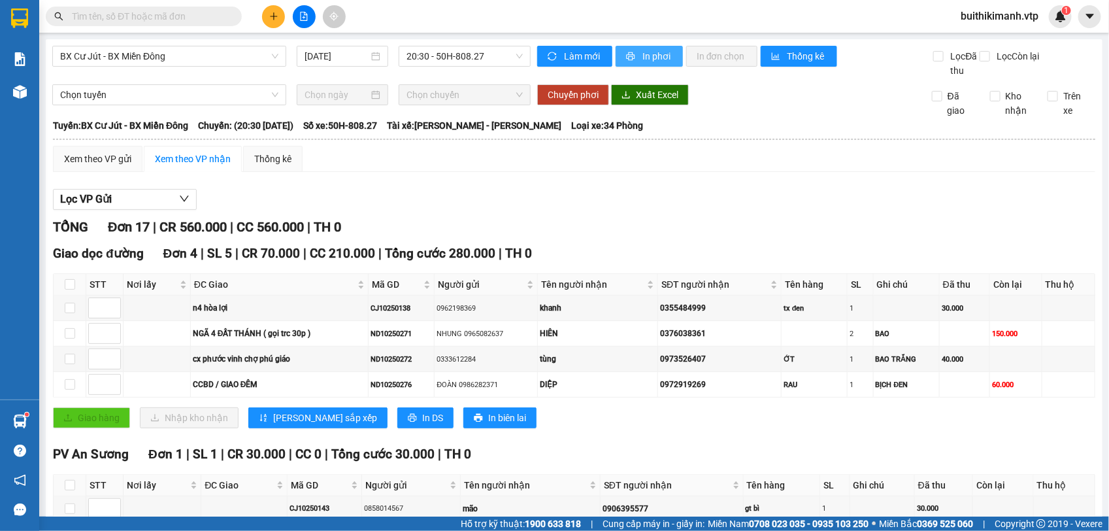
click at [628, 54] on icon "printer" at bounding box center [630, 56] width 8 height 8
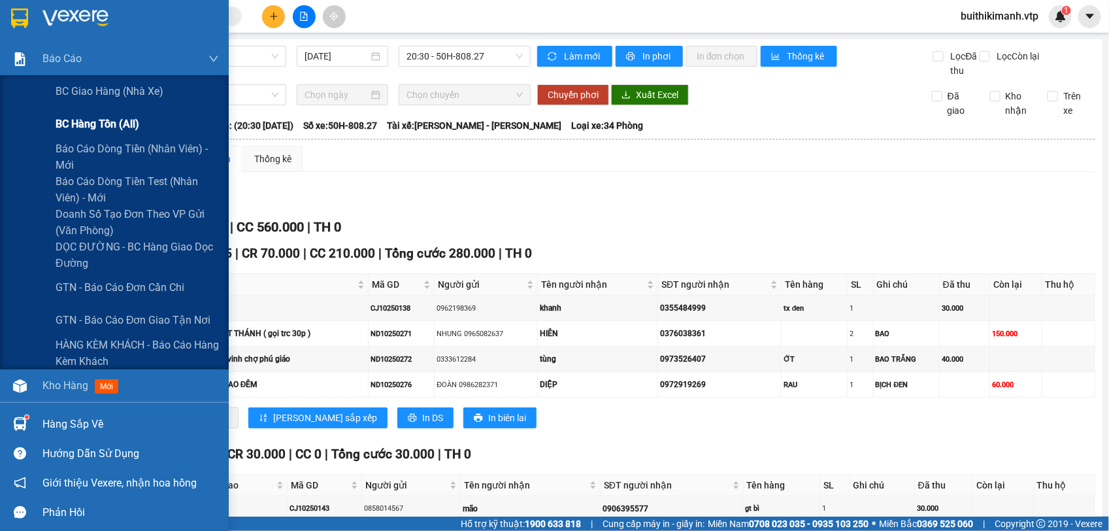
click at [73, 136] on div "BC hàng tồn (all)" at bounding box center [137, 124] width 163 height 33
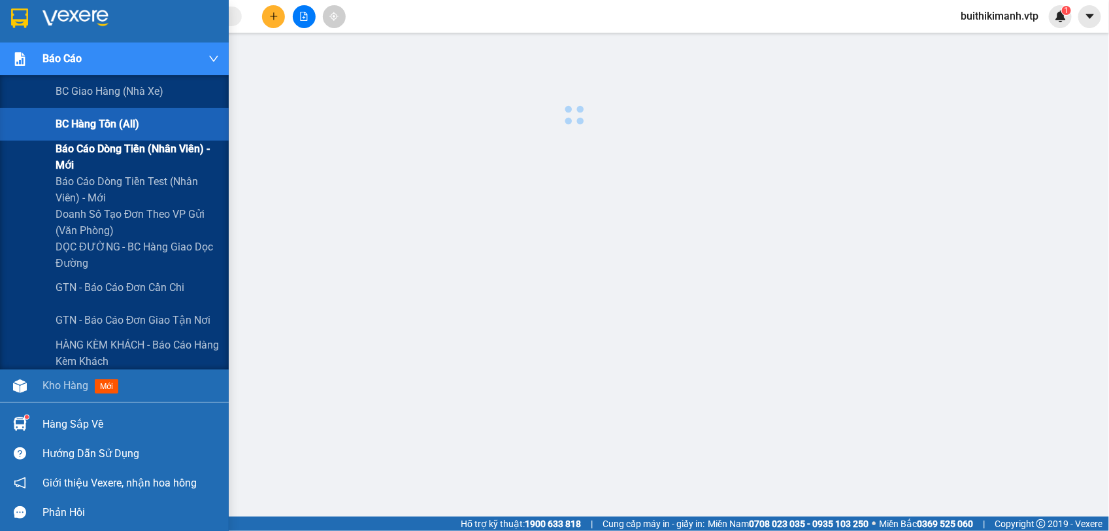
click at [74, 144] on span "Báo cáo dòng tiền (nhân viên) - mới" at bounding box center [137, 156] width 163 height 33
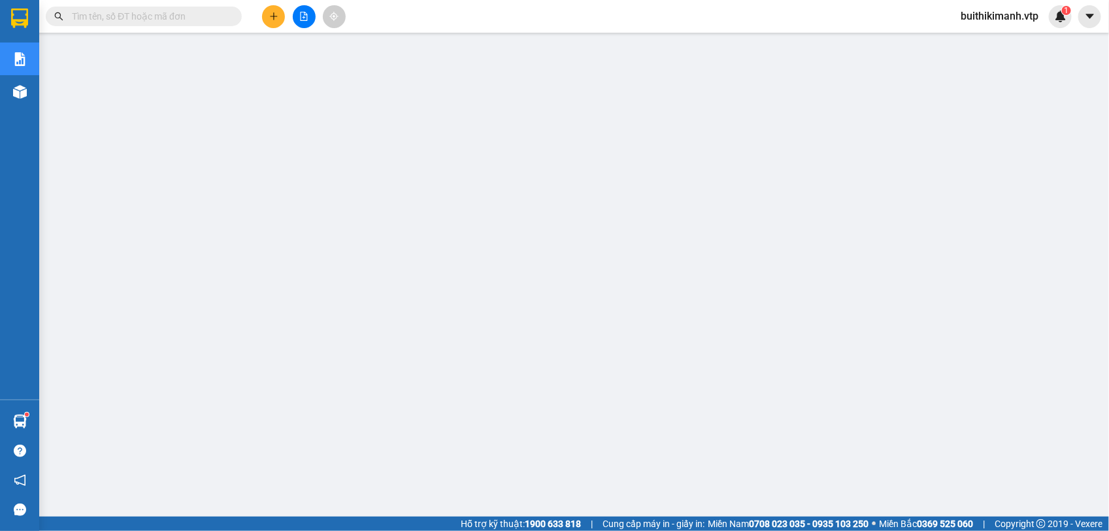
click at [494, 10] on div "Kết quả tìm kiếm ( 0 ) Bộ lọc No Data buithikimanh.vtp 1" at bounding box center [554, 16] width 1109 height 33
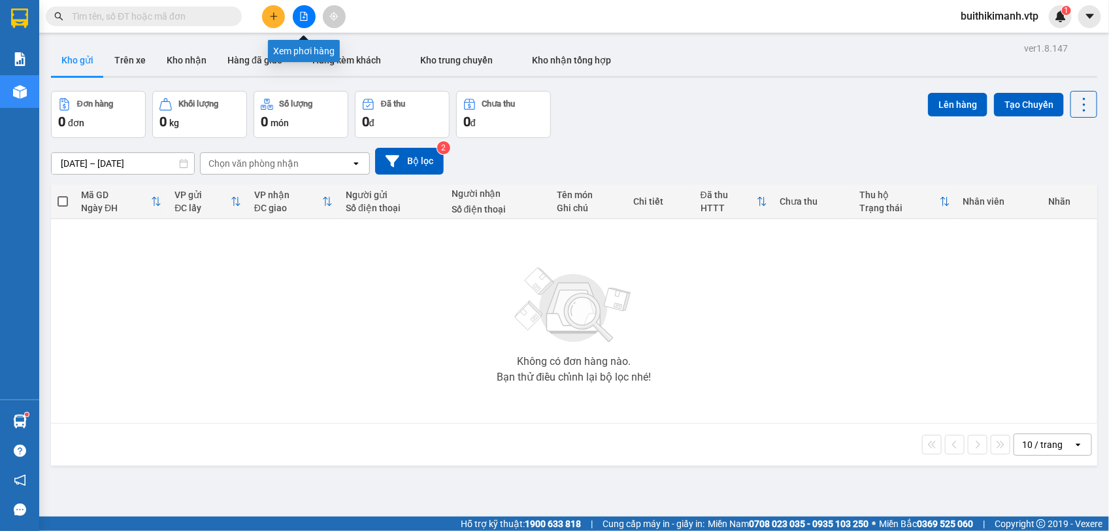
click at [301, 17] on icon "file-add" at bounding box center [303, 16] width 9 height 9
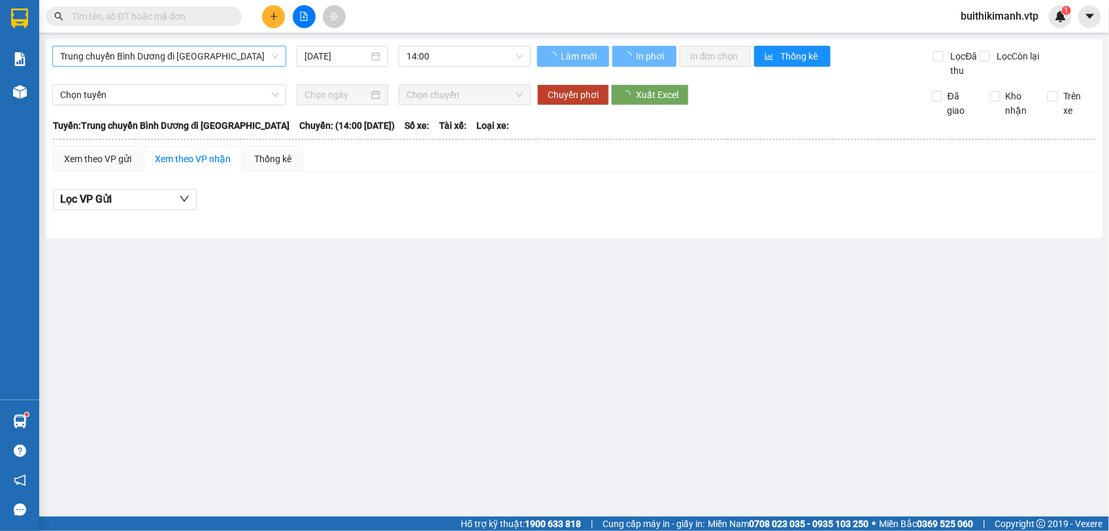
click at [227, 53] on span "Trung chuyển Bình Dương đi [GEOGRAPHIC_DATA]" at bounding box center [169, 56] width 218 height 20
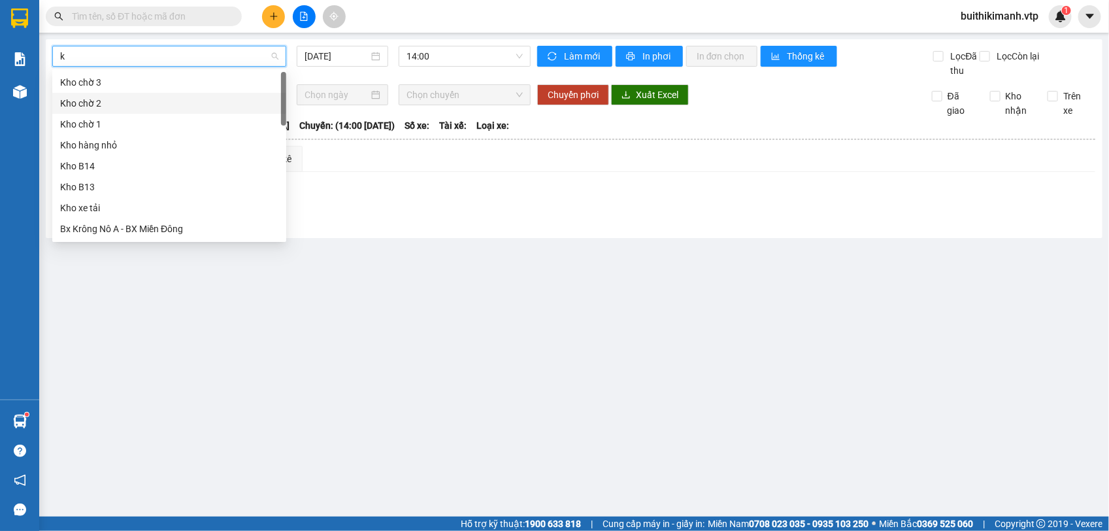
type input "kn"
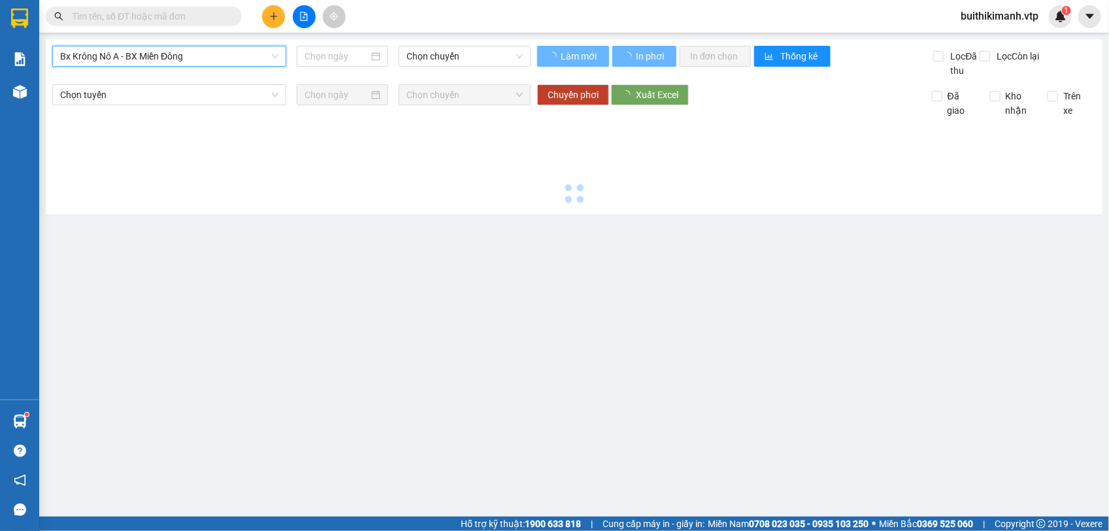
type input "[DATE]"
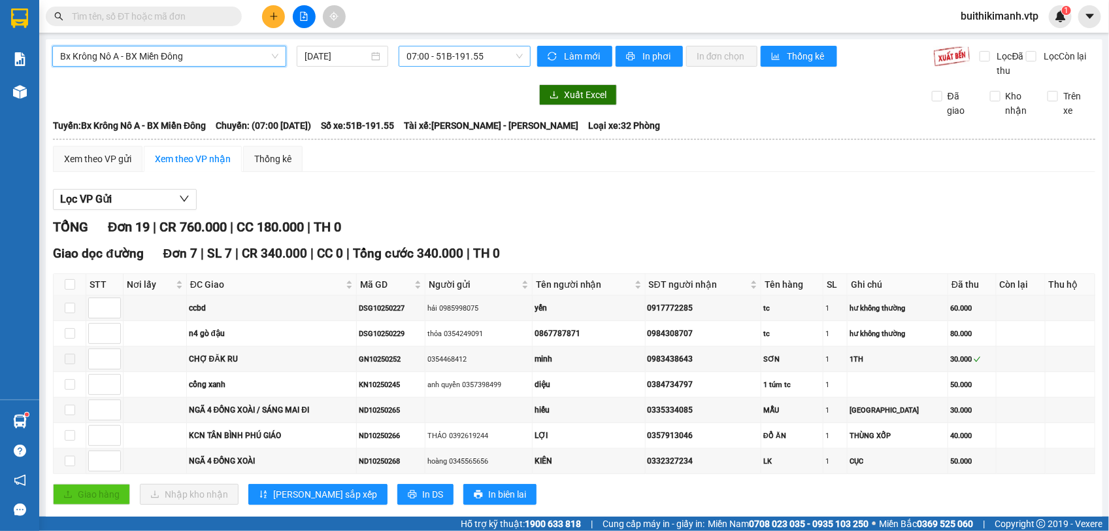
click at [488, 53] on span "07:00 - 51B-191.55" at bounding box center [464, 56] width 116 height 20
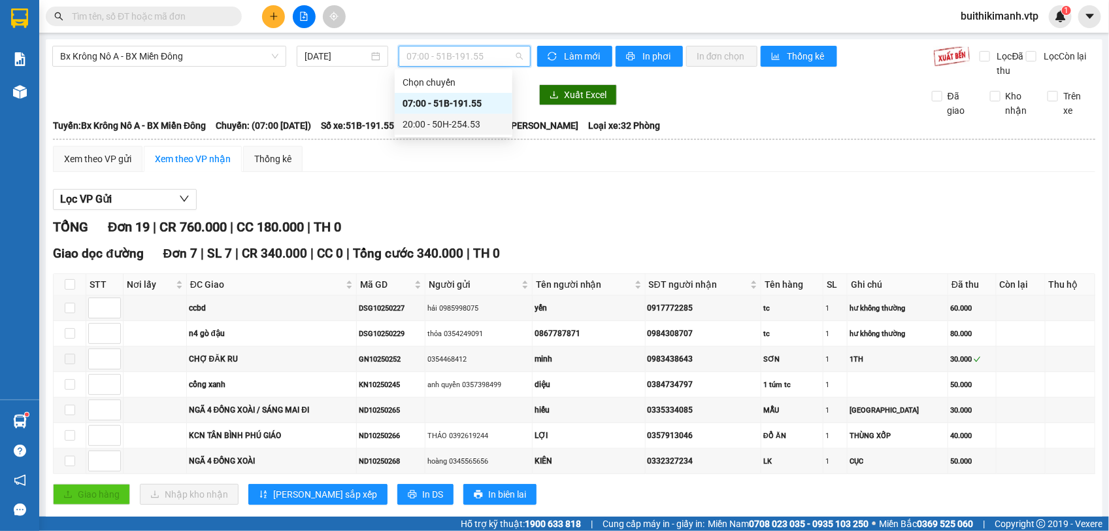
click at [475, 122] on div "20:00 - 50H-254.53" at bounding box center [453, 124] width 102 height 14
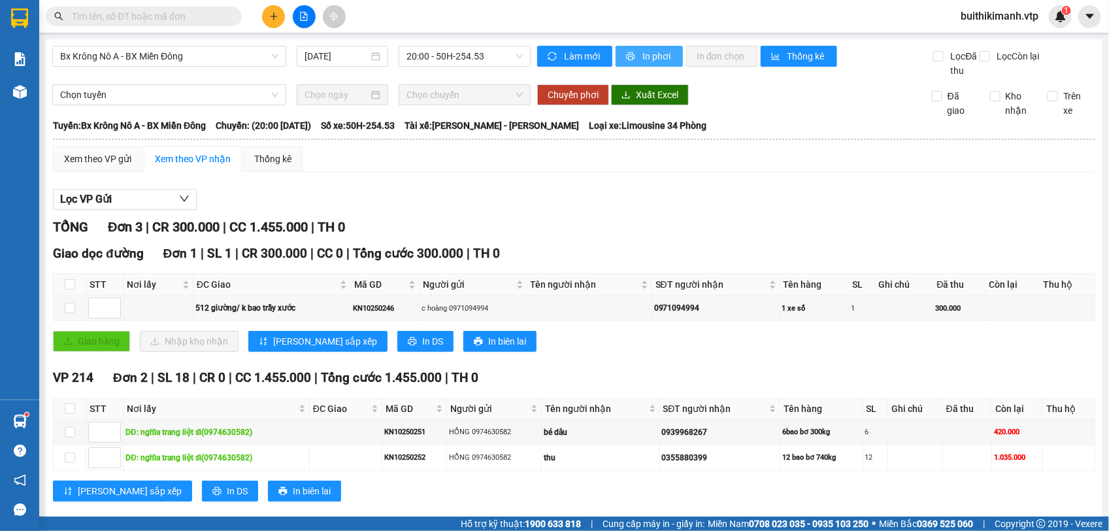
click at [655, 56] on span "In phơi" at bounding box center [657, 56] width 30 height 14
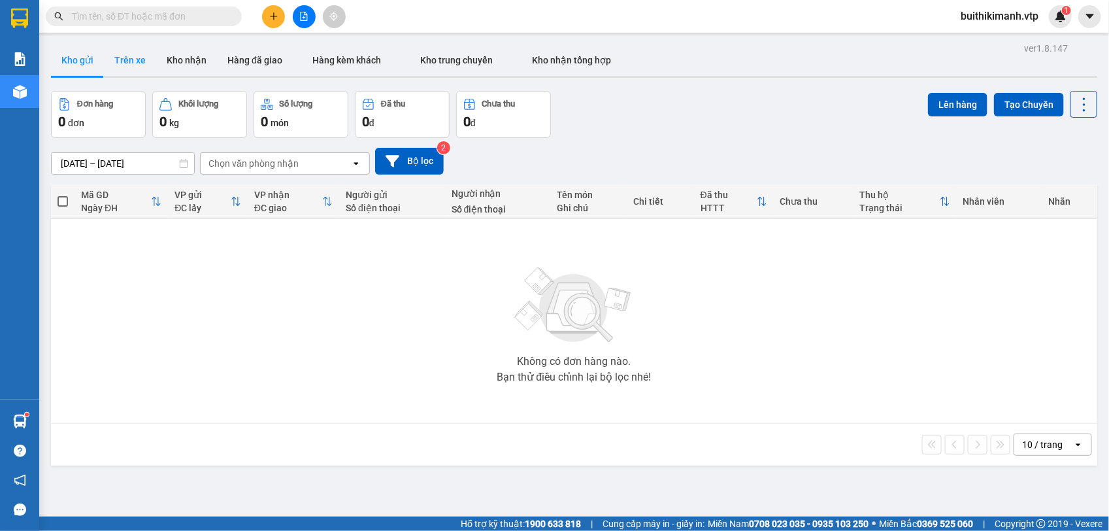
click at [124, 59] on button "Trên xe" at bounding box center [130, 59] width 52 height 31
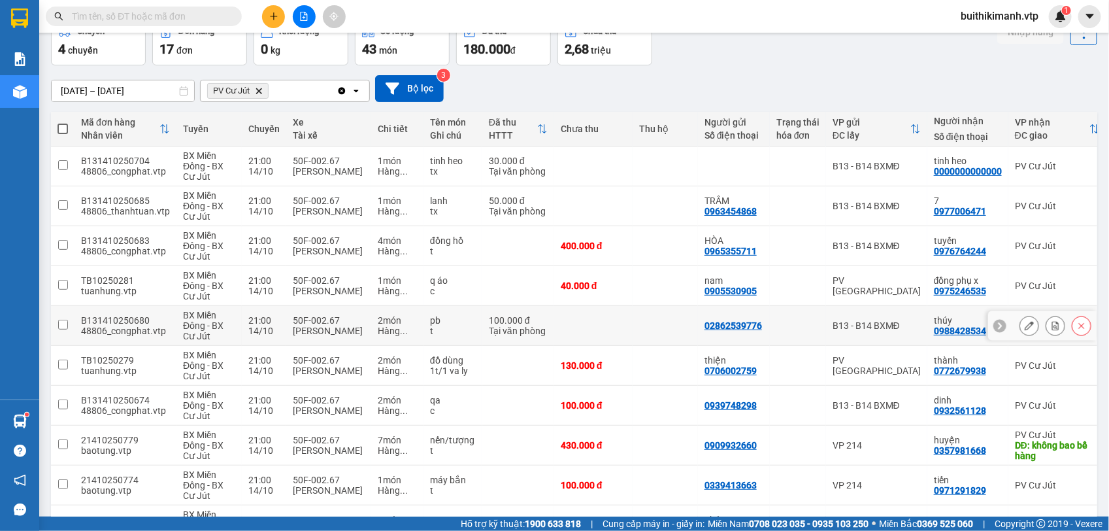
scroll to position [161, 0]
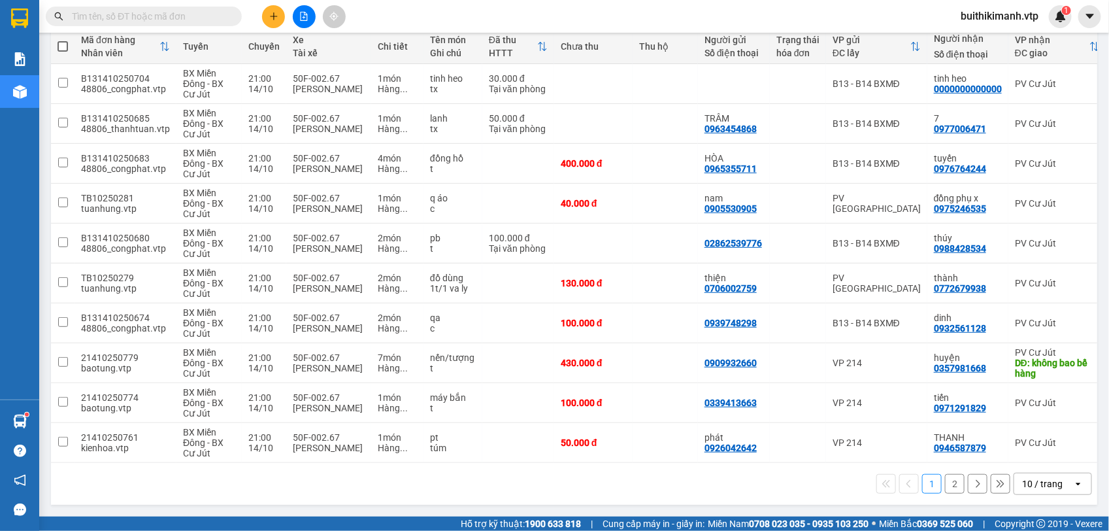
drag, startPoint x: 644, startPoint y: 463, endPoint x: 714, endPoint y: 462, distance: 69.9
click at [714, 463] on div "1 2 10 / trang open" at bounding box center [574, 484] width 1046 height 42
drag, startPoint x: 729, startPoint y: 455, endPoint x: 789, endPoint y: 457, distance: 60.1
click at [789, 457] on div "Mã đơn hàng Nhân viên Tuyến Chuyến Xe Tài xế Chi tiết Tên món Ghi chú Đã thu HT…" at bounding box center [574, 245] width 1046 height 433
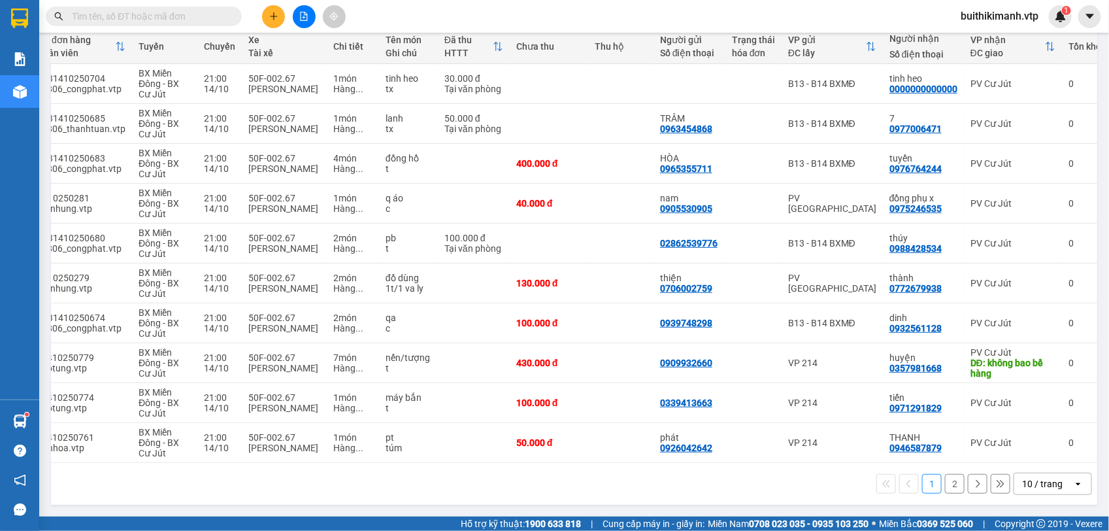
scroll to position [0, 25]
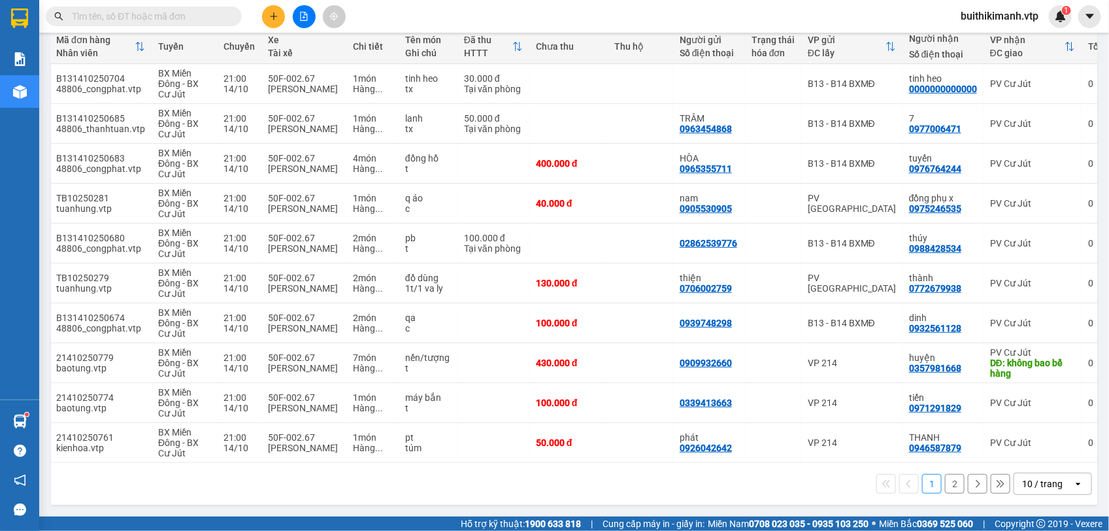
click at [945, 478] on button "2" at bounding box center [955, 484] width 20 height 20
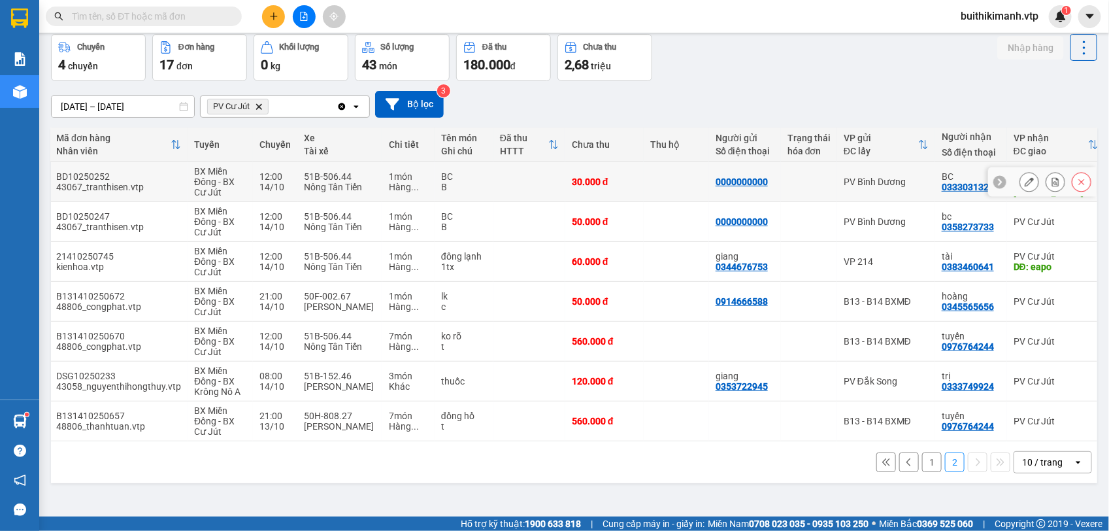
scroll to position [60, 0]
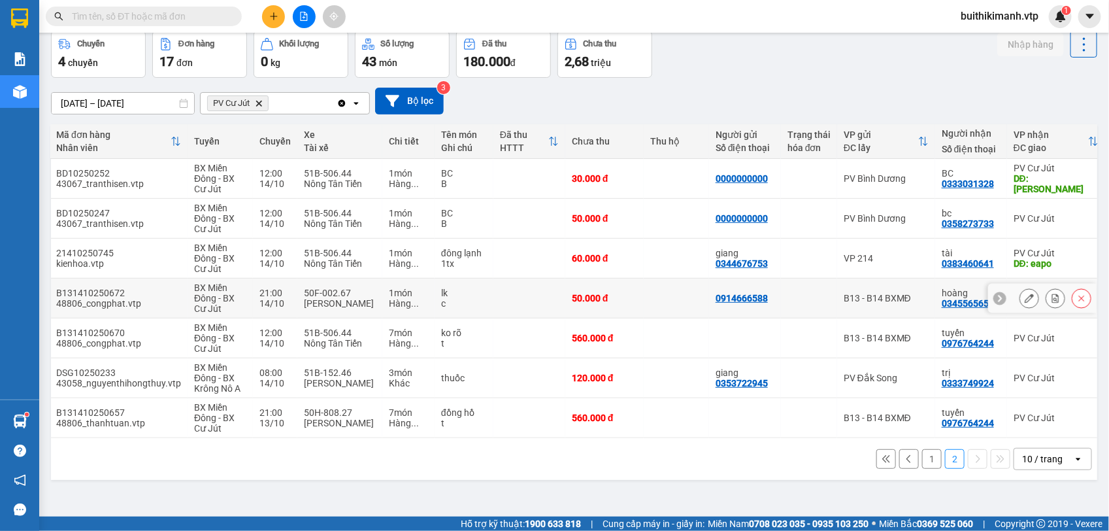
click at [715, 298] on div "0914666588" at bounding box center [741, 298] width 52 height 10
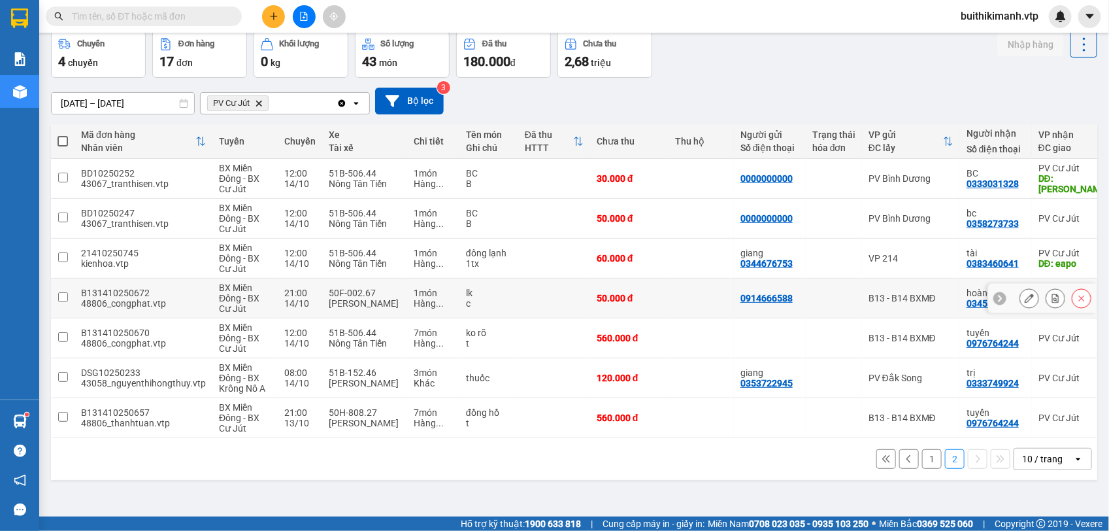
click at [687, 303] on td at bounding box center [700, 298] width 65 height 40
checkbox input "true"
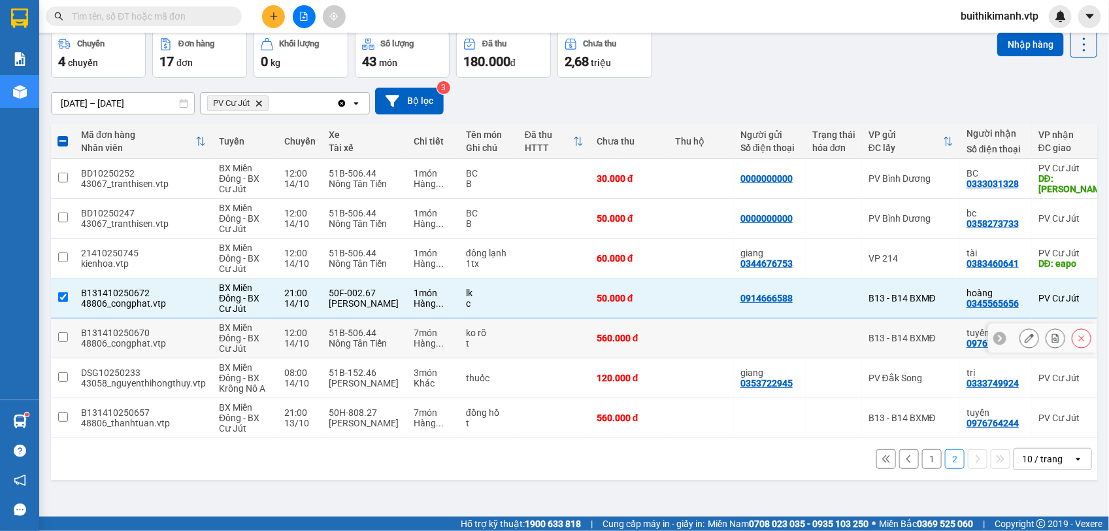
click at [694, 332] on td at bounding box center [700, 338] width 65 height 40
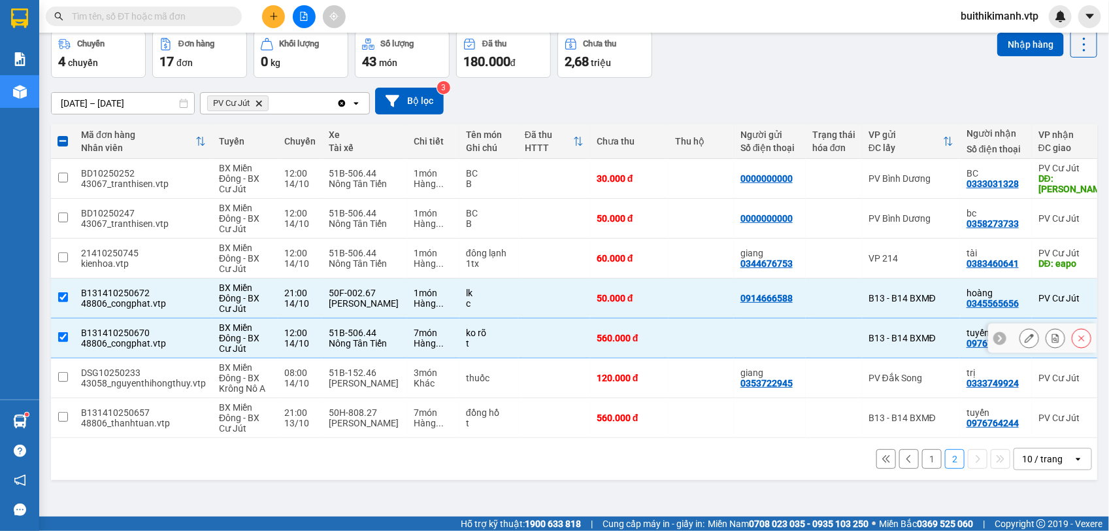
click at [674, 342] on td at bounding box center [700, 338] width 65 height 40
checkbox input "false"
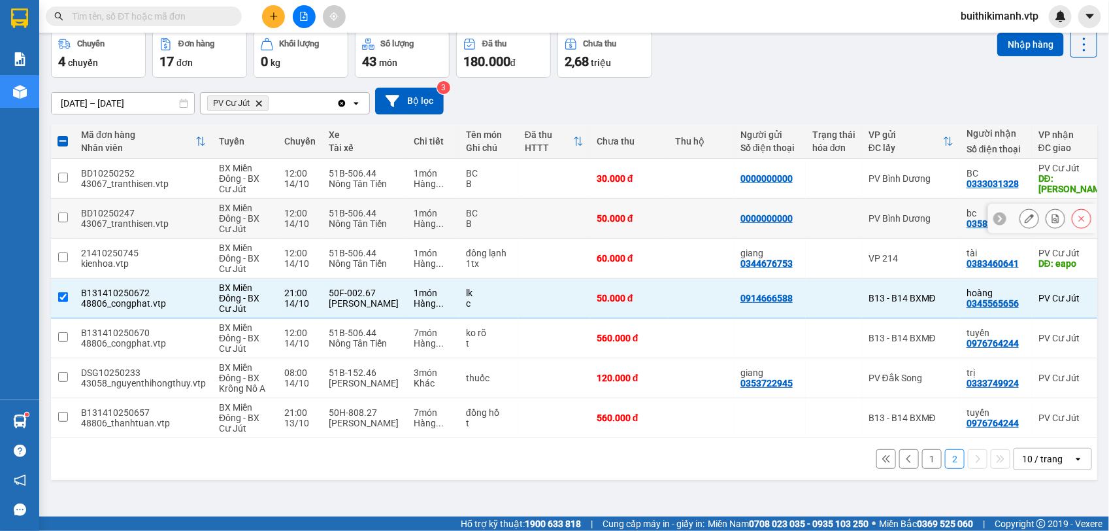
click at [683, 223] on td at bounding box center [700, 219] width 65 height 40
checkbox input "true"
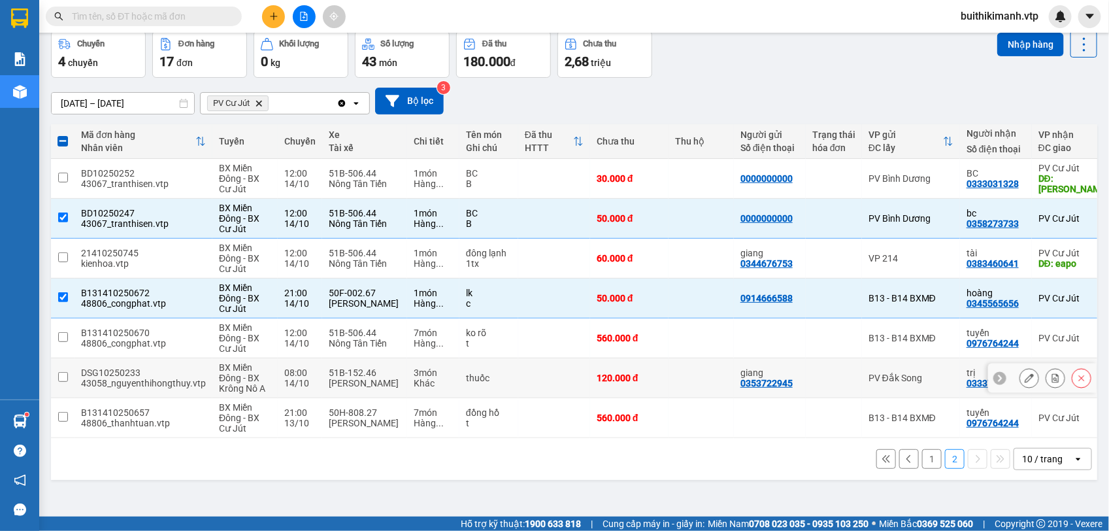
click at [868, 383] on div "PV Đắk Song" at bounding box center [910, 377] width 85 height 10
checkbox input "true"
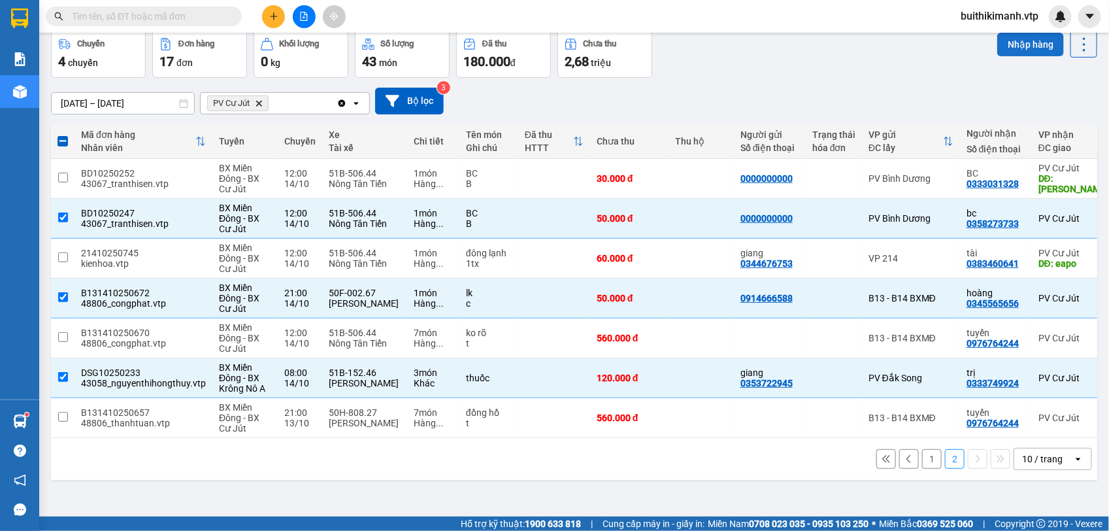
click at [1026, 41] on button "Nhập hàng" at bounding box center [1030, 45] width 67 height 24
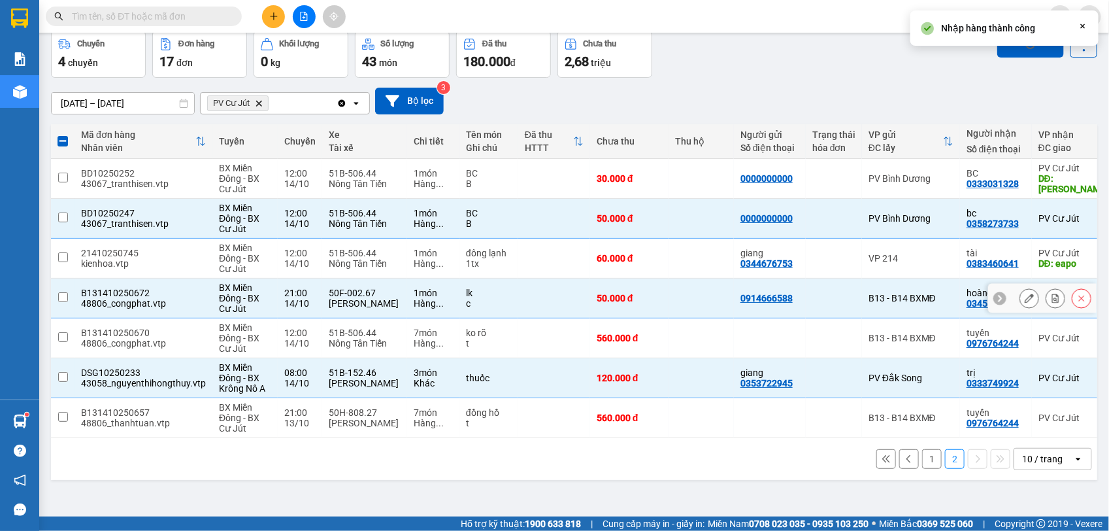
checkbox input "false"
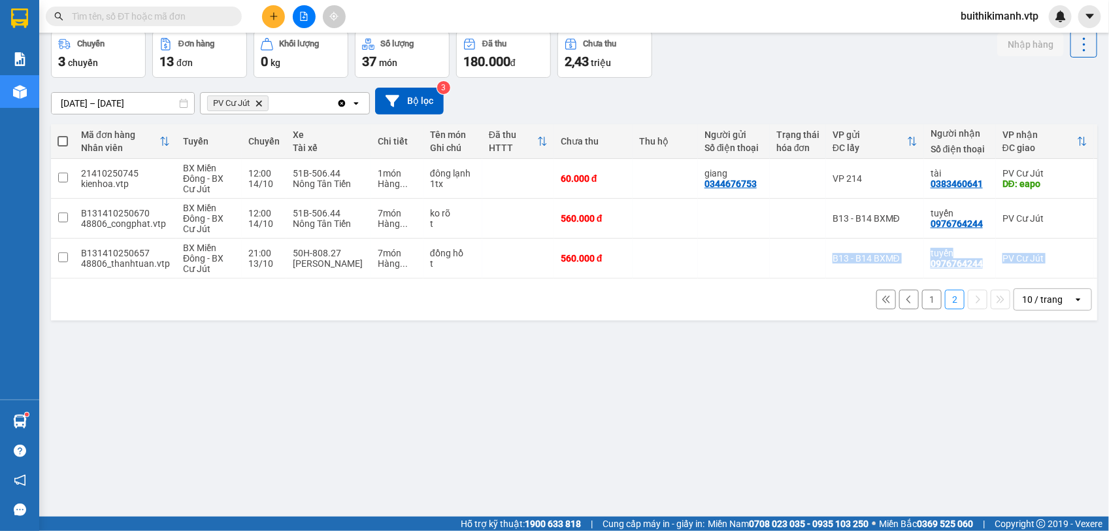
drag, startPoint x: 702, startPoint y: 272, endPoint x: 668, endPoint y: 285, distance: 37.0
click at [668, 285] on div "Mã đơn hàng Nhân viên Tuyến Chuyến Xe Tài xế Chi tiết Tên món Ghi chú Đã thu HT…" at bounding box center [574, 222] width 1046 height 196
click at [812, 333] on div "ver 1.8.147 Kho gửi Trên xe Kho nhận Hàng đã giao Hàng kèm khách Kho trung chuy…" at bounding box center [574, 244] width 1057 height 531
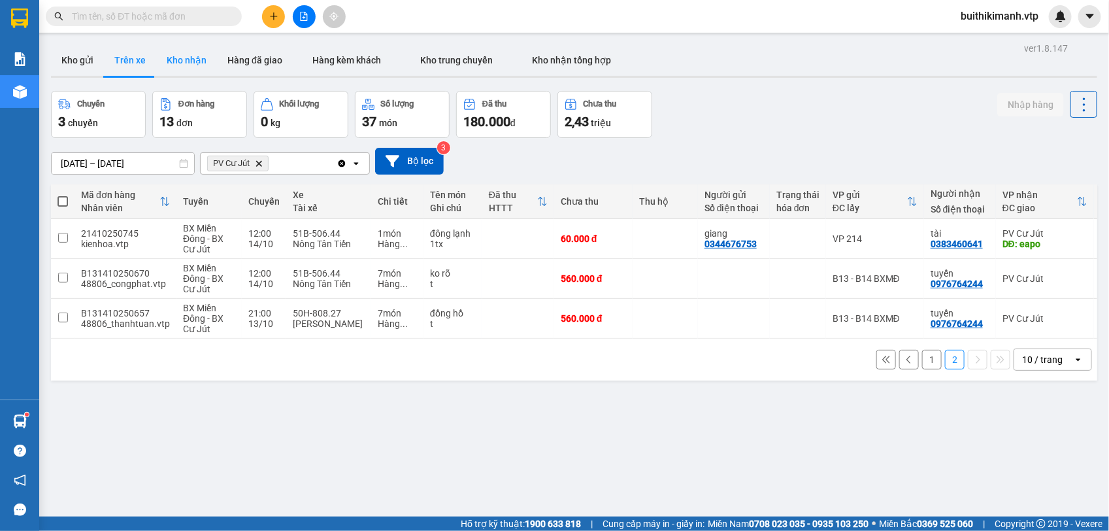
click at [175, 67] on button "Kho nhận" at bounding box center [186, 59] width 61 height 31
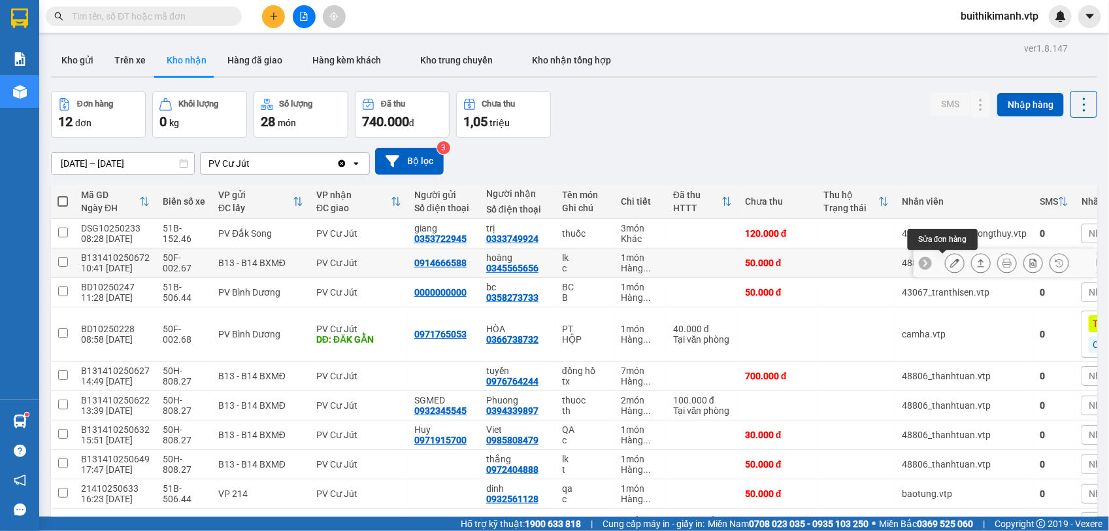
click at [945, 260] on button at bounding box center [954, 263] width 18 height 23
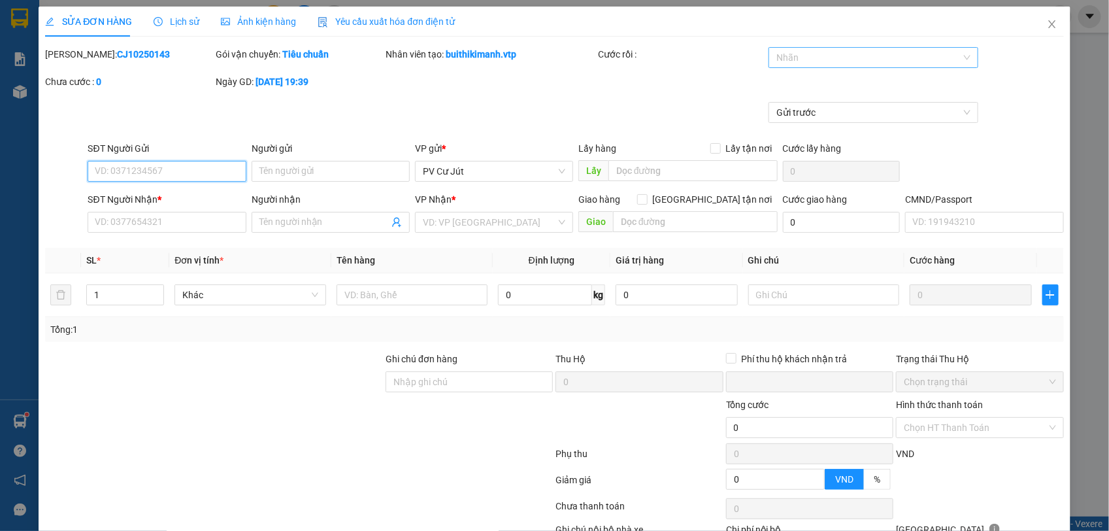
click at [836, 56] on div at bounding box center [867, 58] width 190 height 16
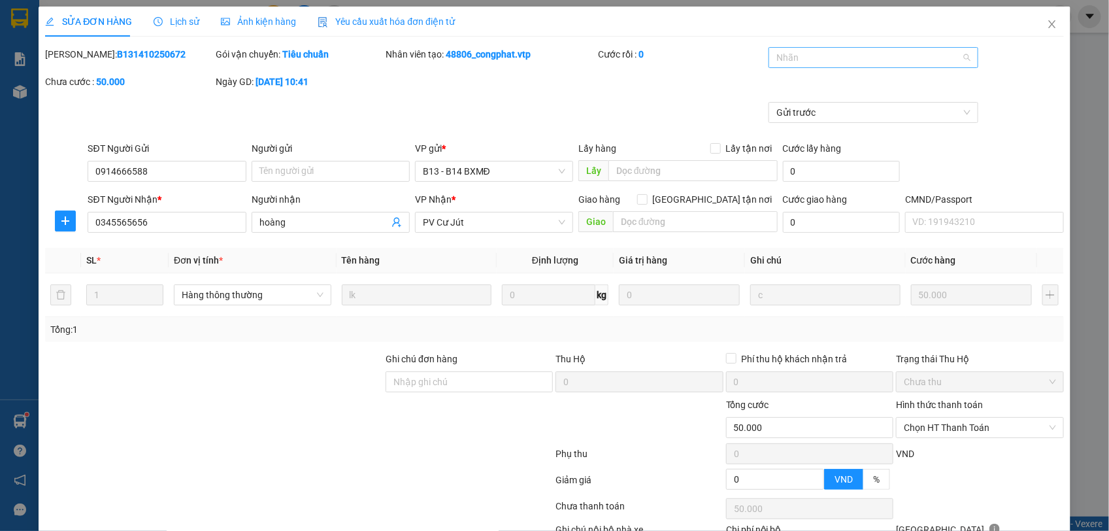
type input "0914666588"
type input "0345565656"
type input "hoàng"
type input "0"
type input "50.000"
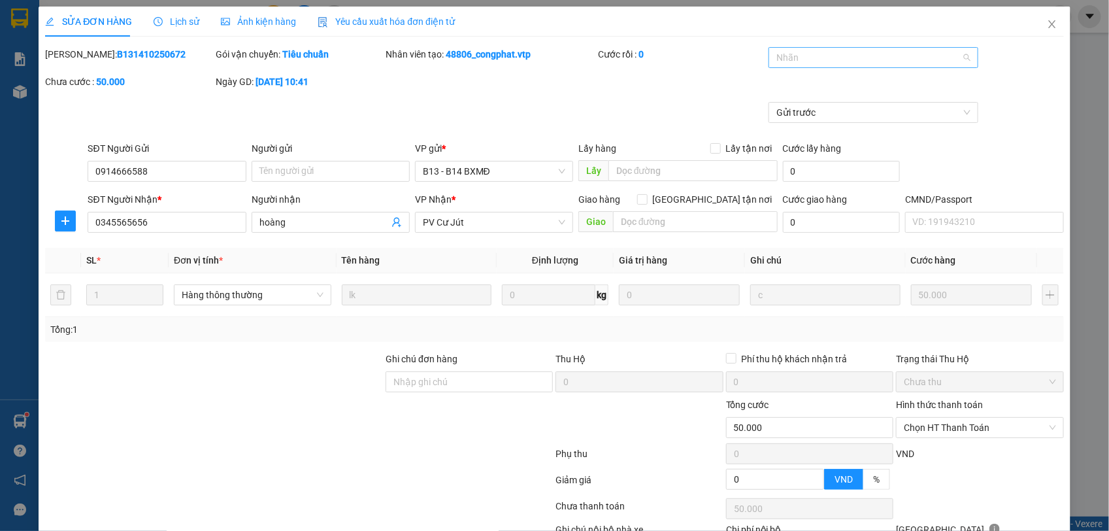
type input "50.000"
type input "2.500"
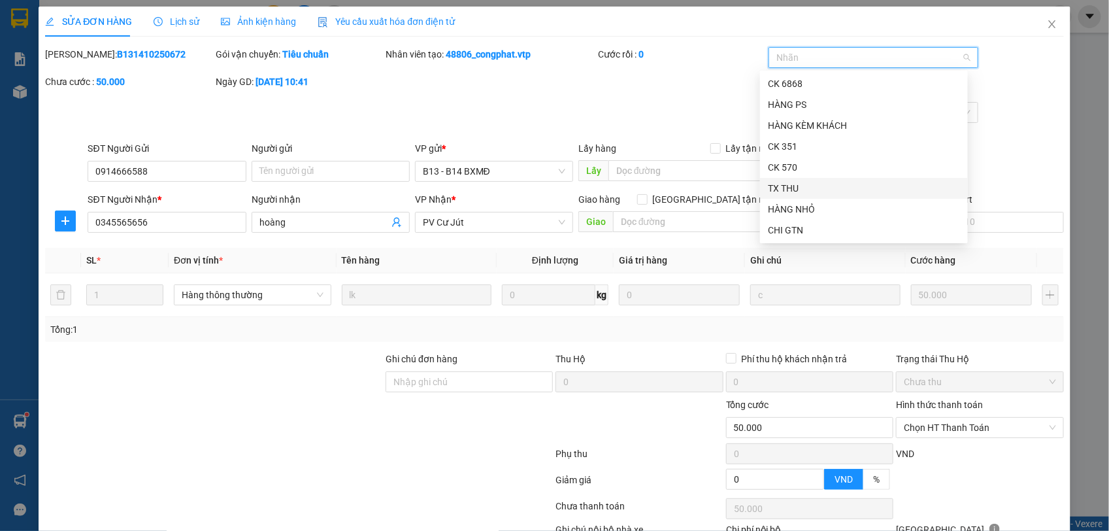
click at [798, 182] on div "TX THU" at bounding box center [864, 188] width 192 height 14
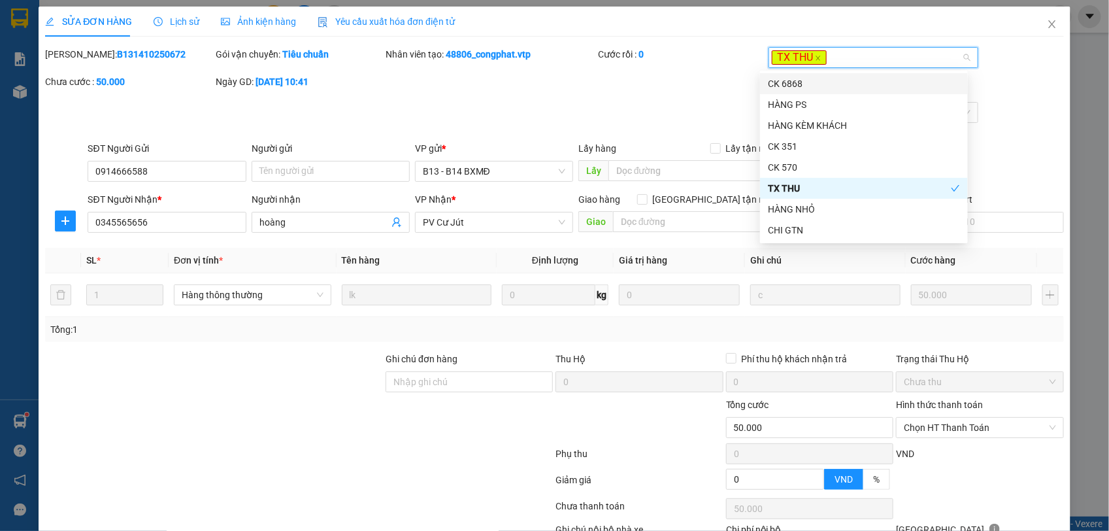
click at [694, 86] on div "Mã ĐH: B131410250672 Gói vận chuyển: Tiêu chuẩn Nhân viên tạo: 48806_congphat.v…" at bounding box center [554, 74] width 1021 height 55
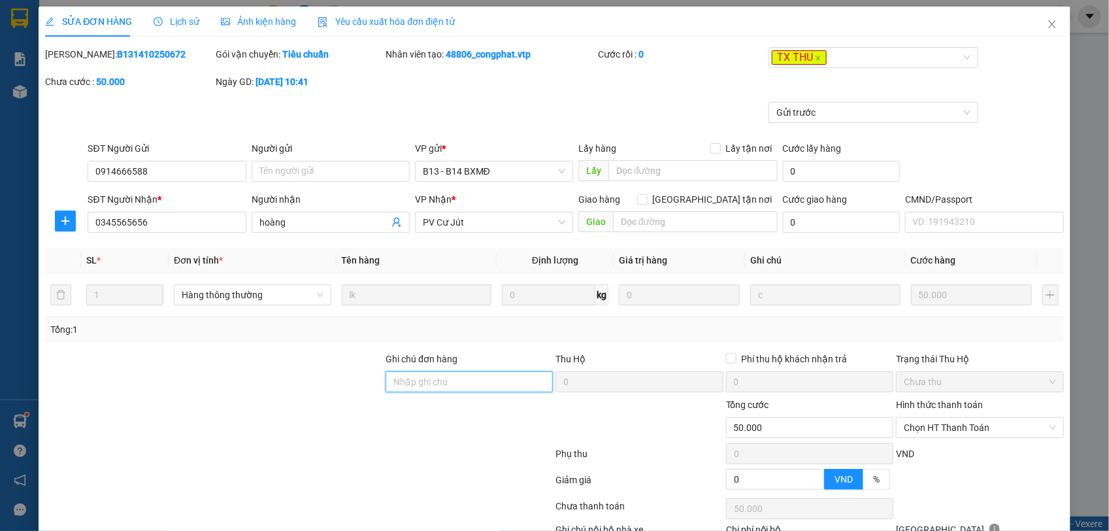
click at [438, 379] on input "Ghi chú đơn hàng" at bounding box center [469, 381] width 167 height 21
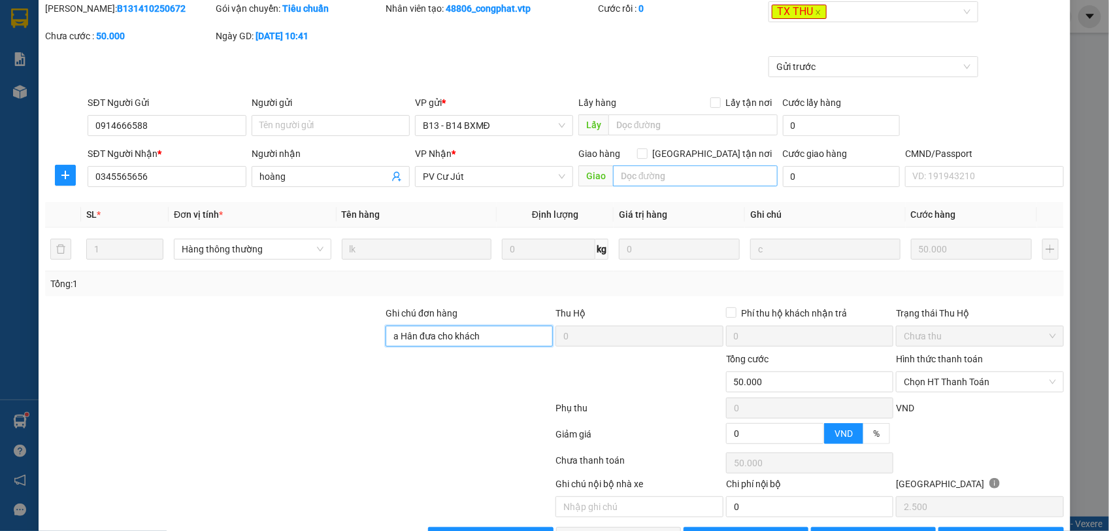
scroll to position [90, 0]
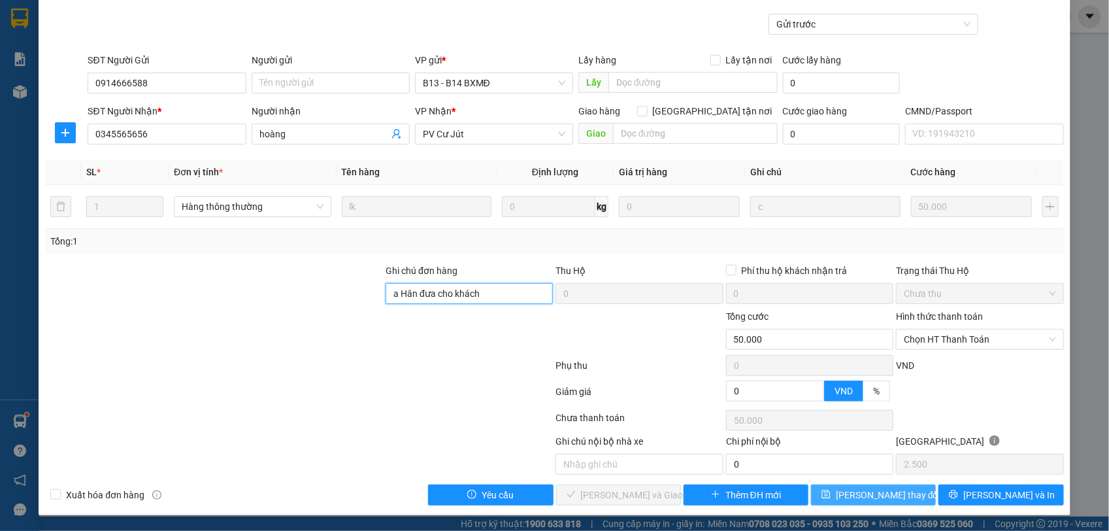
type input "a Hân đưa cho khách"
click at [861, 489] on span "[PERSON_NAME] thay đổi" at bounding box center [888, 494] width 105 height 14
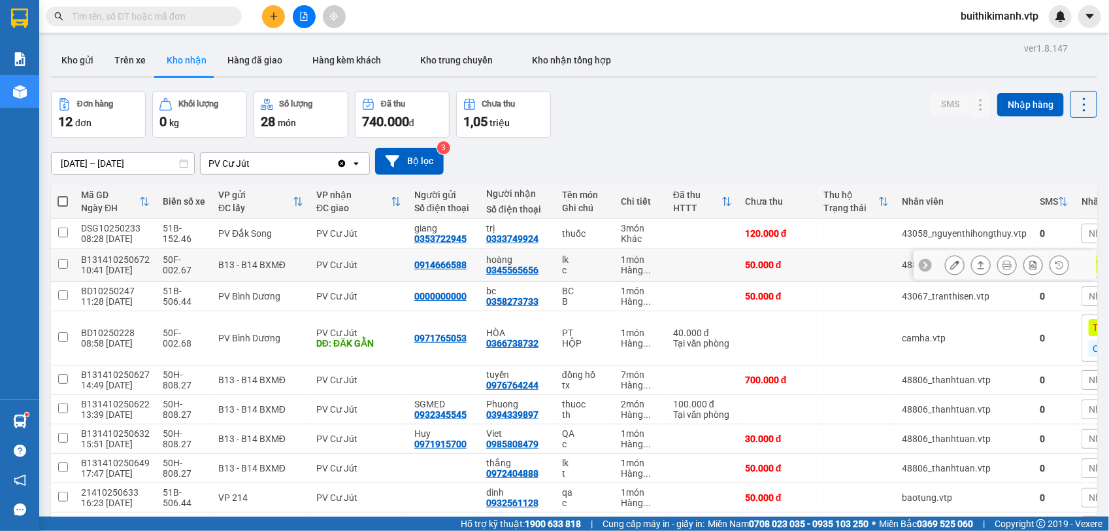
click at [948, 269] on button at bounding box center [954, 265] width 18 height 23
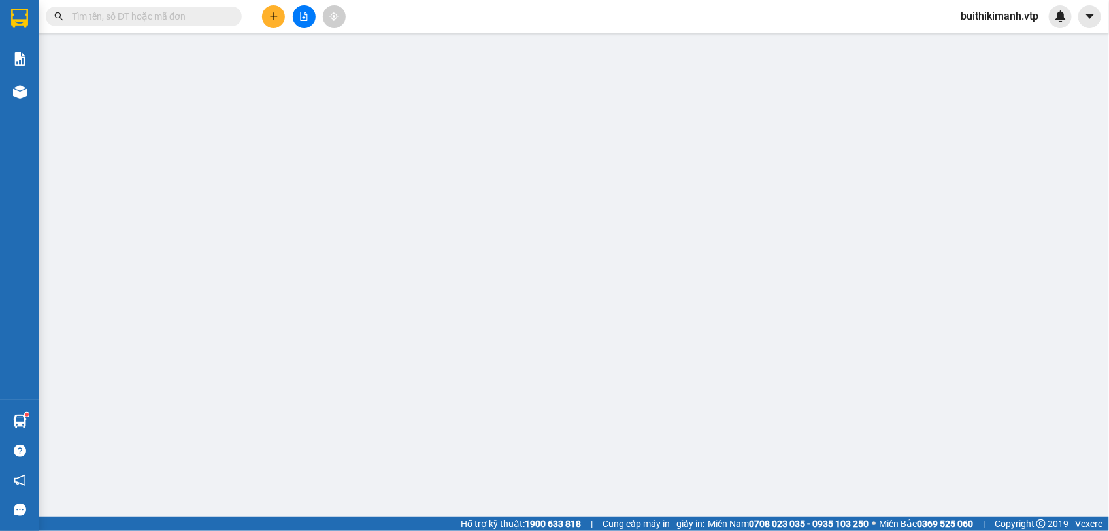
type input "2.500"
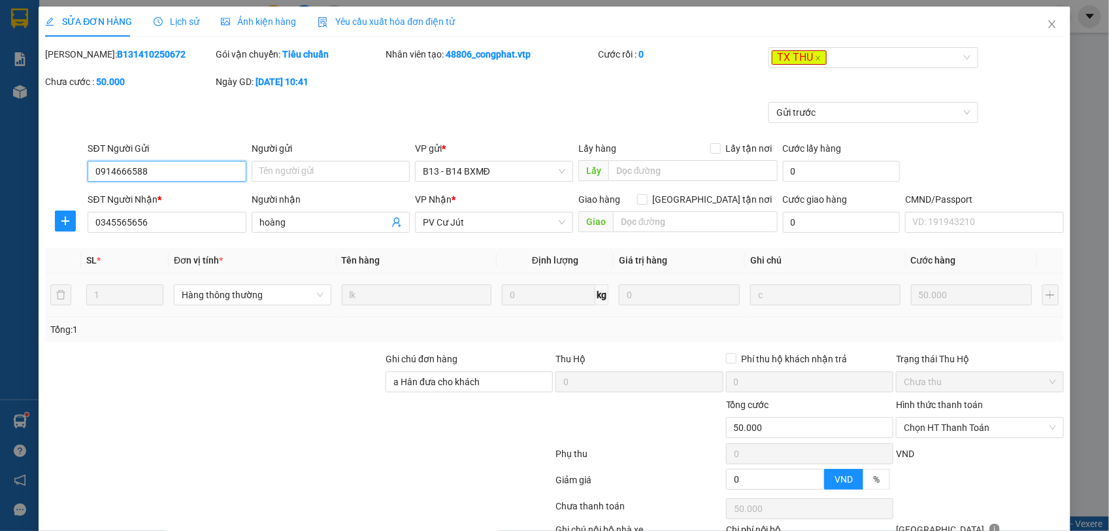
type input "0914666588"
type input "0345565656"
type input "hoàng"
type input "a Hân đưa cho khách"
type input "0"
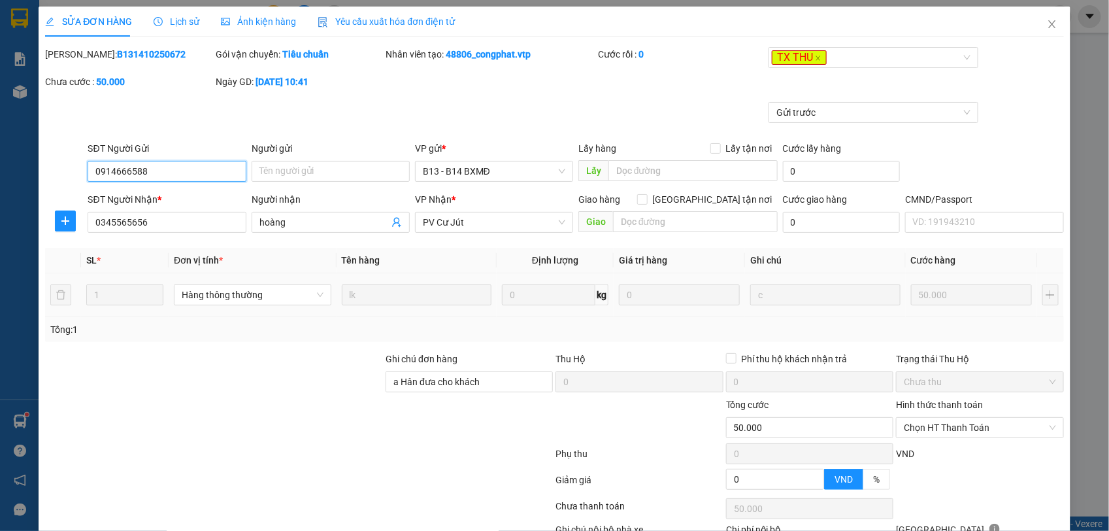
type input "50.000"
click at [1047, 20] on icon "close" at bounding box center [1052, 24] width 10 height 10
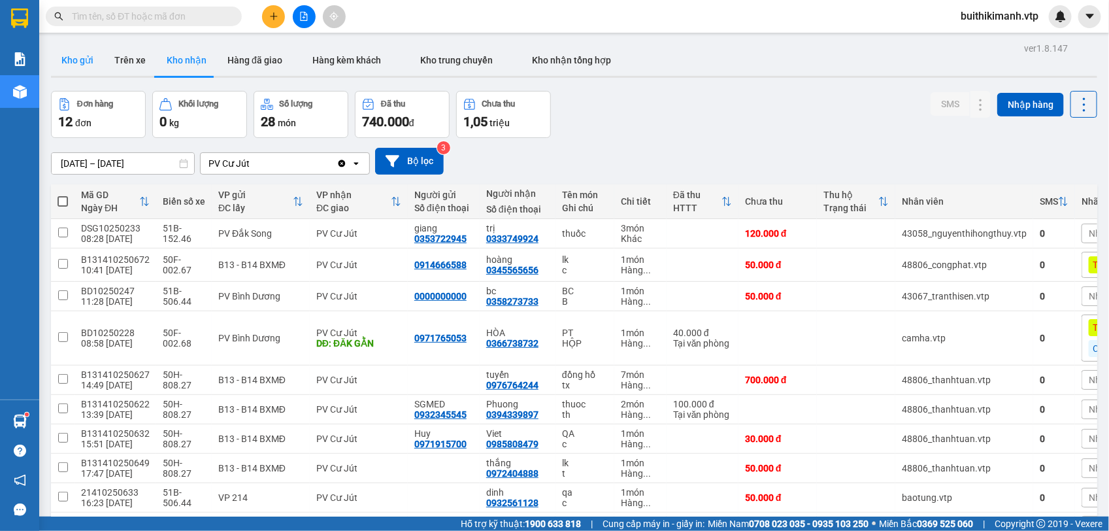
click at [73, 54] on button "Kho gửi" at bounding box center [77, 59] width 53 height 31
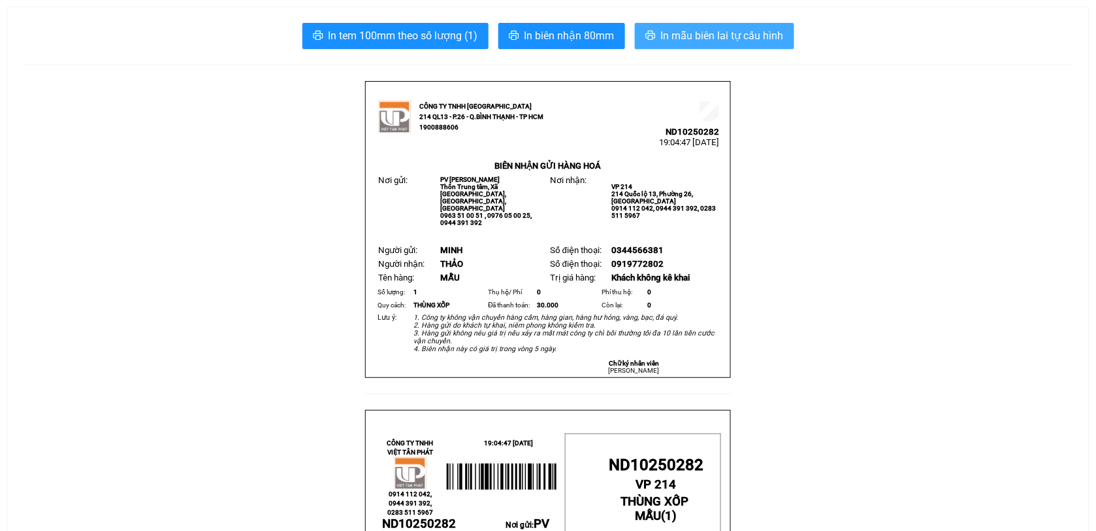
click at [657, 35] on button "In mẫu biên lai tự cấu hình" at bounding box center [714, 36] width 159 height 26
